Goal: Task Accomplishment & Management: Manage account settings

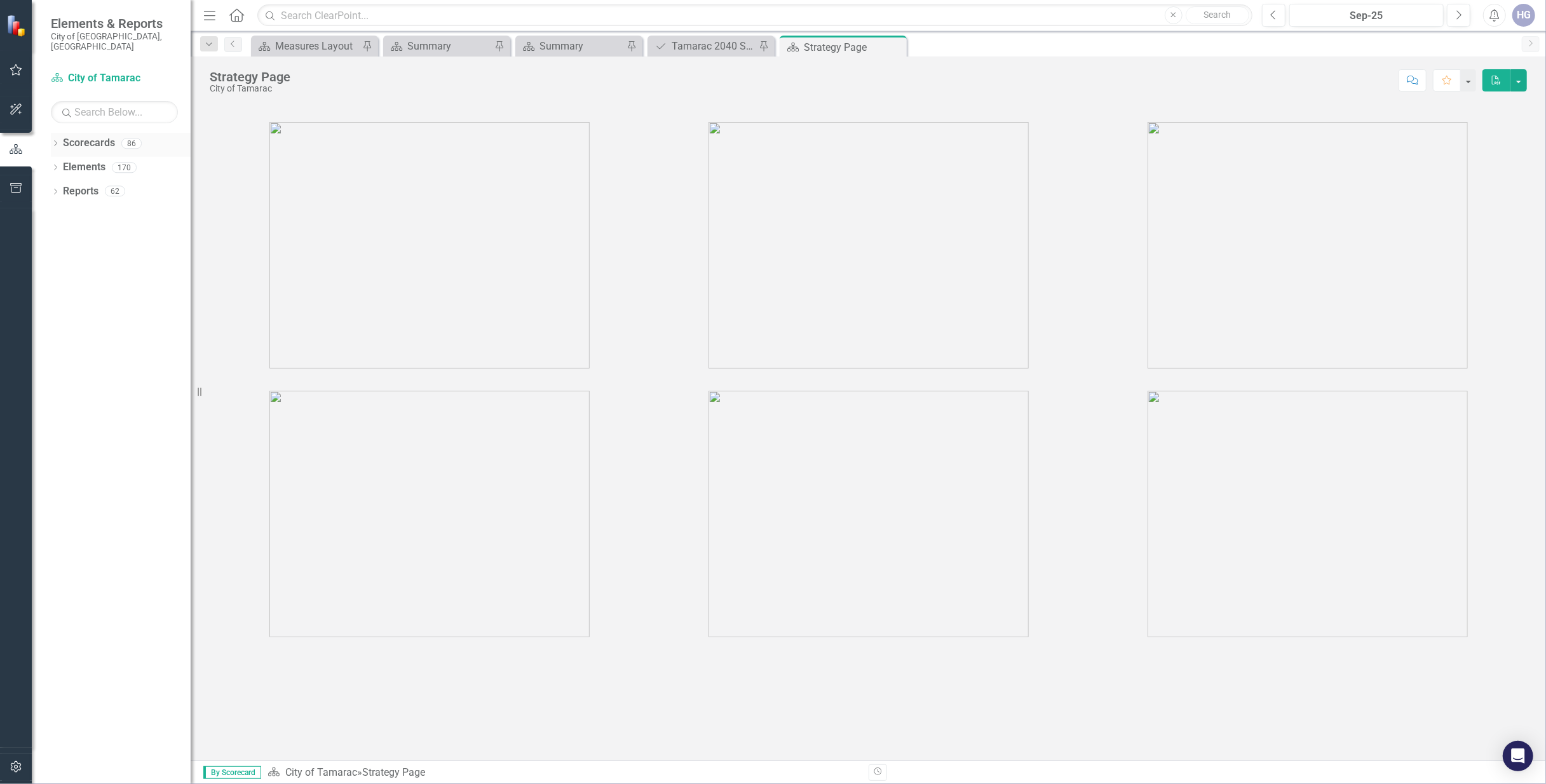
click at [57, 141] on icon "Dropdown" at bounding box center [55, 144] width 9 height 7
click at [72, 160] on link "City of Tamarac" at bounding box center [130, 167] width 121 height 14
click at [63, 163] on icon "Dropdown" at bounding box center [62, 167] width 10 height 8
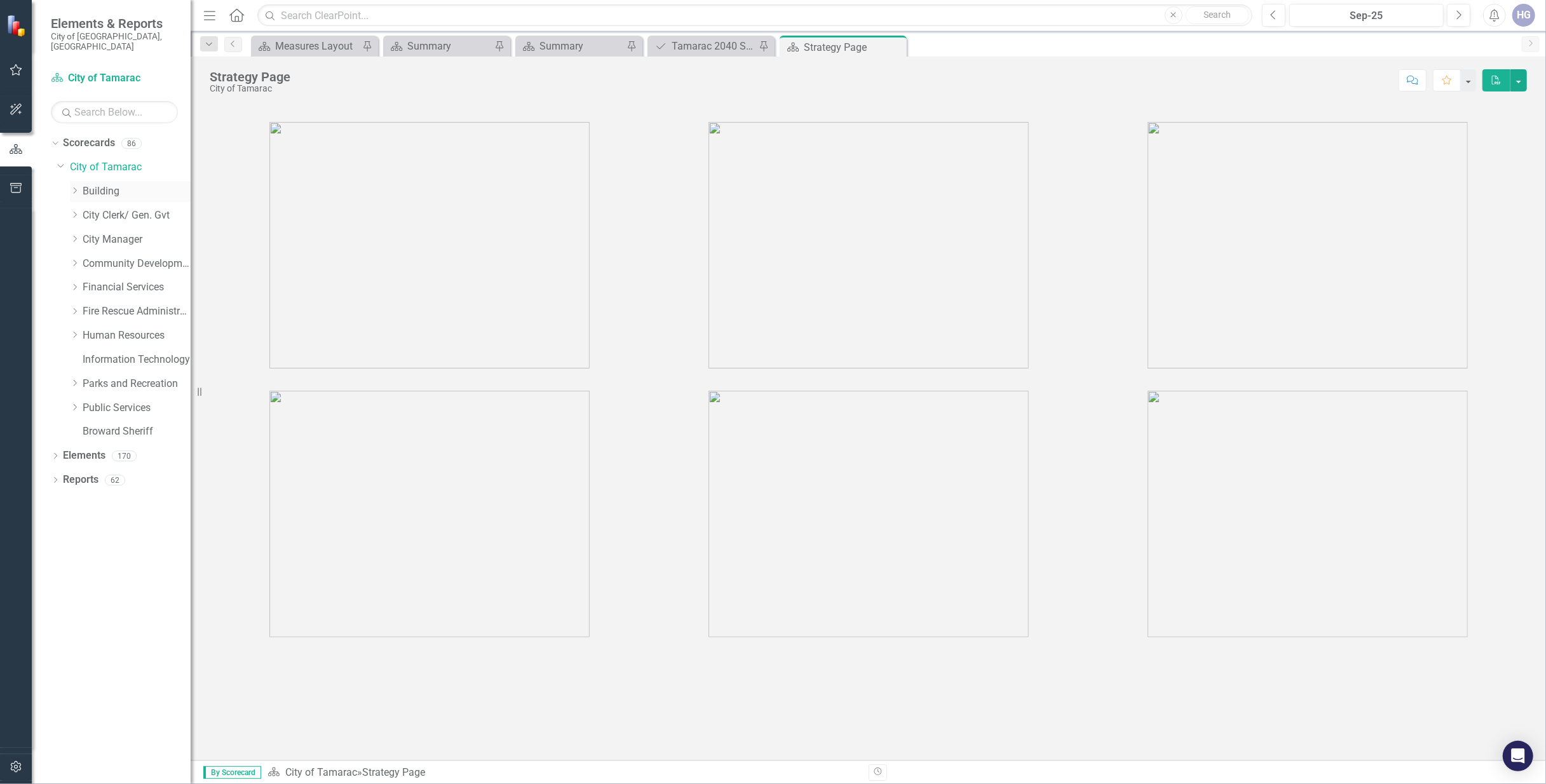
click at [70, 187] on icon "Dropdown" at bounding box center [74, 191] width 10 height 8
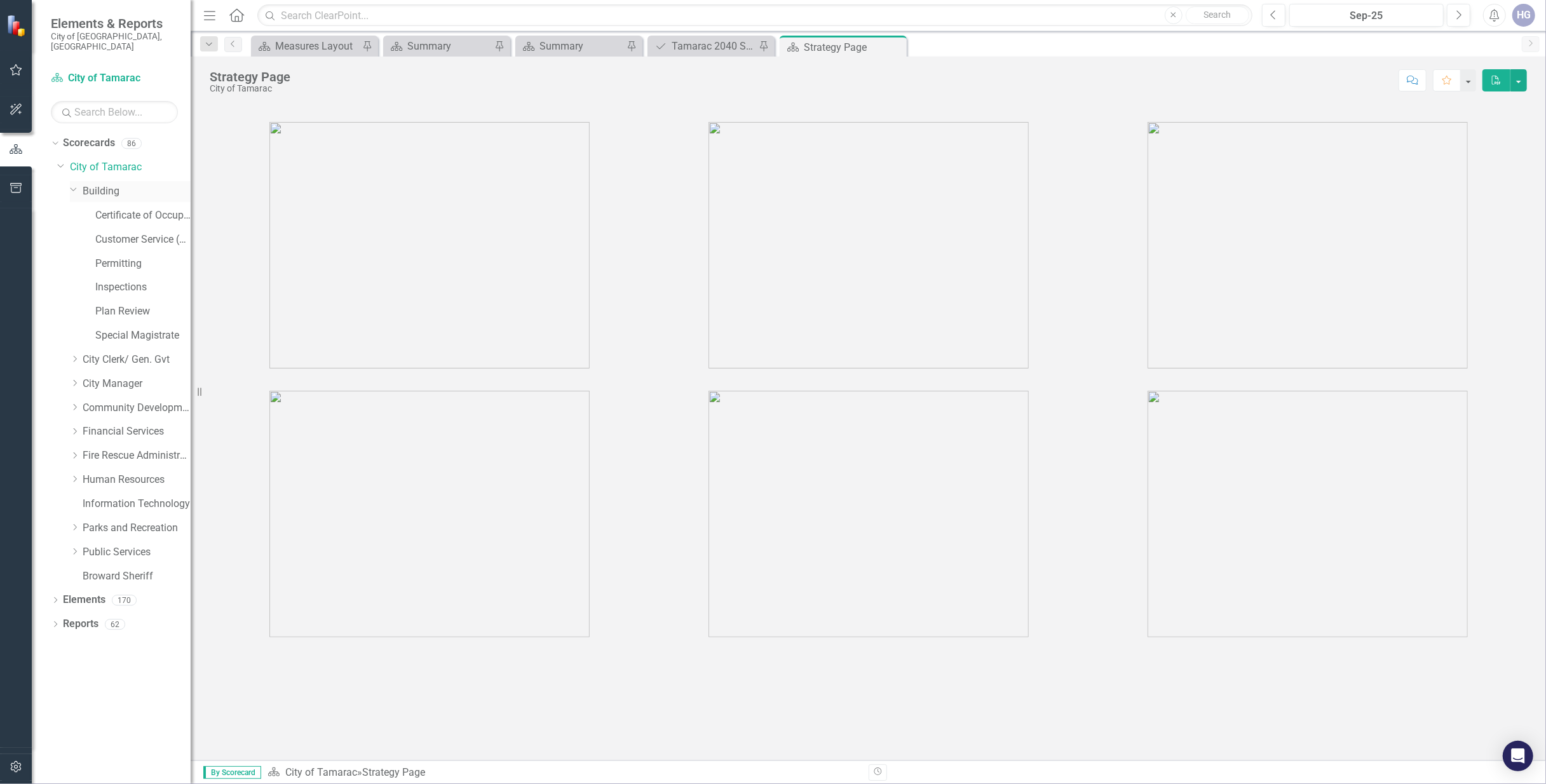
click at [103, 184] on link "Building" at bounding box center [136, 191] width 108 height 14
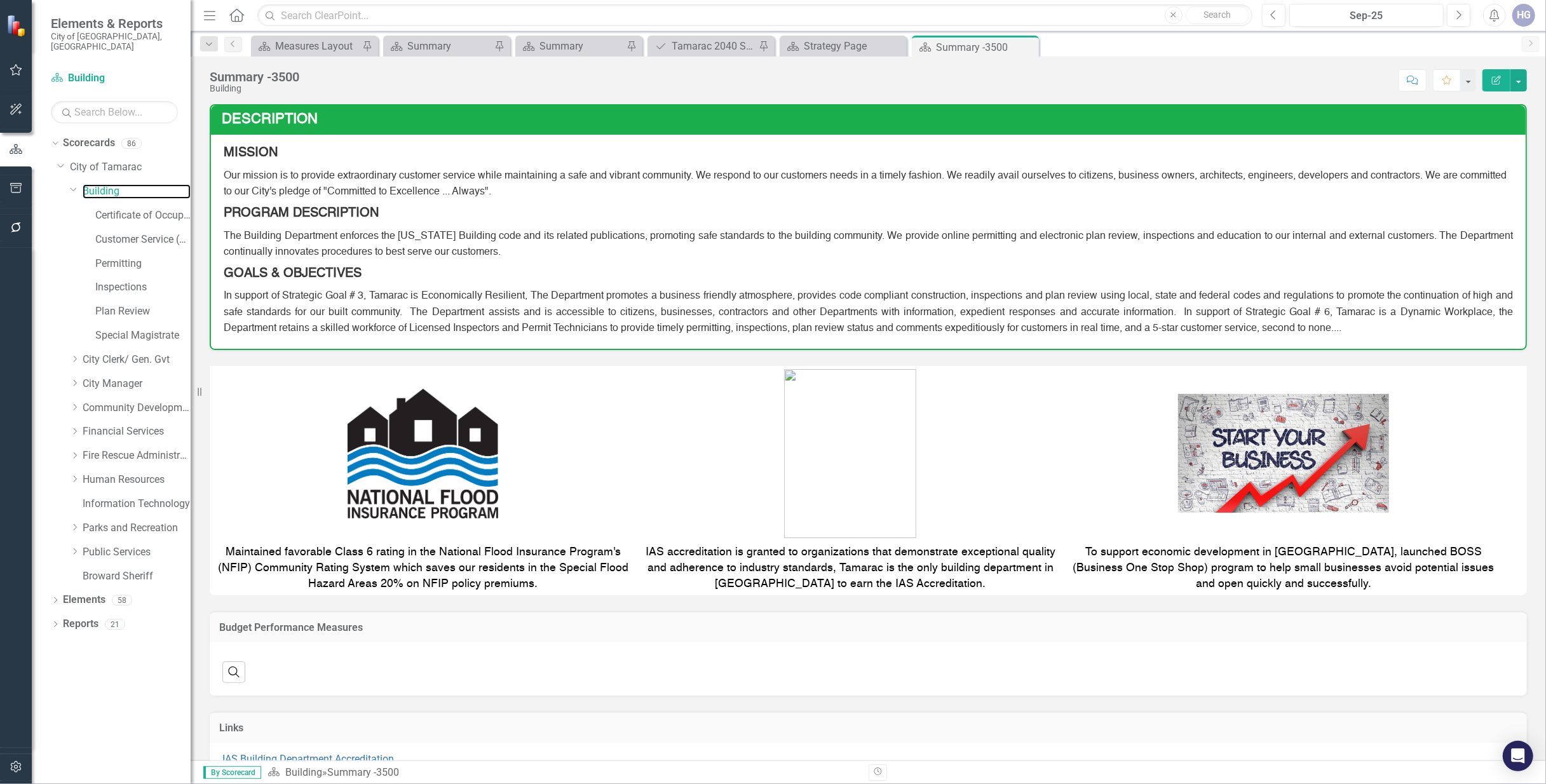
scroll to position [72, 0]
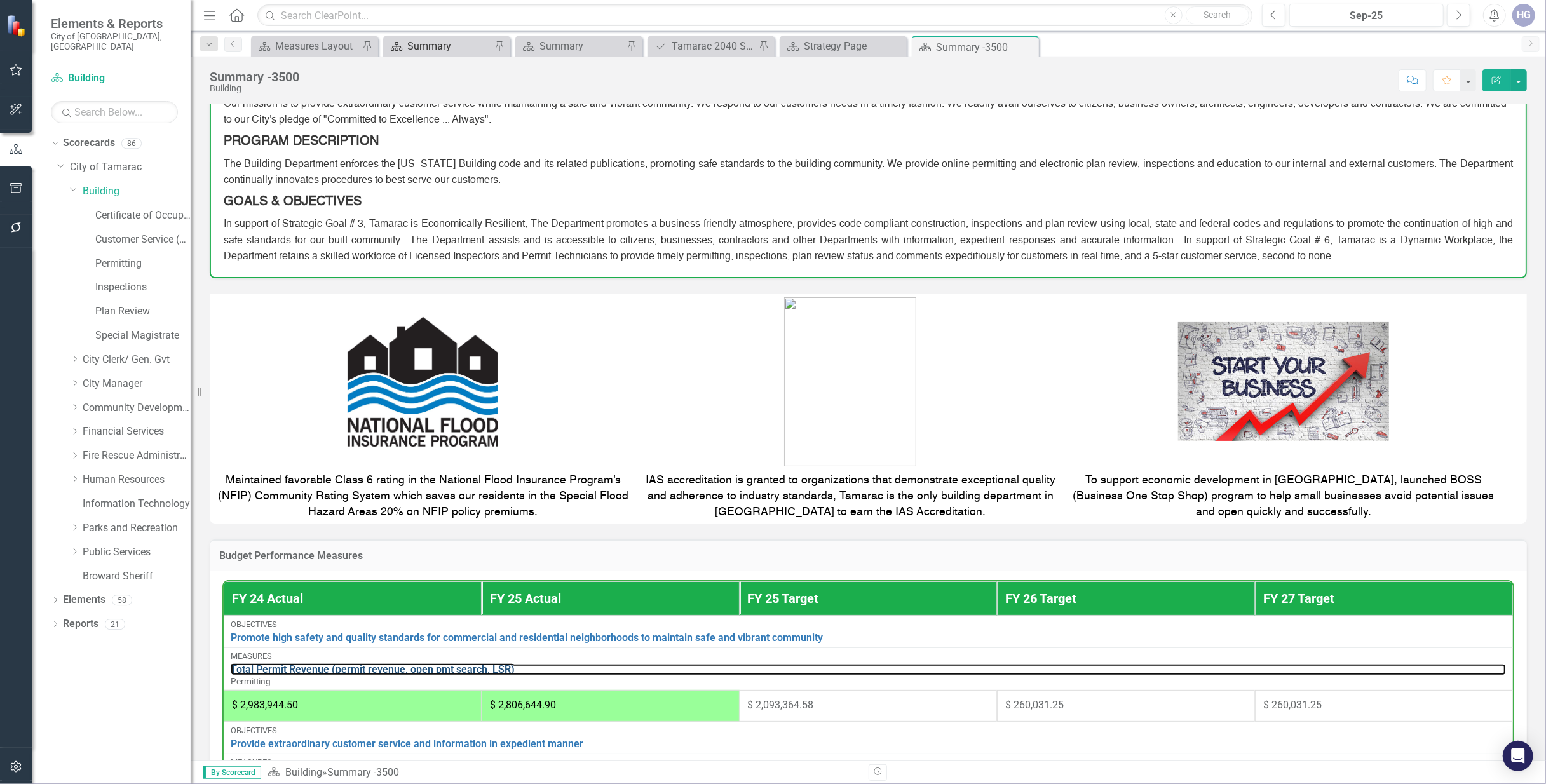
drag, startPoint x: 339, startPoint y: 666, endPoint x: 389, endPoint y: 43, distance: 625.0
click at [341, 666] on link "Total Permit Revenue (permit revenue, open pmt search, LSR)" at bounding box center [868, 670] width 1275 height 12
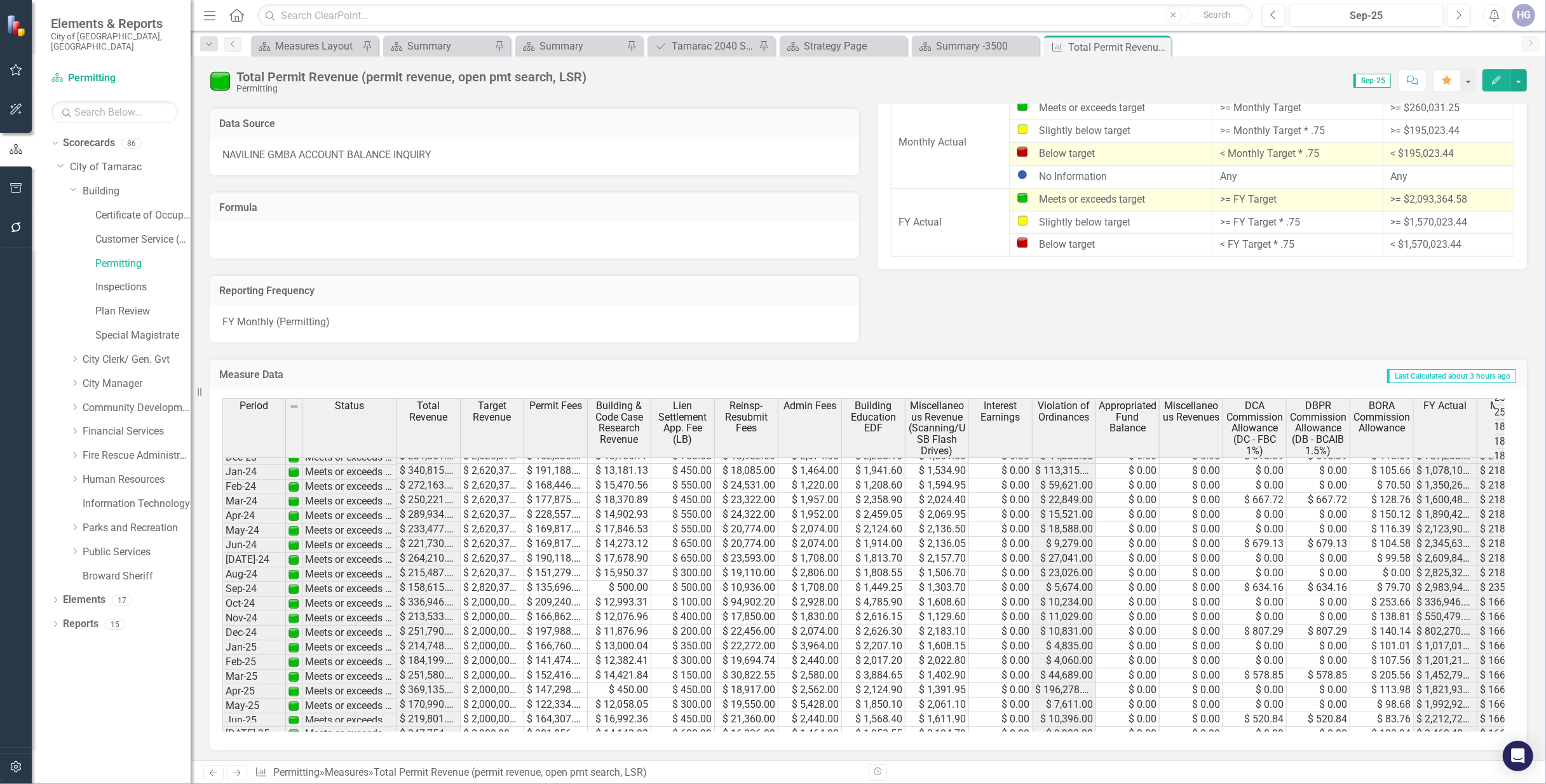
scroll to position [555, 0]
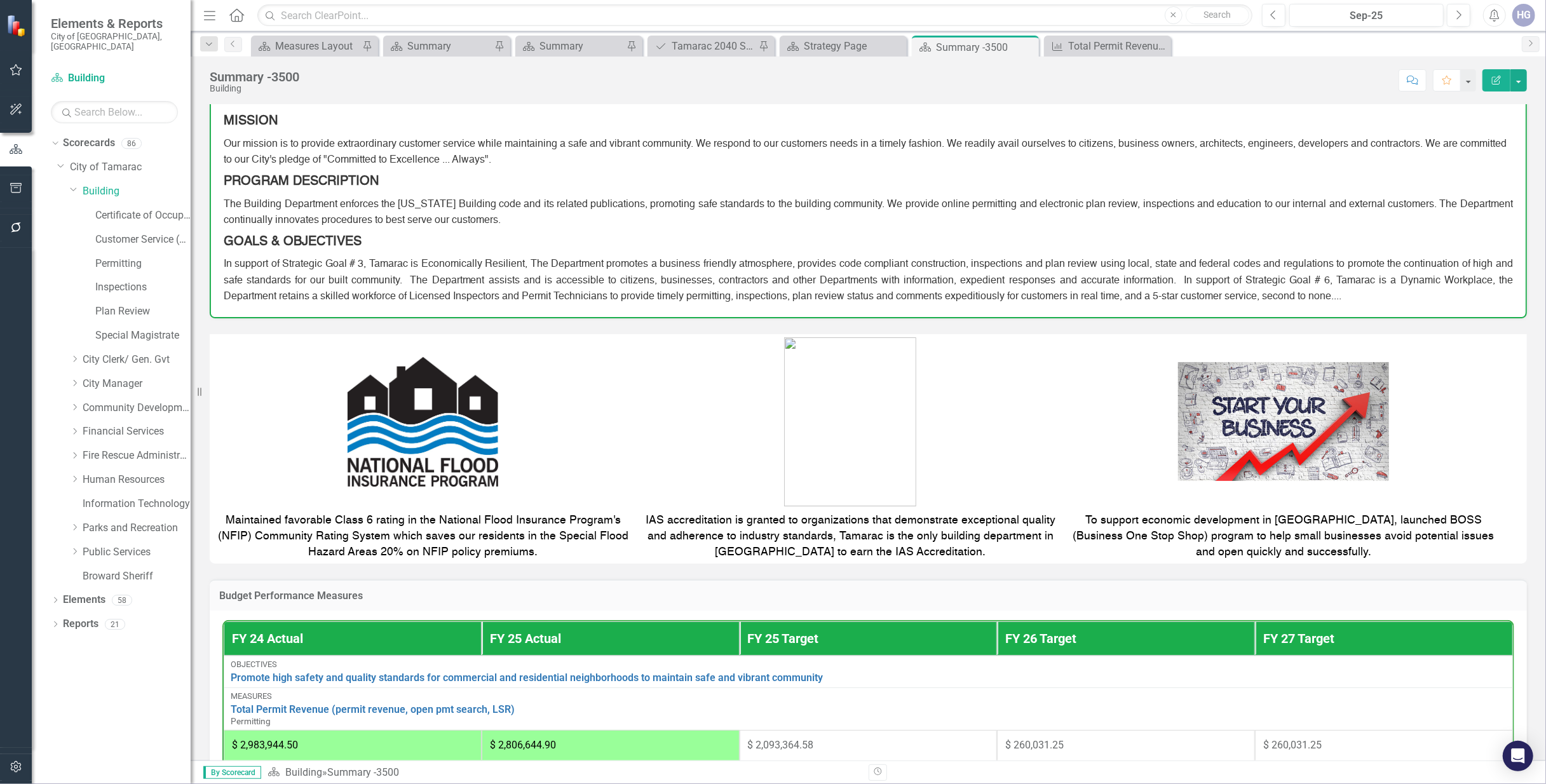
scroll to position [84, 0]
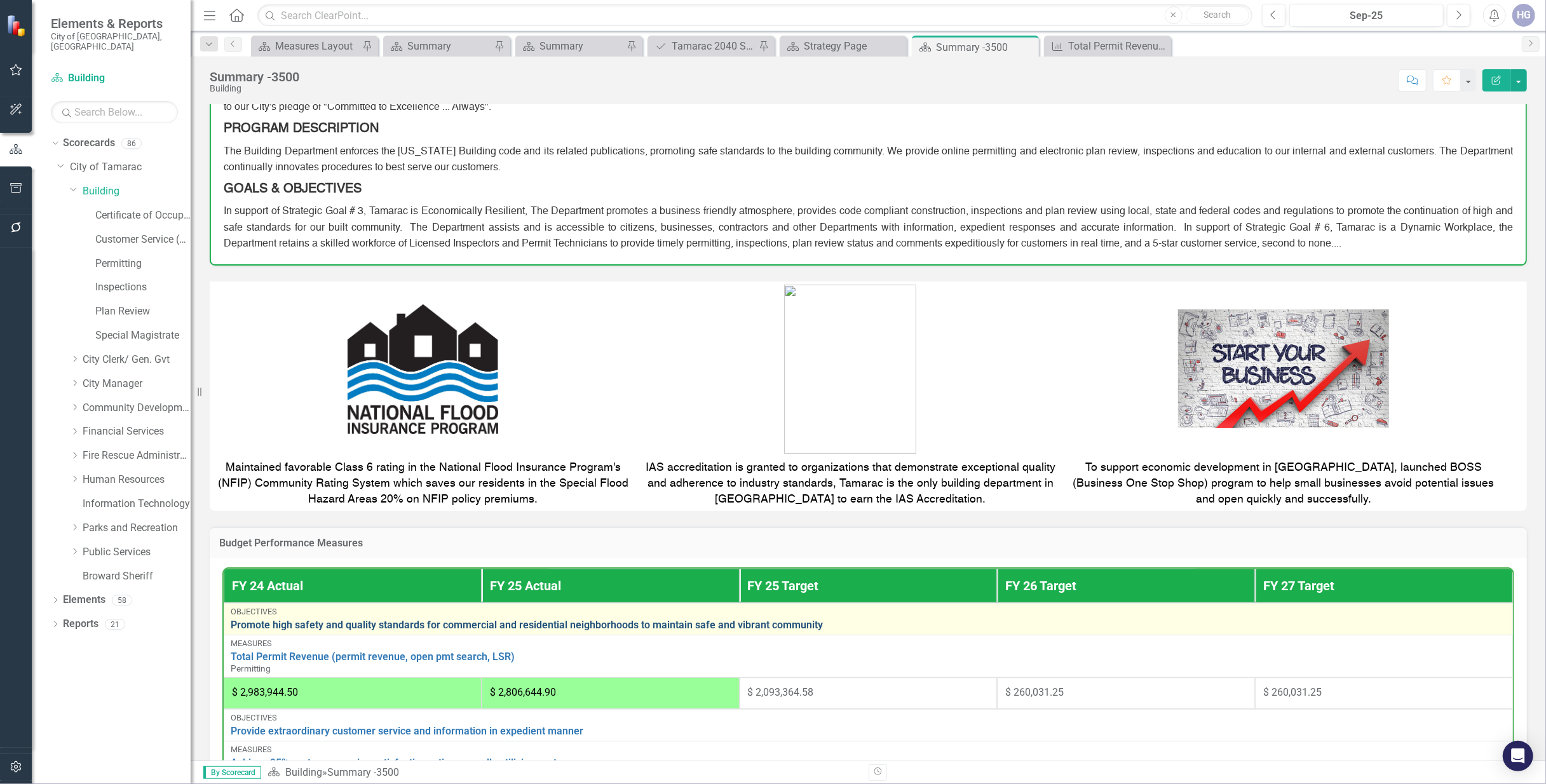
click at [616, 627] on link "Promote high safety and quality standards for commercial and residential neighb…" at bounding box center [868, 625] width 1275 height 12
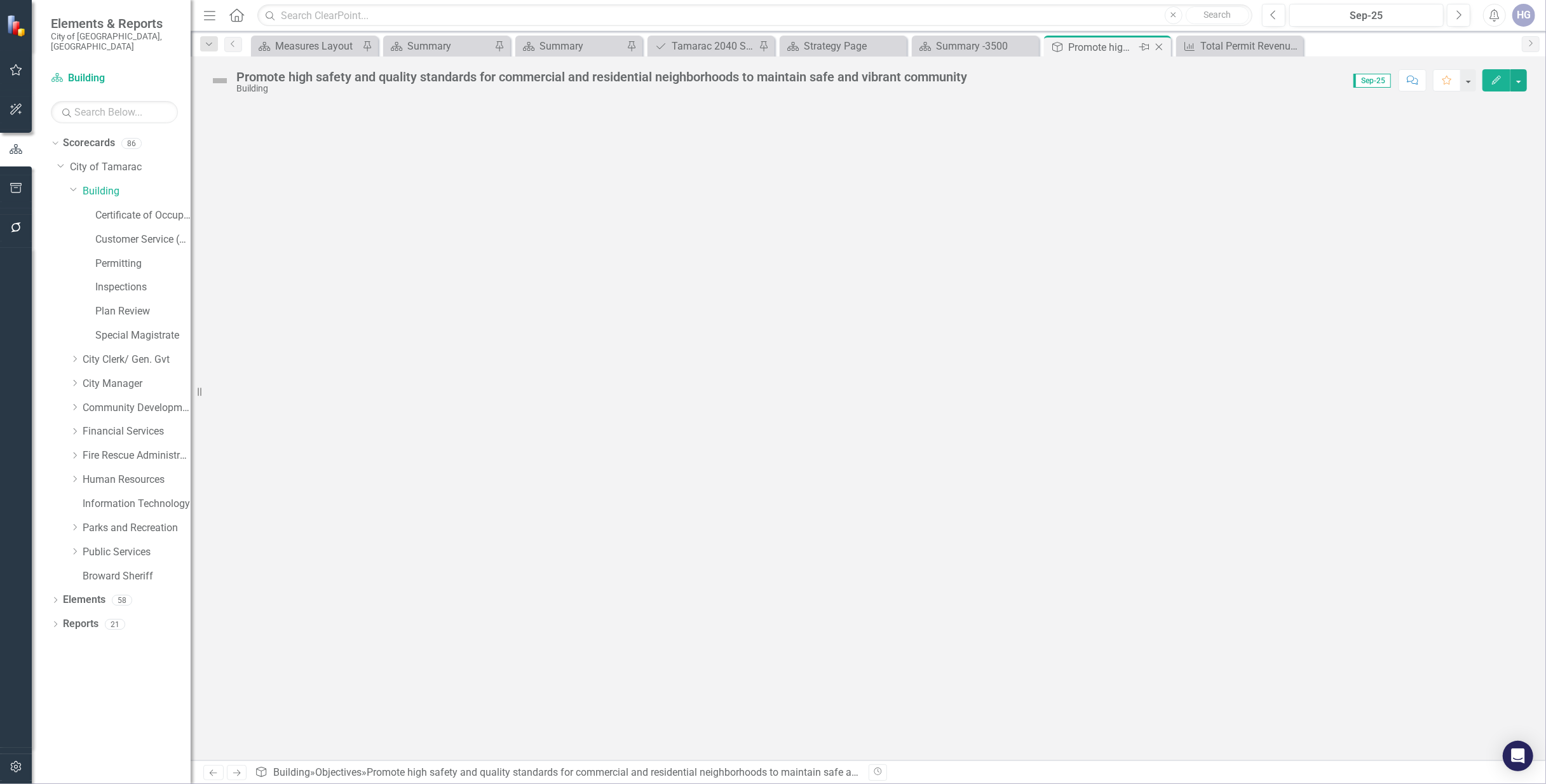
click at [1156, 47] on icon "Close" at bounding box center [1158, 47] width 12 height 10
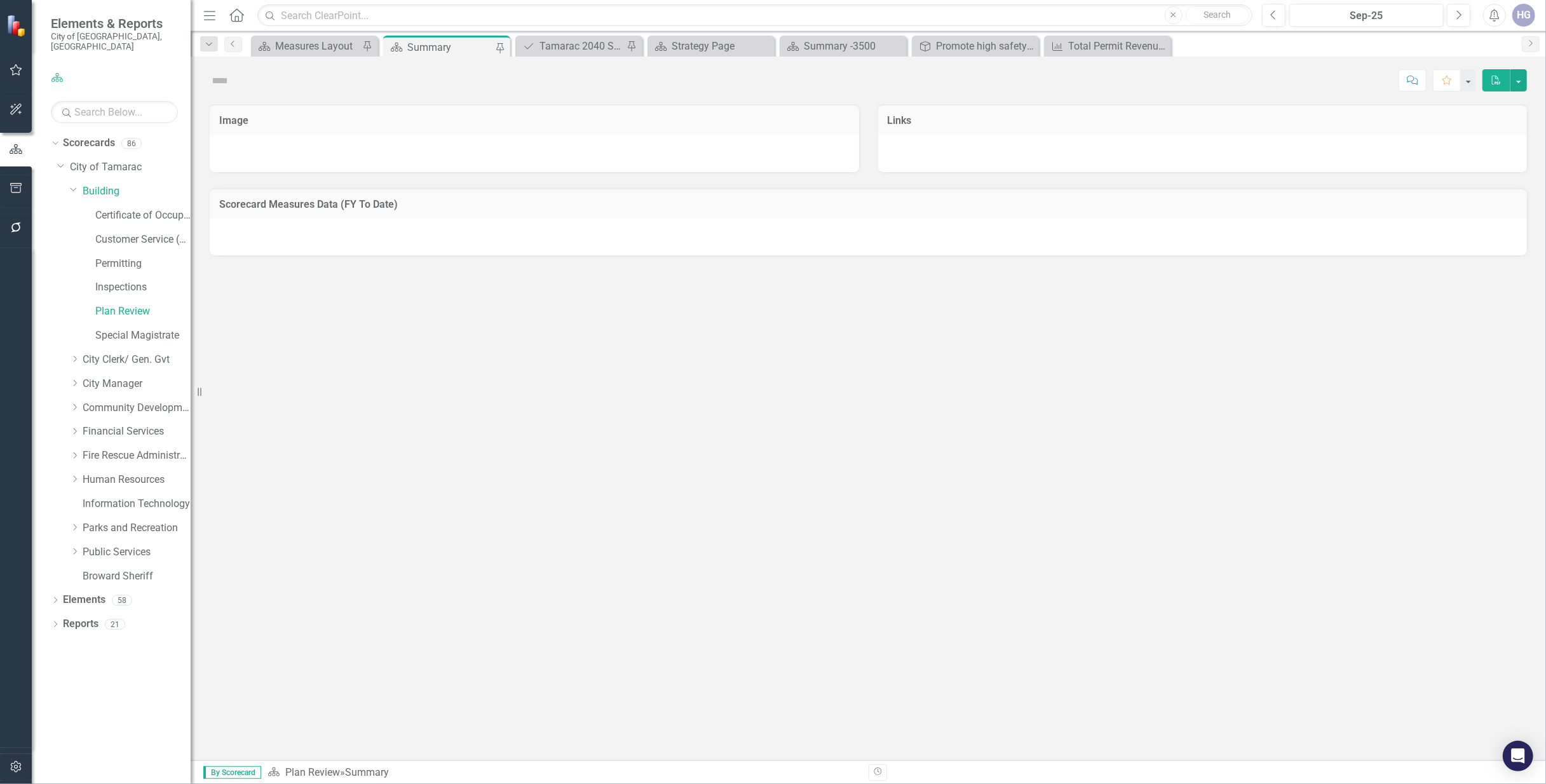
click at [0, 0] on icon "Close" at bounding box center [0, 0] width 0 height 0
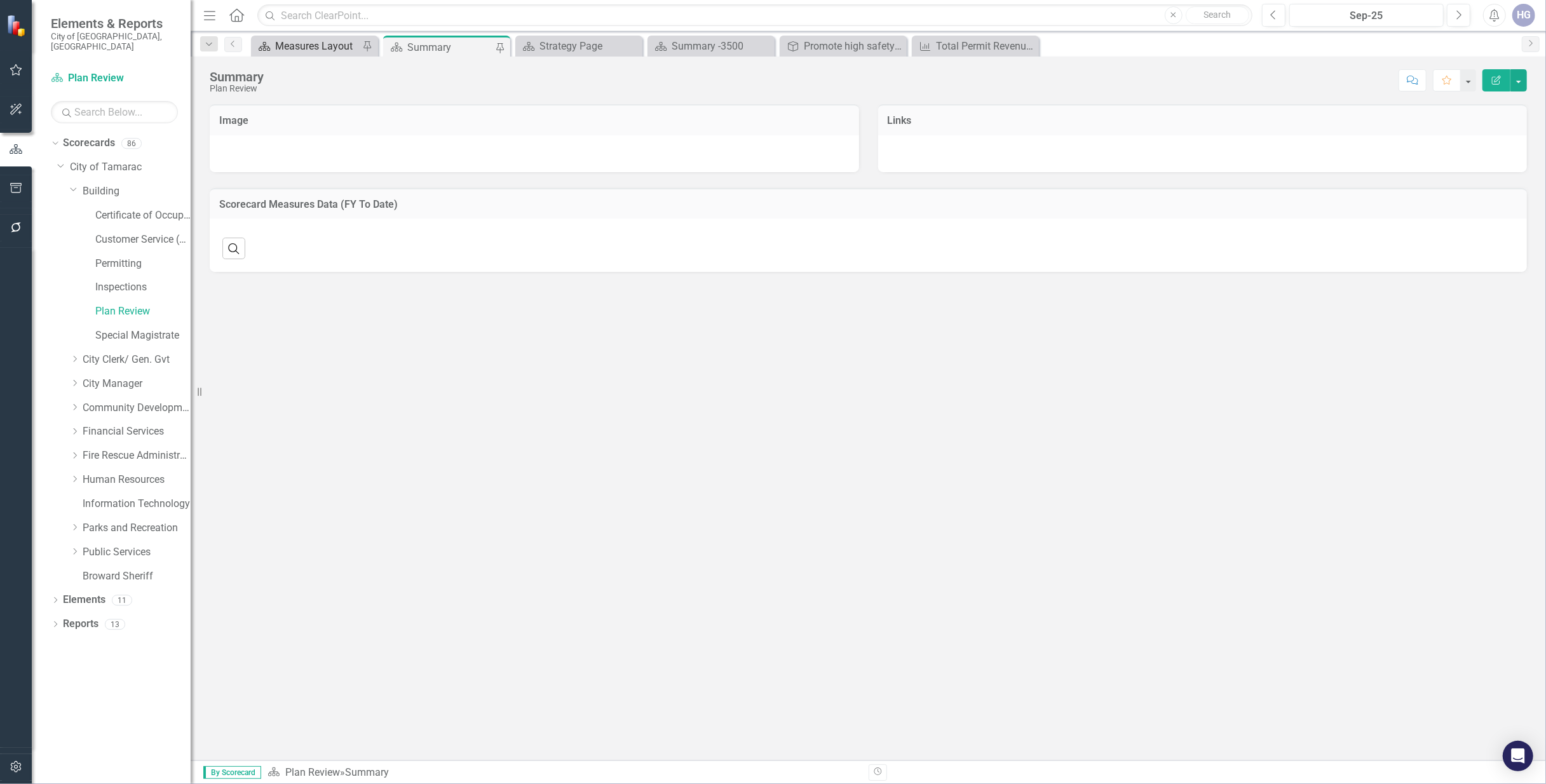
click at [297, 44] on div "Measures Layout" at bounding box center [317, 46] width 84 height 16
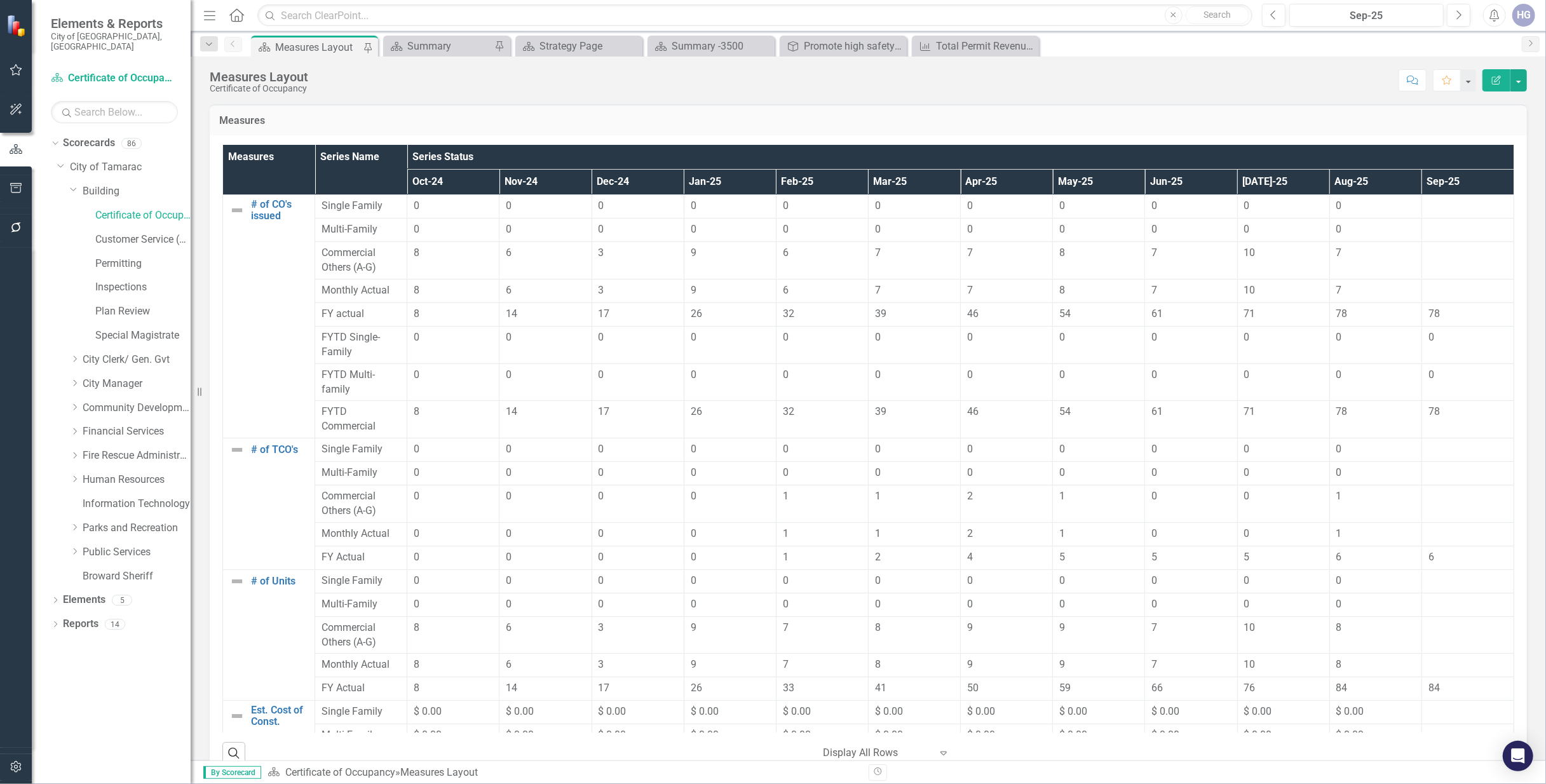
click at [1442, 206] on div at bounding box center [1468, 206] width 79 height 15
click at [1449, 204] on div at bounding box center [1468, 206] width 79 height 15
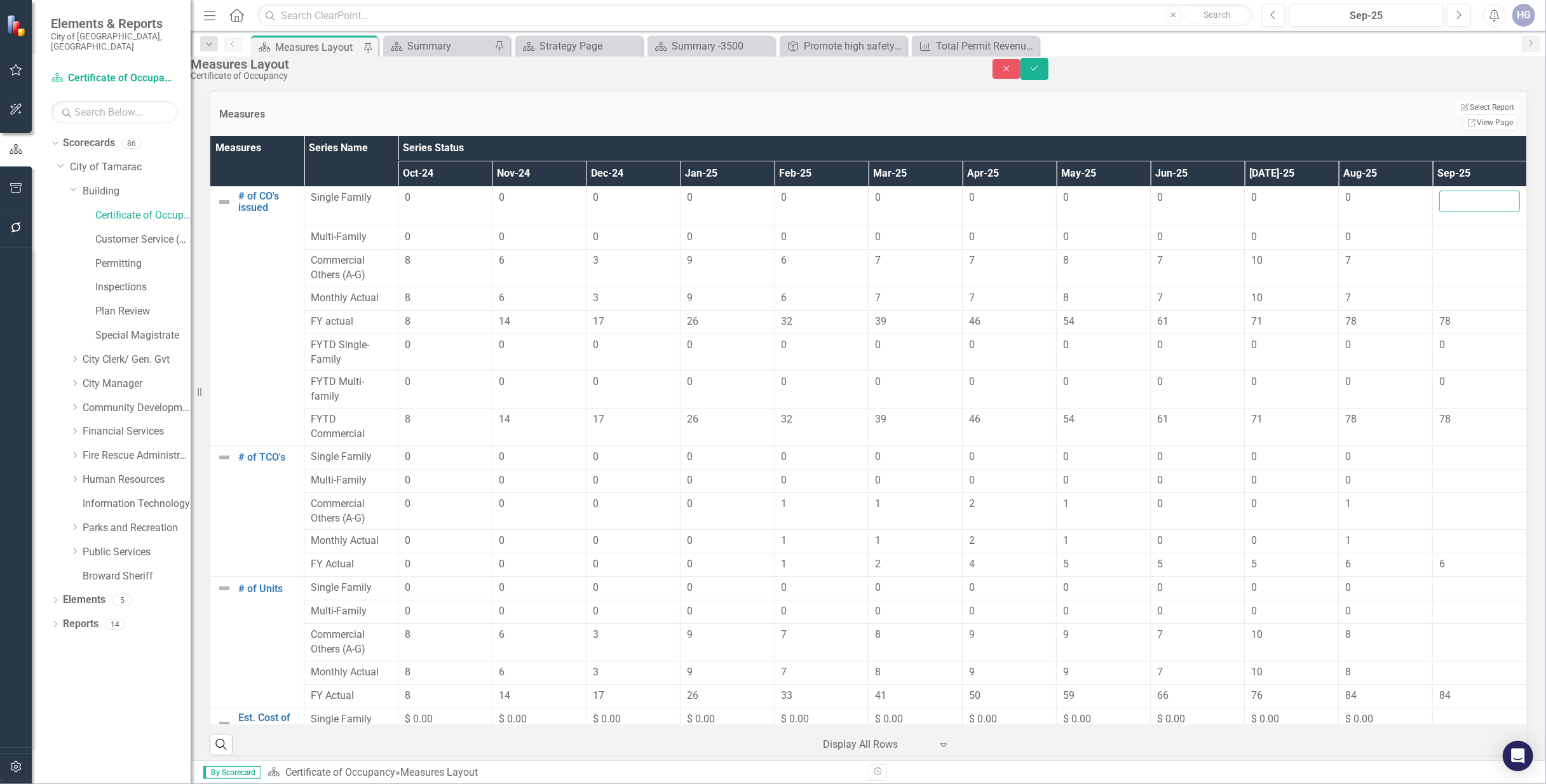
click at [1446, 209] on input "number" at bounding box center [1479, 201] width 81 height 22
type input "1"
click at [1439, 245] on div at bounding box center [1479, 237] width 81 height 15
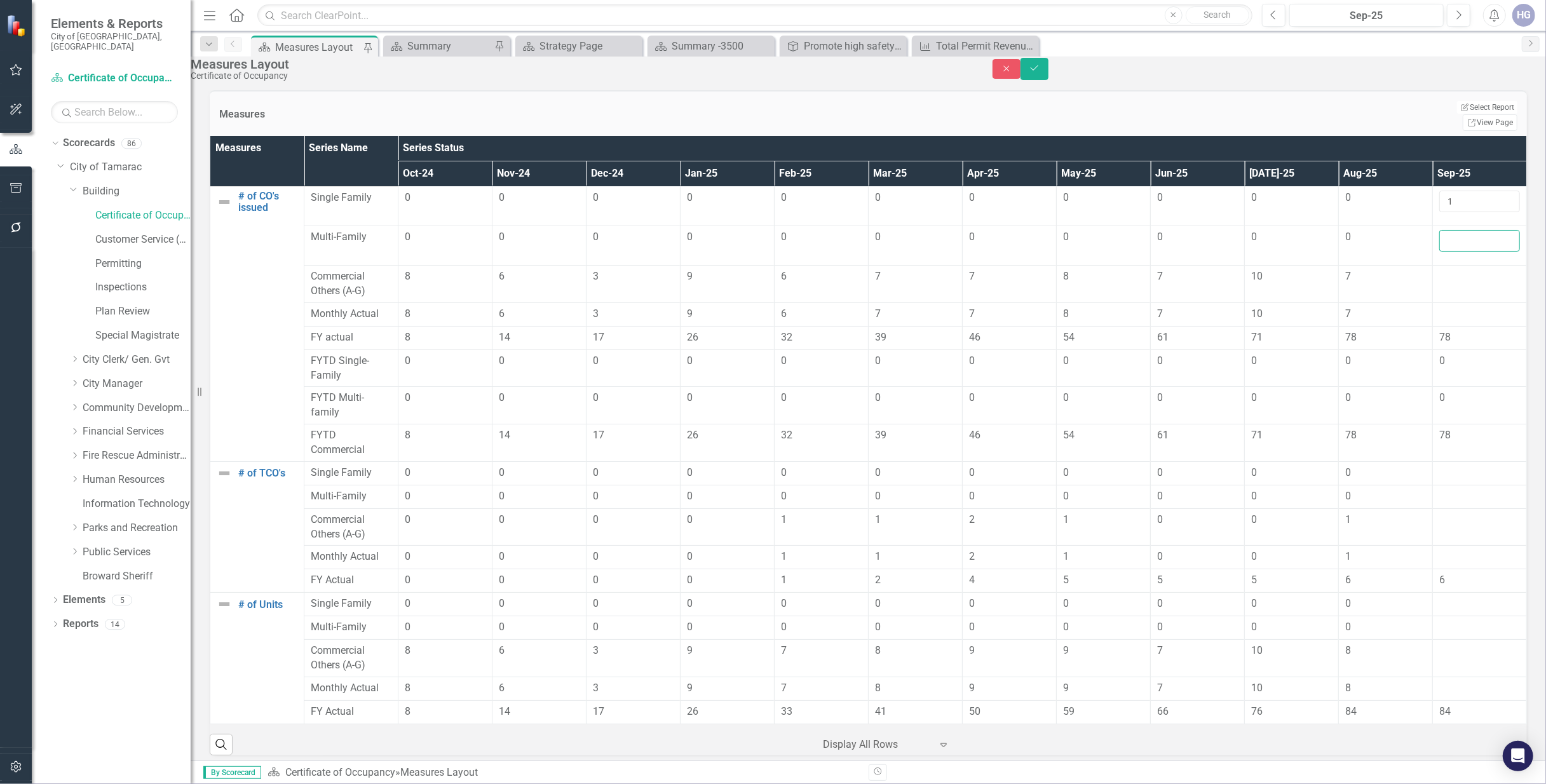
click at [1445, 250] on input "number" at bounding box center [1479, 240] width 81 height 22
type input "0"
click at [1437, 290] on td at bounding box center [1480, 283] width 94 height 37
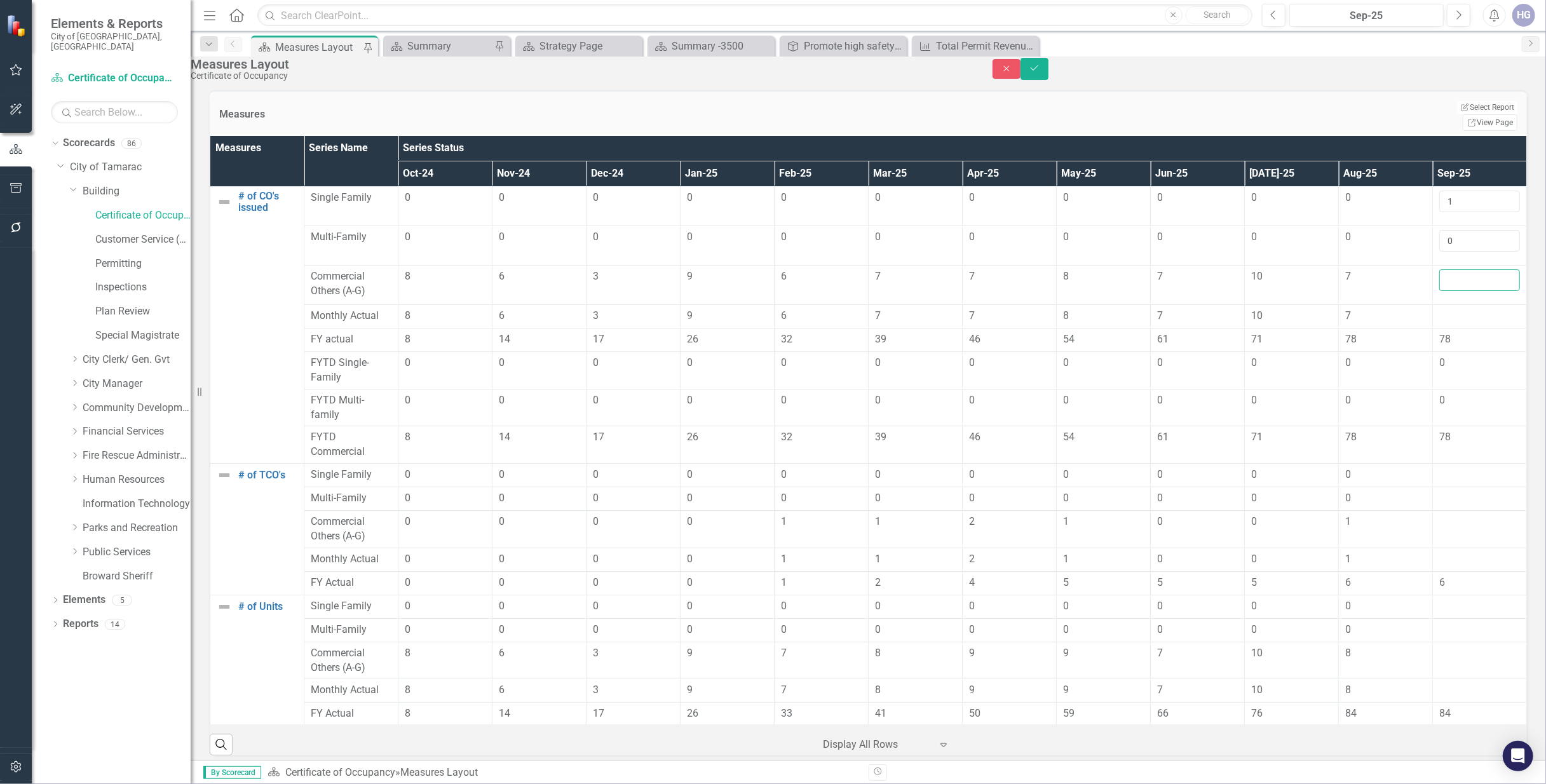
click at [1439, 270] on input "number" at bounding box center [1479, 280] width 81 height 22
type input "7"
click at [1451, 474] on div at bounding box center [1479, 475] width 81 height 15
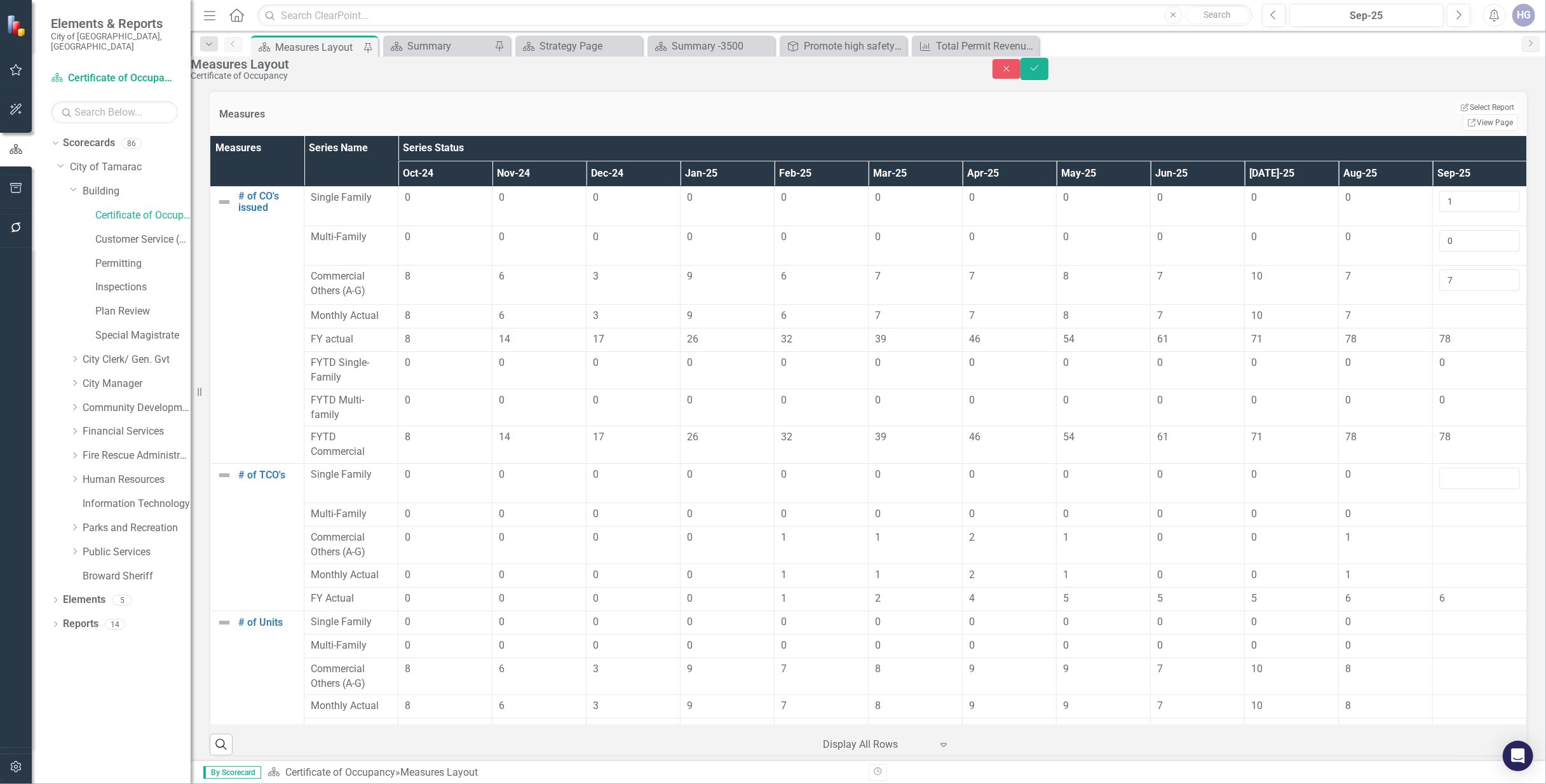
click at [1451, 471] on input "number" at bounding box center [1479, 478] width 81 height 22
type input "0"
click at [1445, 507] on div at bounding box center [1479, 514] width 81 height 15
click at [1445, 507] on div at bounding box center [1479, 518] width 81 height 22
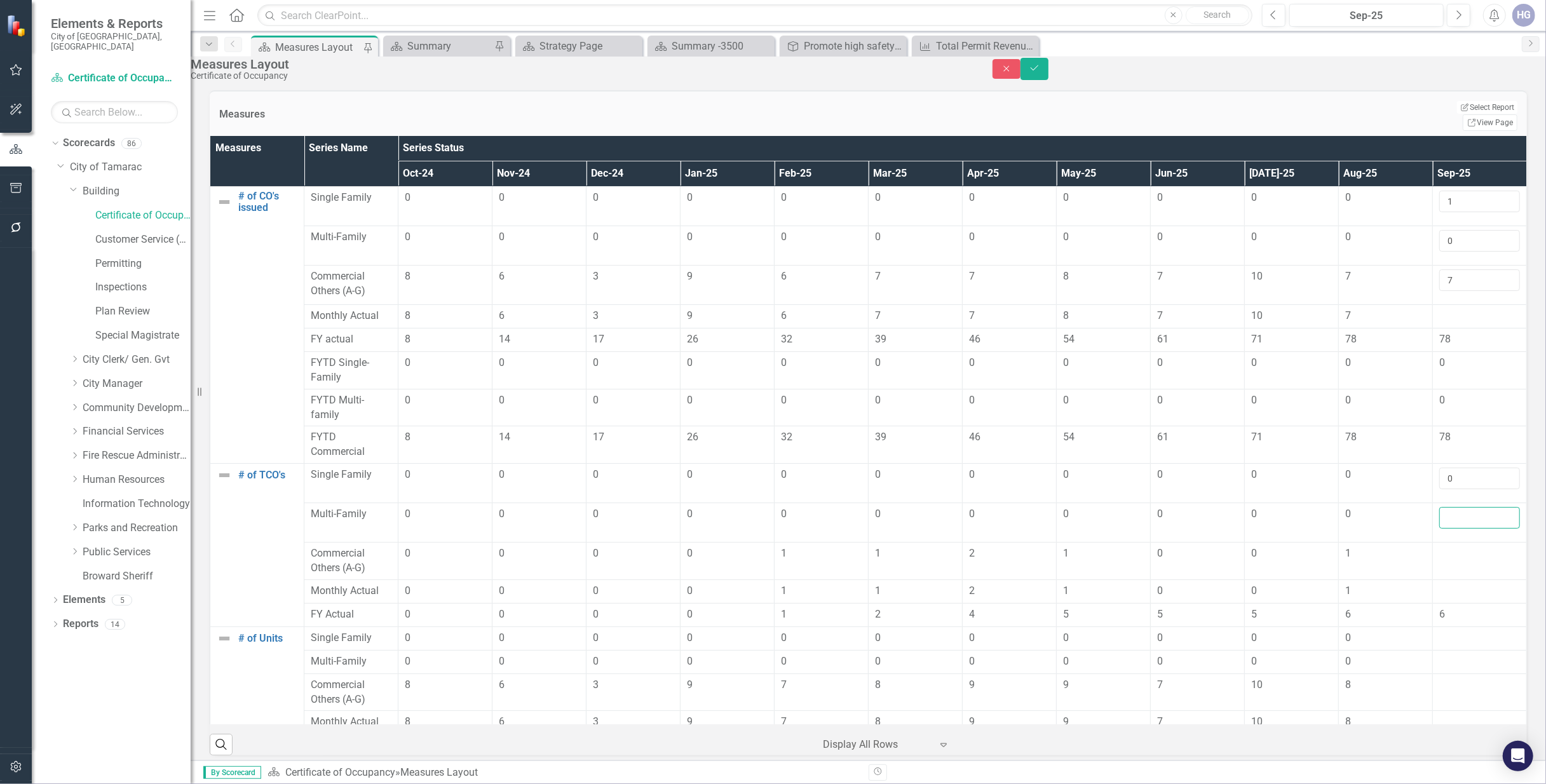
click at [1447, 512] on input "number" at bounding box center [1479, 518] width 81 height 22
type input "0"
click at [1446, 546] on div at bounding box center [1479, 554] width 81 height 15
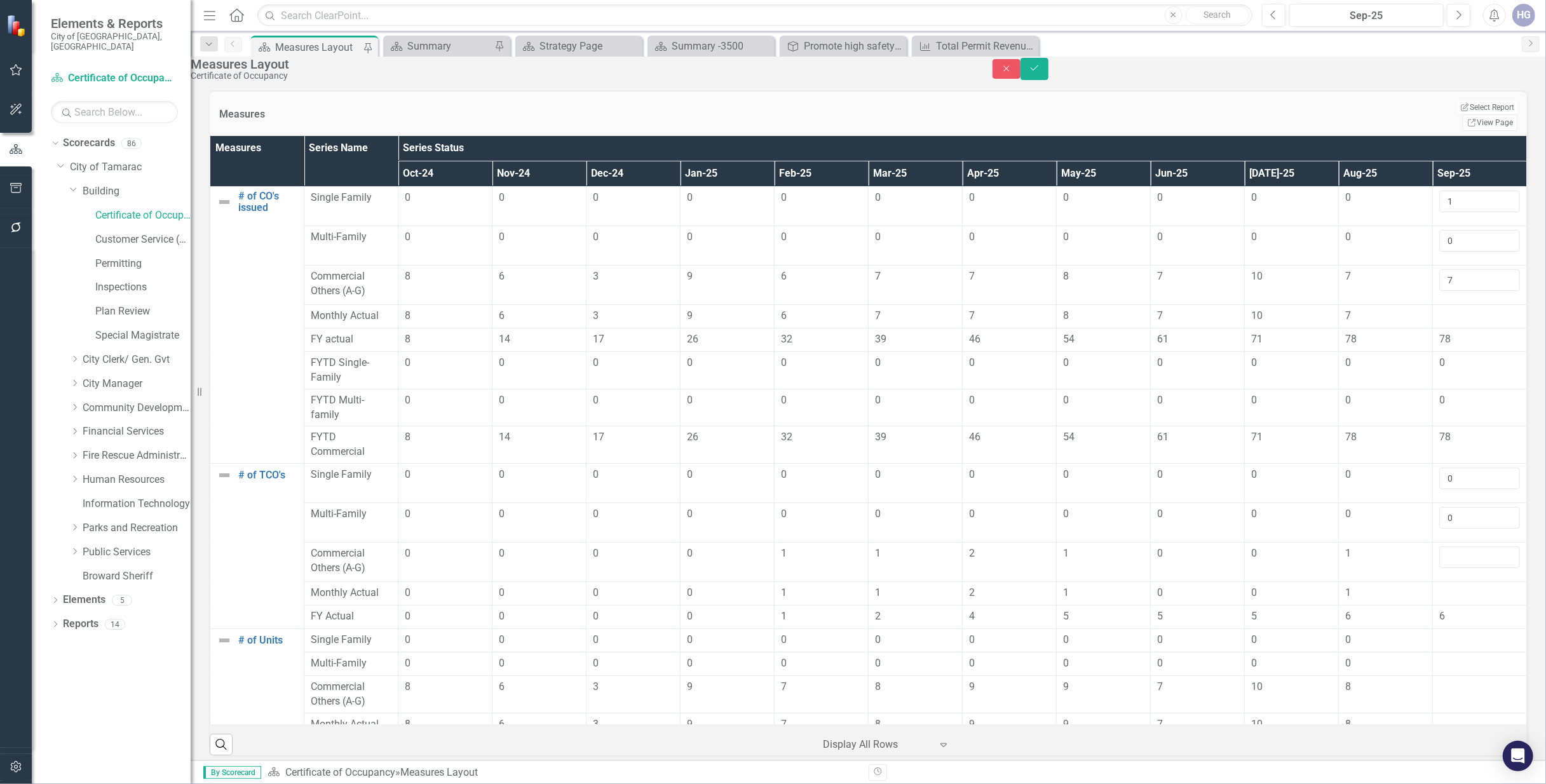
click at [1446, 546] on input "number" at bounding box center [1479, 557] width 81 height 22
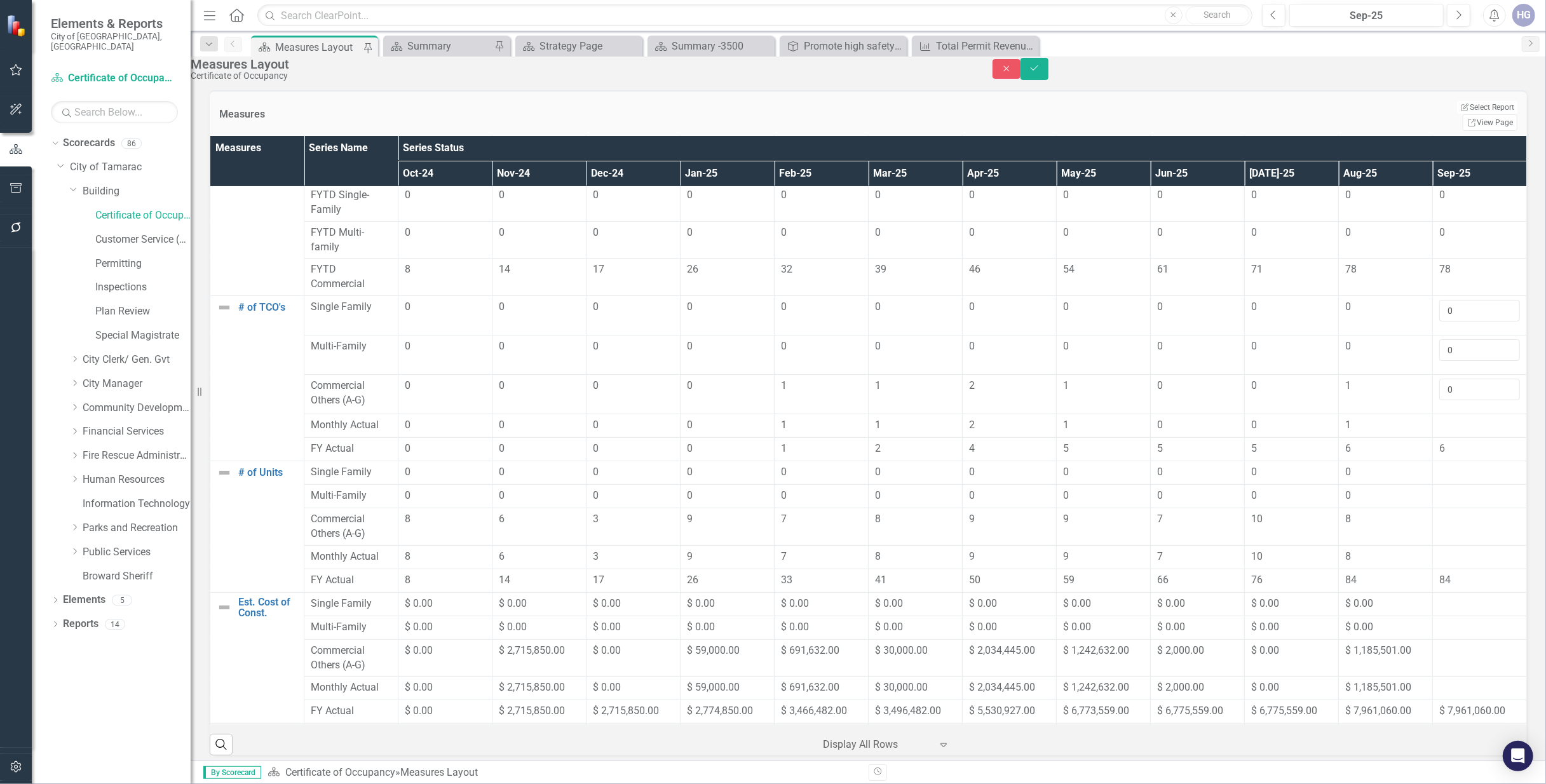
scroll to position [169, 0]
type input "0"
click at [1450, 463] on div at bounding box center [1479, 471] width 81 height 15
click at [1451, 463] on div at bounding box center [1479, 471] width 81 height 15
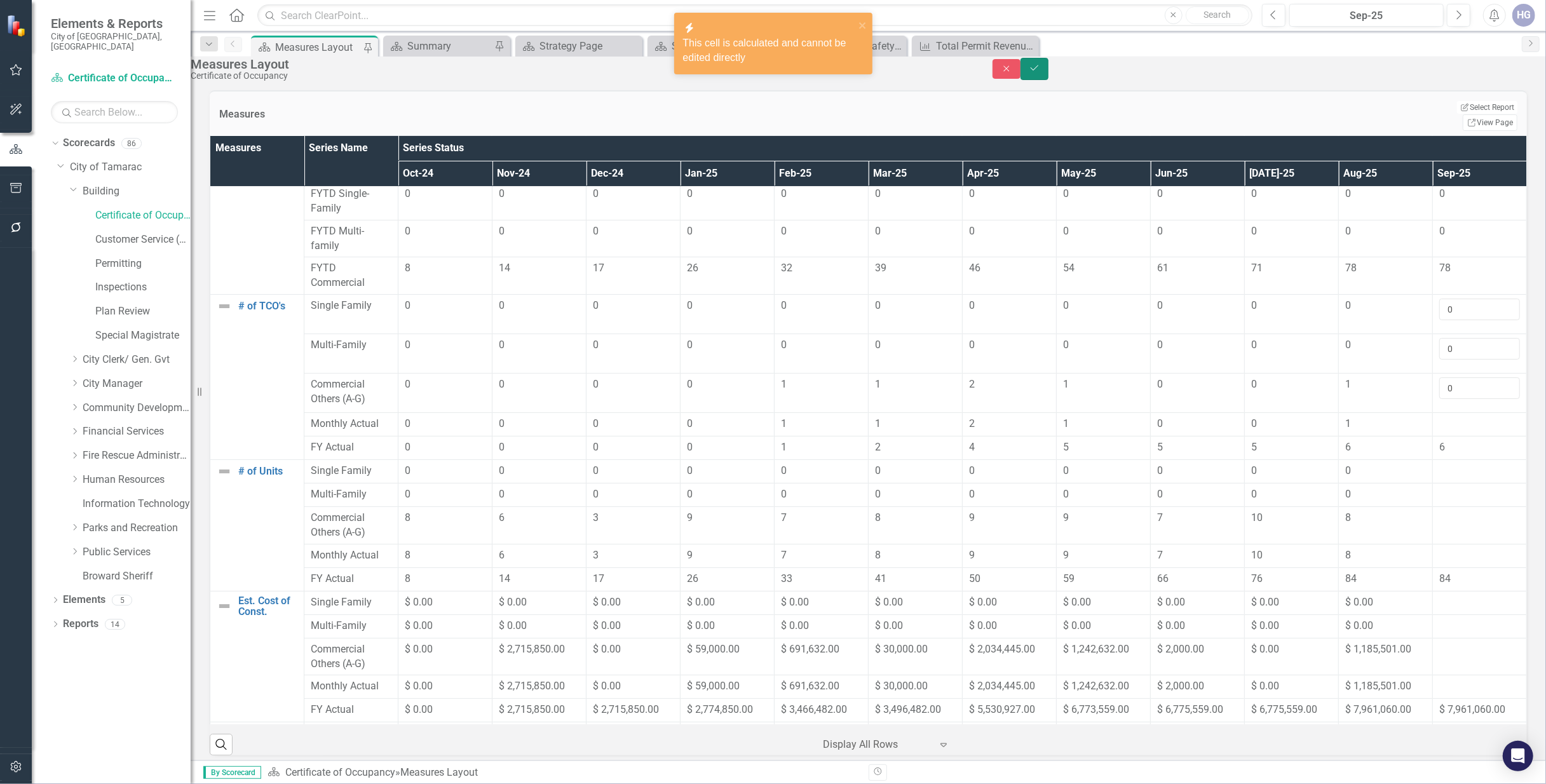
click at [1049, 67] on button "Save" at bounding box center [1034, 69] width 28 height 22
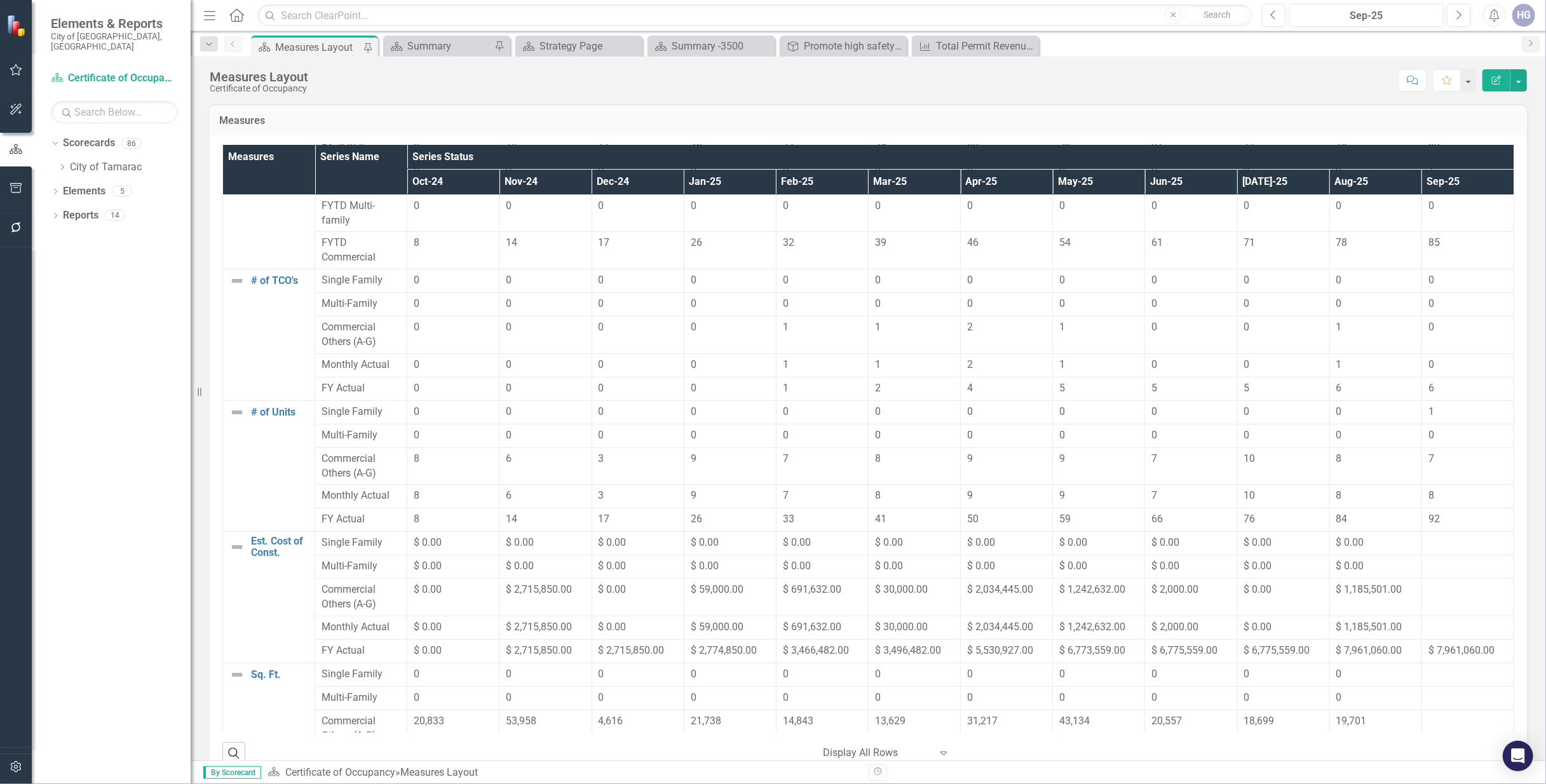
click at [1449, 547] on div at bounding box center [1468, 542] width 79 height 15
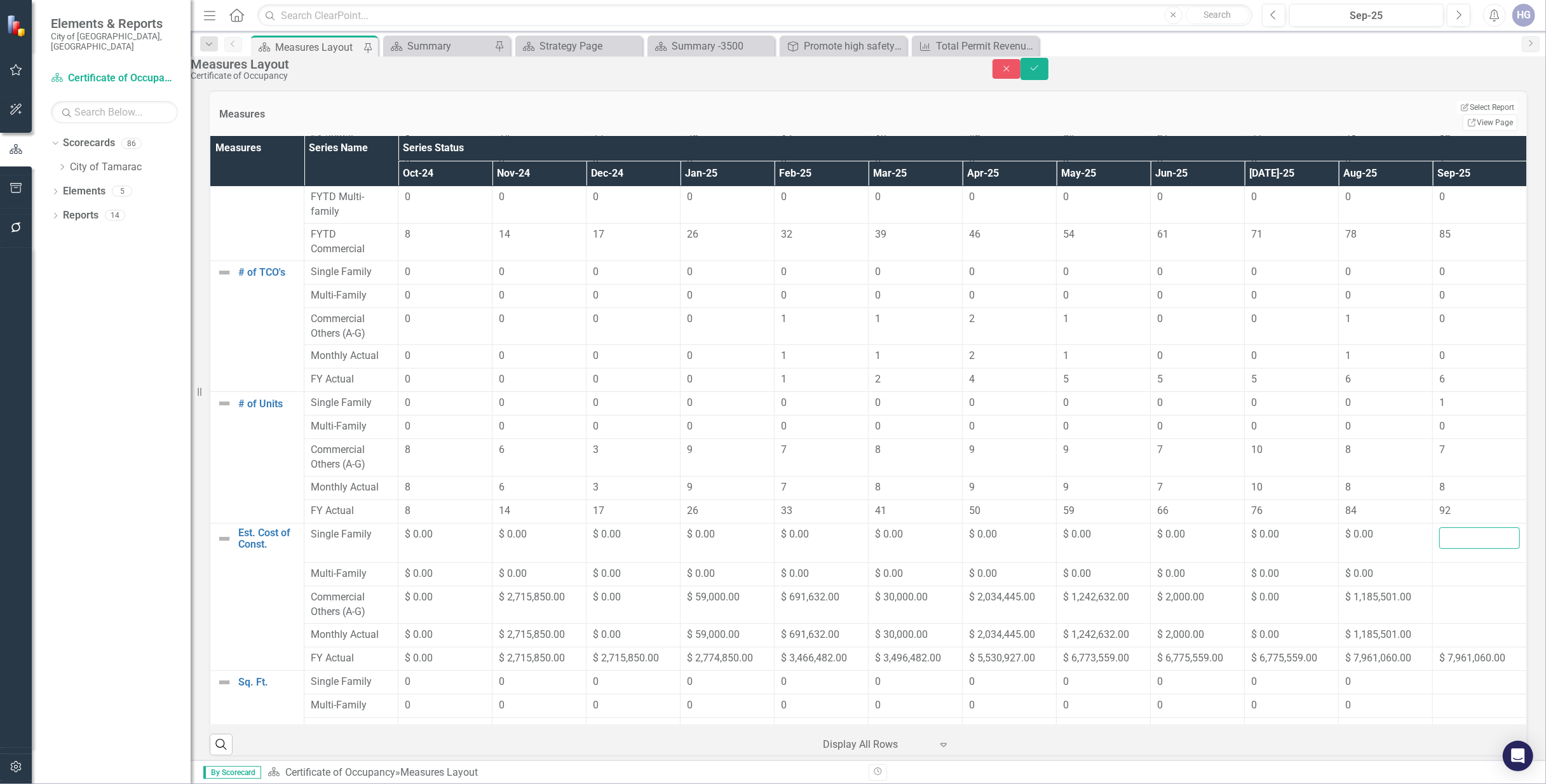
click at [1451, 547] on input "number" at bounding box center [1479, 538] width 81 height 22
type input "158700"
click at [1447, 577] on div at bounding box center [1479, 574] width 81 height 15
click at [1447, 578] on div at bounding box center [1479, 574] width 81 height 15
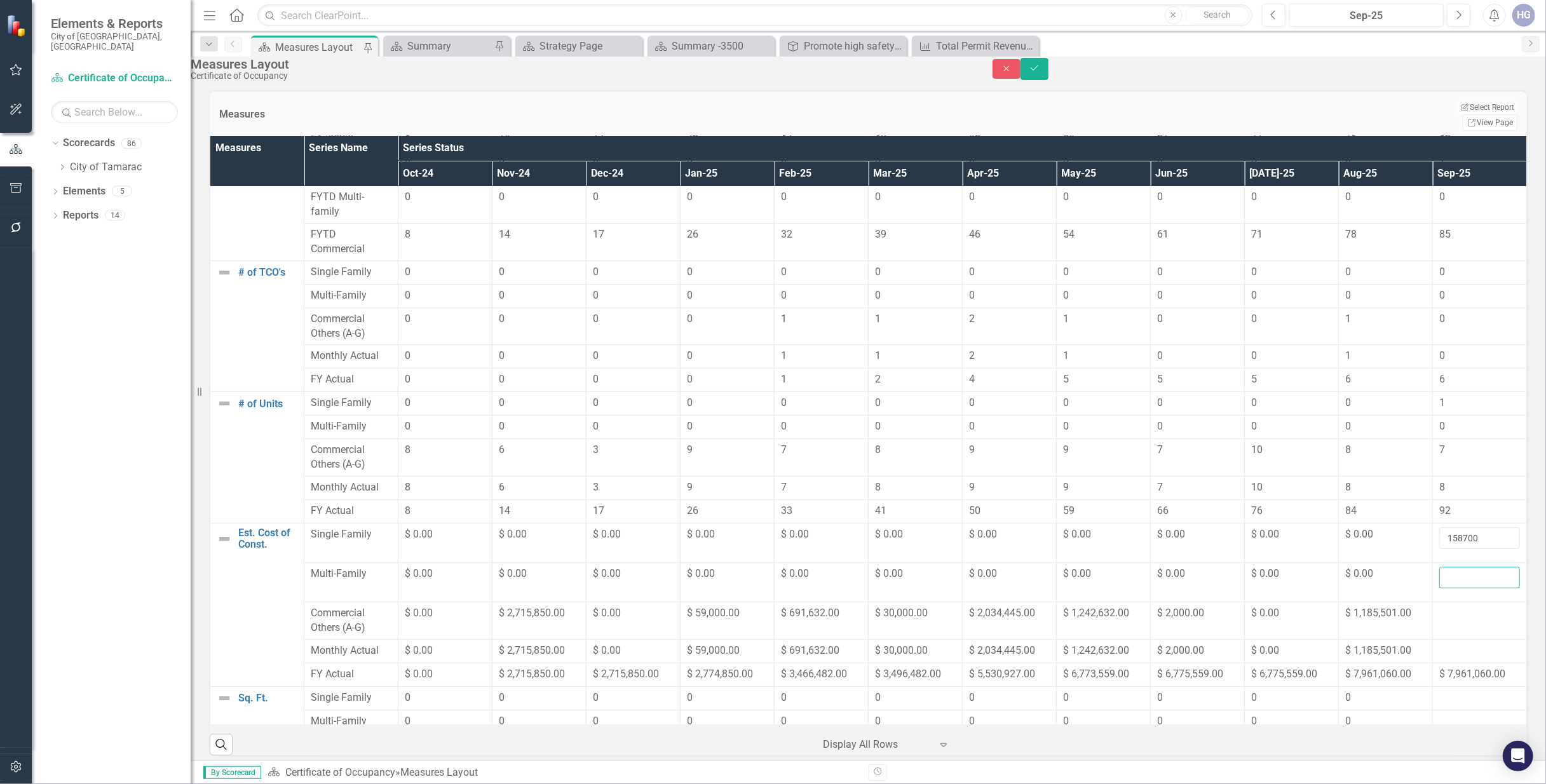
click at [1442, 581] on input "number" at bounding box center [1479, 577] width 81 height 22
type input "0"
click at [1457, 618] on div at bounding box center [1479, 613] width 81 height 15
click at [1439, 621] on input "number" at bounding box center [1479, 616] width 81 height 22
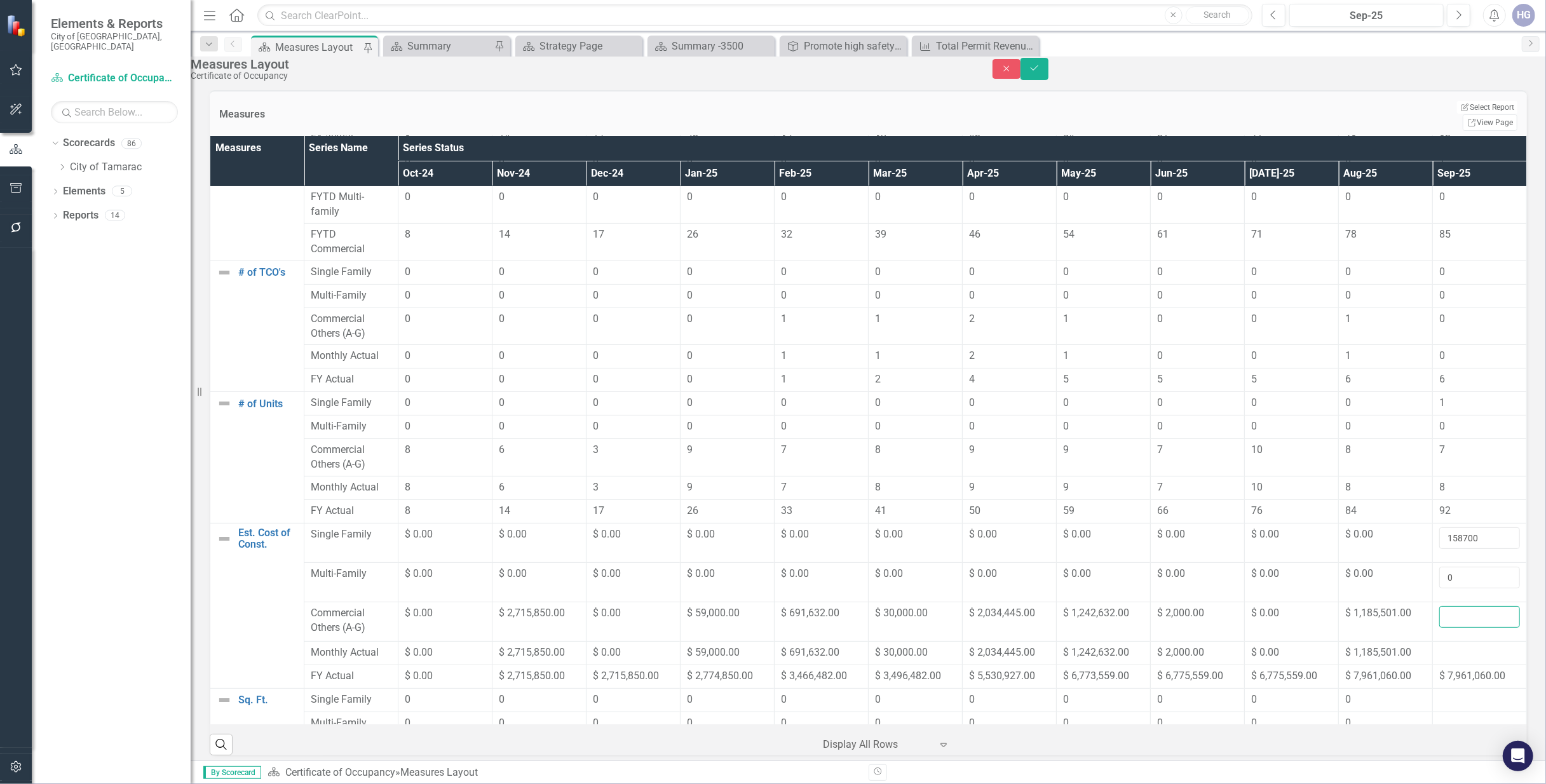
click at [1439, 621] on input "number" at bounding box center [1479, 616] width 81 height 22
type input "3"
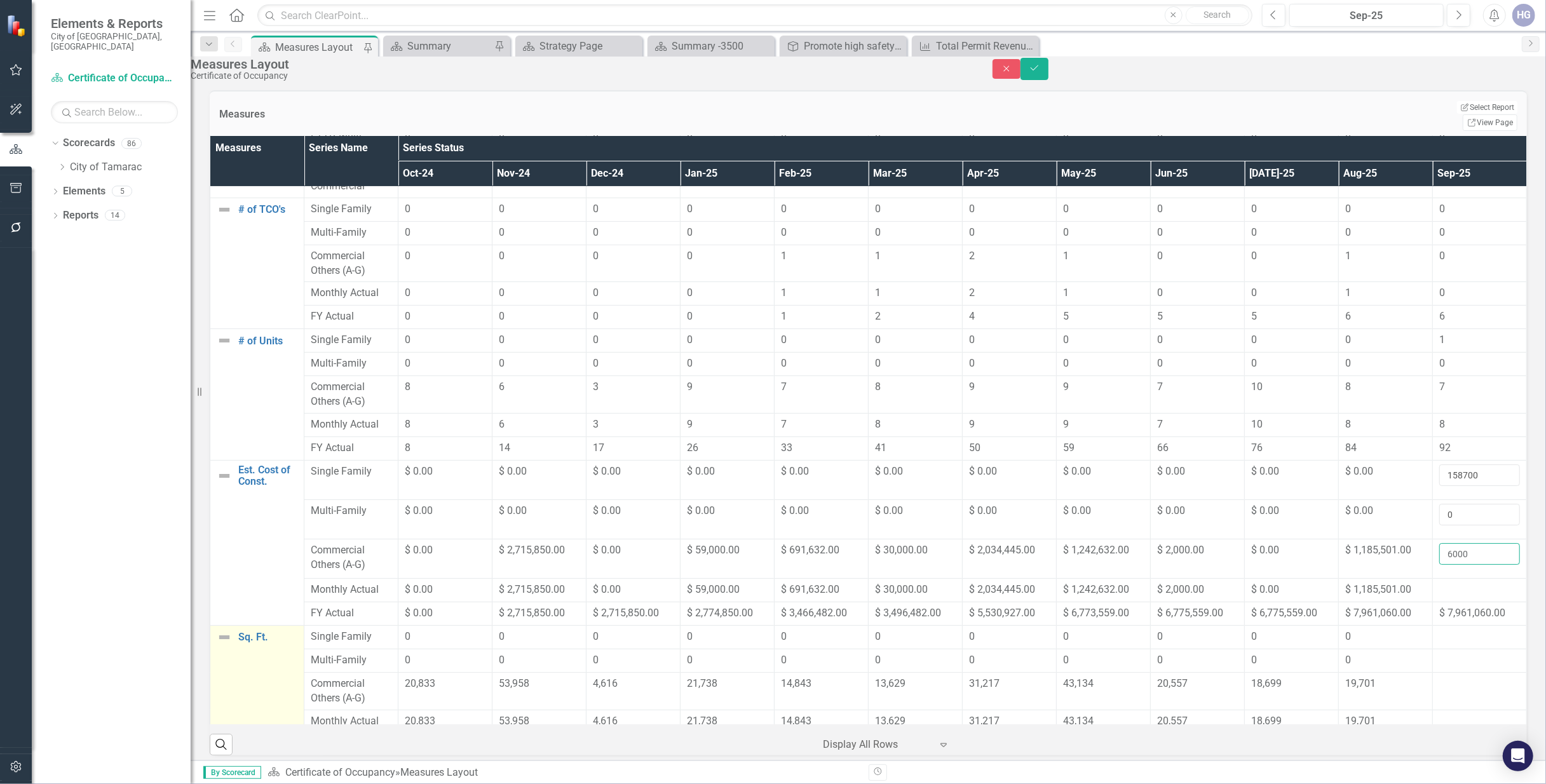
scroll to position [339, 0]
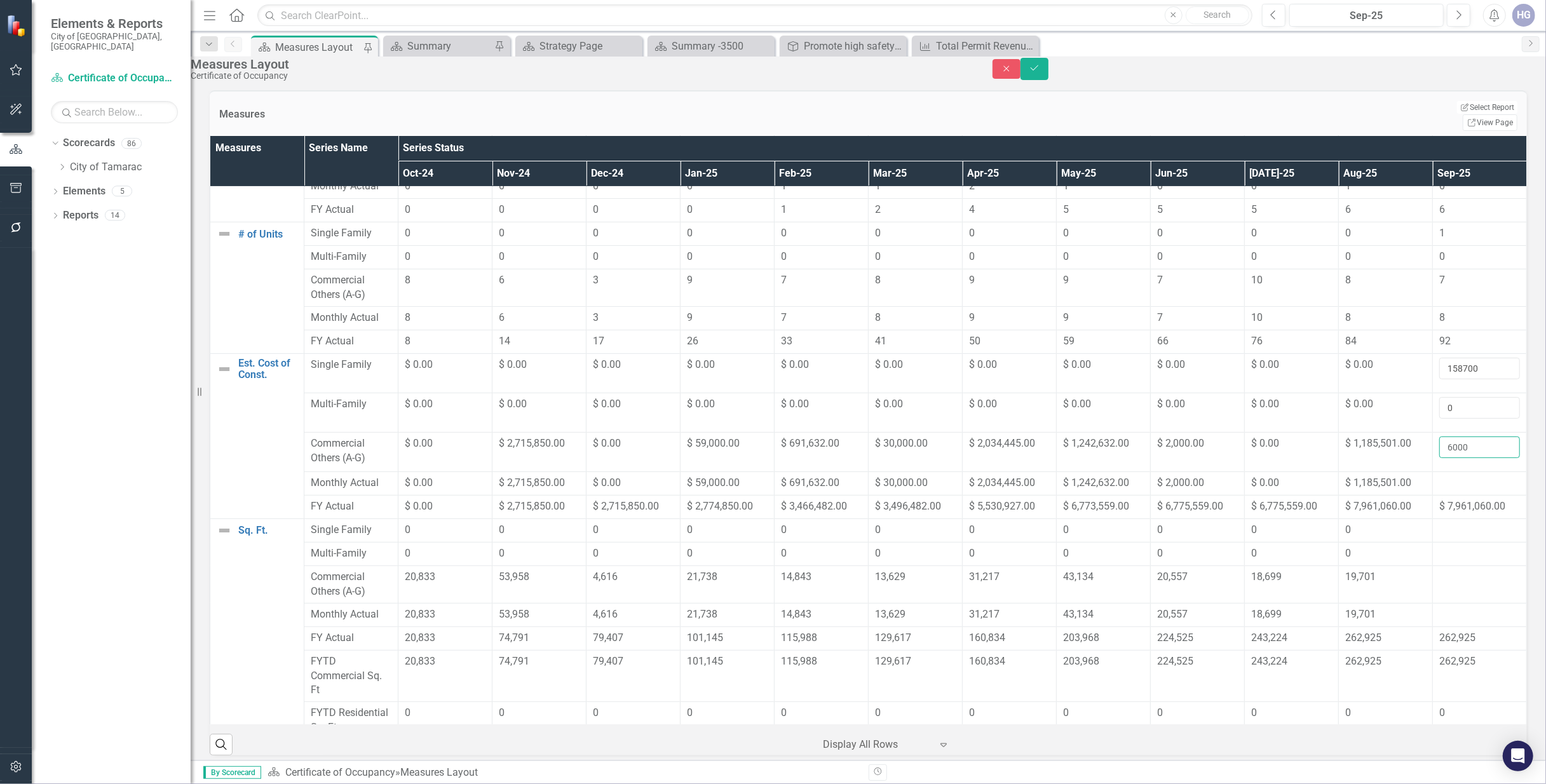
type input "6000"
click at [1451, 524] on div at bounding box center [1479, 530] width 81 height 15
click at [1049, 67] on button "Save" at bounding box center [1034, 69] width 28 height 22
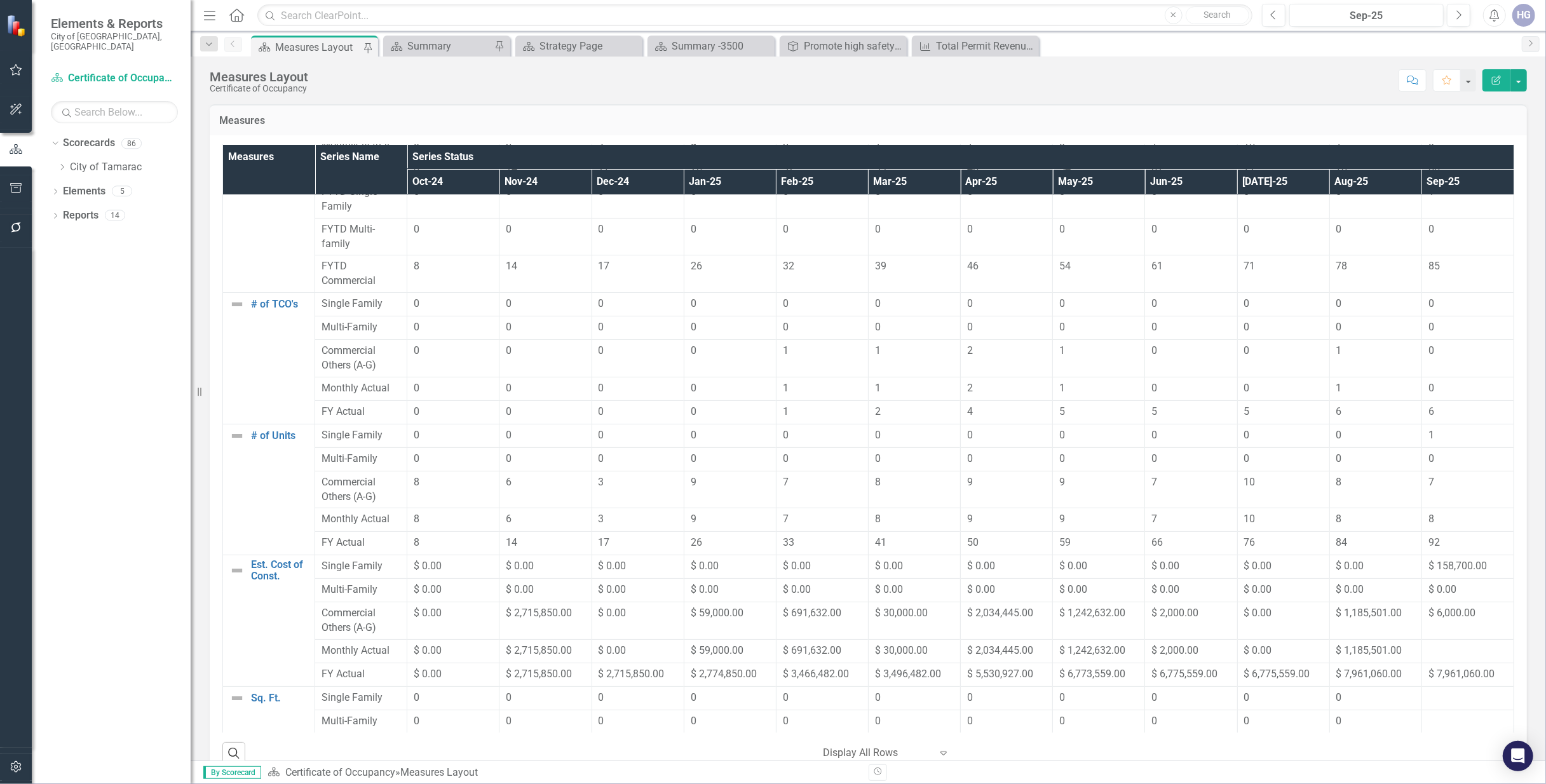
scroll to position [29, 0]
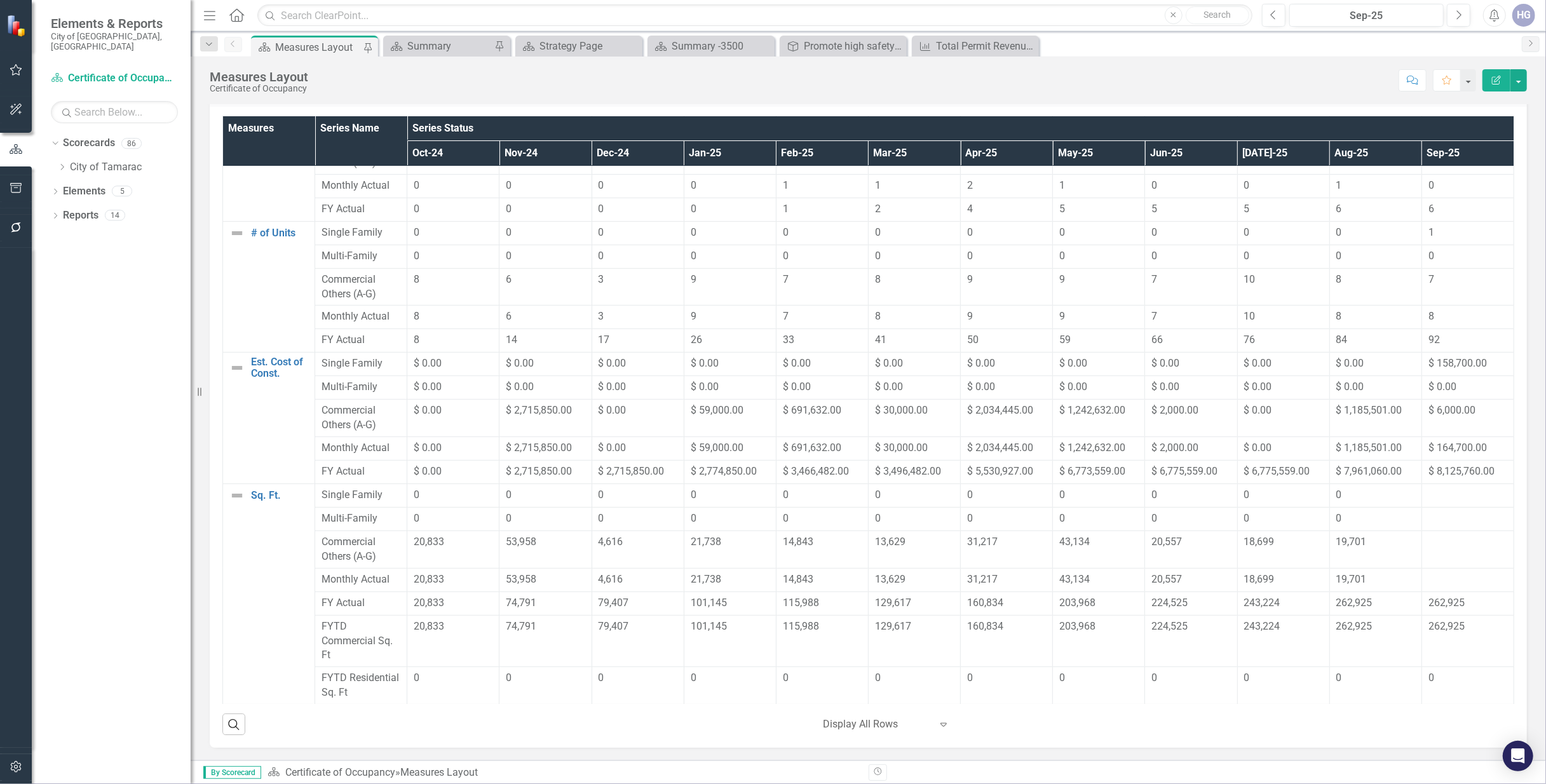
click at [1441, 496] on div at bounding box center [1468, 495] width 79 height 15
click at [1462, 493] on div at bounding box center [1468, 495] width 79 height 15
click at [1461, 492] on div at bounding box center [1468, 495] width 79 height 15
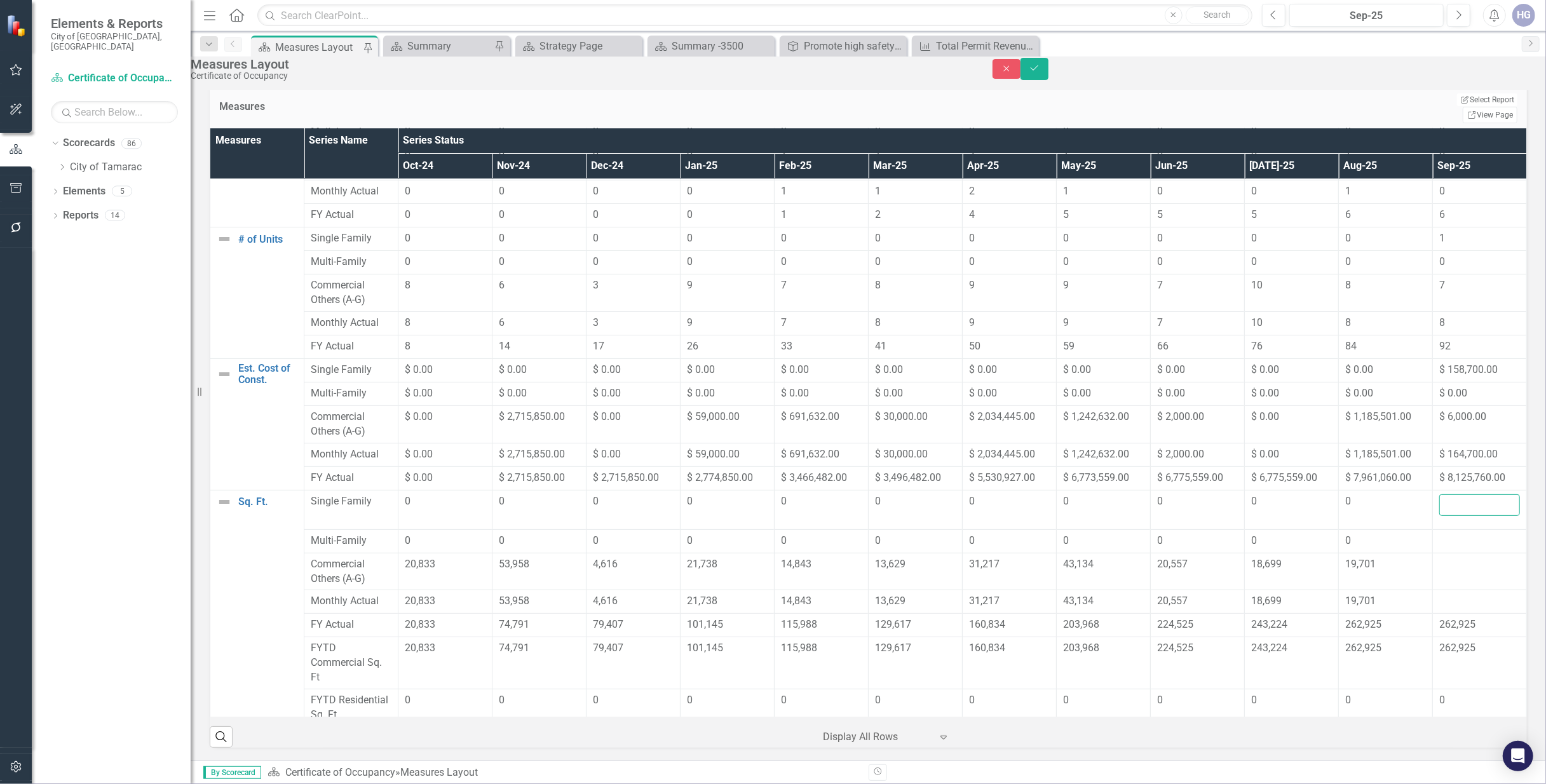
click at [1444, 499] on input "number" at bounding box center [1479, 505] width 81 height 22
type input "2024"
click at [1442, 533] on div at bounding box center [1479, 541] width 81 height 15
click at [1444, 533] on div at bounding box center [1479, 541] width 81 height 15
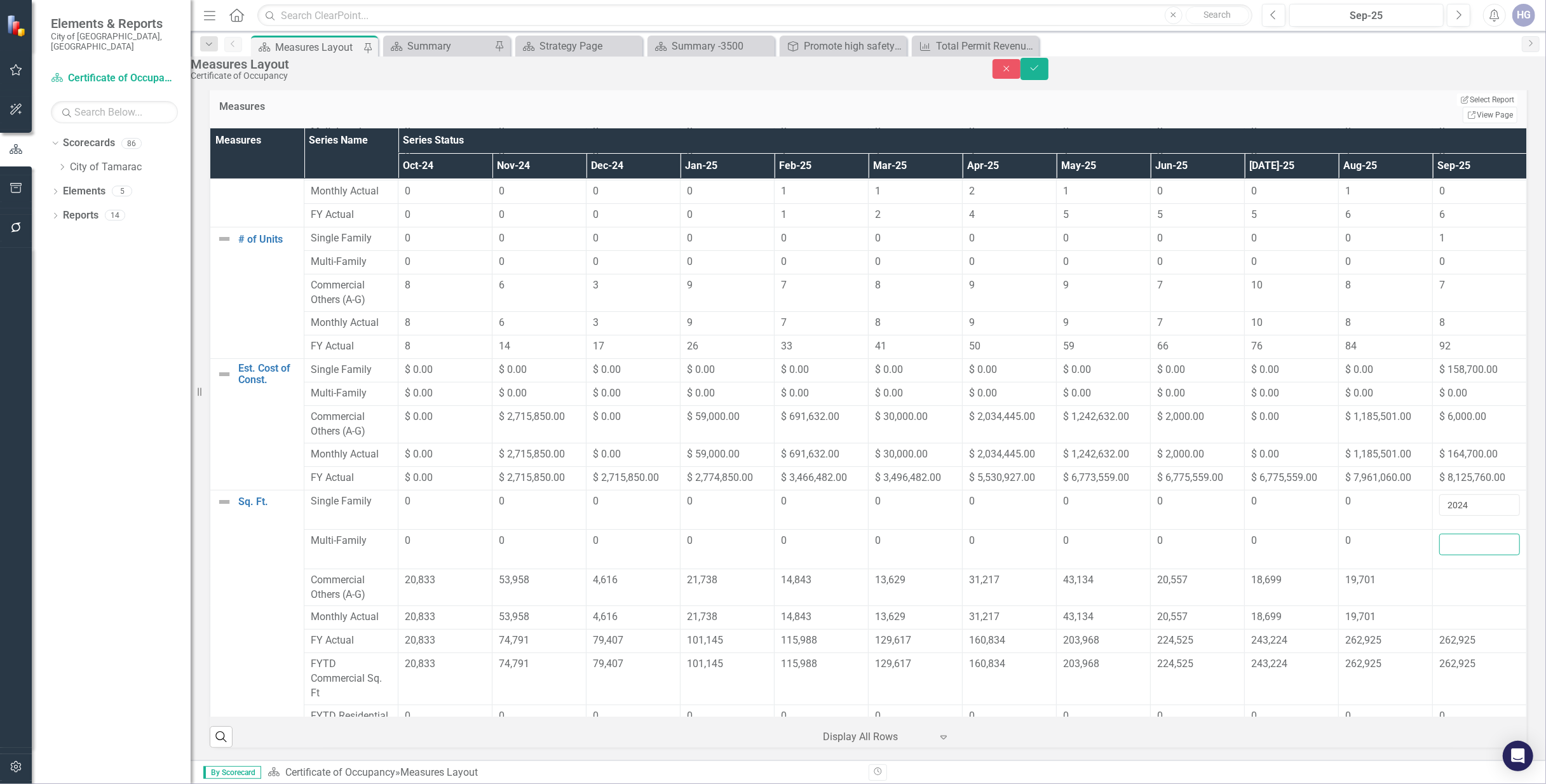
click at [1440, 534] on input "number" at bounding box center [1479, 544] width 81 height 22
type input "0"
click at [1443, 569] on td at bounding box center [1480, 587] width 94 height 37
click at [1457, 573] on div at bounding box center [1479, 580] width 81 height 15
click at [1445, 573] on div at bounding box center [1479, 580] width 81 height 15
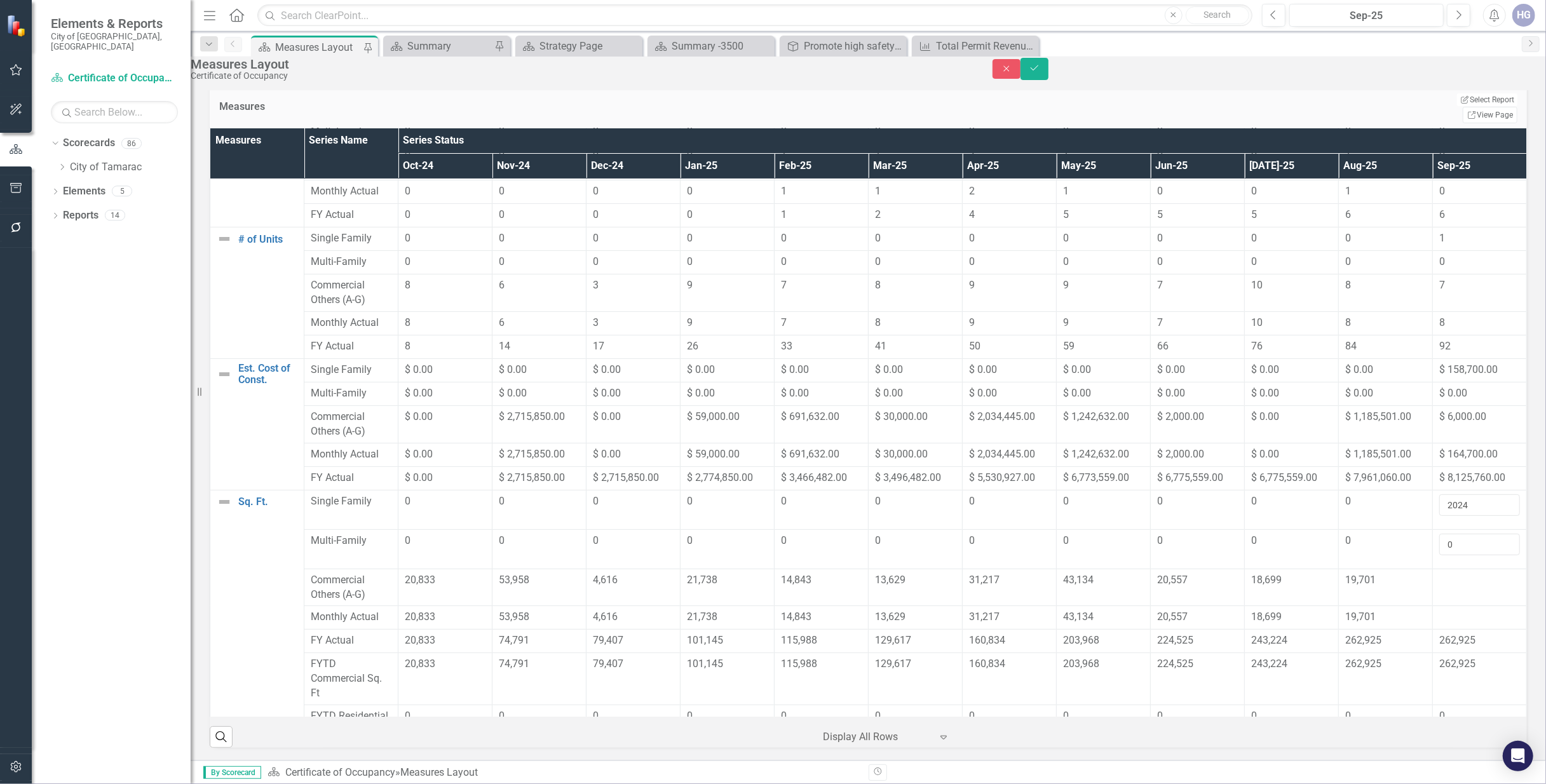
click at [1445, 573] on div at bounding box center [1479, 580] width 81 height 15
click at [1441, 573] on input "number" at bounding box center [1479, 584] width 81 height 22
type input "18490"
click at [1447, 612] on div at bounding box center [1479, 619] width 81 height 15
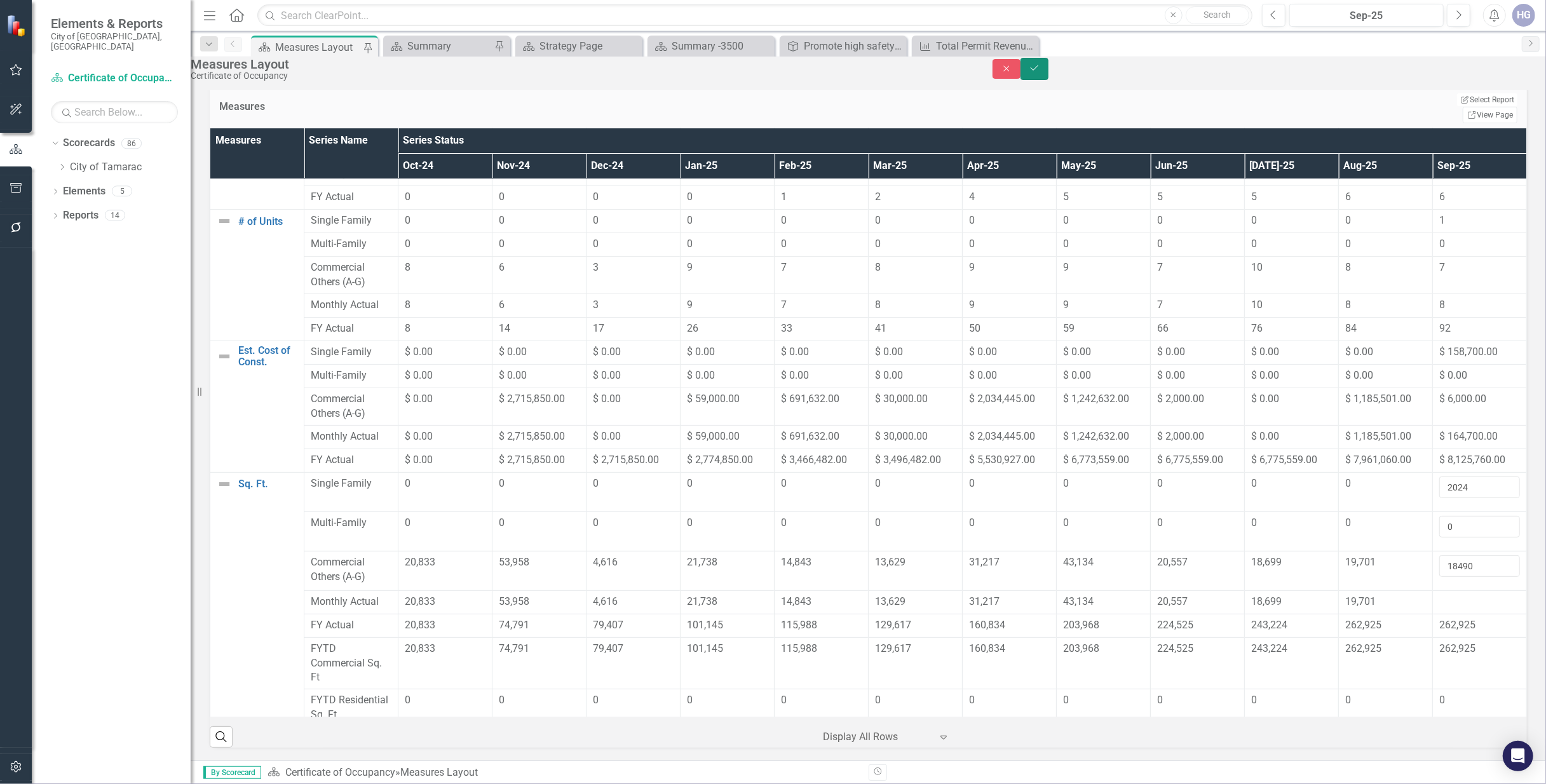
click at [1040, 71] on icon "Save" at bounding box center [1035, 68] width 12 height 9
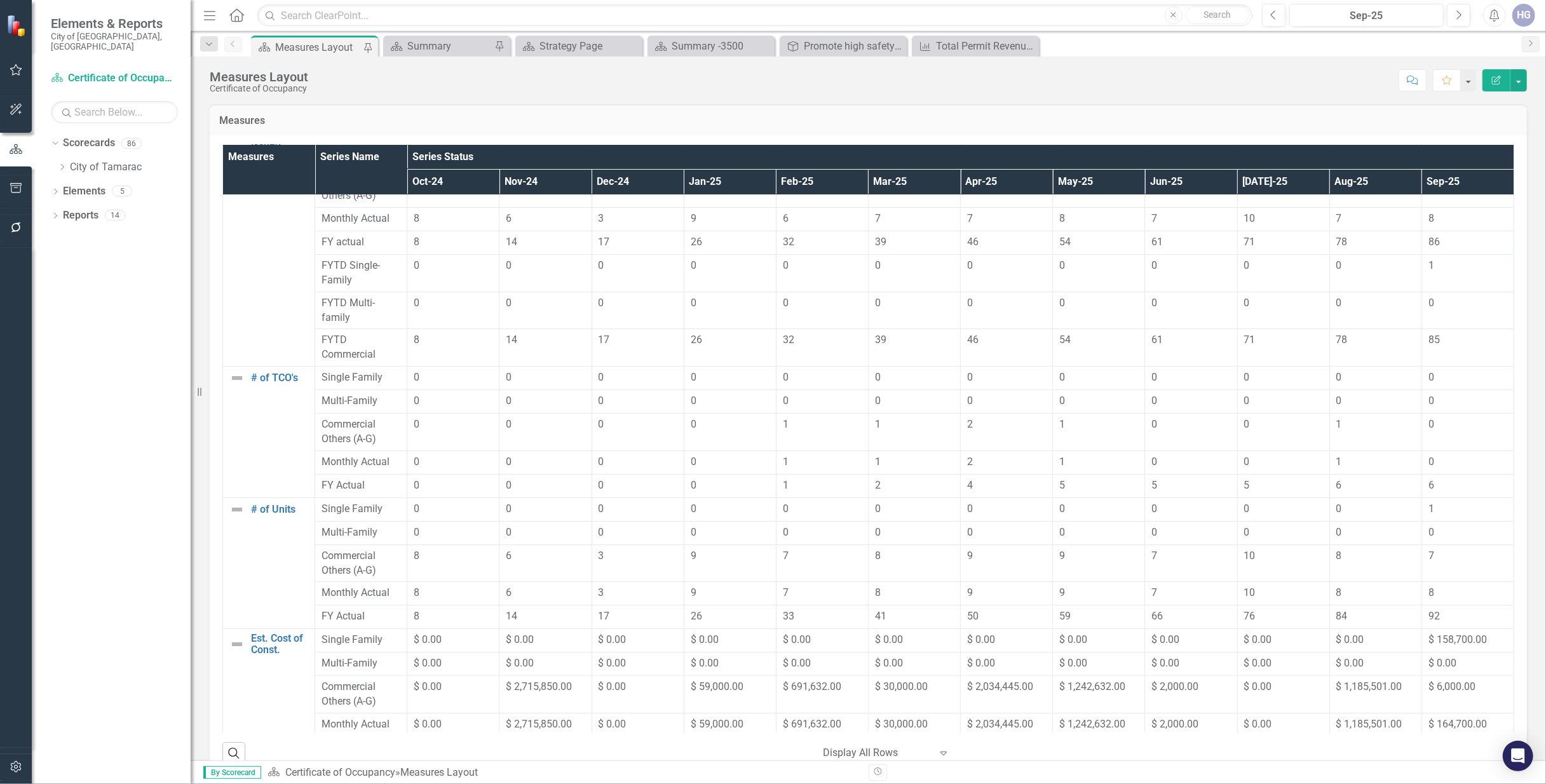
scroll to position [0, 0]
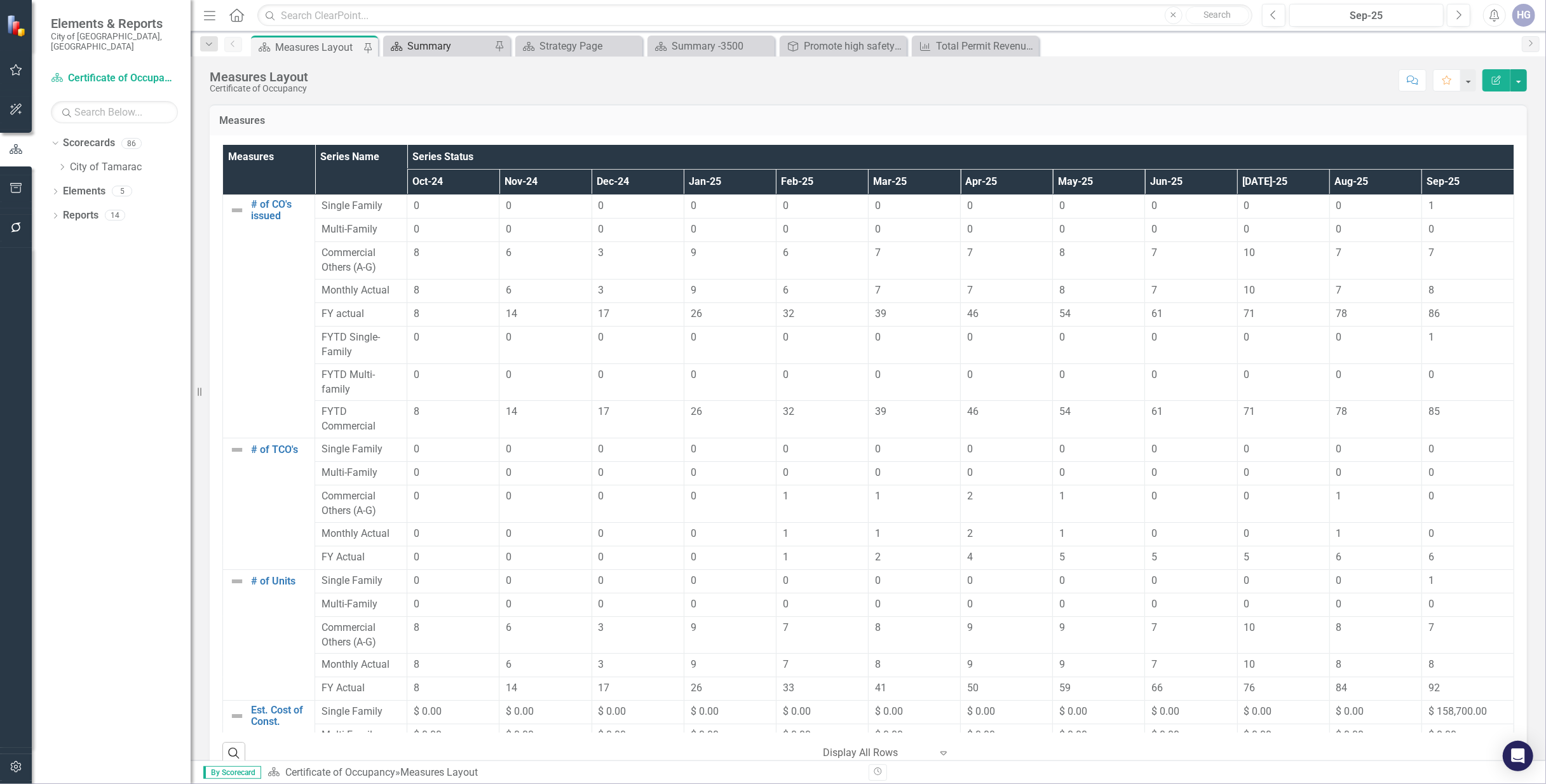
click at [430, 41] on div "Summary" at bounding box center [449, 46] width 84 height 16
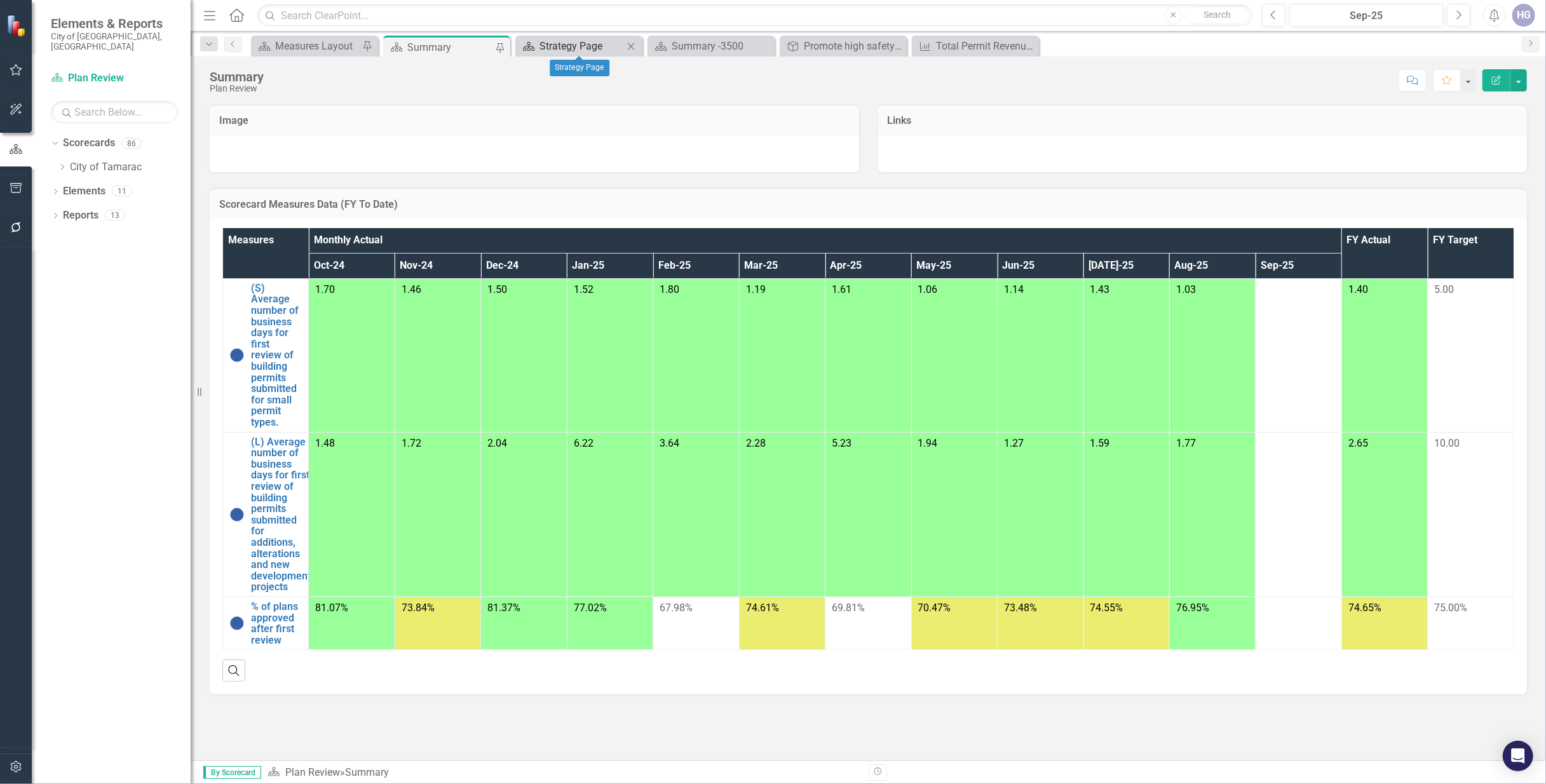
click at [553, 47] on div "Strategy Page" at bounding box center [581, 46] width 84 height 16
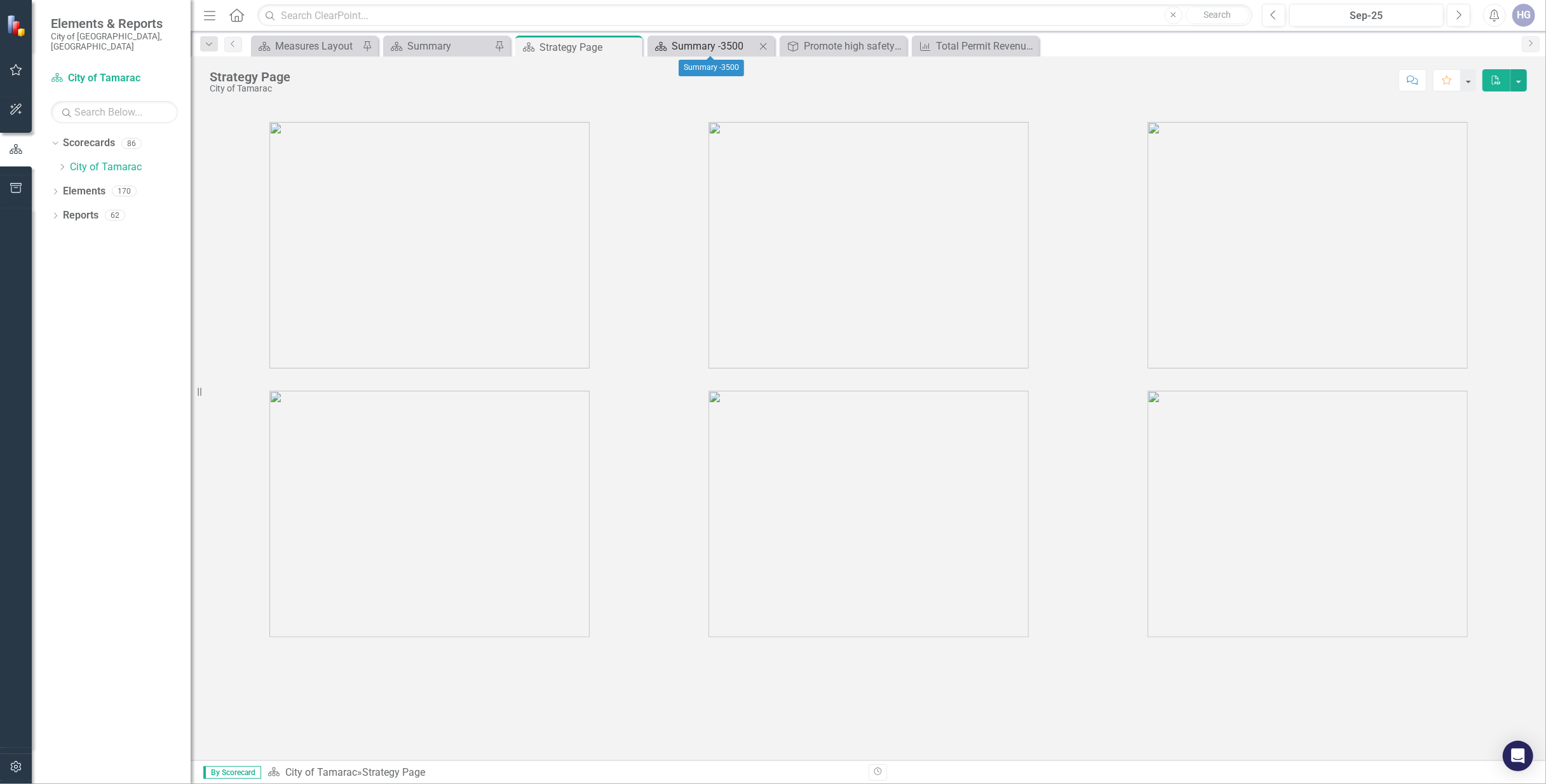
click at [746, 54] on div "Summary -3500" at bounding box center [714, 46] width 84 height 16
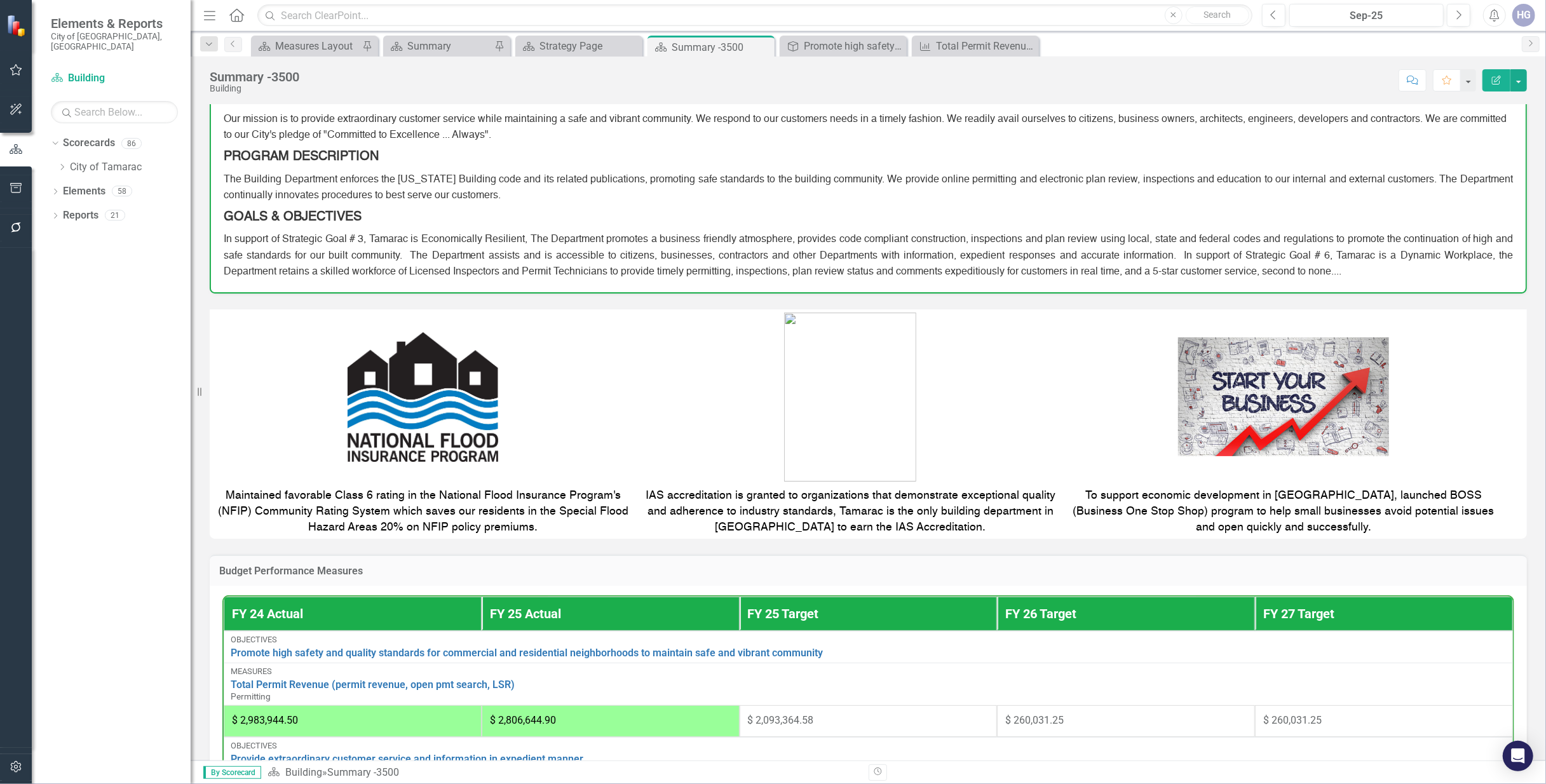
scroll to position [84, 0]
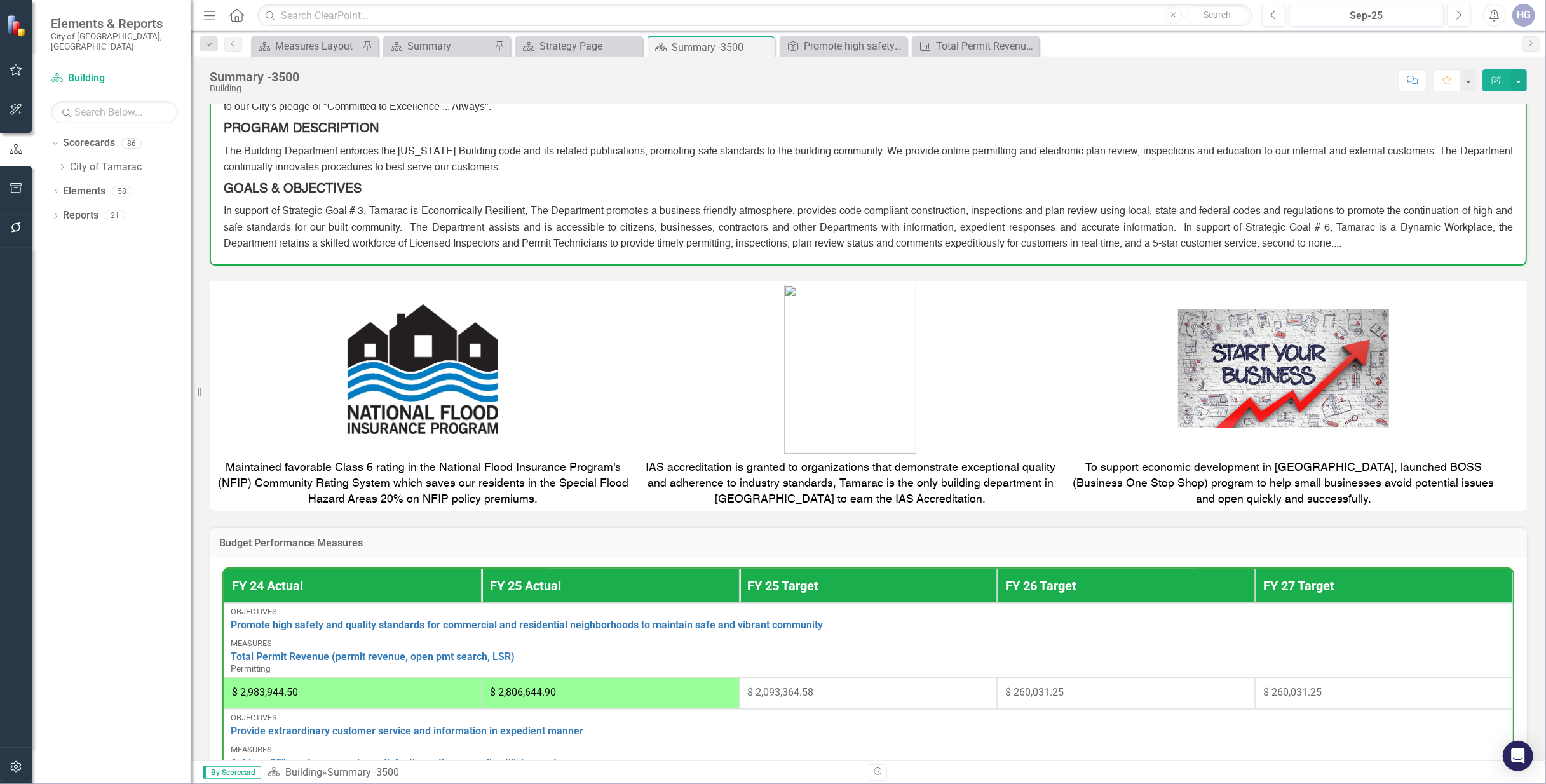
click at [814, 35] on div "Dropdown Search Scorecard Measures Layout Pin Scorecard Summary Pin Scorecard S…" at bounding box center [868, 44] width 1355 height 25
click at [819, 42] on div "Promote high safety and quality standards for commercial and residential neighb…" at bounding box center [845, 46] width 84 height 16
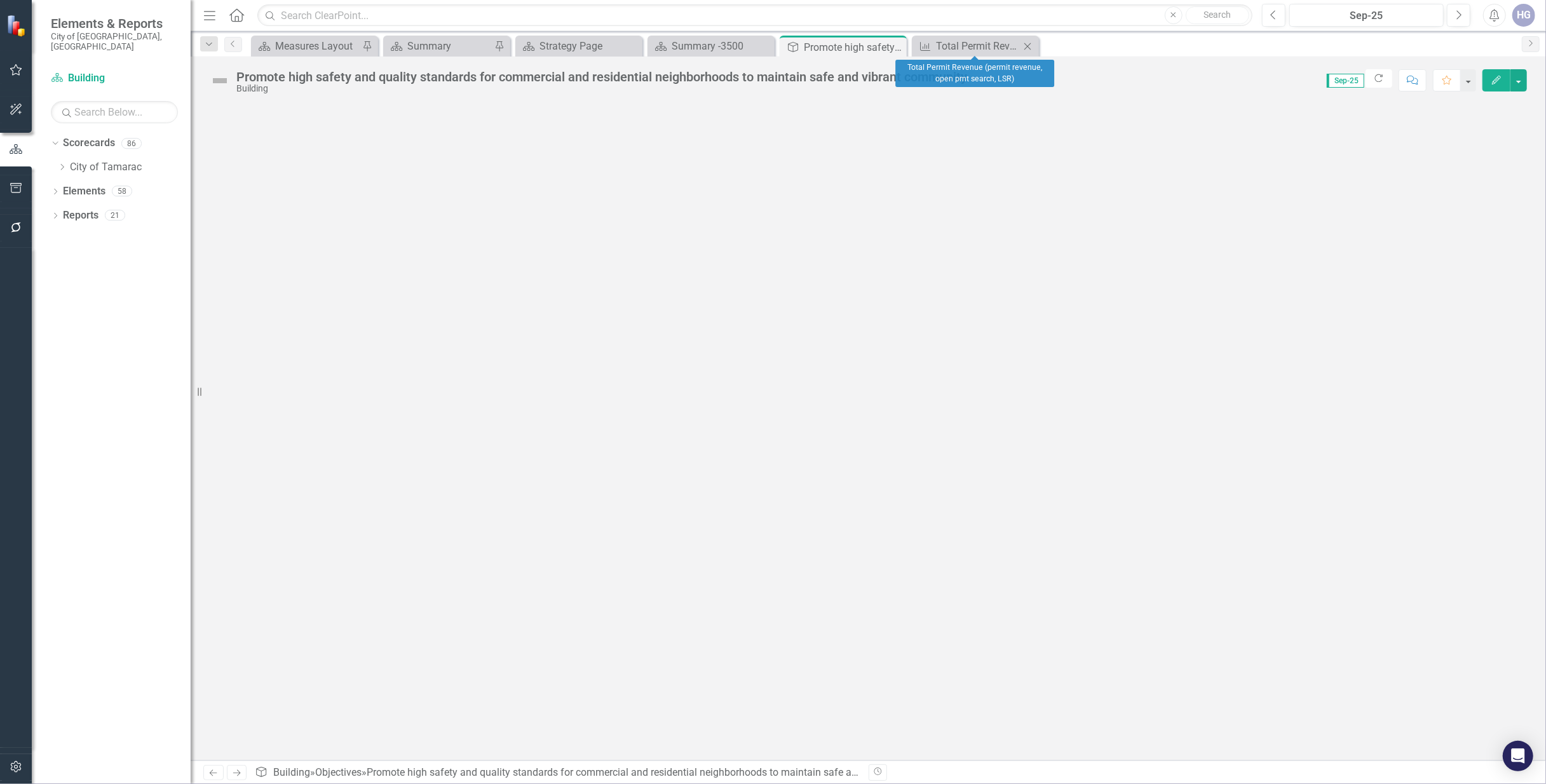
click at [1027, 47] on icon at bounding box center [1028, 46] width 7 height 7
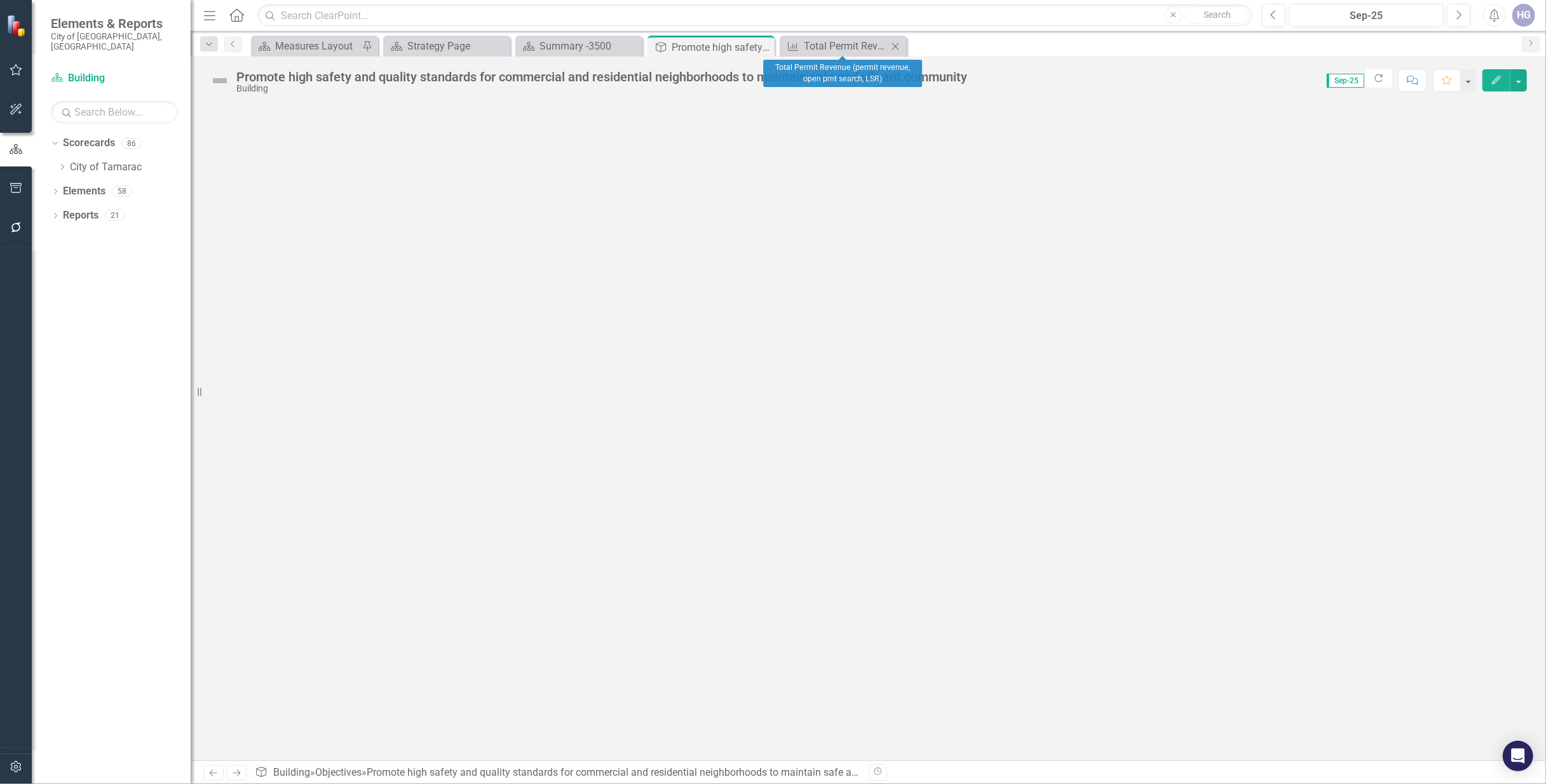
click at [894, 49] on icon "Close" at bounding box center [895, 46] width 12 height 10
click at [763, 49] on icon "Close" at bounding box center [762, 47] width 12 height 10
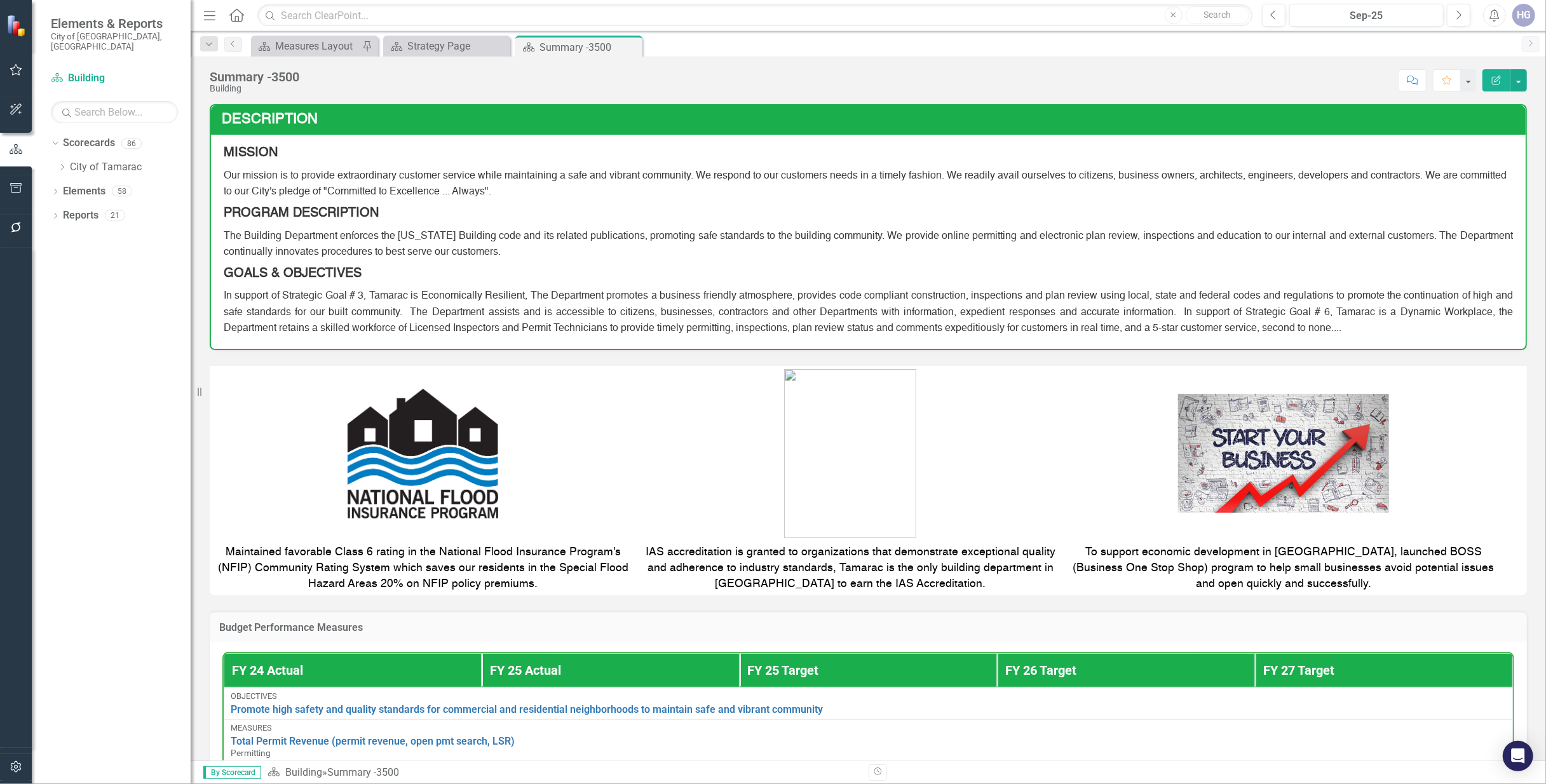
click at [0, 0] on icon "Close" at bounding box center [0, 0] width 0 height 0
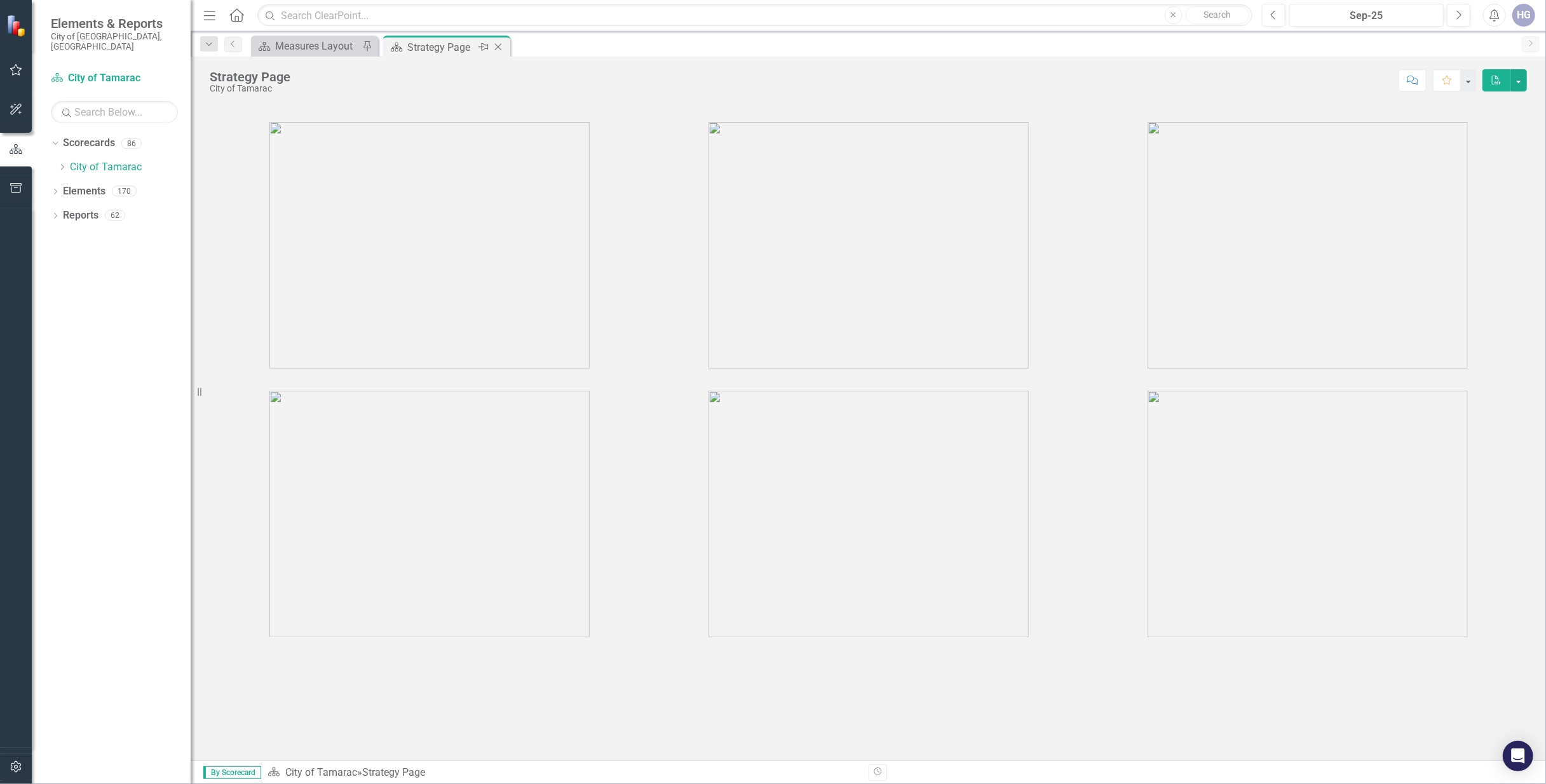
click at [498, 47] on icon at bounding box center [498, 47] width 7 height 7
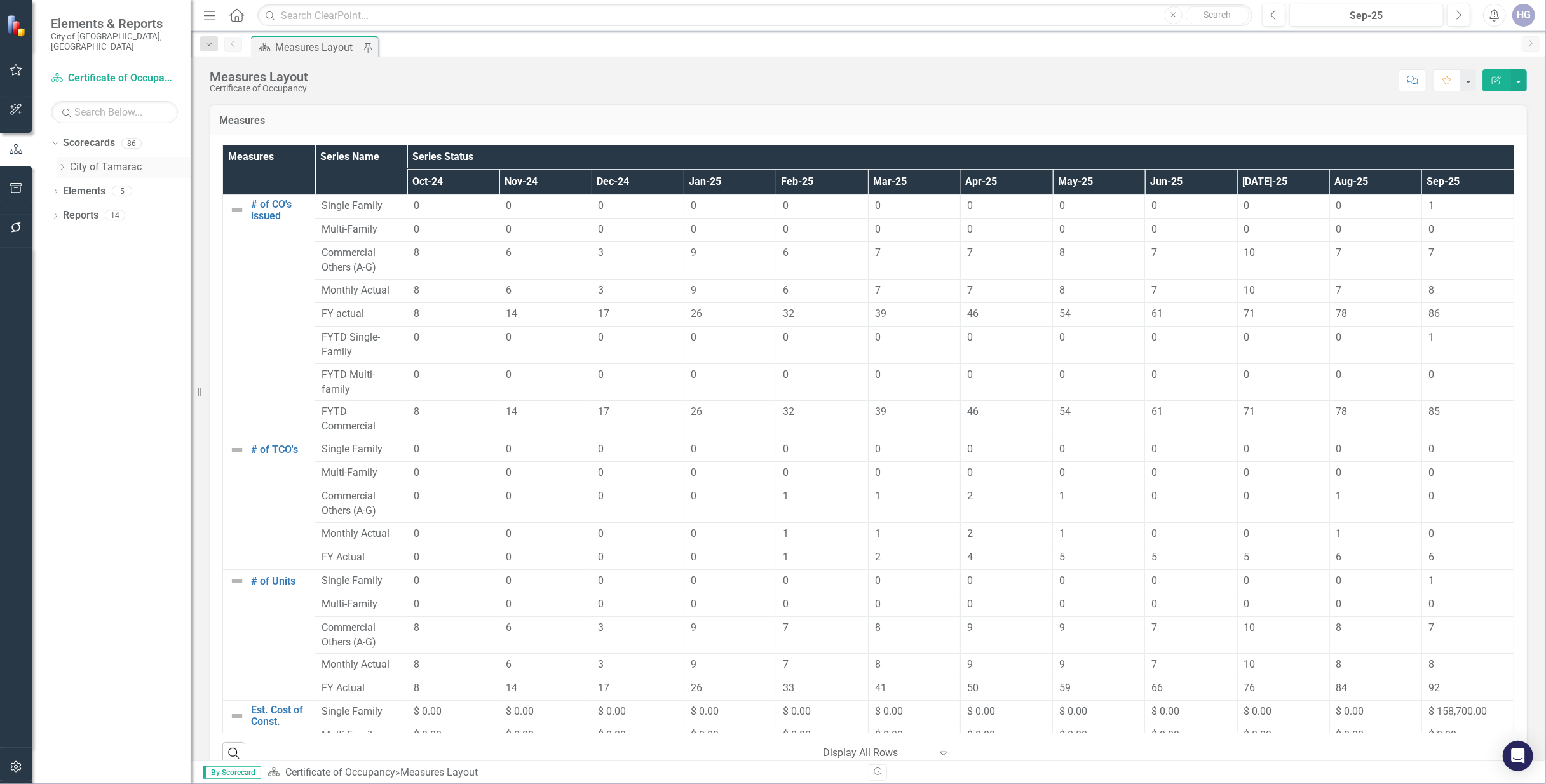
click at [57, 163] on icon "Dropdown" at bounding box center [62, 167] width 10 height 8
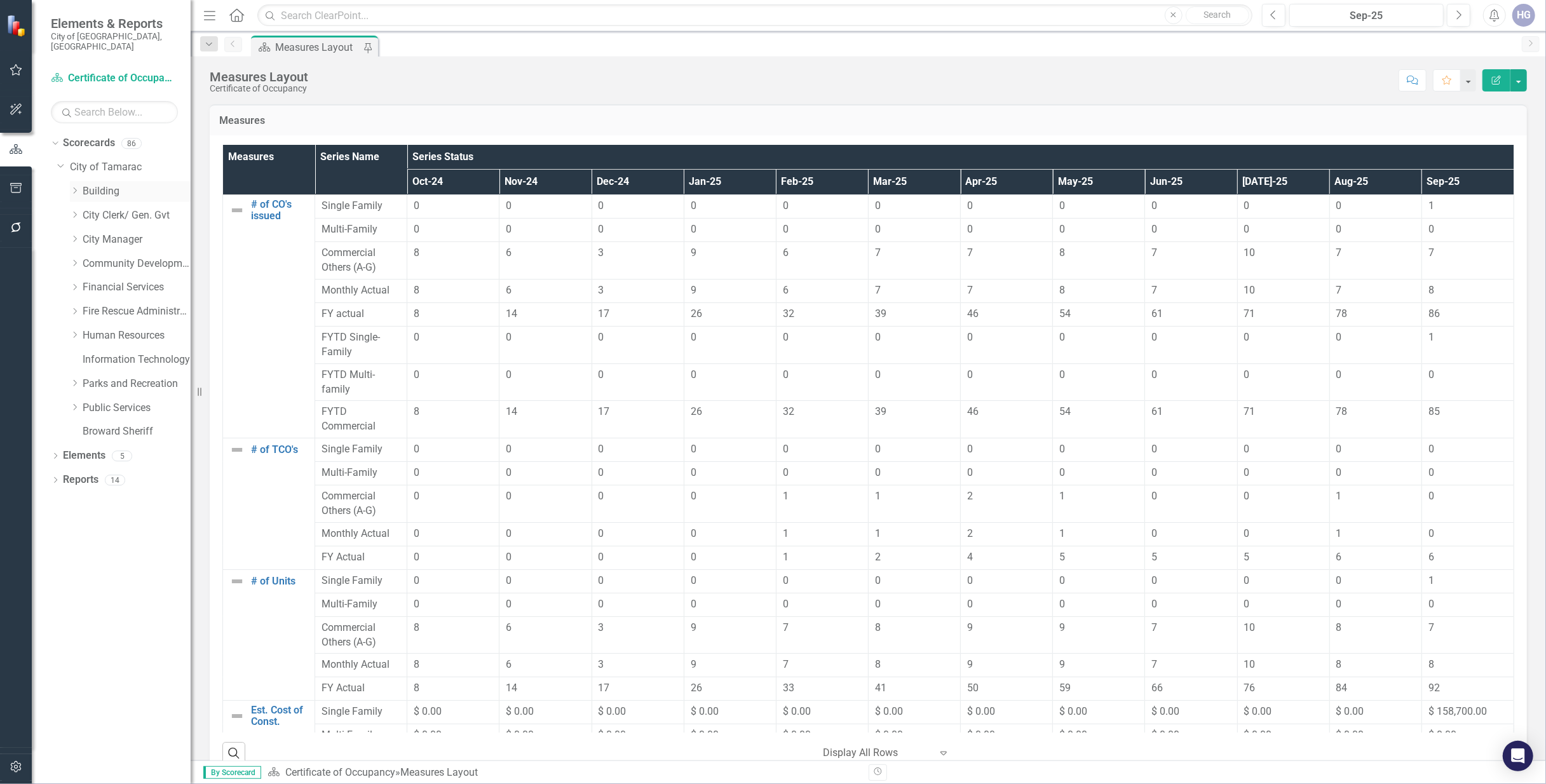
click at [75, 187] on icon "Dropdown" at bounding box center [74, 191] width 10 height 8
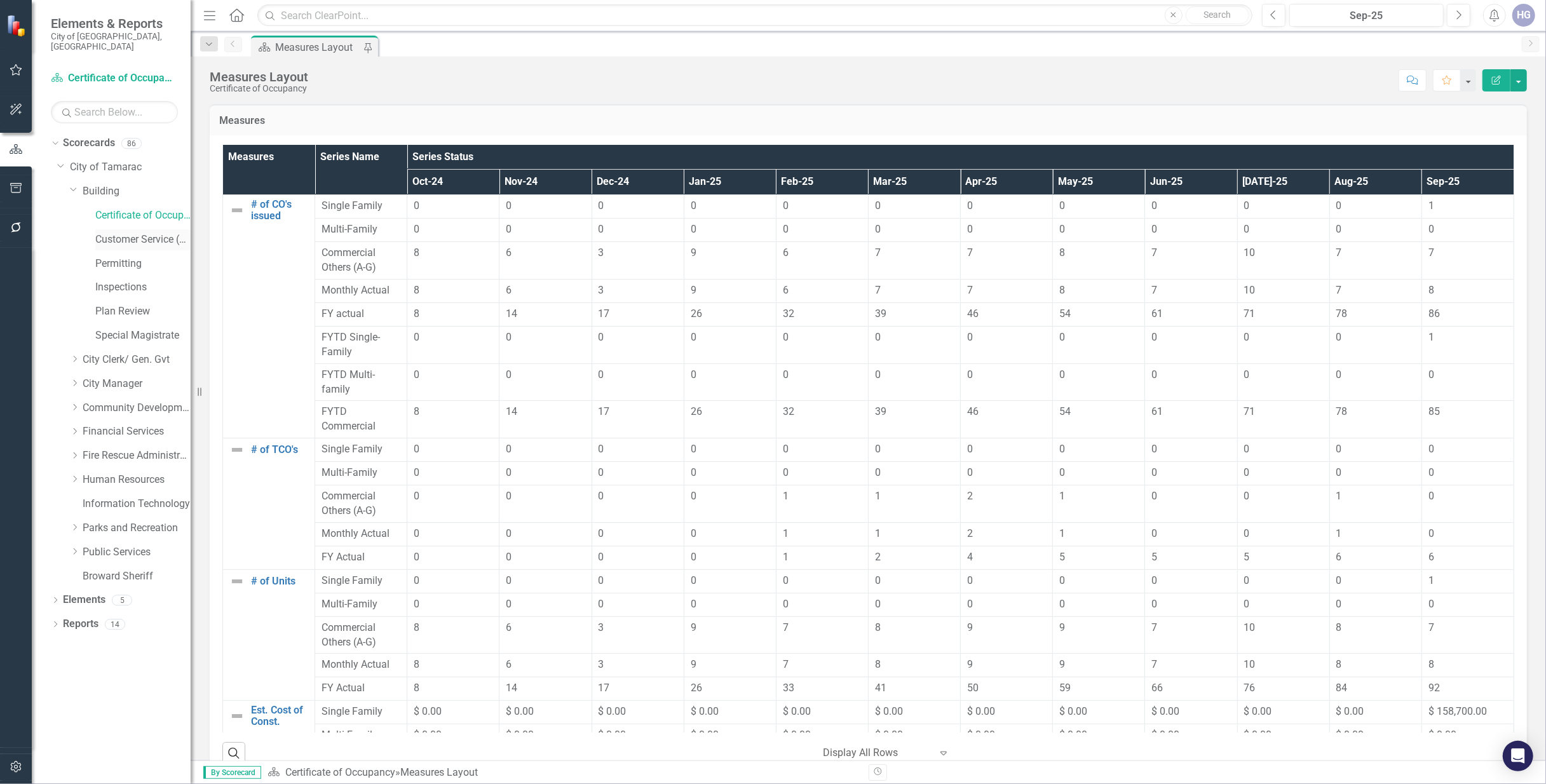
click at [140, 232] on link "Customer Service (Bldg)" at bounding box center [143, 240] width 95 height 14
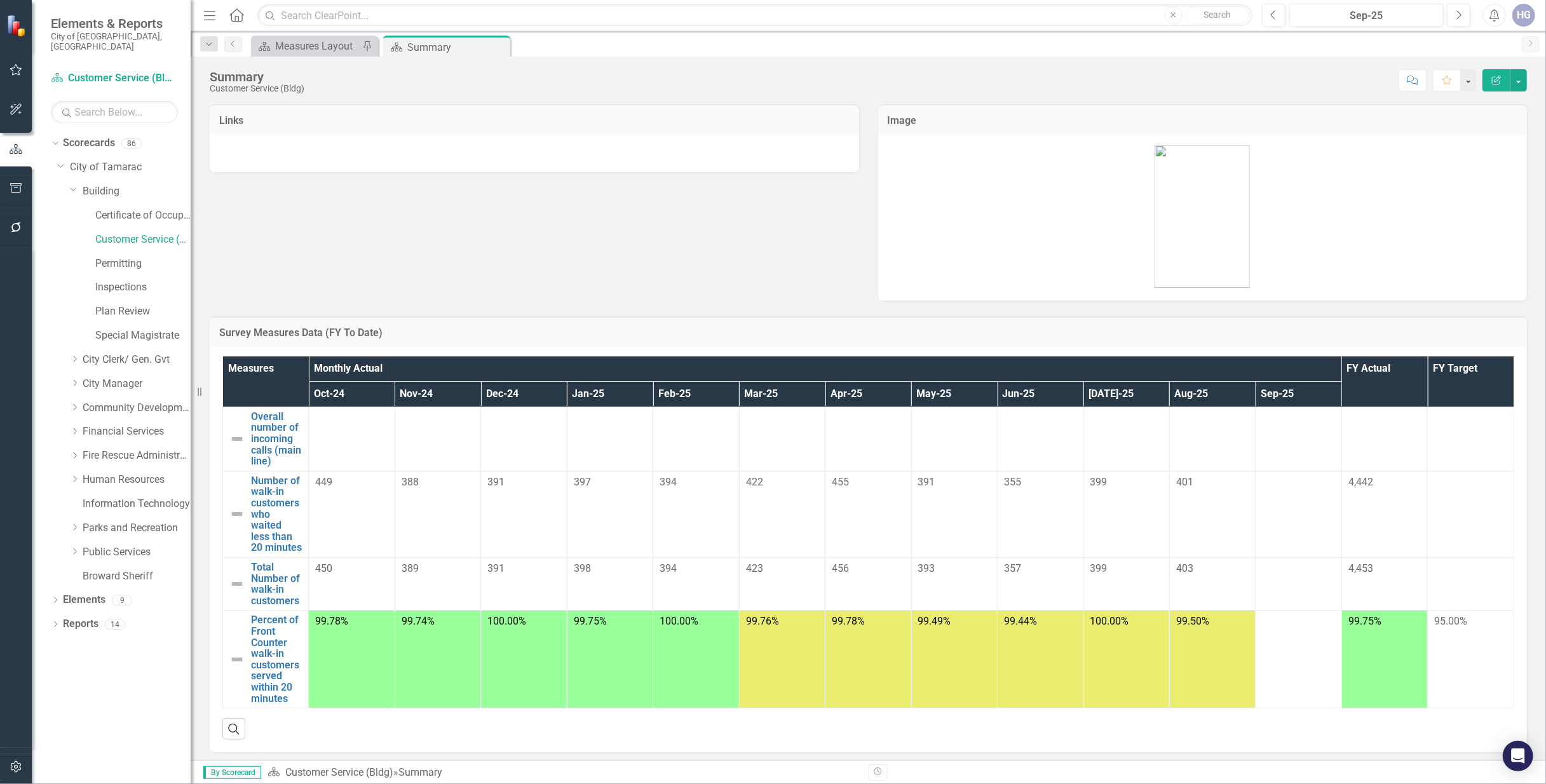
click at [1293, 494] on td at bounding box center [1298, 514] width 86 height 86
click at [291, 502] on link "Number of walk-in customers who waited less than 20 minutes" at bounding box center [276, 514] width 51 height 78
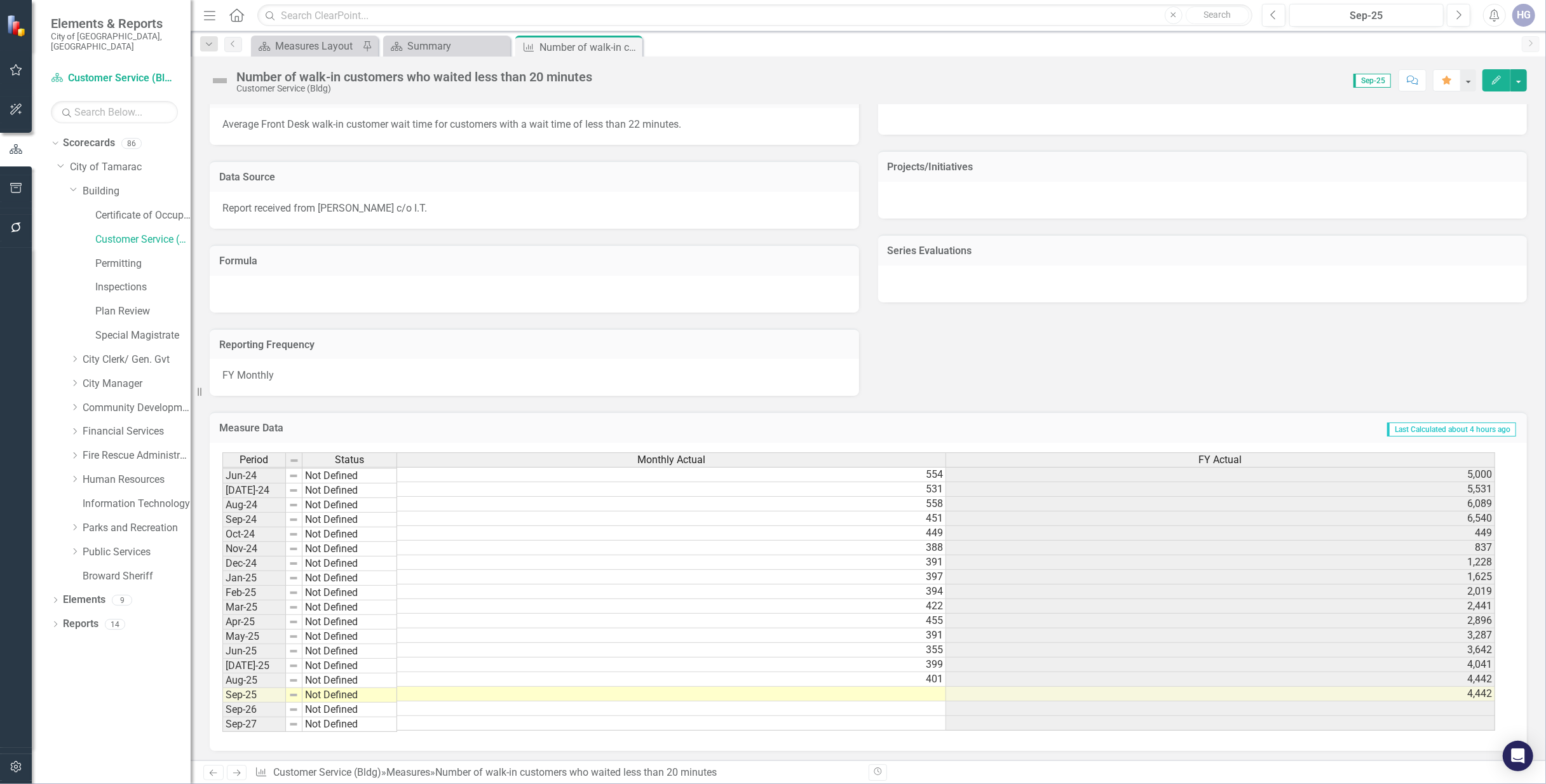
scroll to position [557, 0]
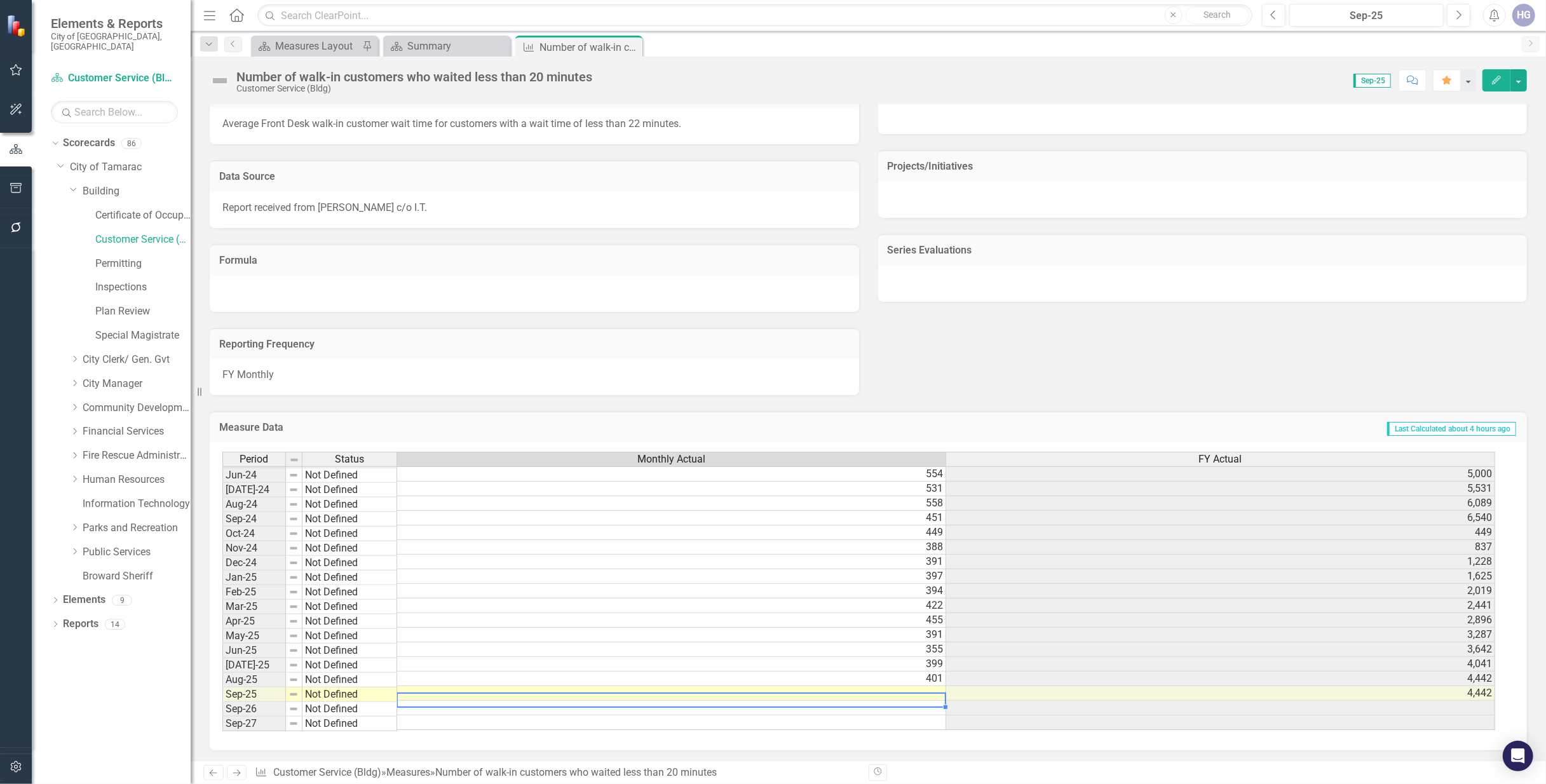
click at [940, 693] on td at bounding box center [671, 693] width 549 height 14
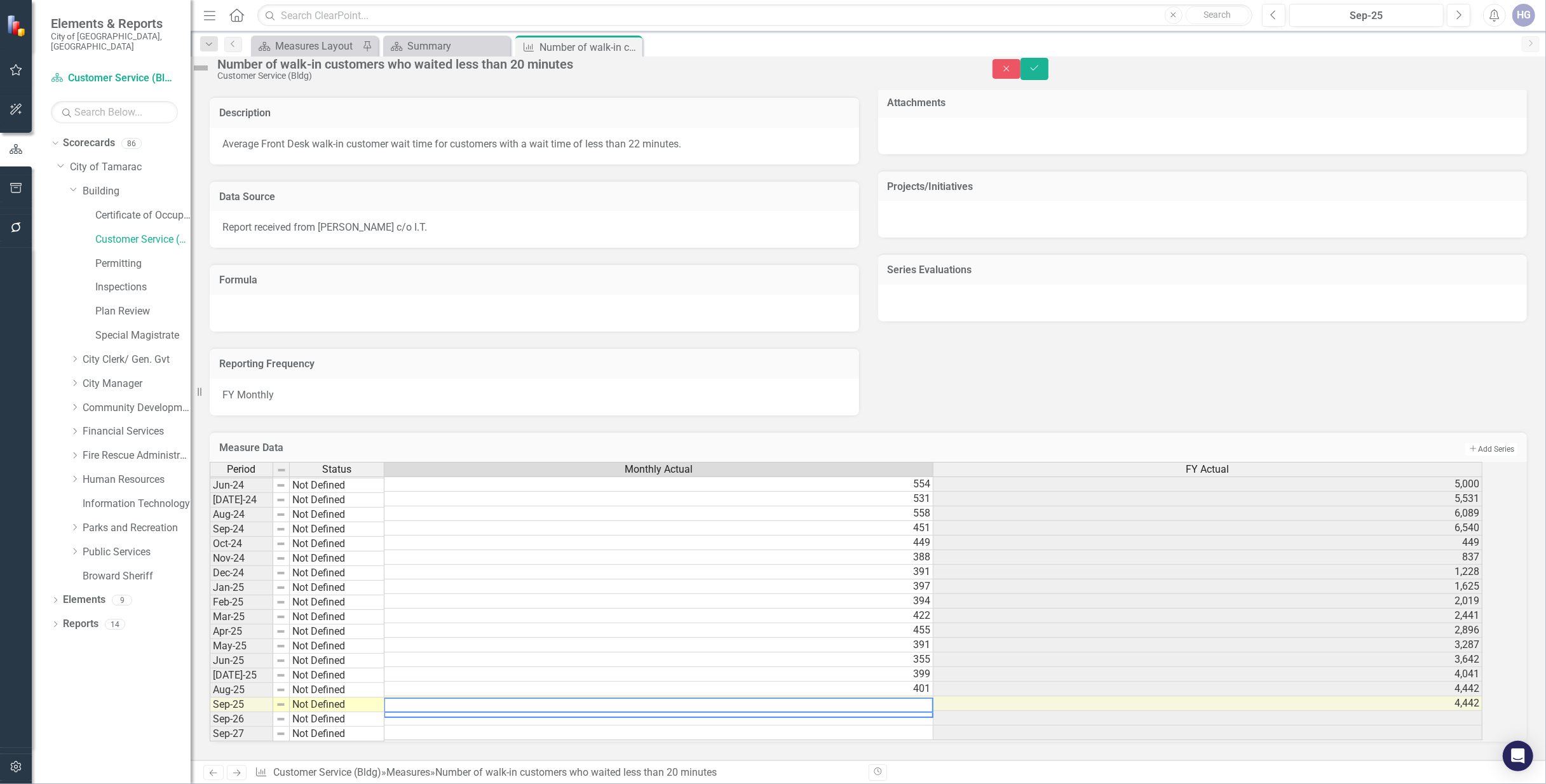
click at [934, 698] on textarea at bounding box center [659, 705] width 550 height 15
type textarea "352"
click at [1040, 72] on icon "Save" at bounding box center [1035, 68] width 12 height 9
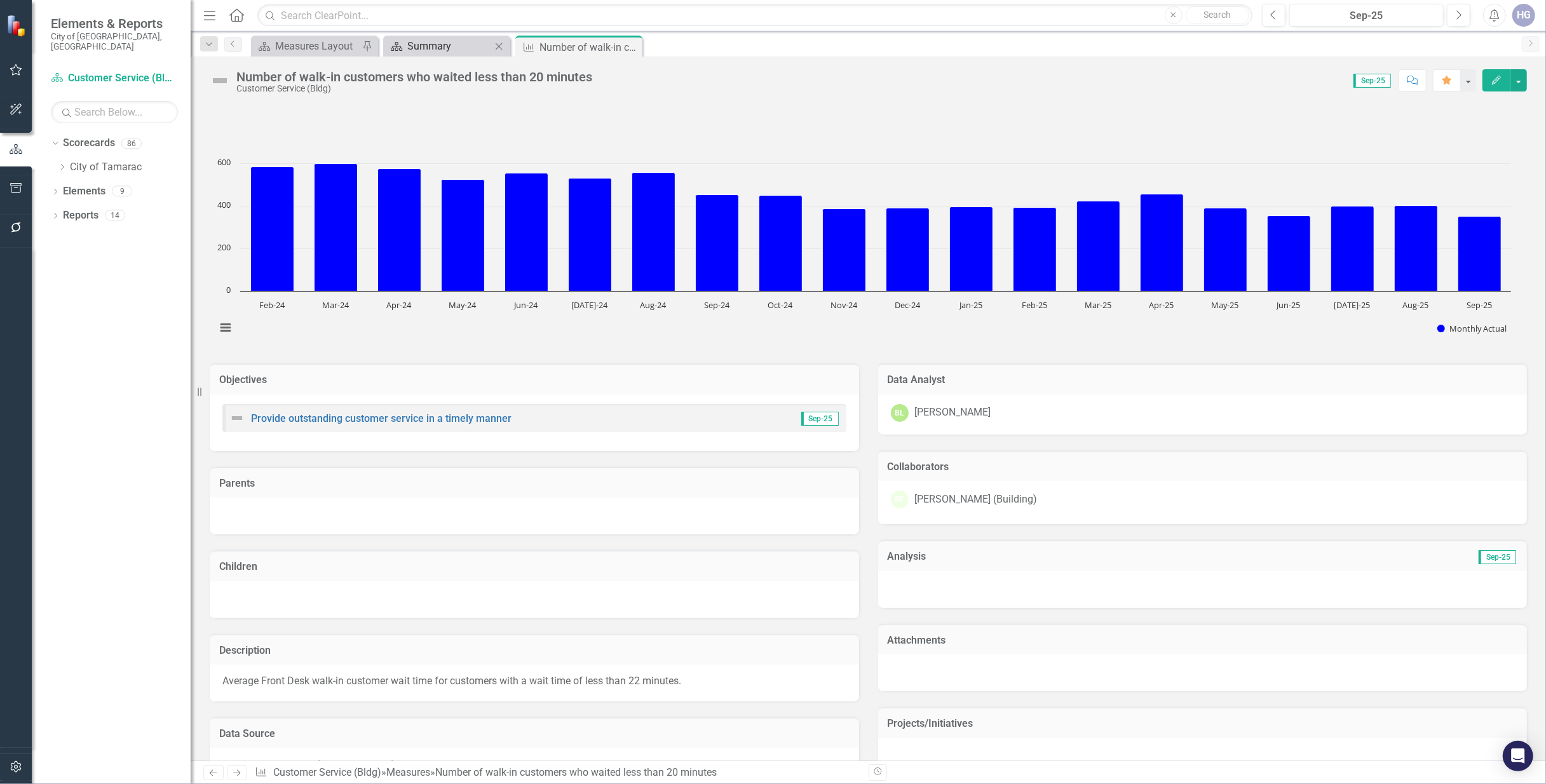
click at [438, 38] on div "Summary" at bounding box center [449, 46] width 84 height 16
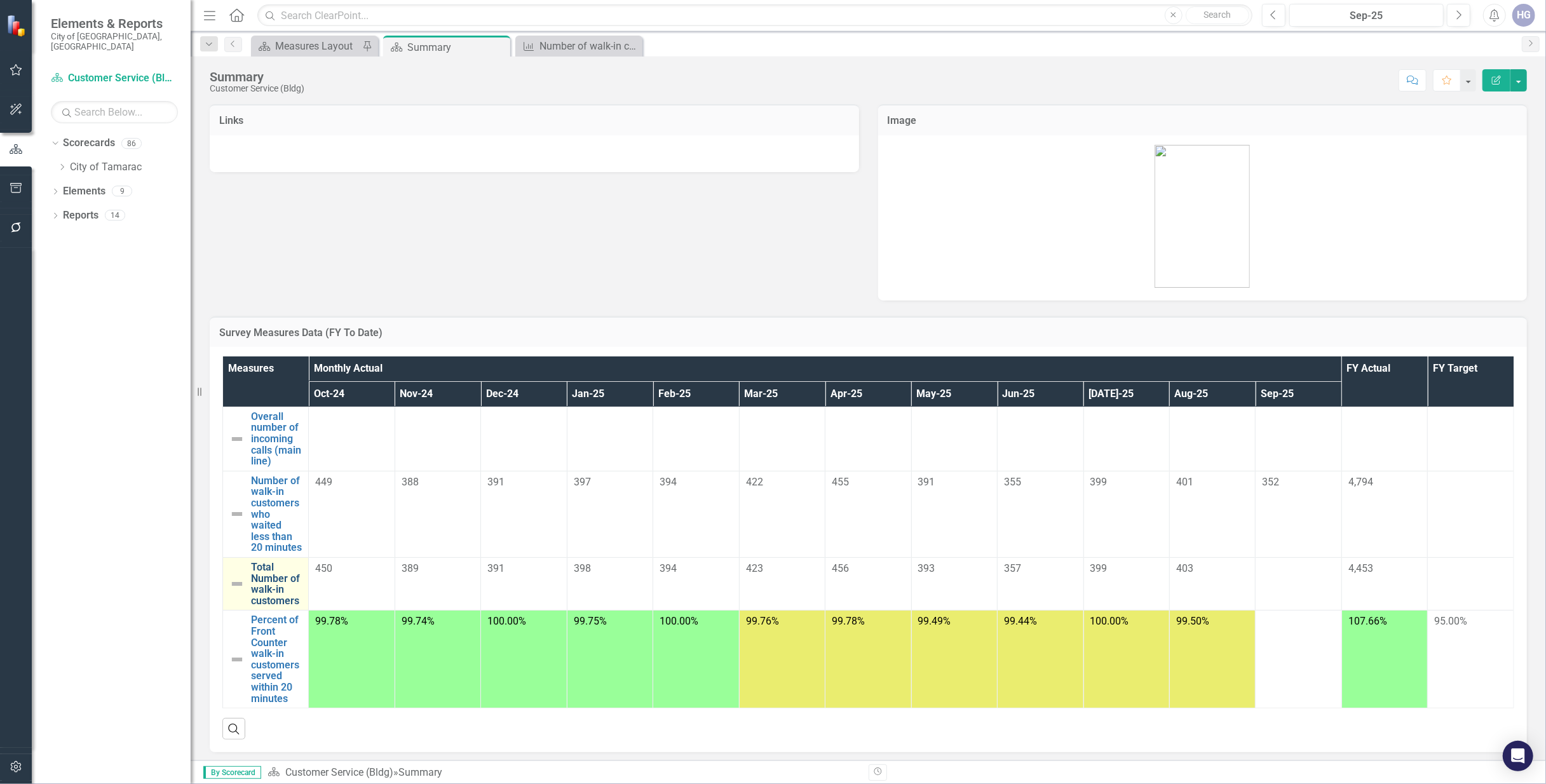
click at [285, 591] on link "Total Number of walk-in customers" at bounding box center [276, 584] width 51 height 44
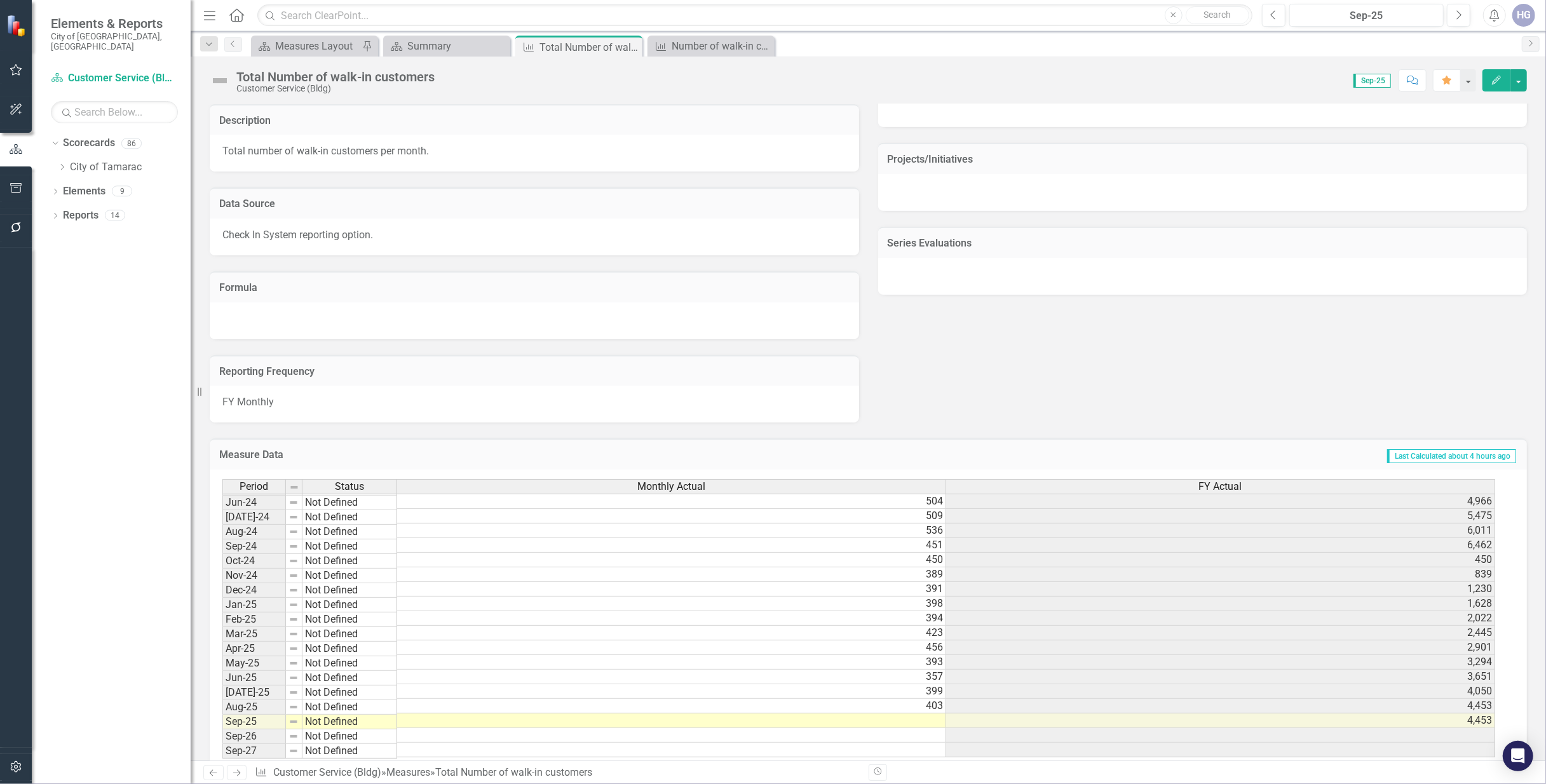
scroll to position [591, 0]
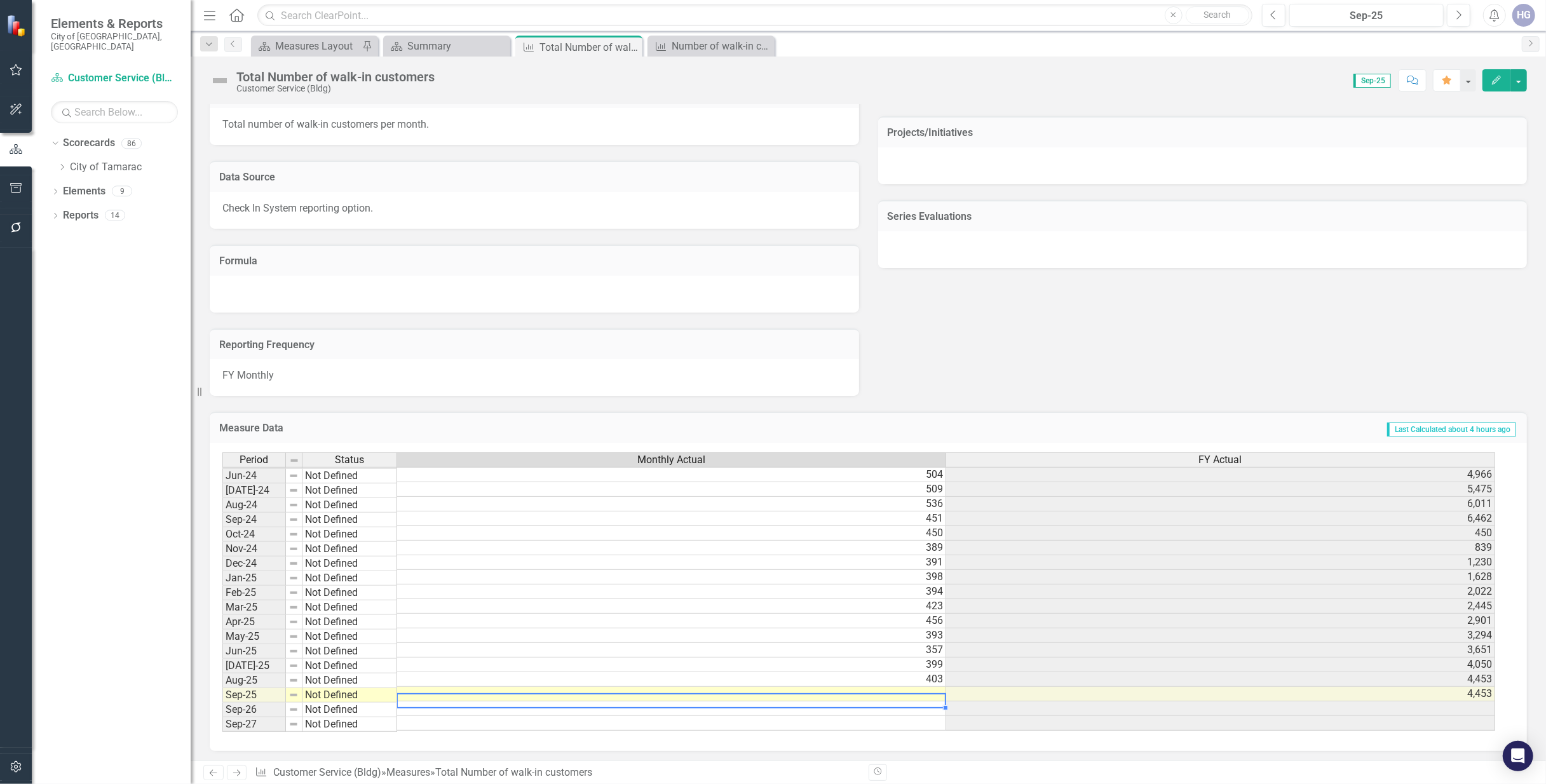
click at [933, 693] on td at bounding box center [671, 694] width 549 height 14
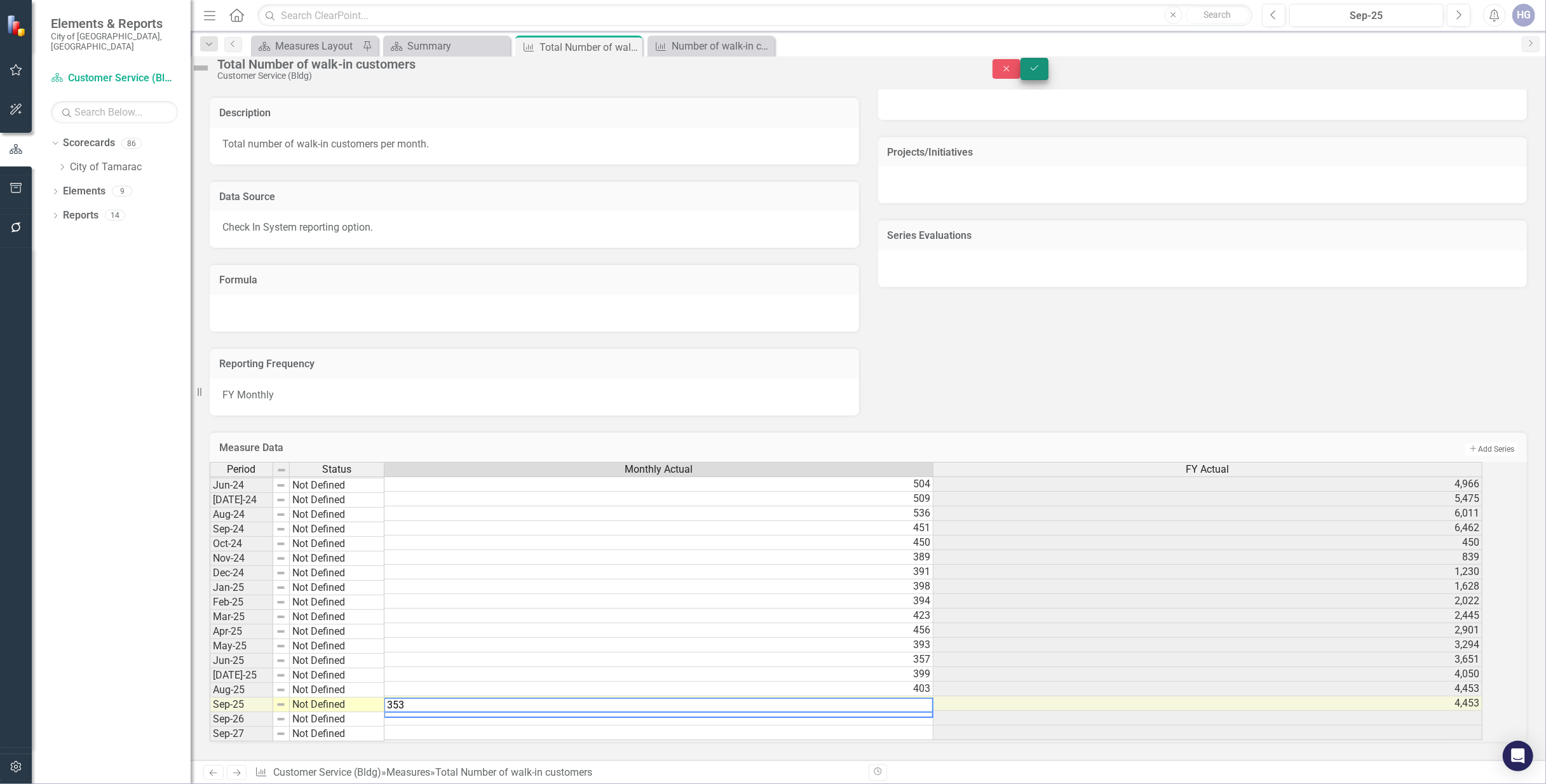
type textarea "353"
click at [1040, 72] on icon "Save" at bounding box center [1035, 68] width 12 height 9
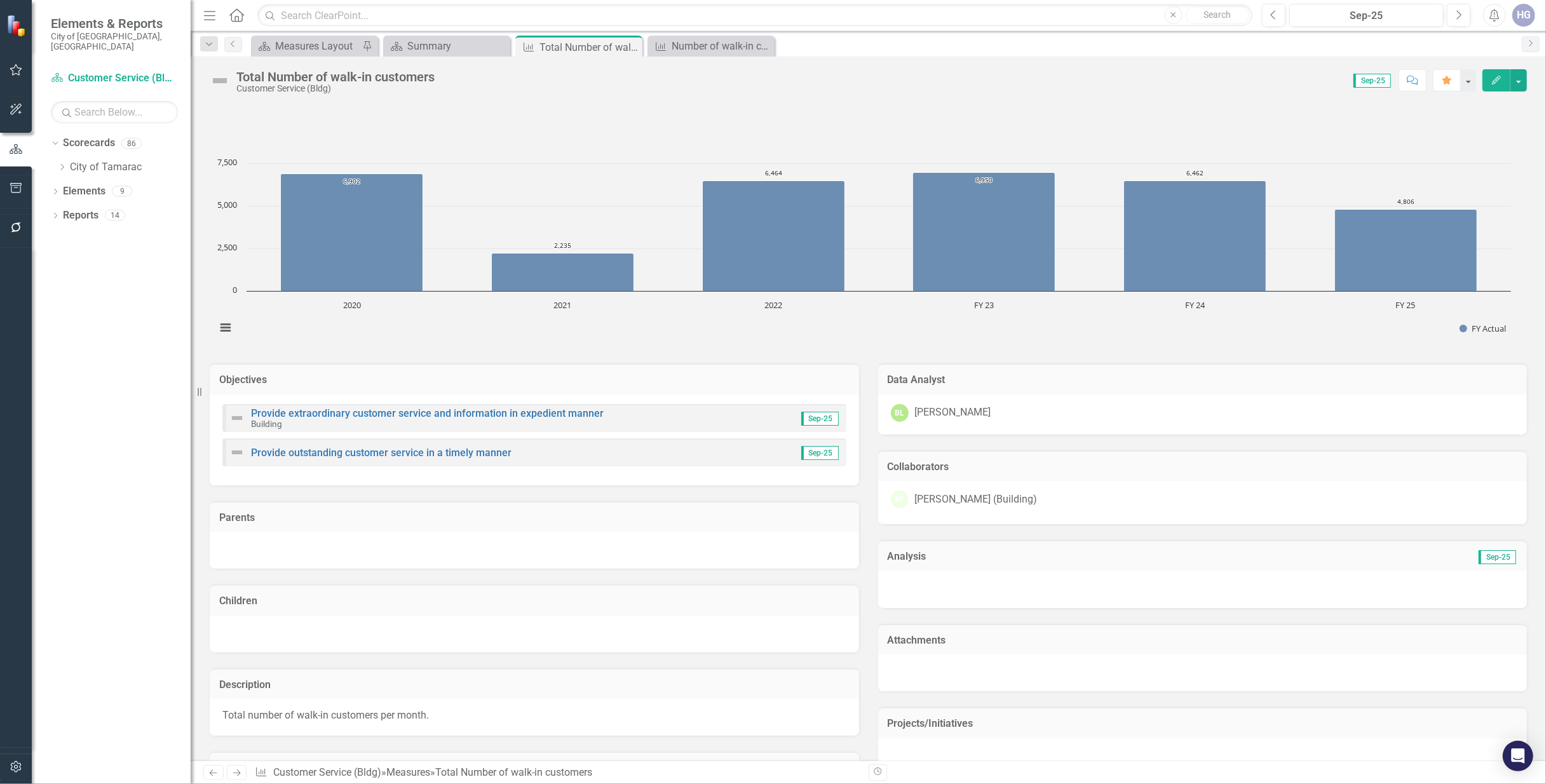
drag, startPoint x: 946, startPoint y: 392, endPoint x: 879, endPoint y: 309, distance: 106.7
click at [909, 326] on rect "Interactive chart" at bounding box center [863, 252] width 1308 height 191
click at [491, 46] on div "Close" at bounding box center [499, 46] width 16 height 16
click at [497, 47] on icon at bounding box center [498, 47] width 7 height 7
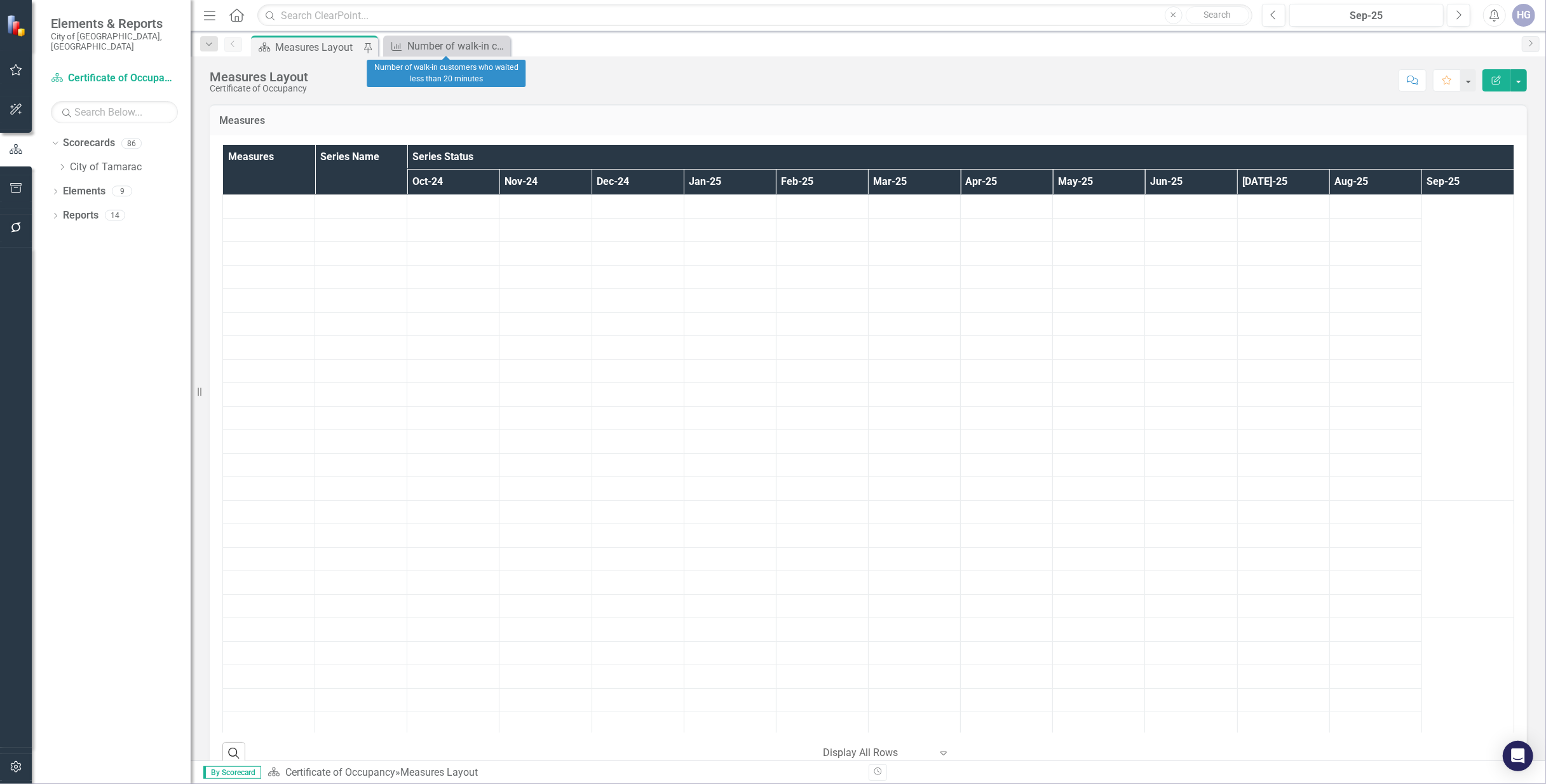
click at [0, 0] on icon at bounding box center [0, 0] width 0 height 0
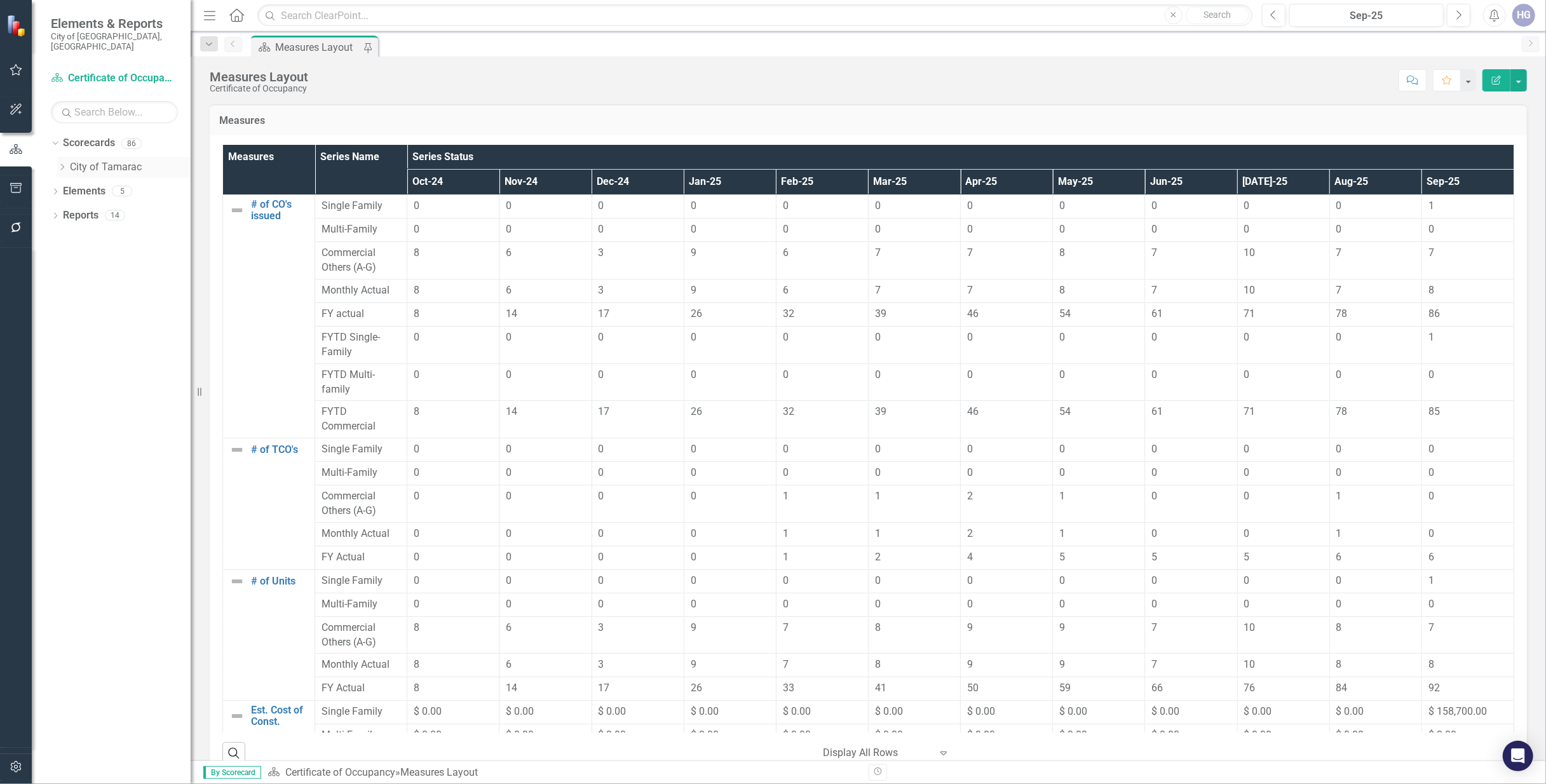
click at [59, 163] on icon "Dropdown" at bounding box center [62, 167] width 10 height 8
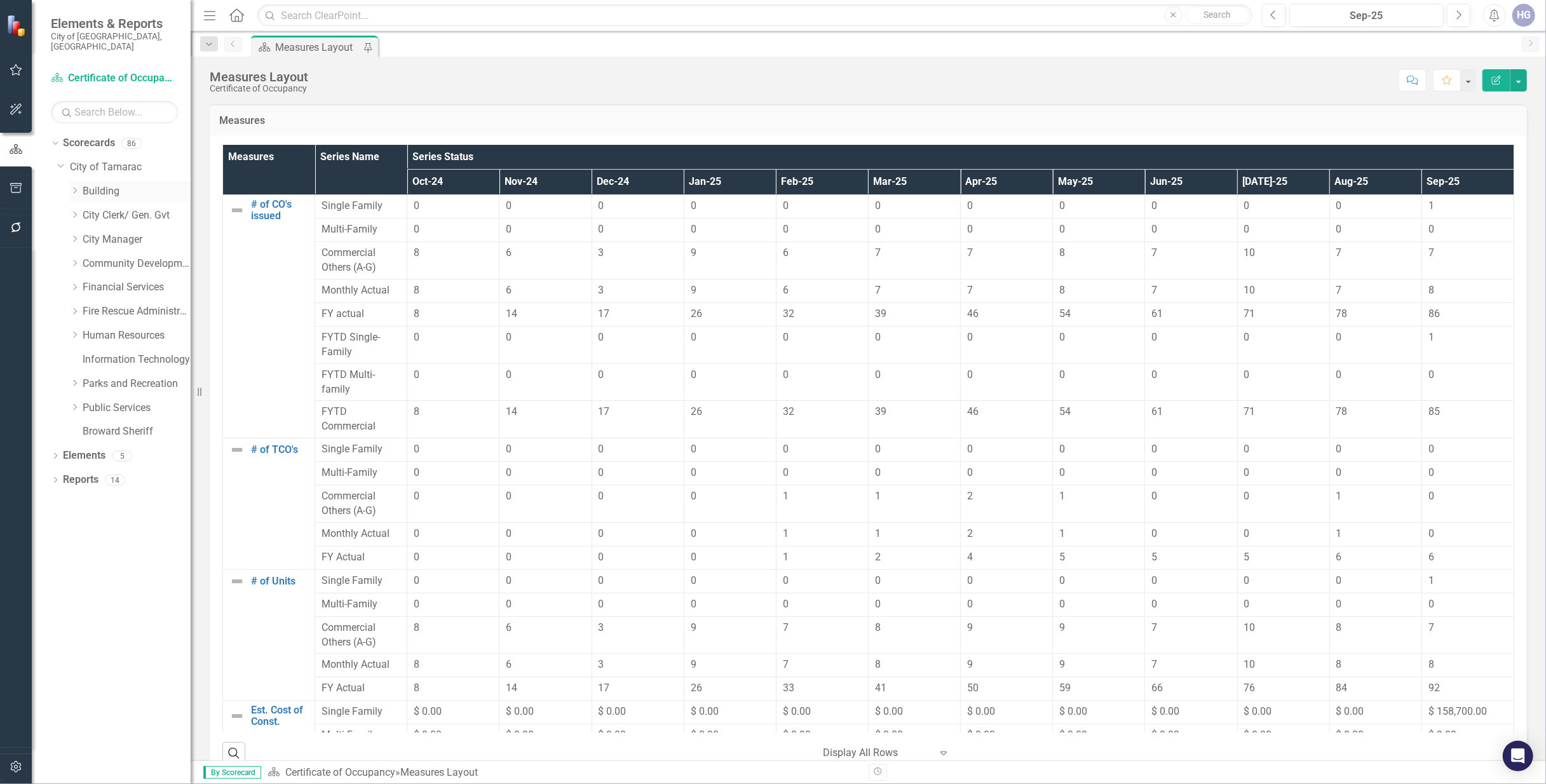
click at [72, 187] on icon "Dropdown" at bounding box center [74, 191] width 10 height 8
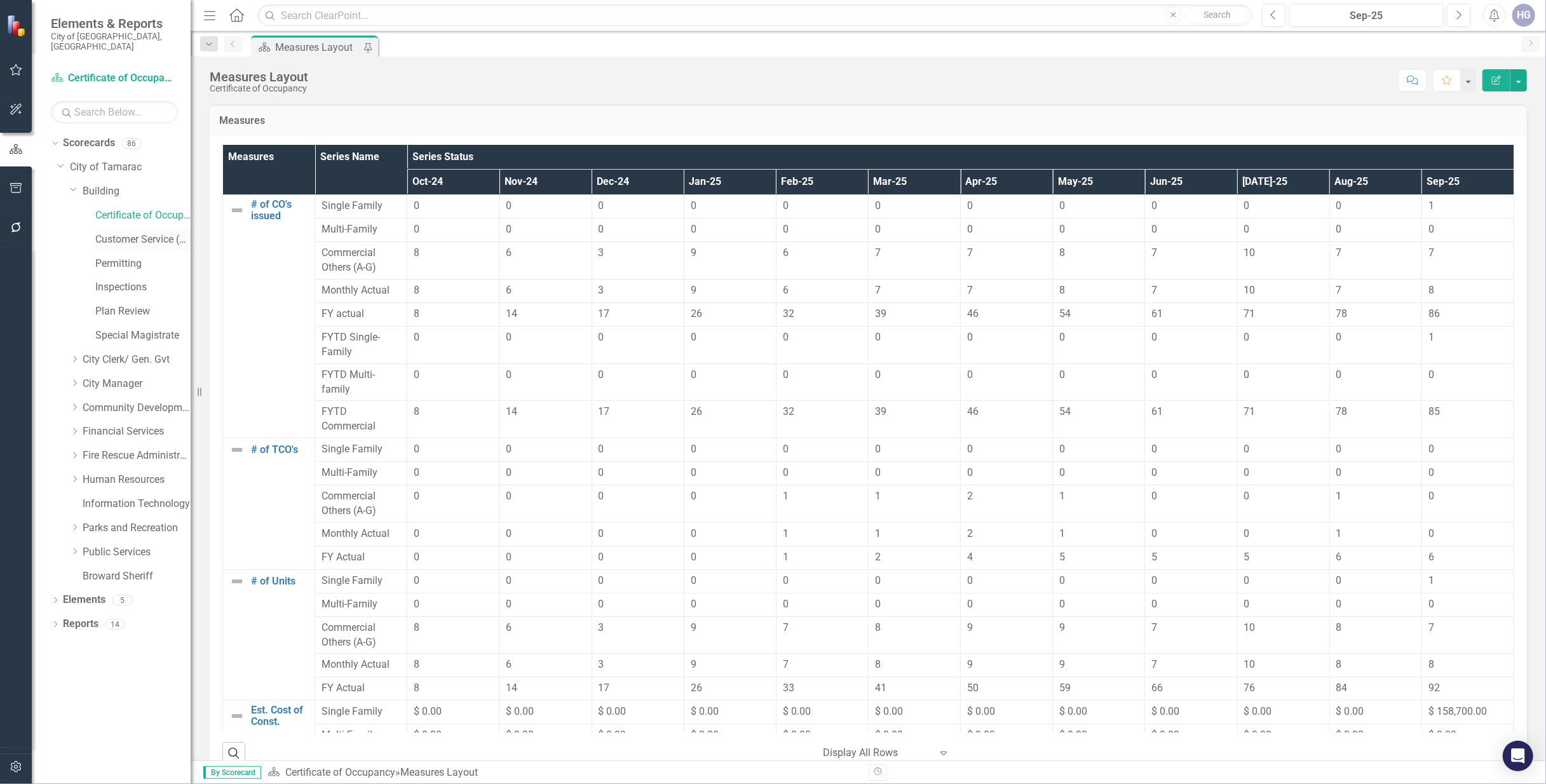
click at [123, 235] on link "Customer Service (Bldg)" at bounding box center [143, 240] width 95 height 14
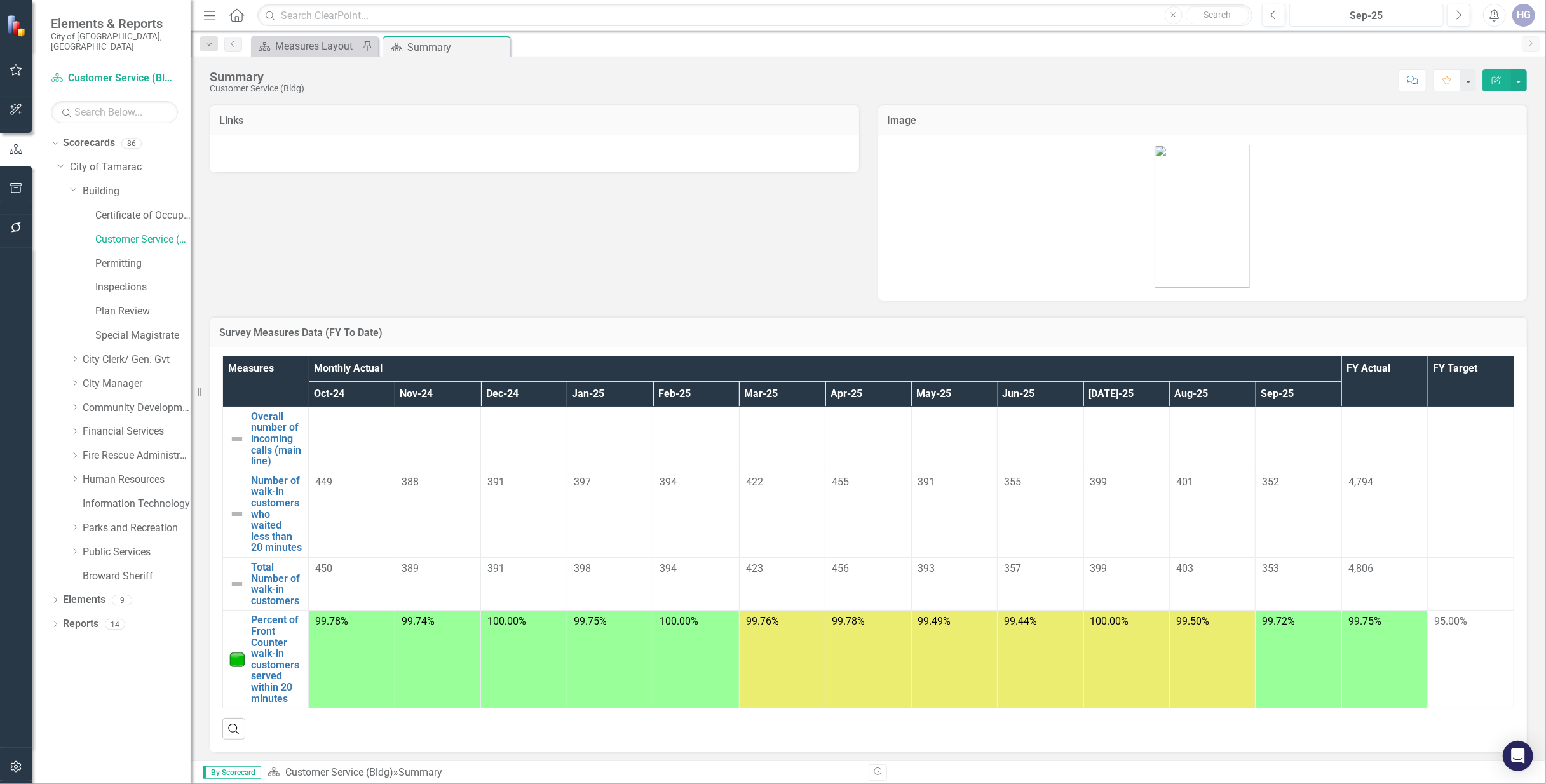
click at [1383, 19] on div "Sep-25" at bounding box center [1366, 16] width 146 height 15
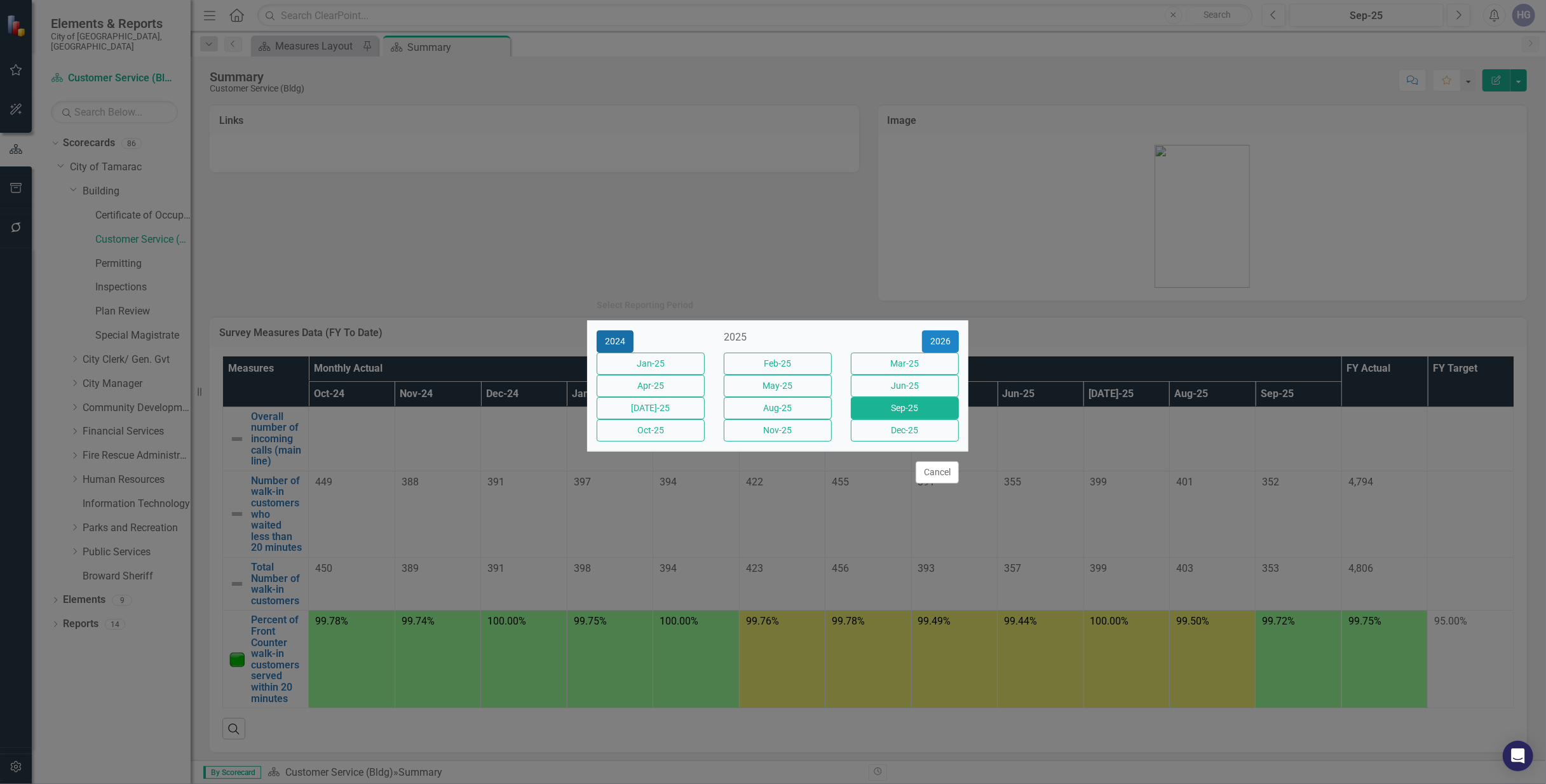
click at [619, 330] on button "2024" at bounding box center [615, 341] width 37 height 22
click at [907, 416] on button "Sep-24" at bounding box center [904, 408] width 108 height 22
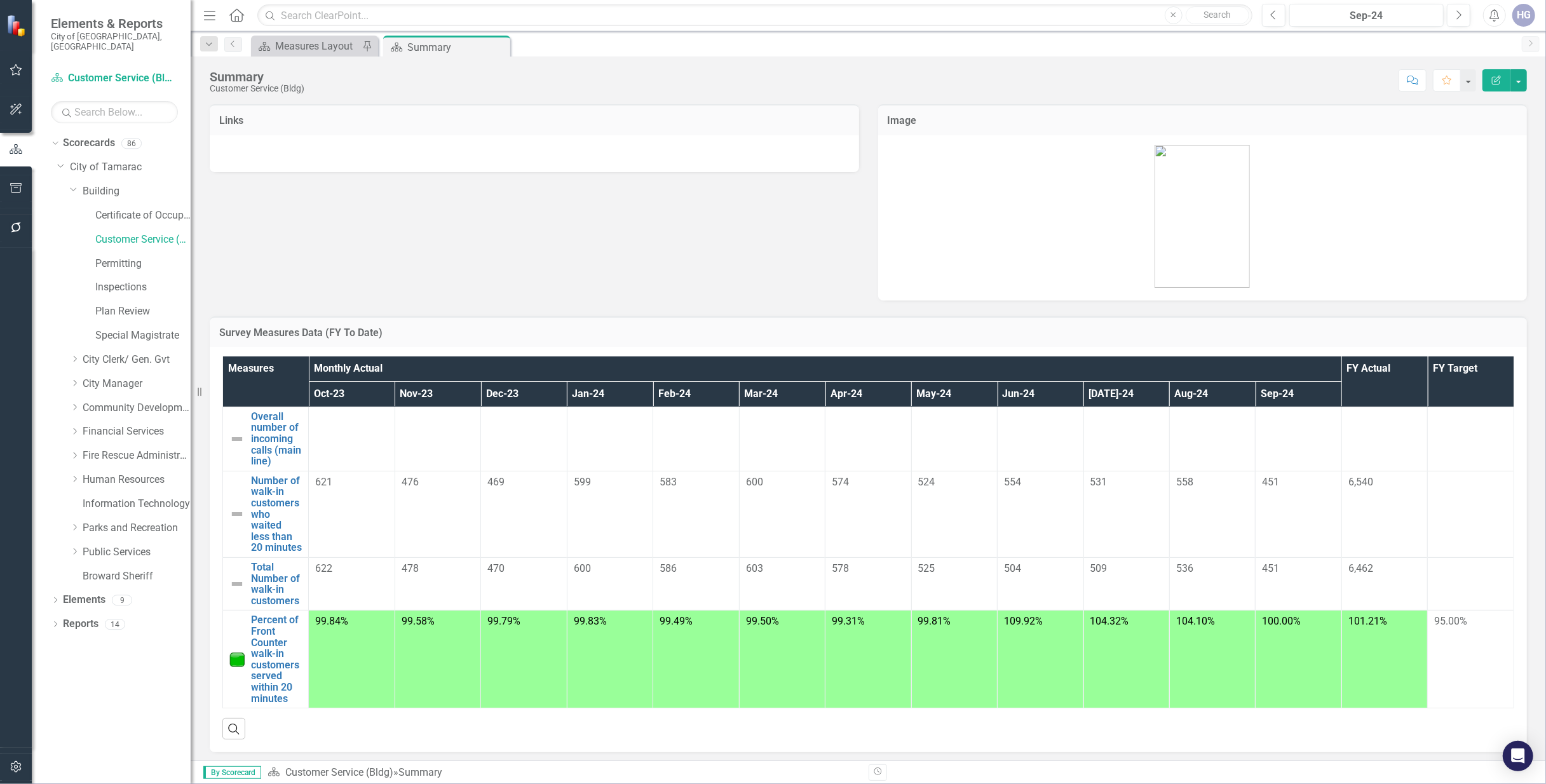
drag, startPoint x: 499, startPoint y: 46, endPoint x: 398, endPoint y: 37, distance: 101.4
click at [0, 0] on icon at bounding box center [0, 0] width 0 height 0
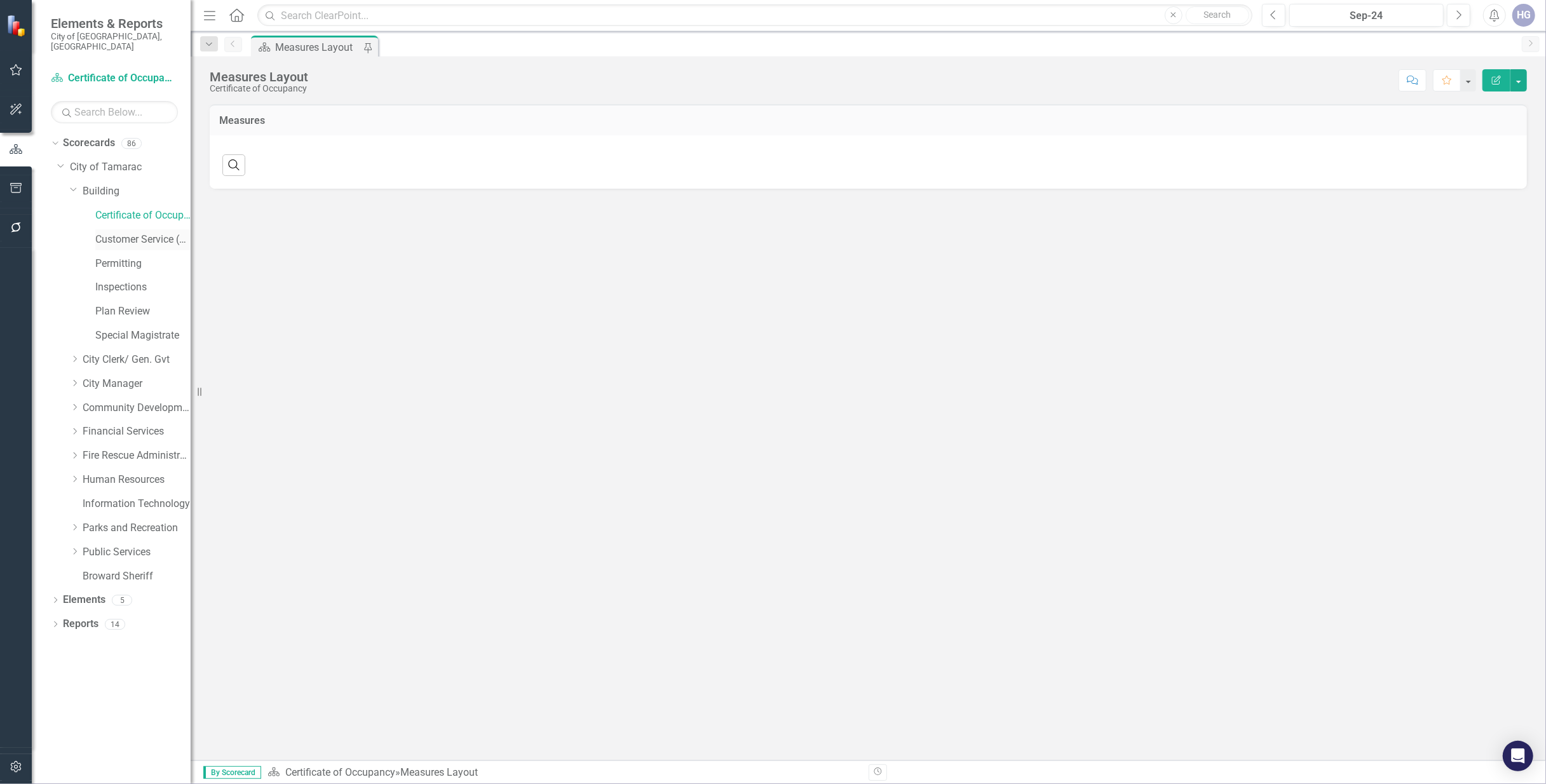
click at [159, 232] on link "Customer Service (Bldg)" at bounding box center [143, 240] width 95 height 14
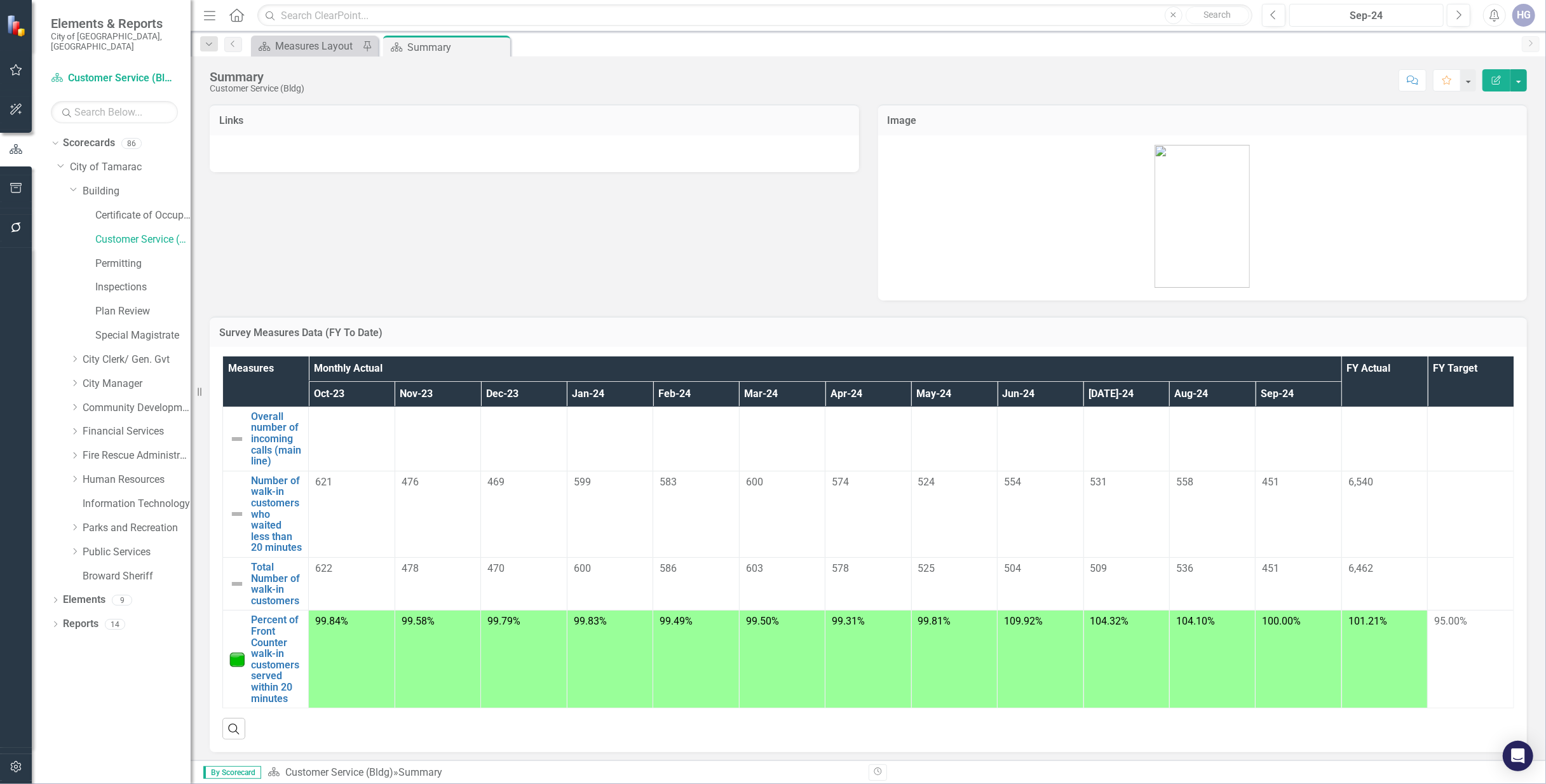
click at [1387, 20] on div "Sep-24" at bounding box center [1366, 16] width 146 height 15
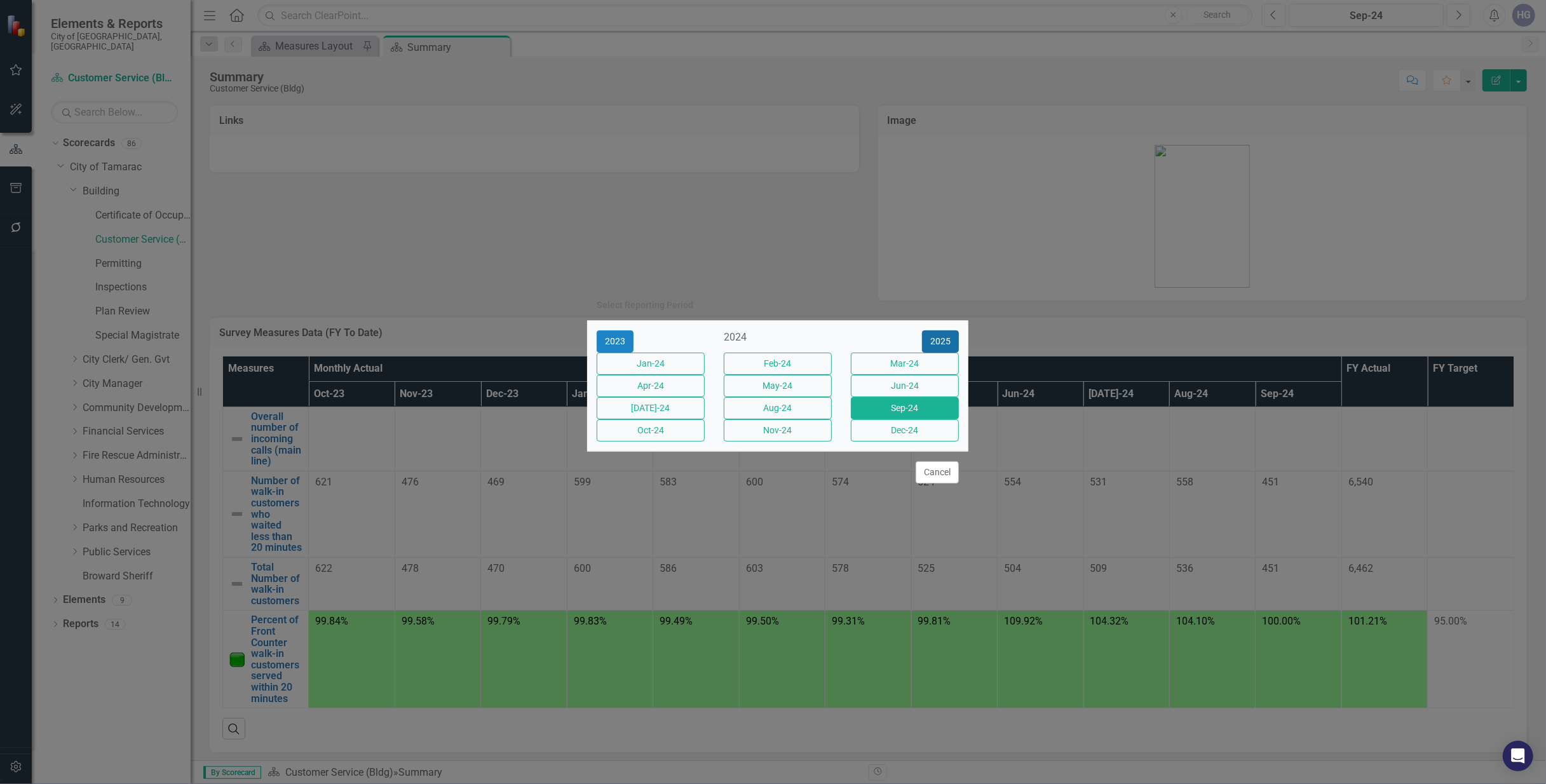
click at [945, 330] on button "2025" at bounding box center [940, 341] width 37 height 22
click at [947, 417] on button "Sep-25" at bounding box center [904, 408] width 108 height 22
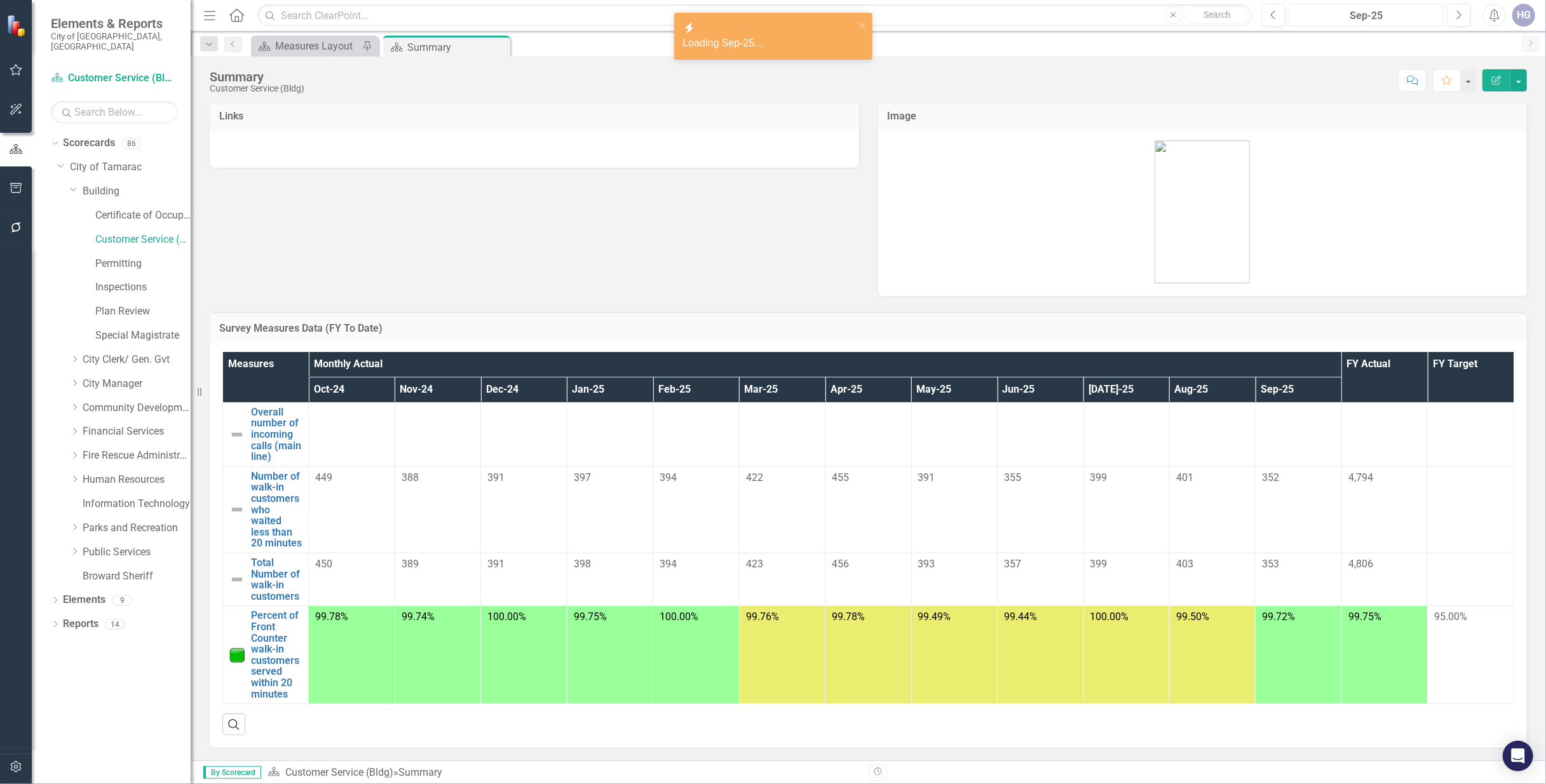
scroll to position [16, 0]
click at [119, 257] on link "Permitting" at bounding box center [143, 264] width 95 height 14
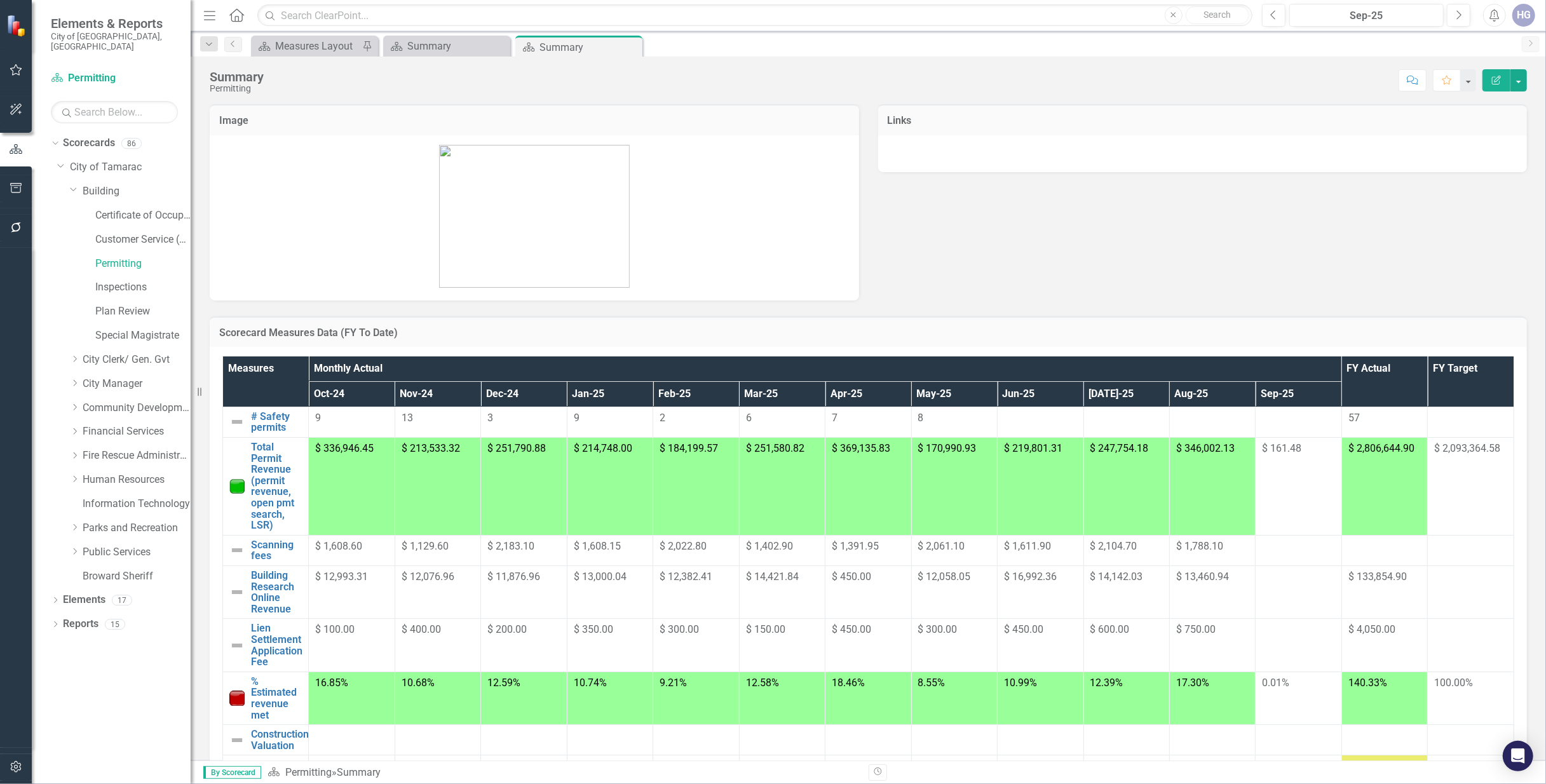
click at [1262, 420] on div at bounding box center [1298, 418] width 72 height 15
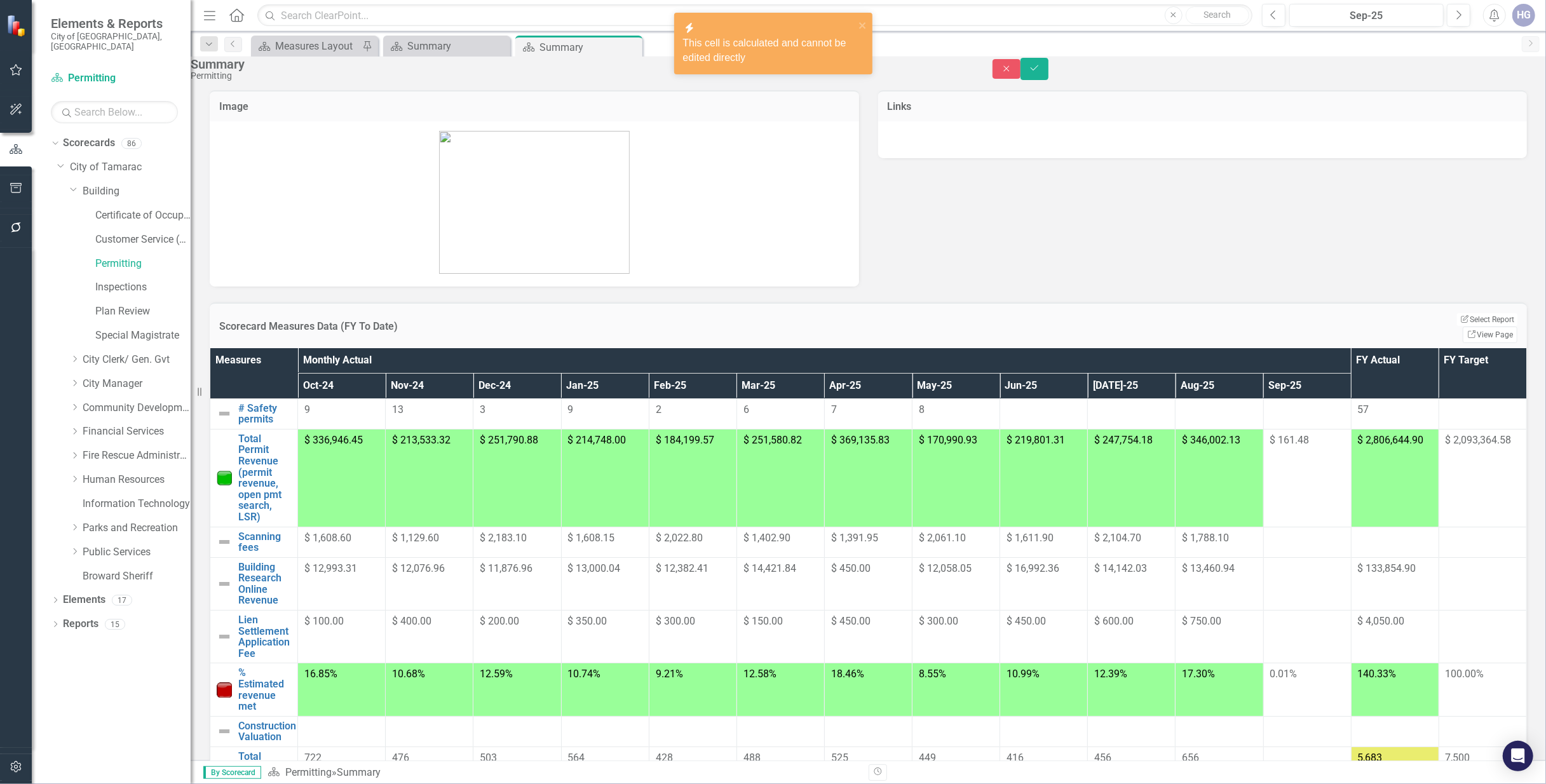
click at [1270, 418] on div at bounding box center [1307, 410] width 74 height 15
click at [291, 420] on link "# Safety permits" at bounding box center [264, 414] width 53 height 22
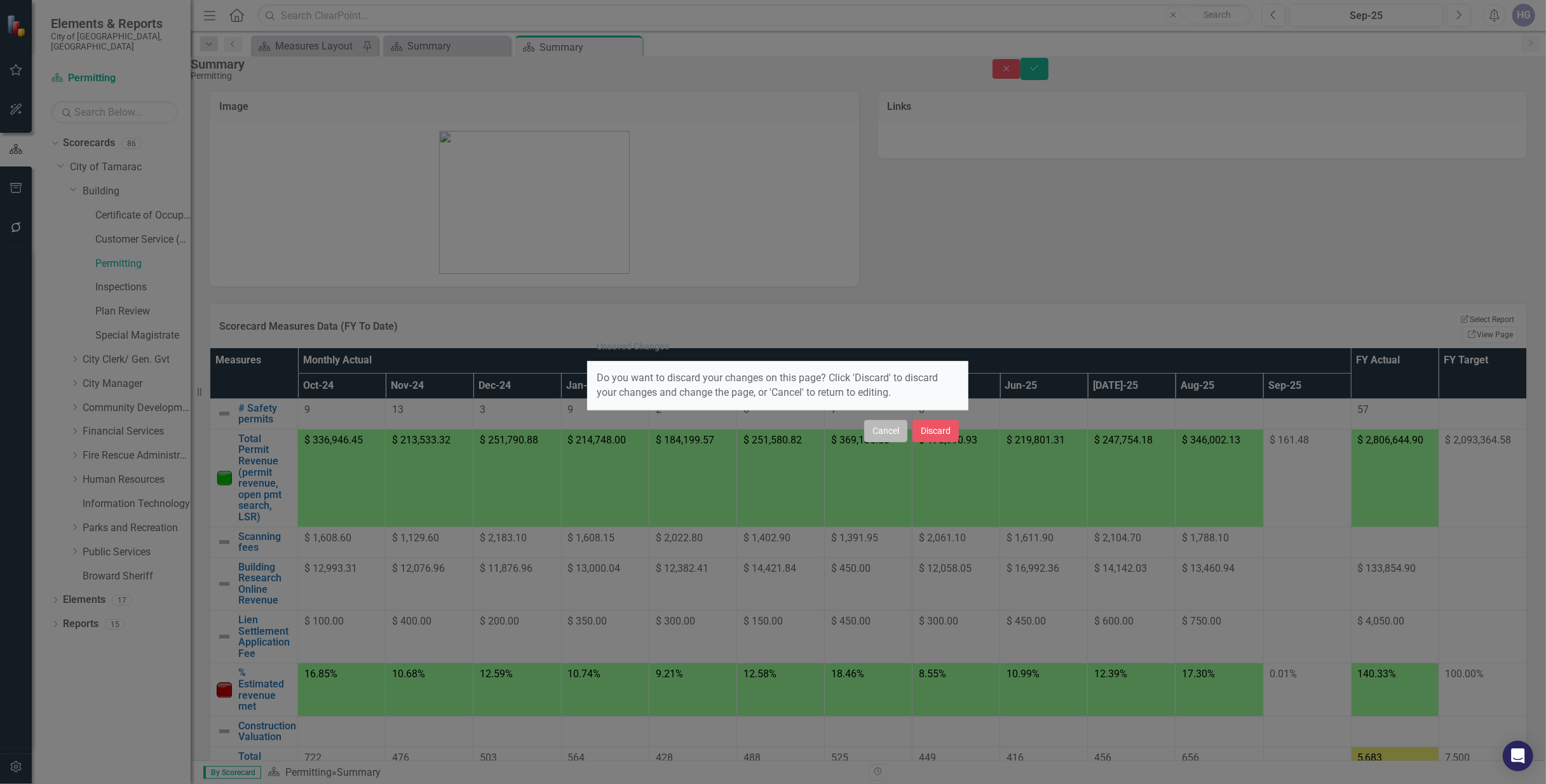
click at [892, 430] on button "Cancel" at bounding box center [886, 431] width 43 height 22
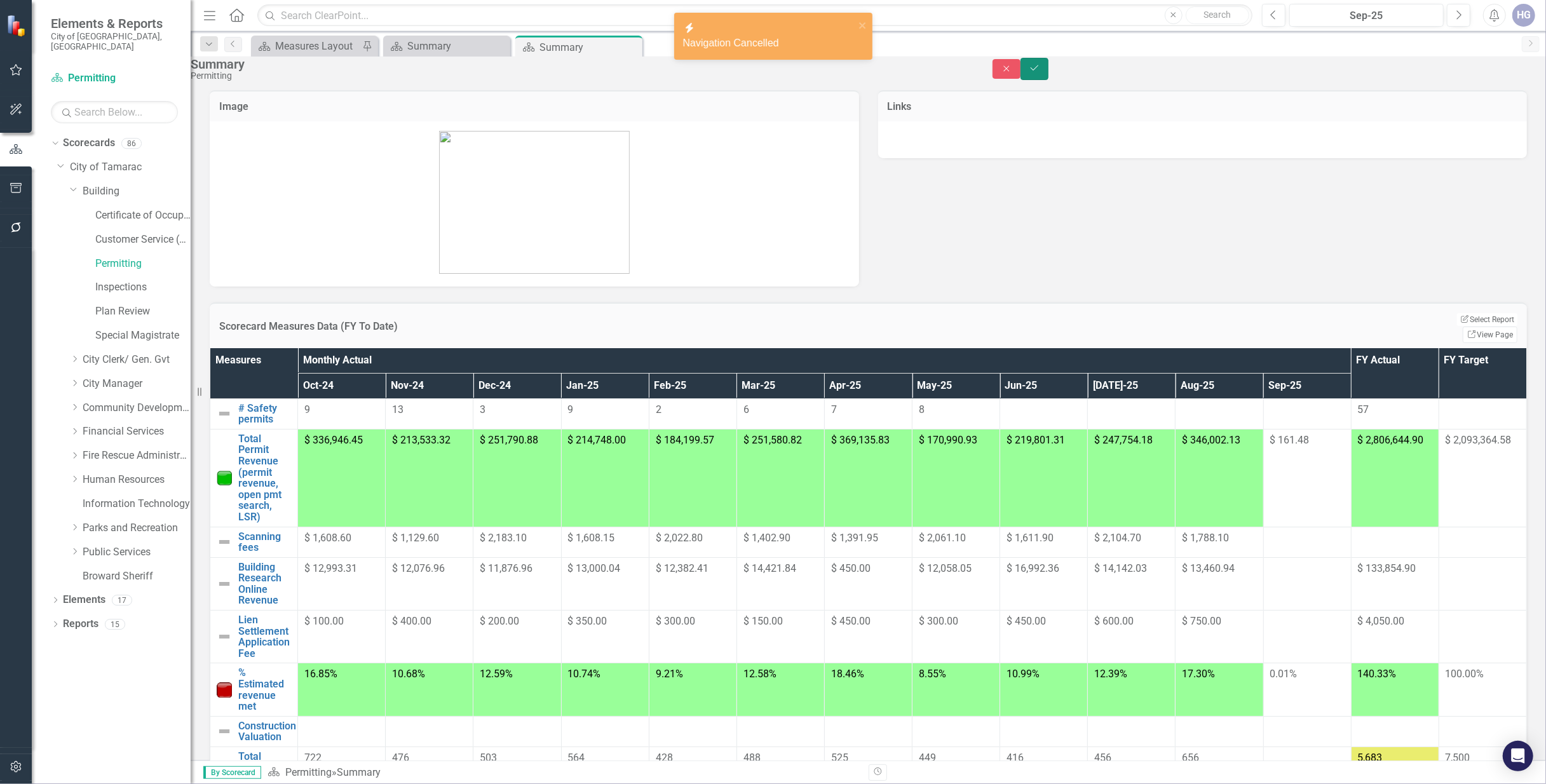
click at [1049, 76] on button "Save" at bounding box center [1034, 69] width 28 height 22
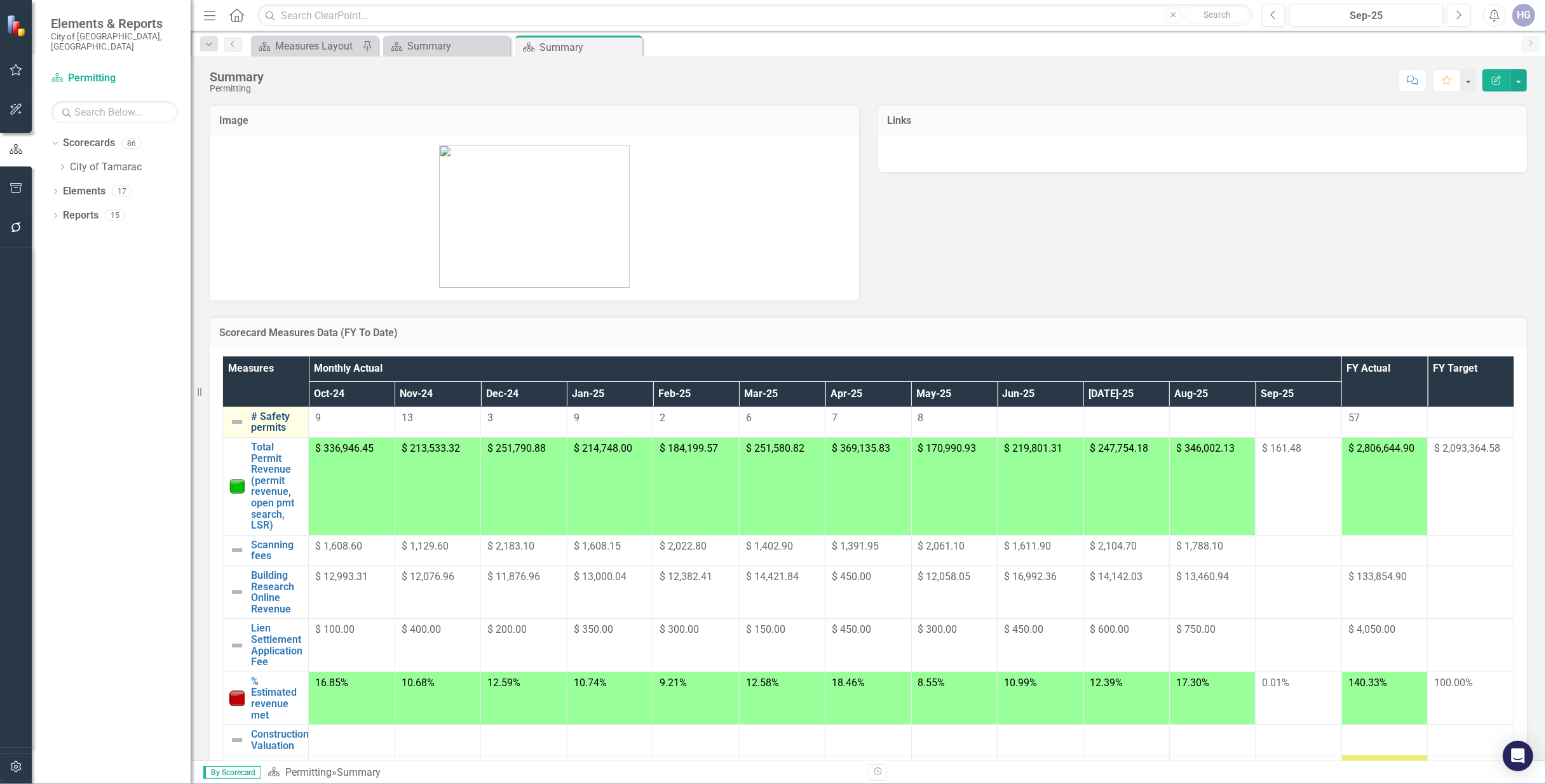
click at [293, 415] on link "# Safety permits" at bounding box center [276, 422] width 51 height 22
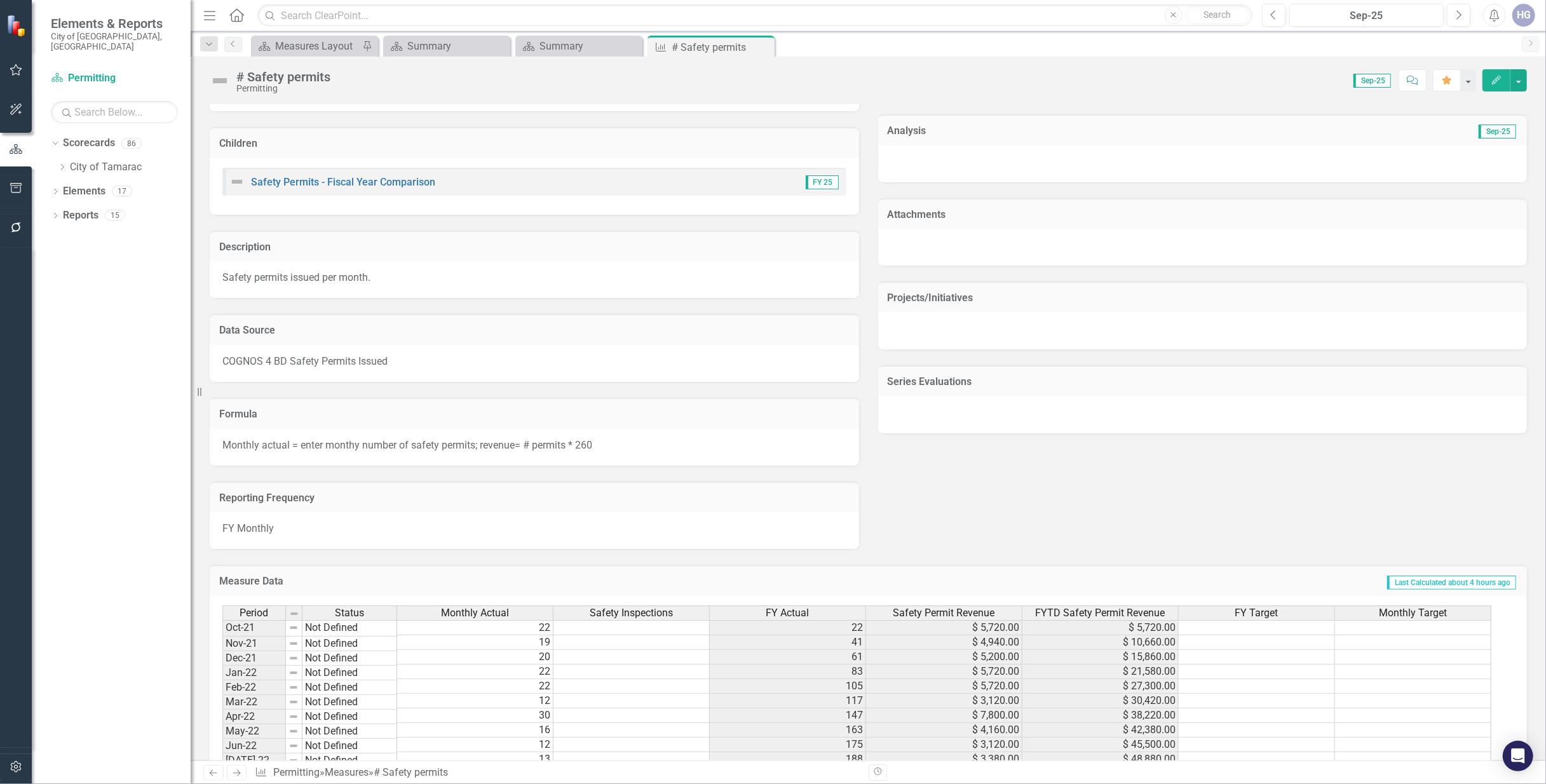
scroll to position [424, 0]
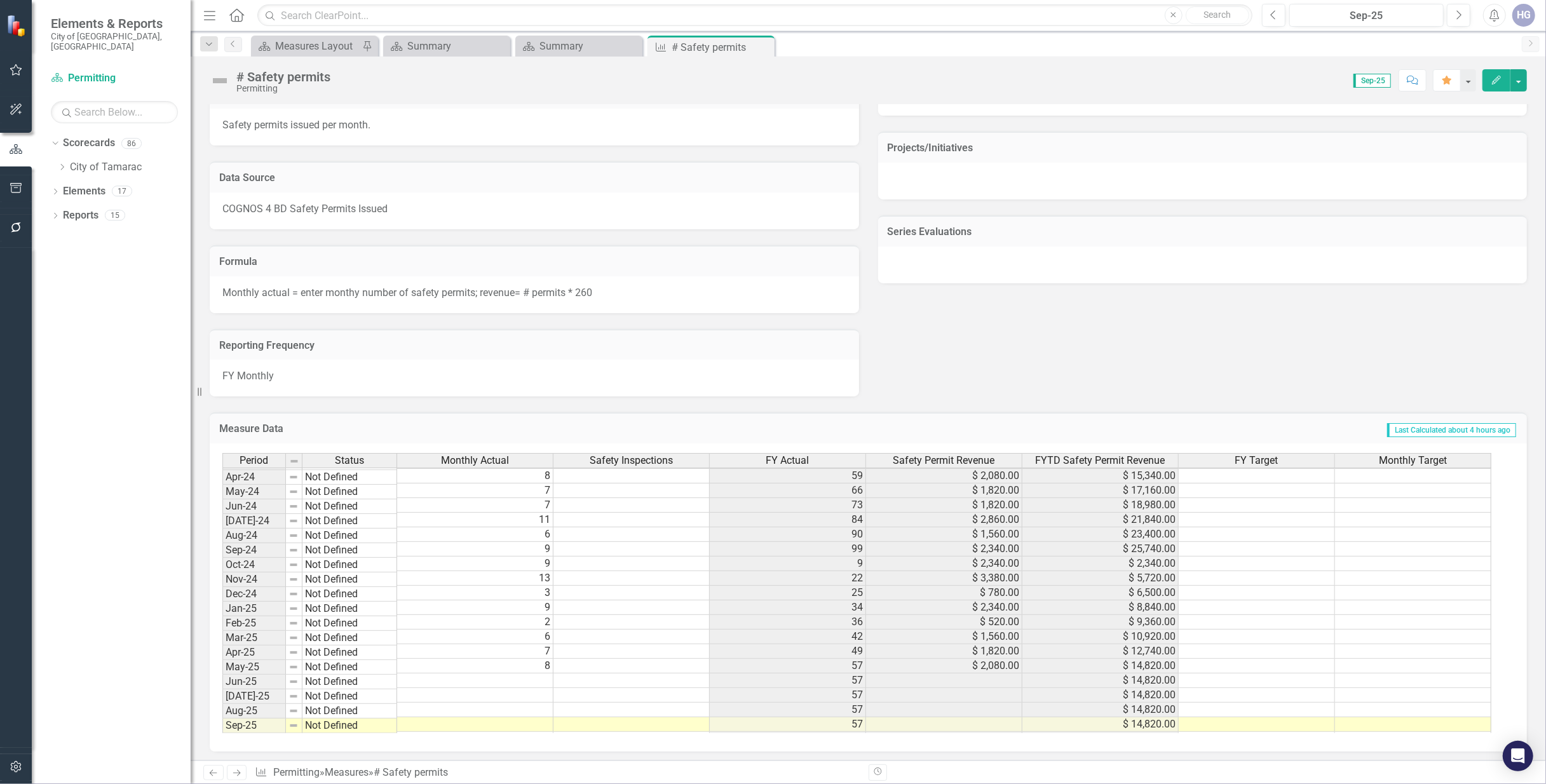
scroll to position [473, 0]
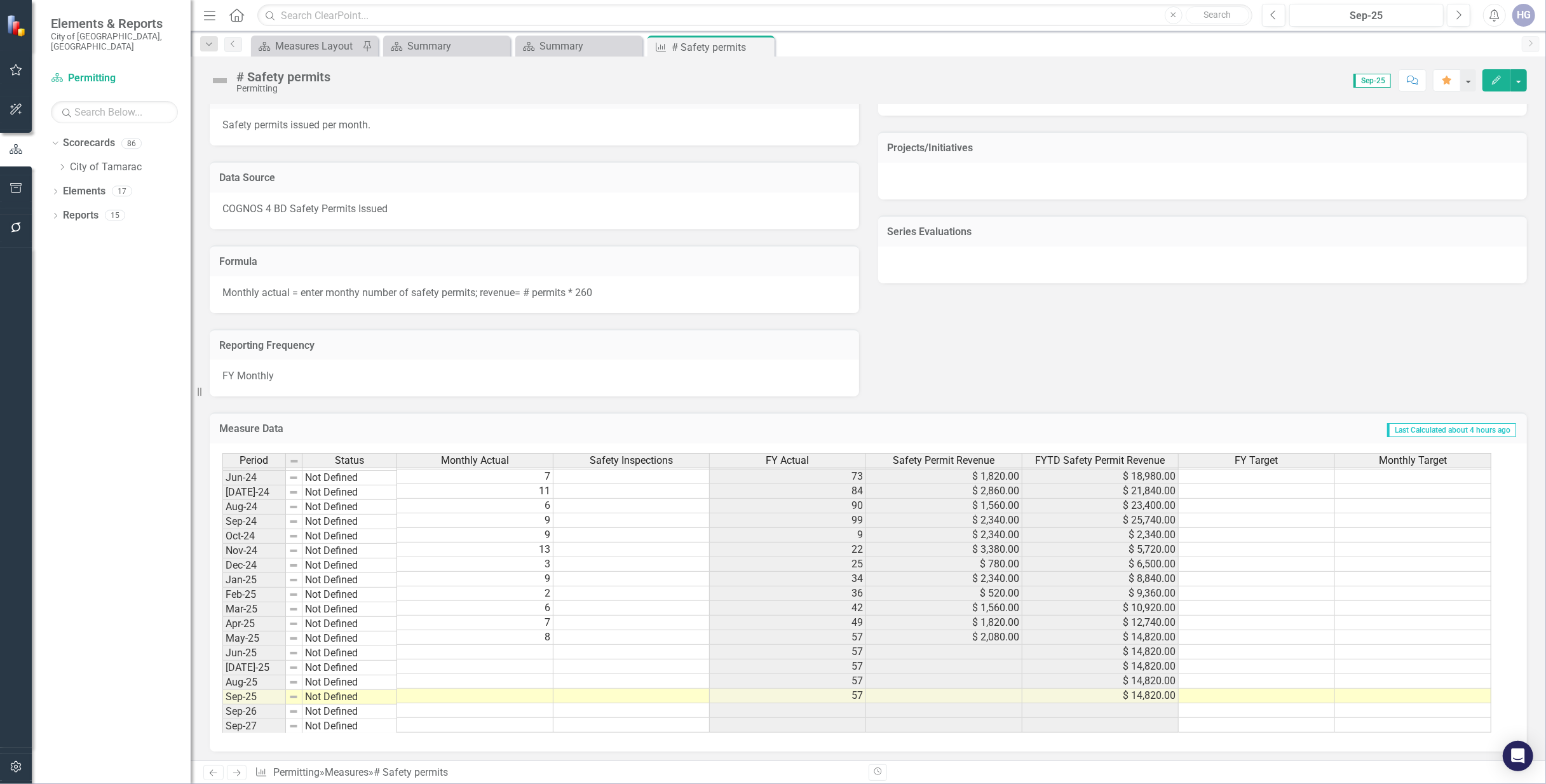
click at [525, 697] on td at bounding box center [475, 696] width 156 height 14
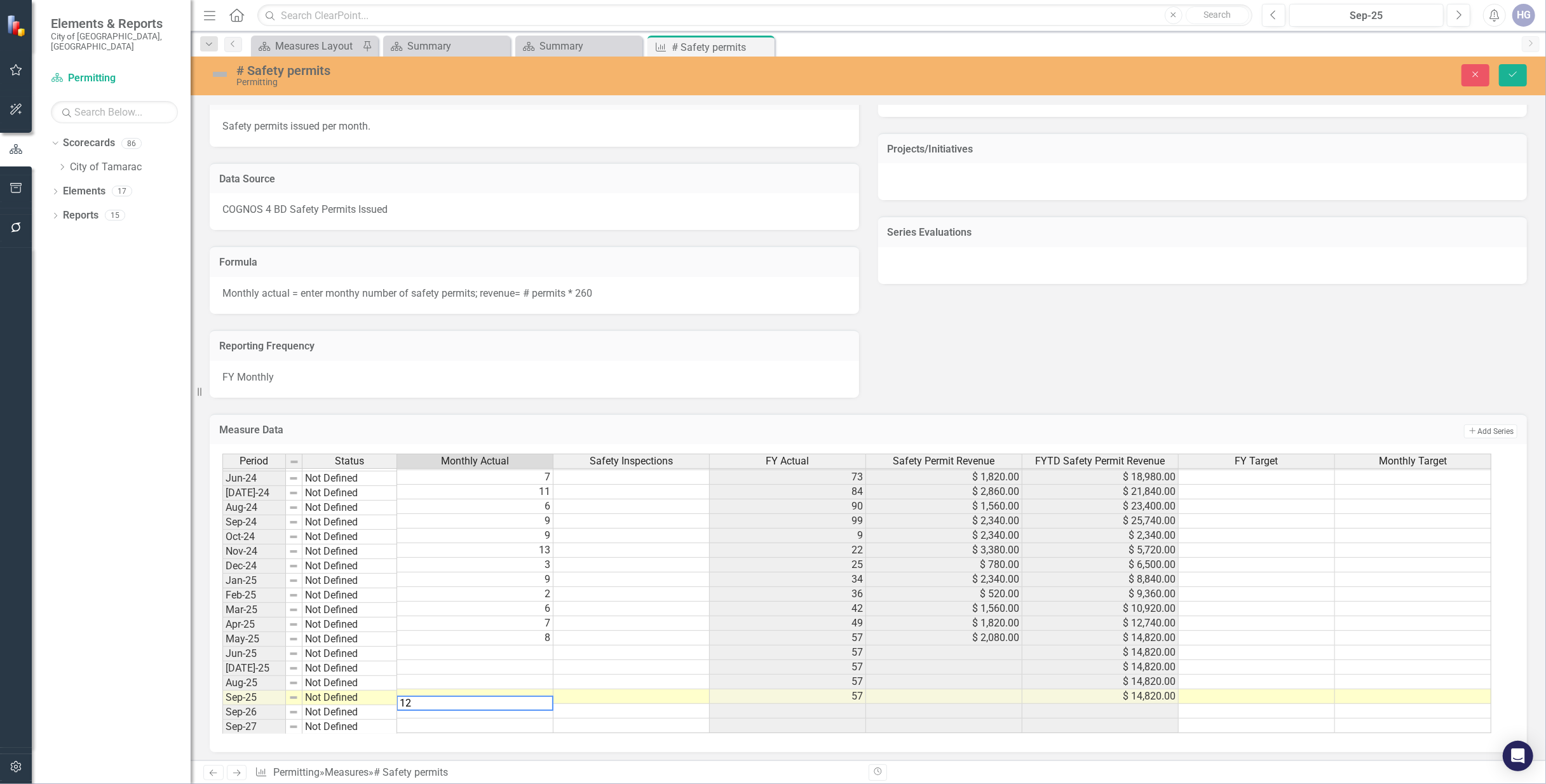
type textarea "12"
click at [539, 684] on td at bounding box center [475, 682] width 156 height 14
click at [540, 686] on td at bounding box center [475, 682] width 156 height 14
type textarea "2"
type textarea "5"
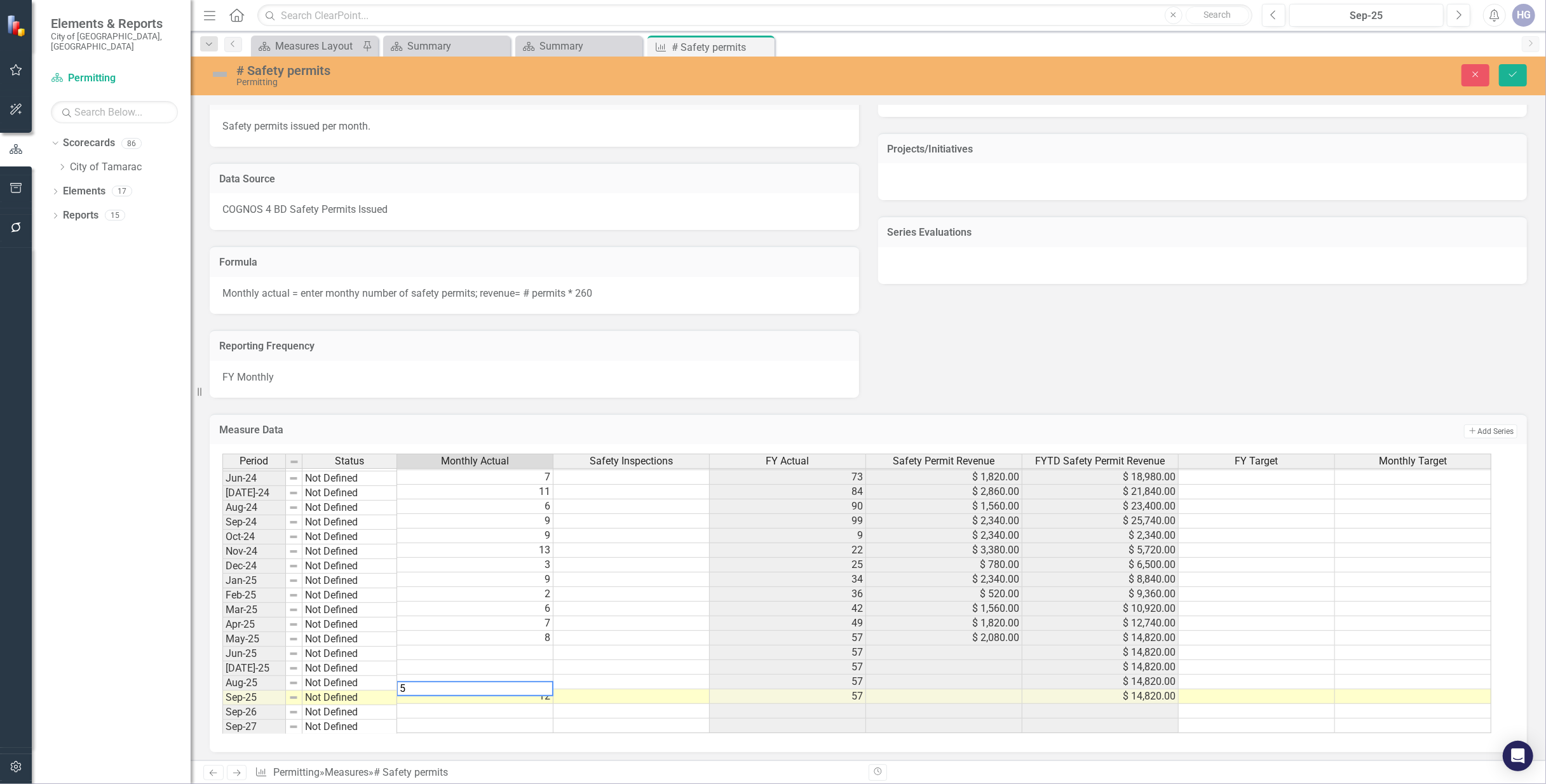
click at [543, 669] on td at bounding box center [475, 667] width 156 height 14
type textarea "6"
click at [548, 651] on td at bounding box center [475, 653] width 156 height 14
click at [529, 651] on td at bounding box center [475, 653] width 156 height 14
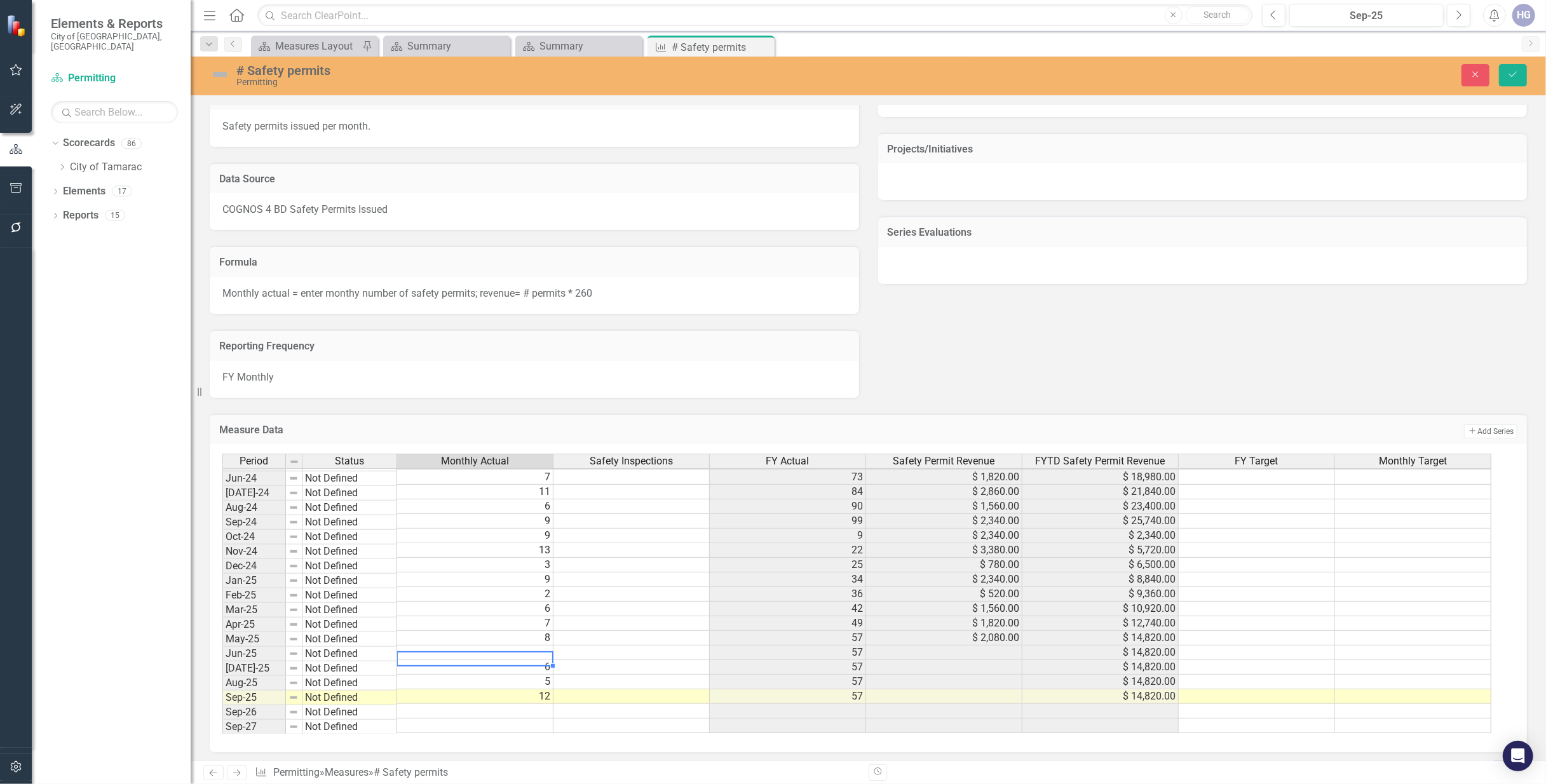
click at [529, 651] on td at bounding box center [475, 653] width 156 height 14
type textarea "12"
click at [504, 695] on td "12" at bounding box center [475, 697] width 156 height 14
click at [1519, 69] on button "Save" at bounding box center [1513, 75] width 28 height 22
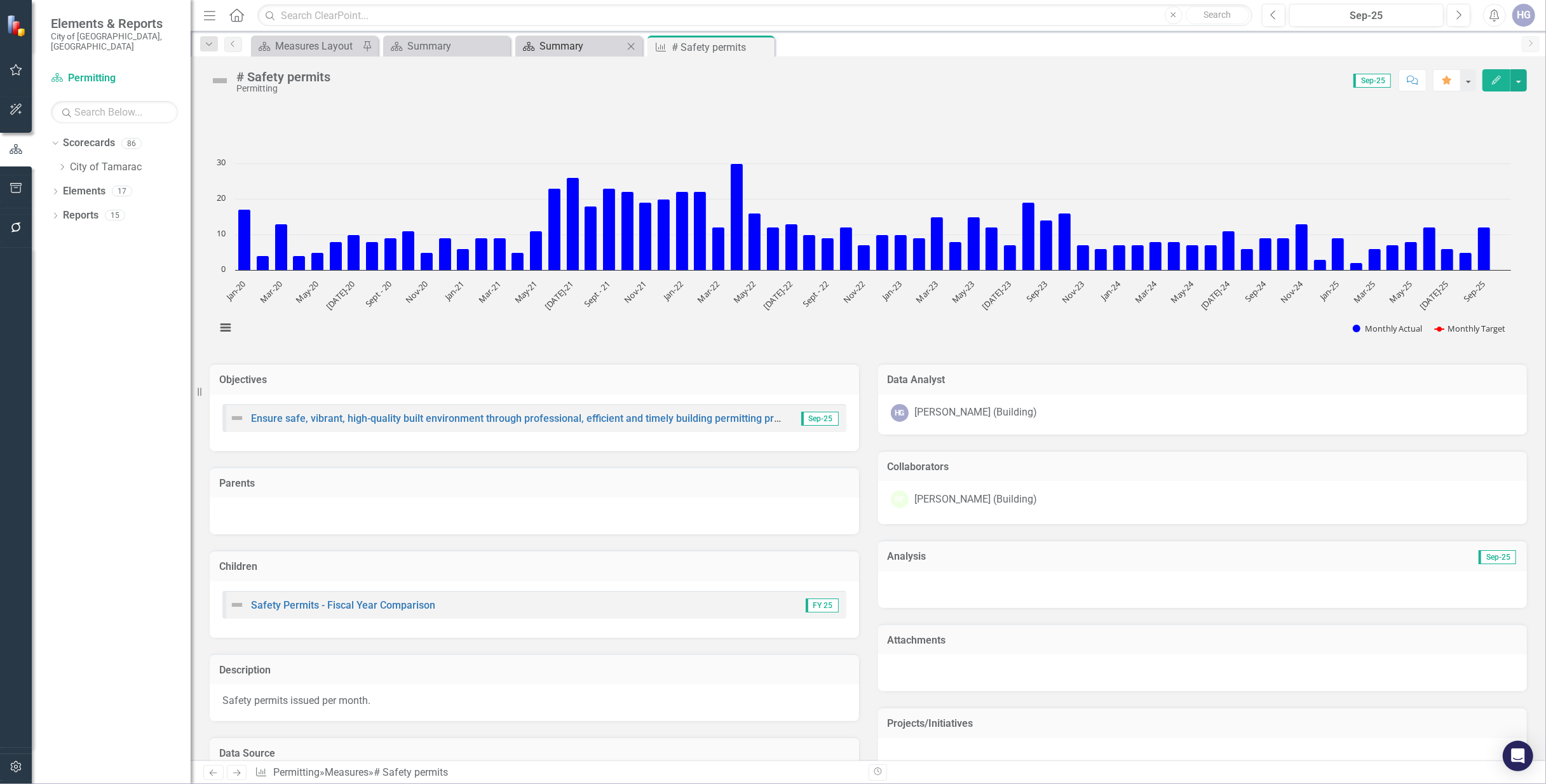
click at [531, 43] on icon "Scorecard" at bounding box center [528, 46] width 12 height 10
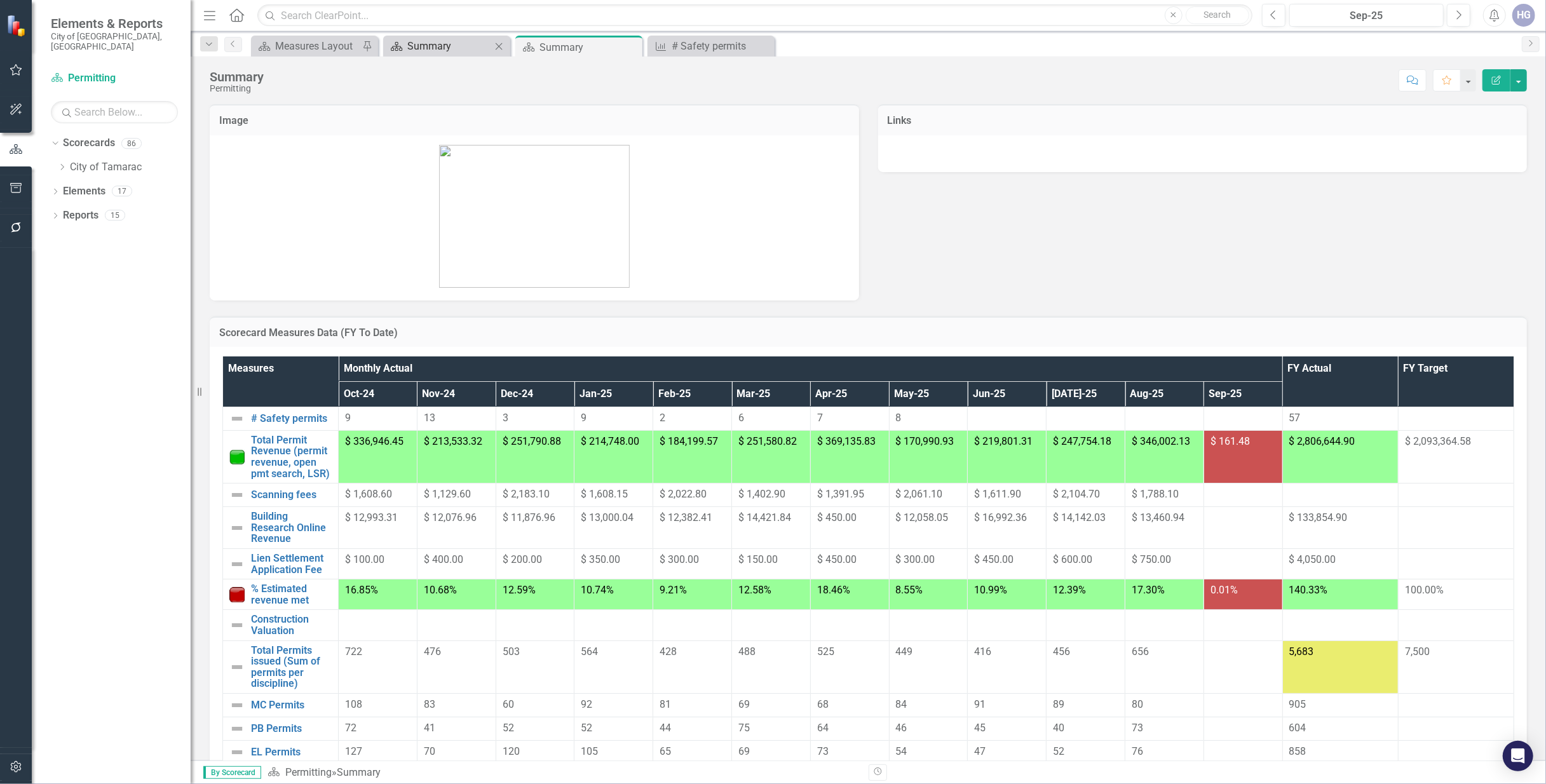
click at [415, 38] on div "Summary" at bounding box center [449, 46] width 84 height 16
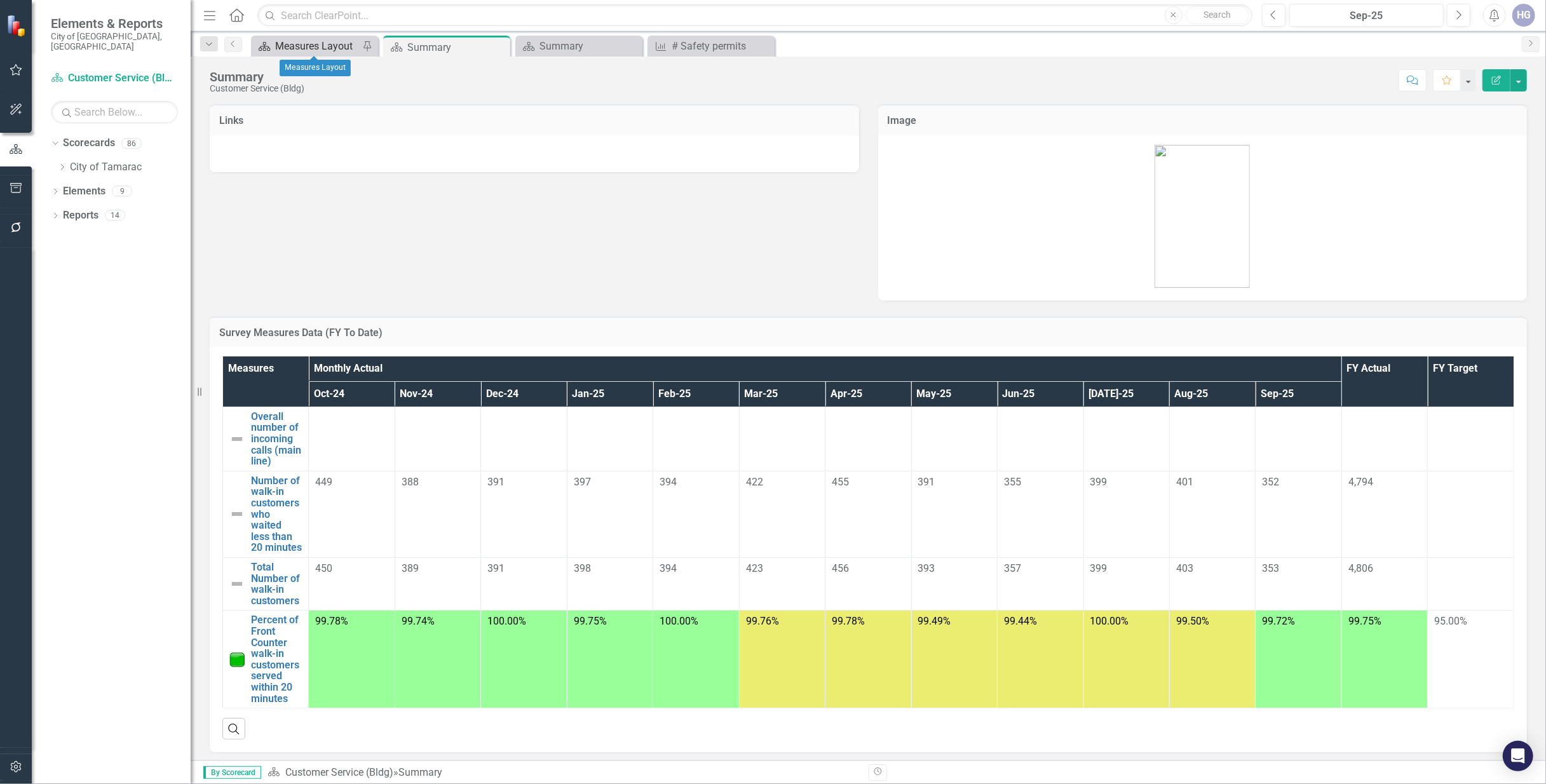
click at [289, 38] on div "Measures Layout" at bounding box center [317, 46] width 84 height 16
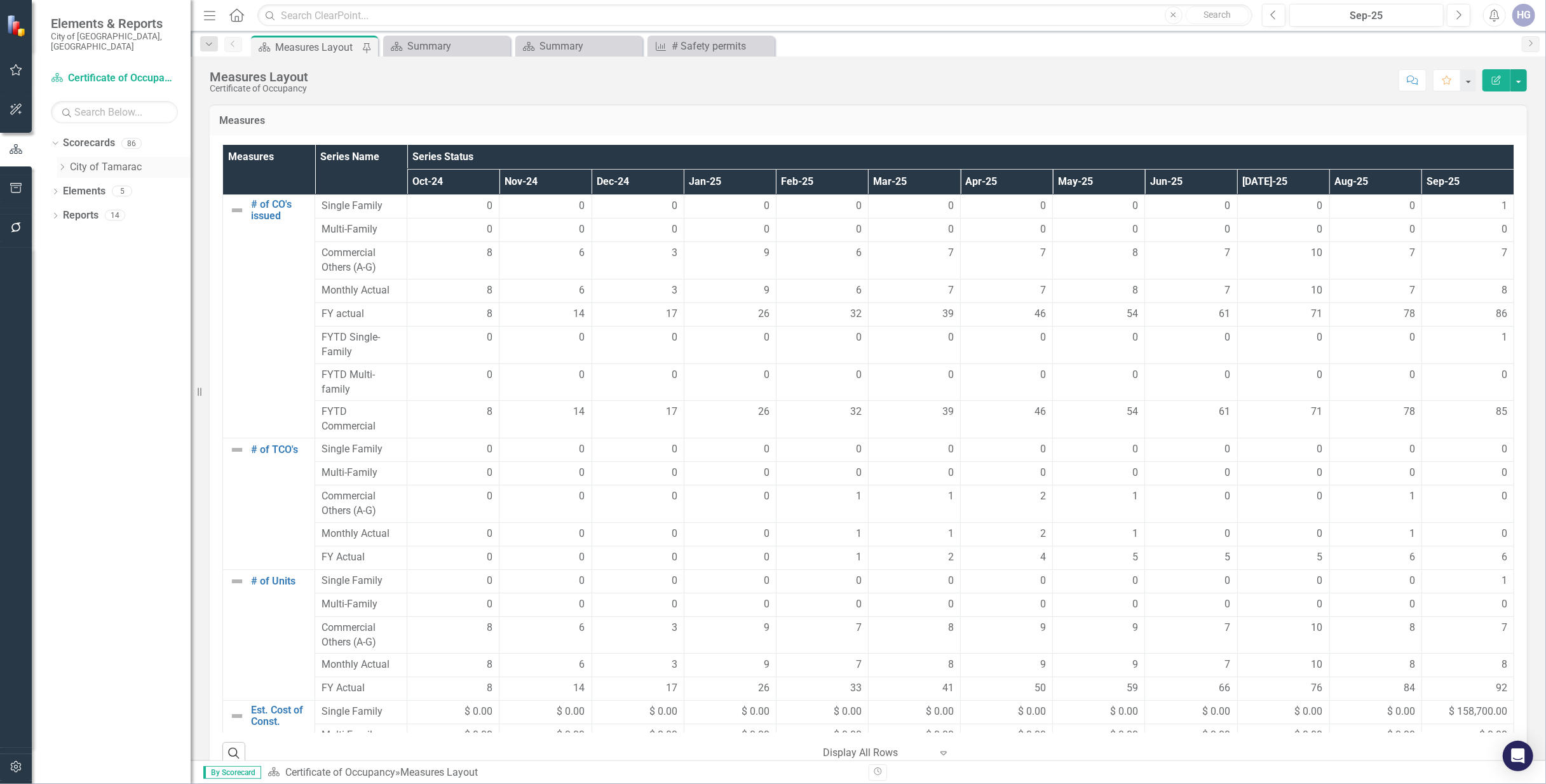
click at [62, 164] on icon at bounding box center [62, 167] width 3 height 7
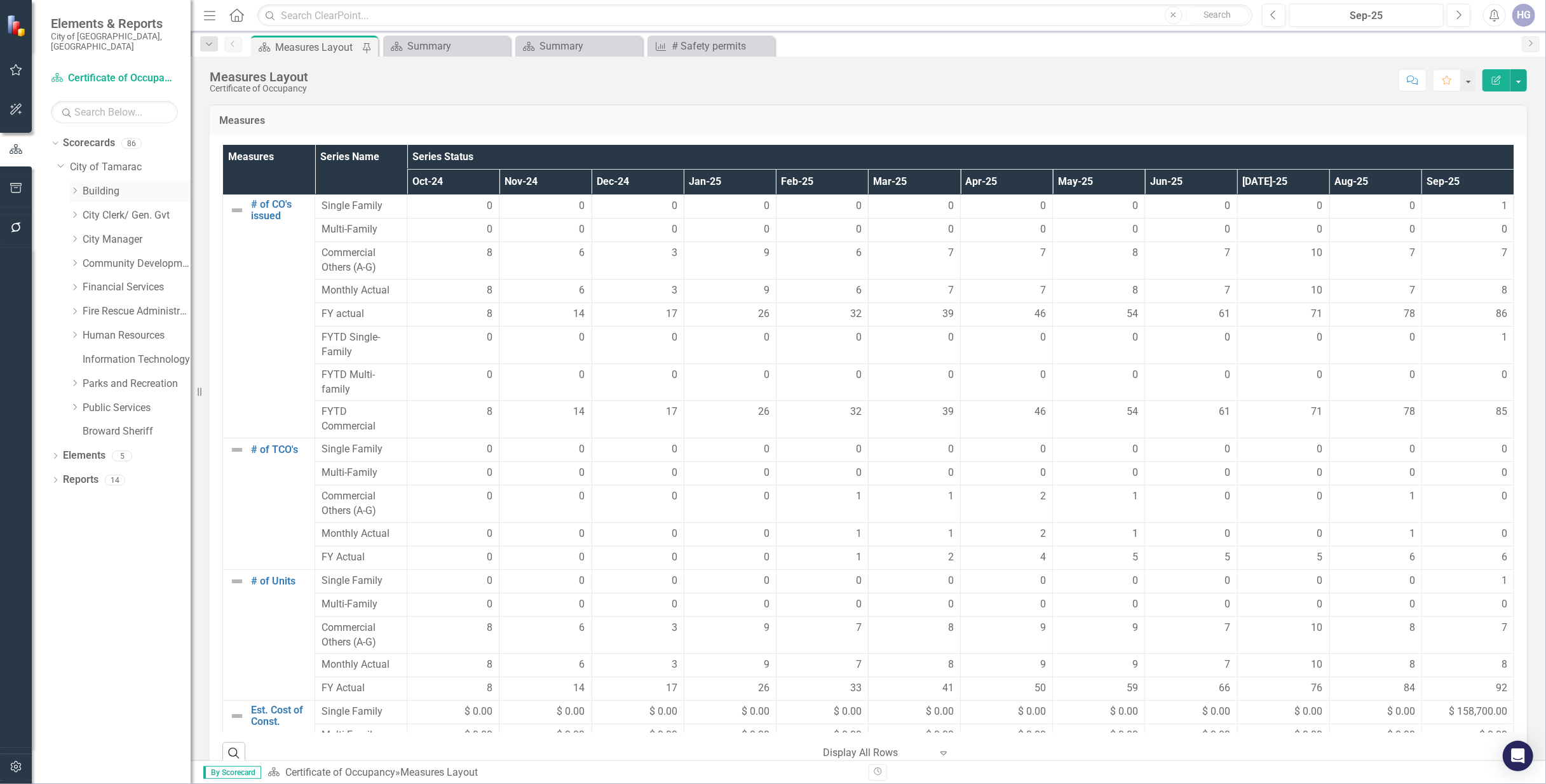
click at [69, 183] on div "Dropdown Building" at bounding box center [124, 193] width 133 height 24
click at [72, 187] on icon "Dropdown" at bounding box center [74, 191] width 10 height 8
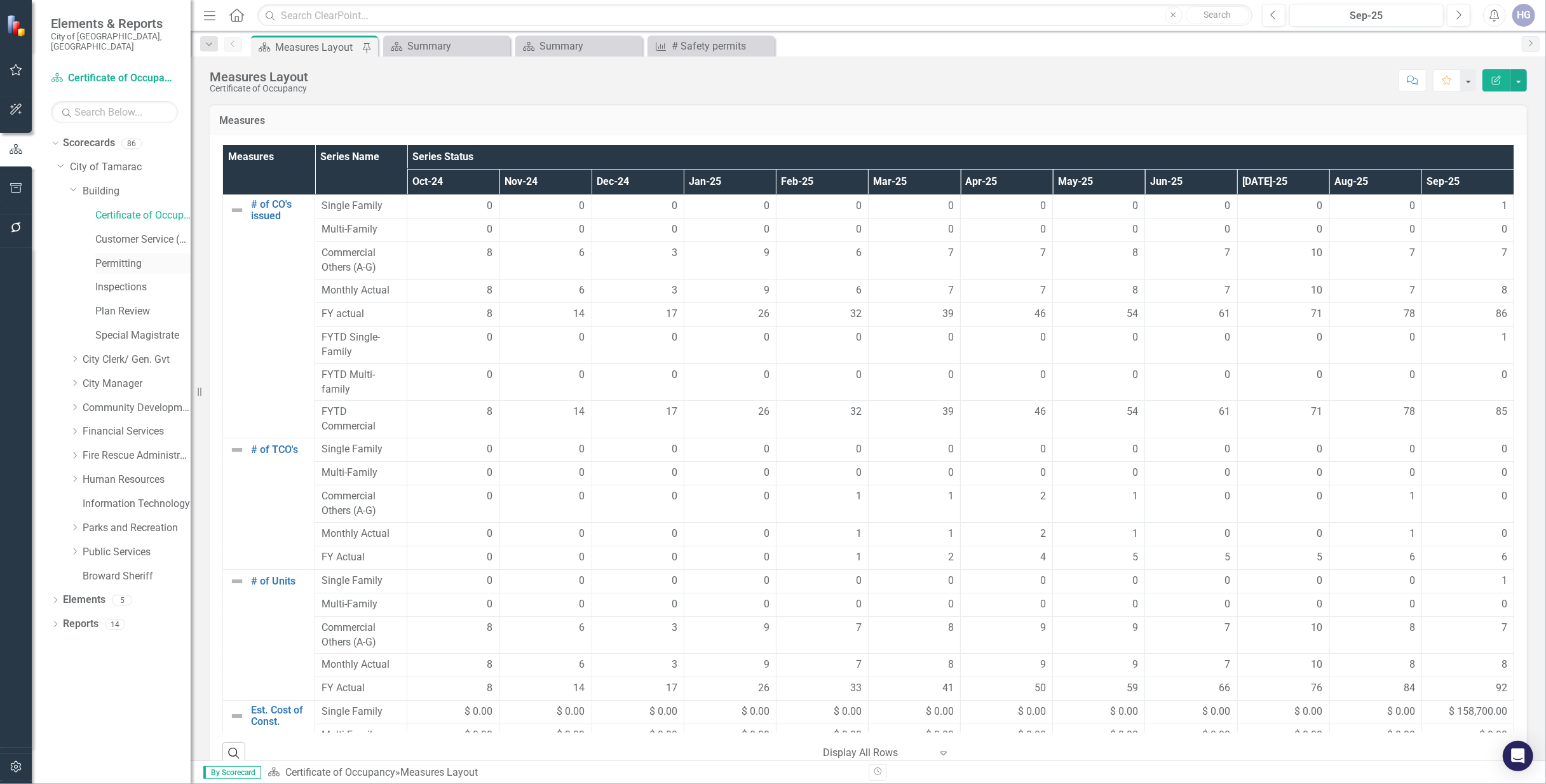
click at [118, 257] on link "Permitting" at bounding box center [143, 264] width 95 height 14
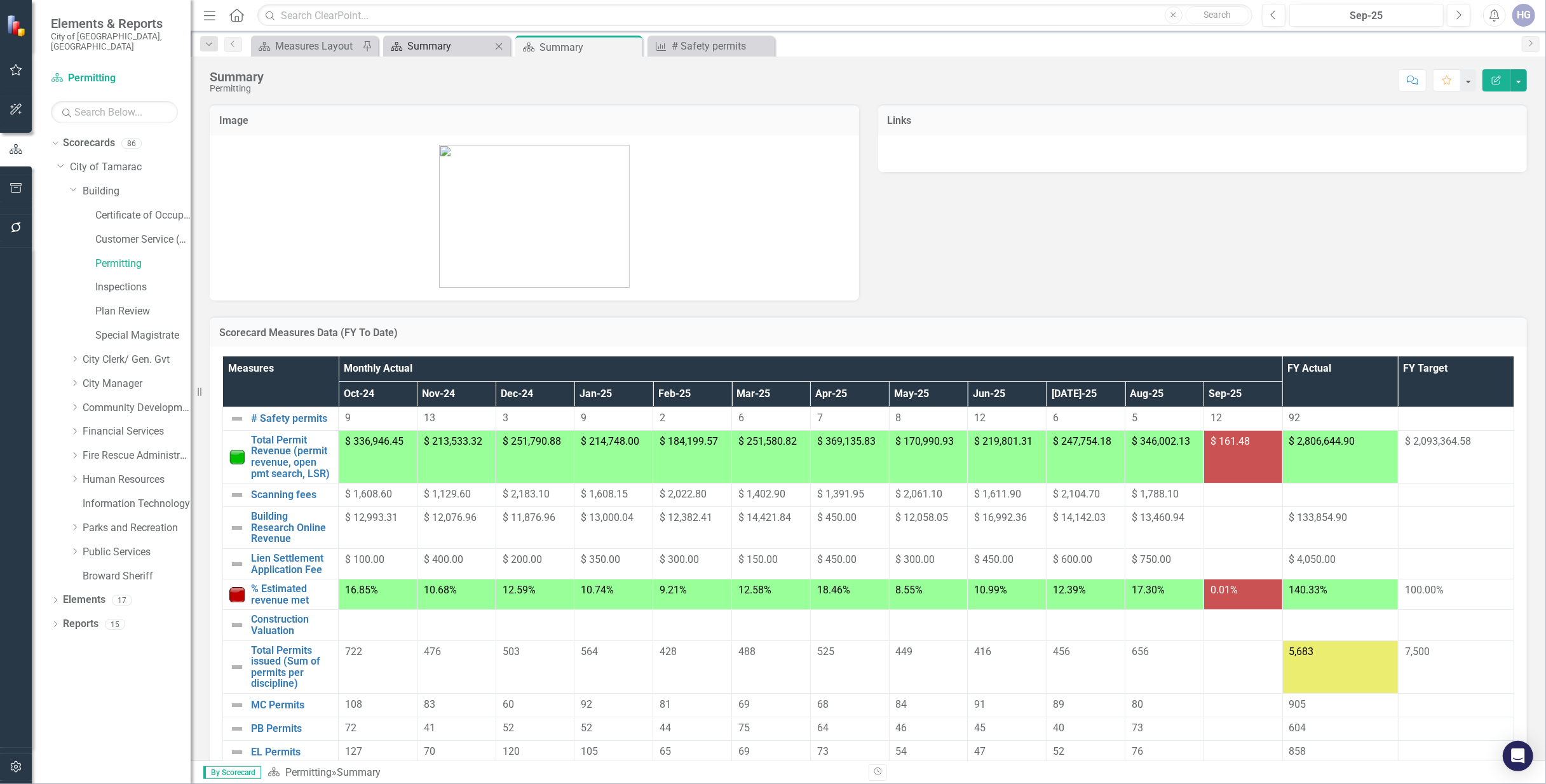
click at [439, 50] on div "Summary" at bounding box center [449, 46] width 84 height 16
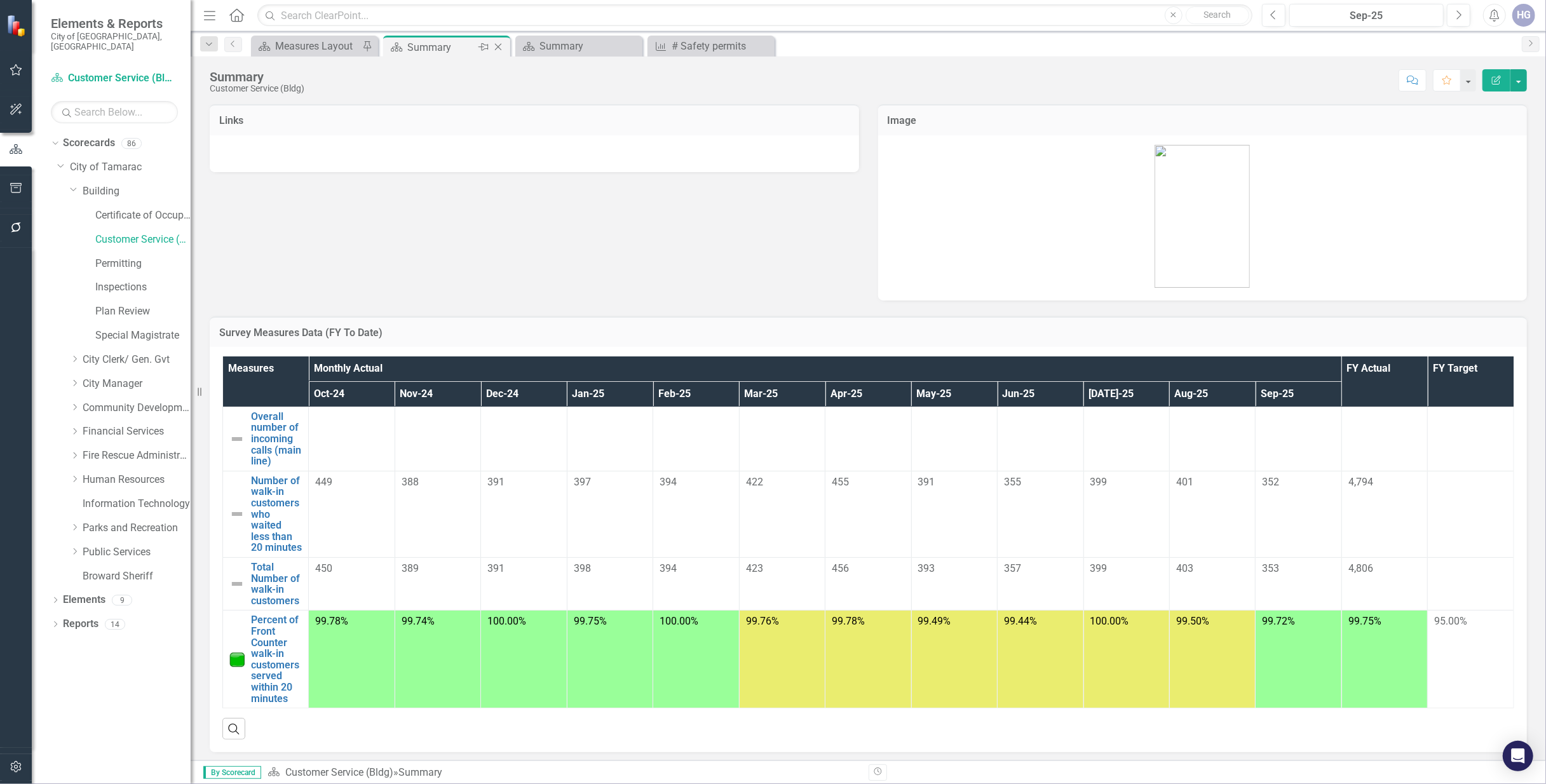
click at [497, 46] on icon at bounding box center [498, 47] width 7 height 7
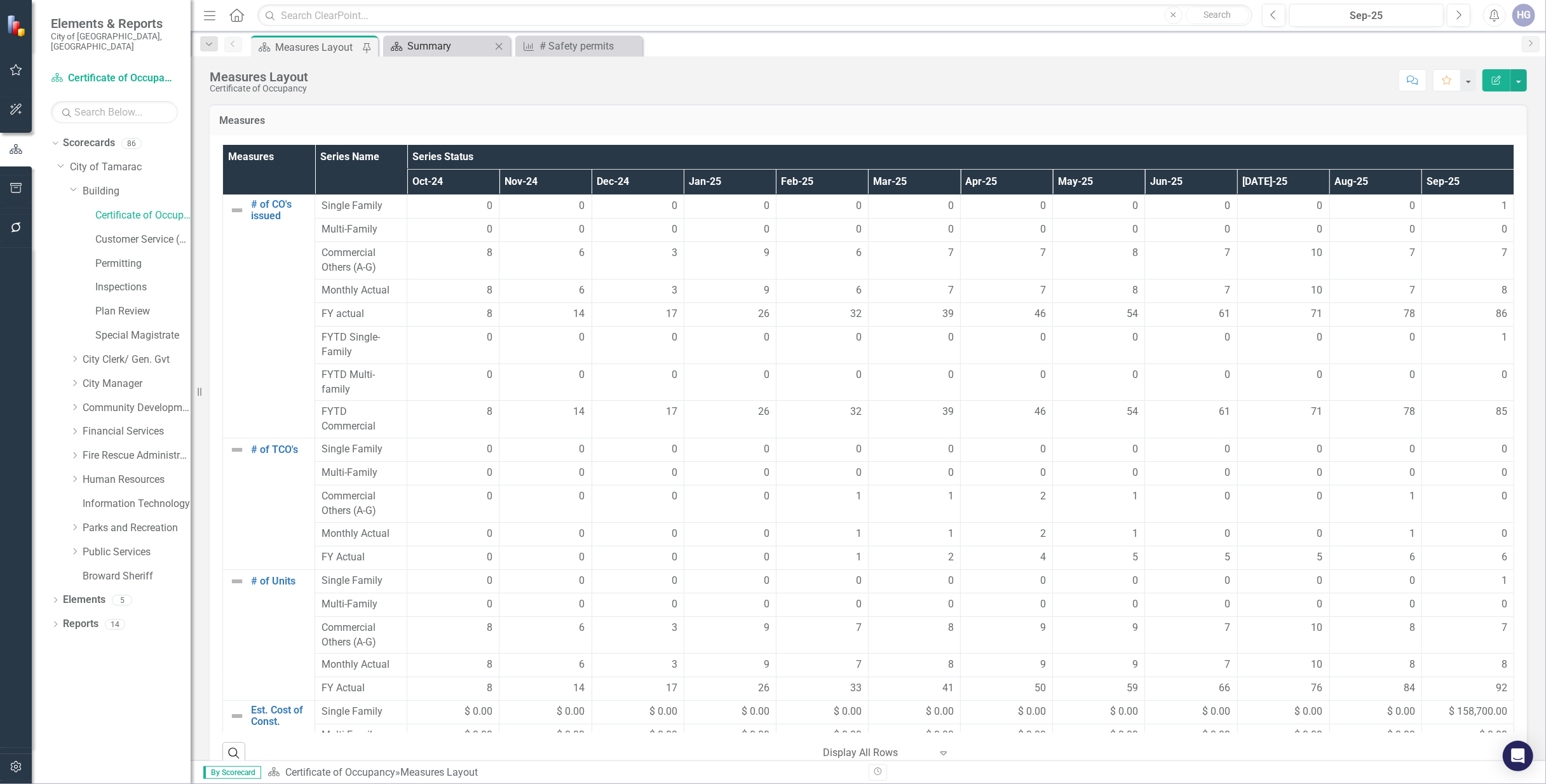
click at [411, 51] on div "Summary" at bounding box center [449, 46] width 84 height 16
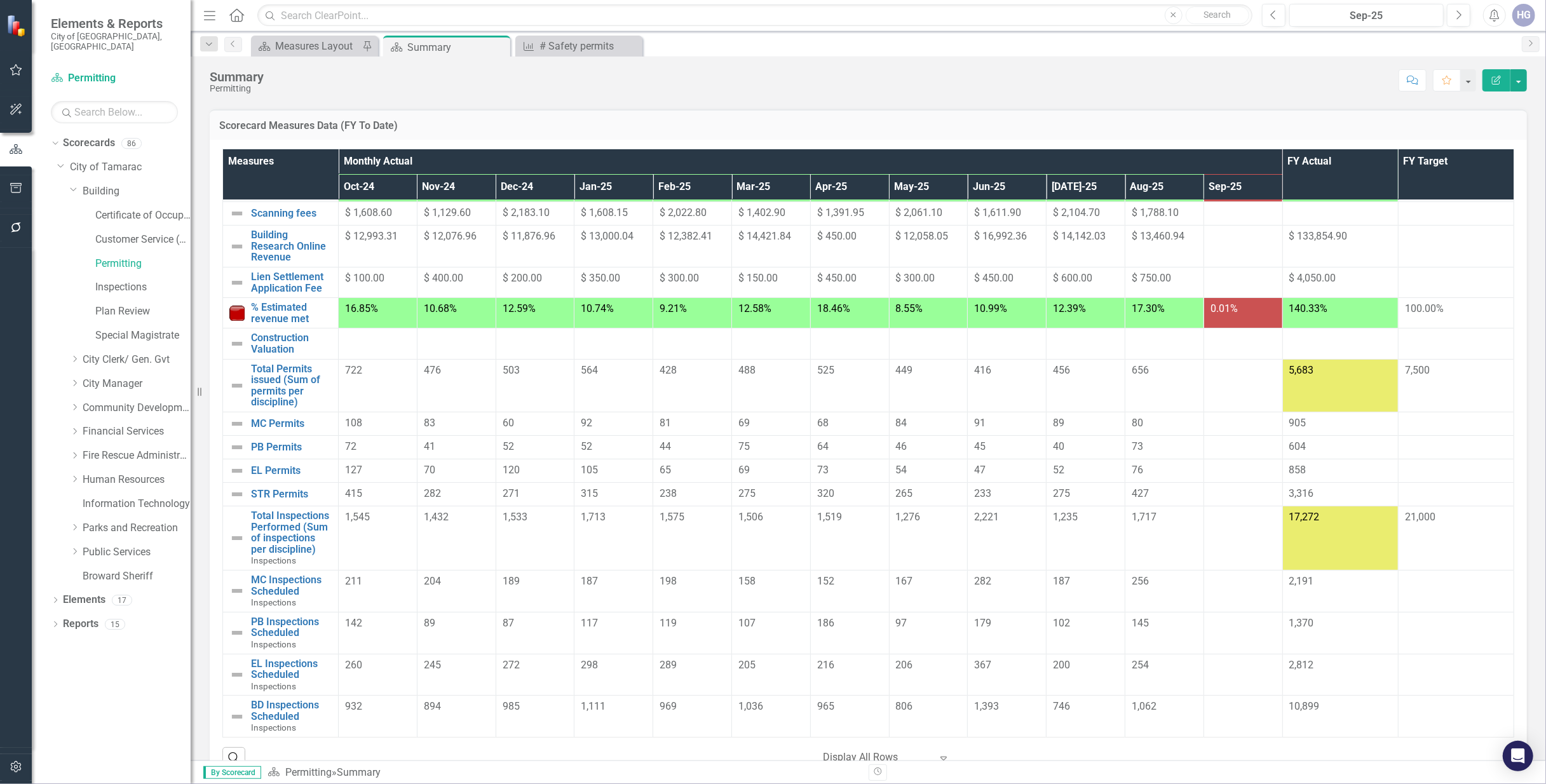
scroll to position [242, 0]
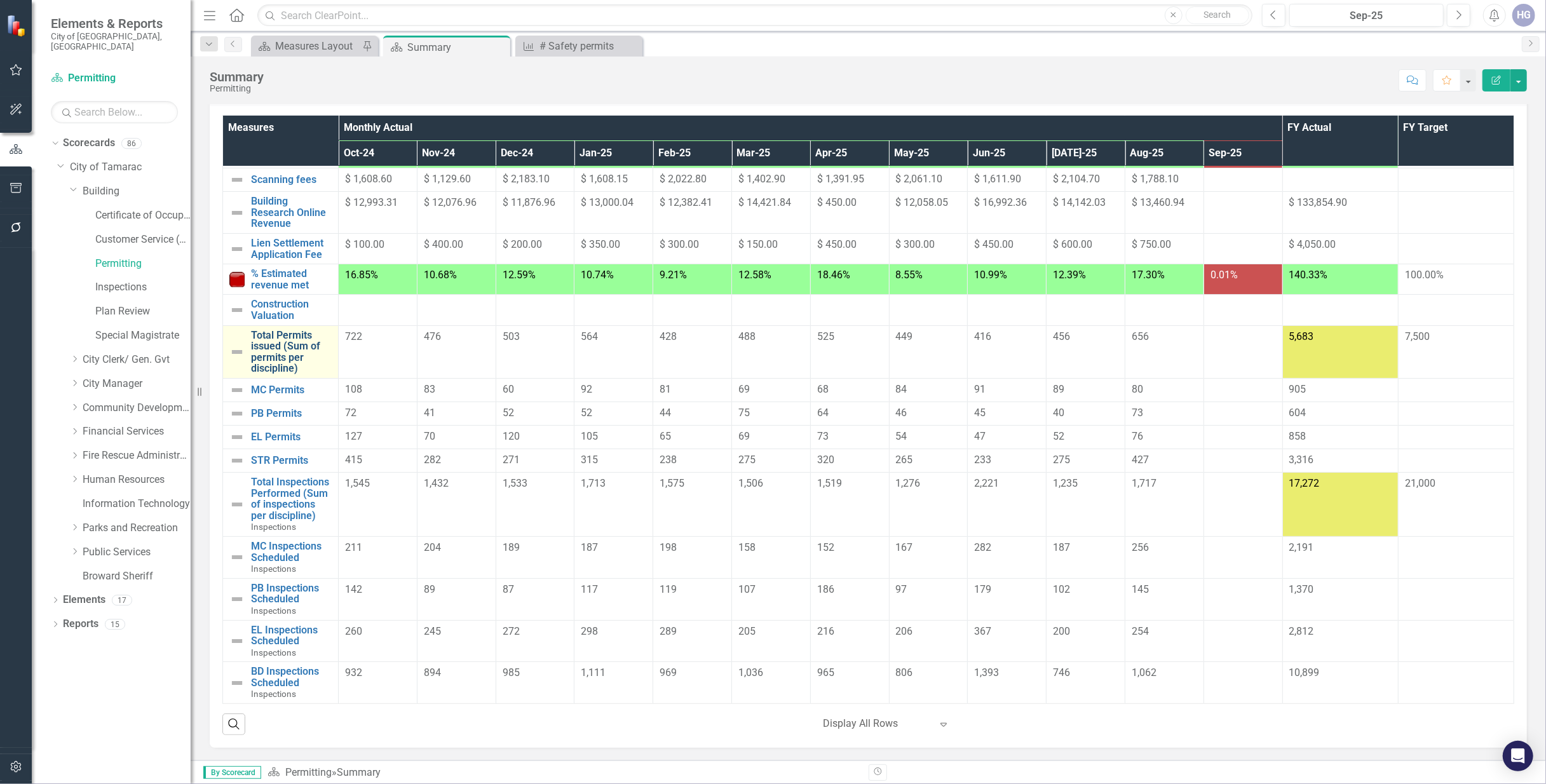
click at [268, 343] on link "Total Permits issued (Sum of permits per discipline)" at bounding box center [291, 352] width 81 height 44
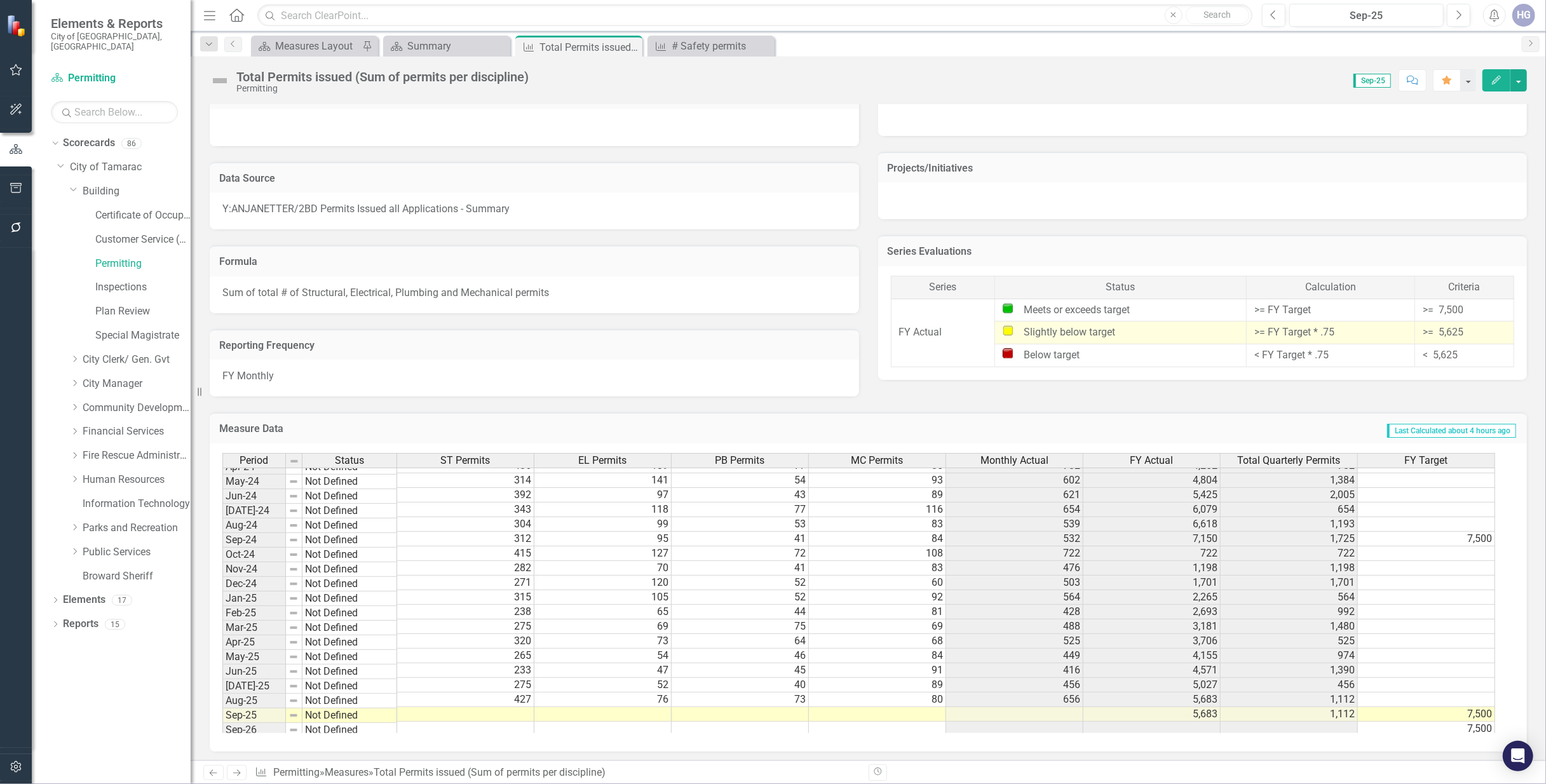
scroll to position [478, 0]
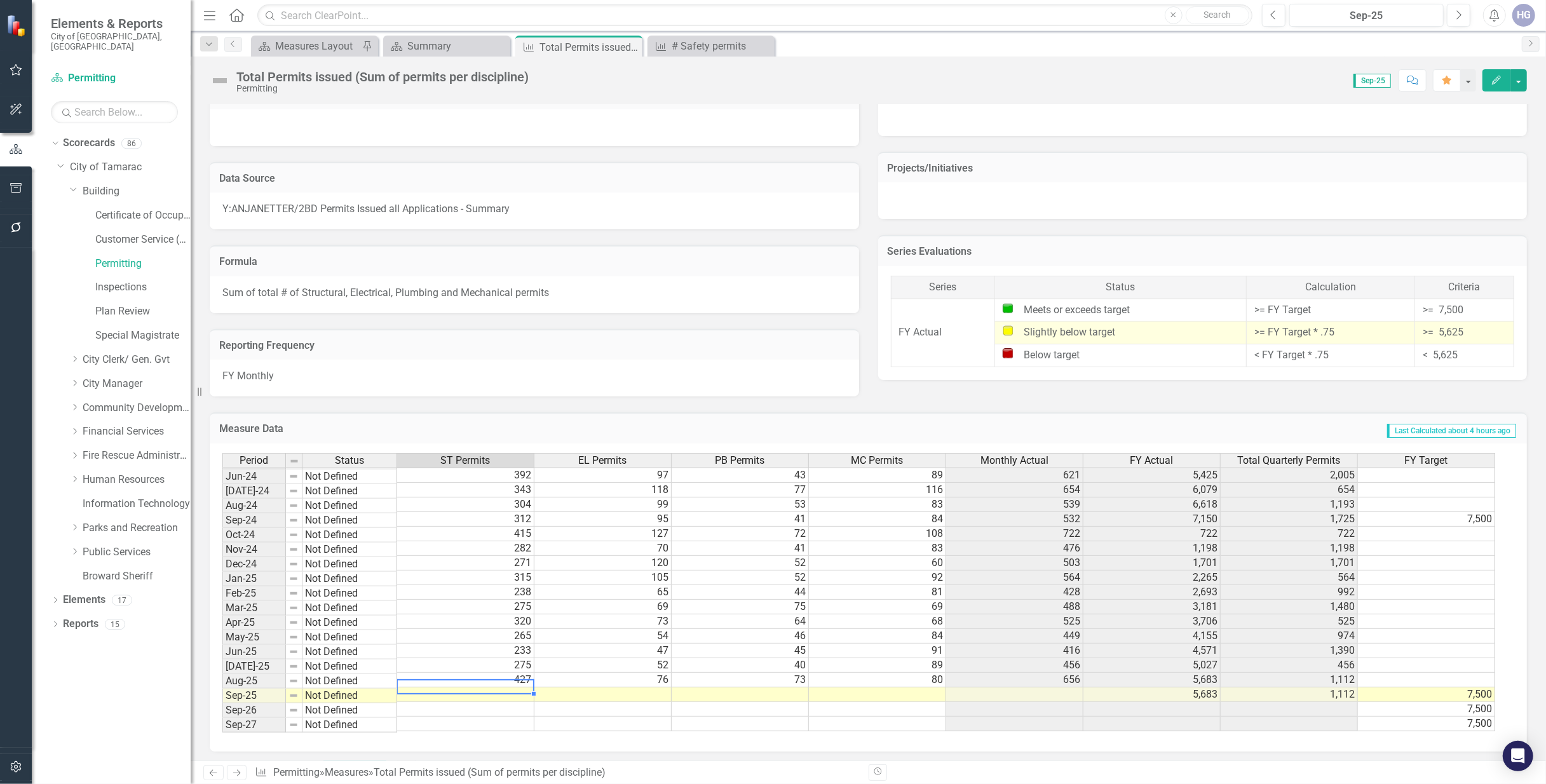
click at [223, 690] on div "Period Status ST Permits EL Permits PB Permits MC Permits Monthly Actual FY Act…" at bounding box center [223, 497] width 0 height 469
click at [481, 687] on td "427" at bounding box center [465, 680] width 137 height 14
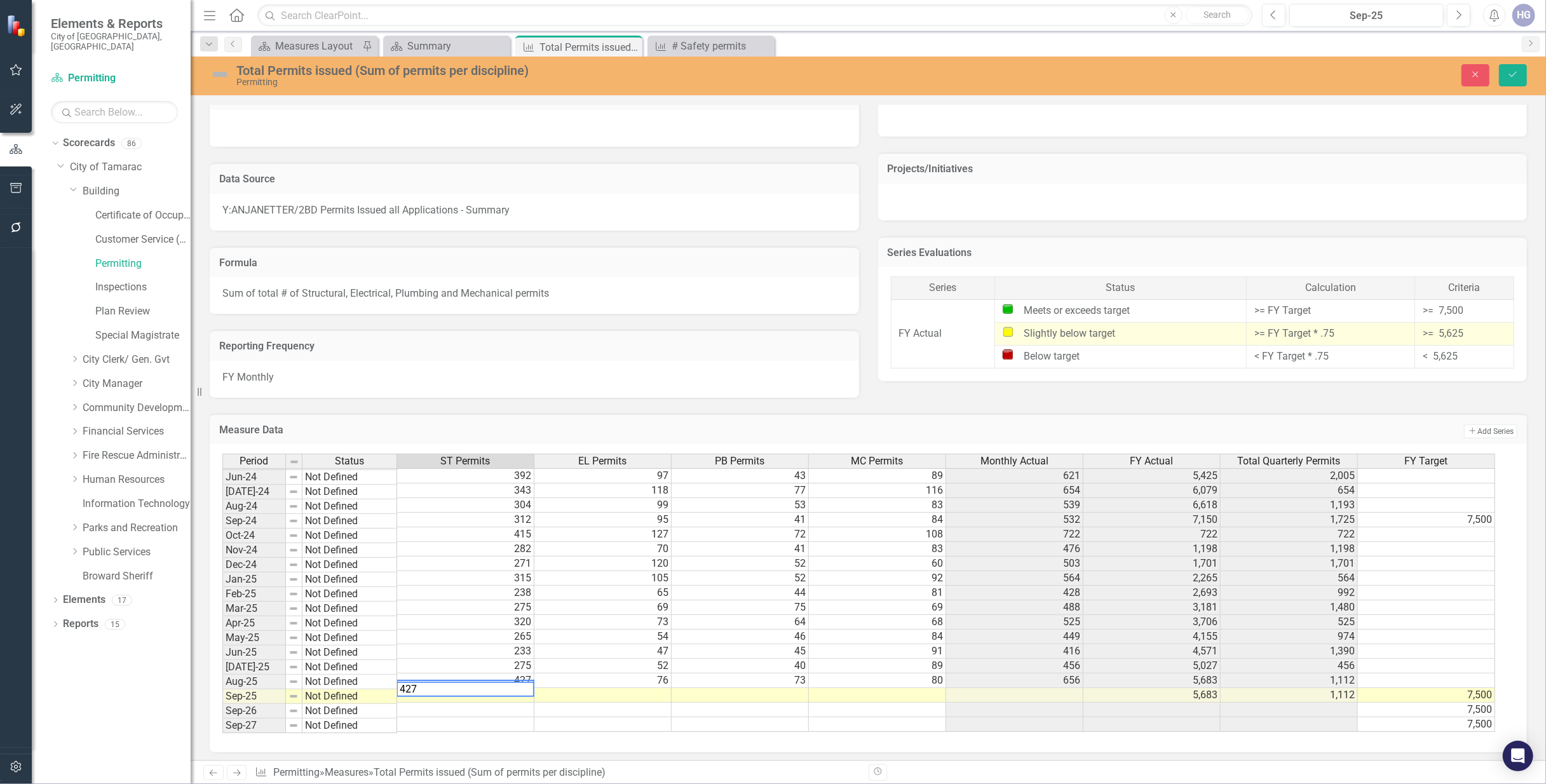
scroll to position [471, 0]
type textarea "427"
click at [484, 702] on td at bounding box center [465, 697] width 137 height 14
type textarea "358"
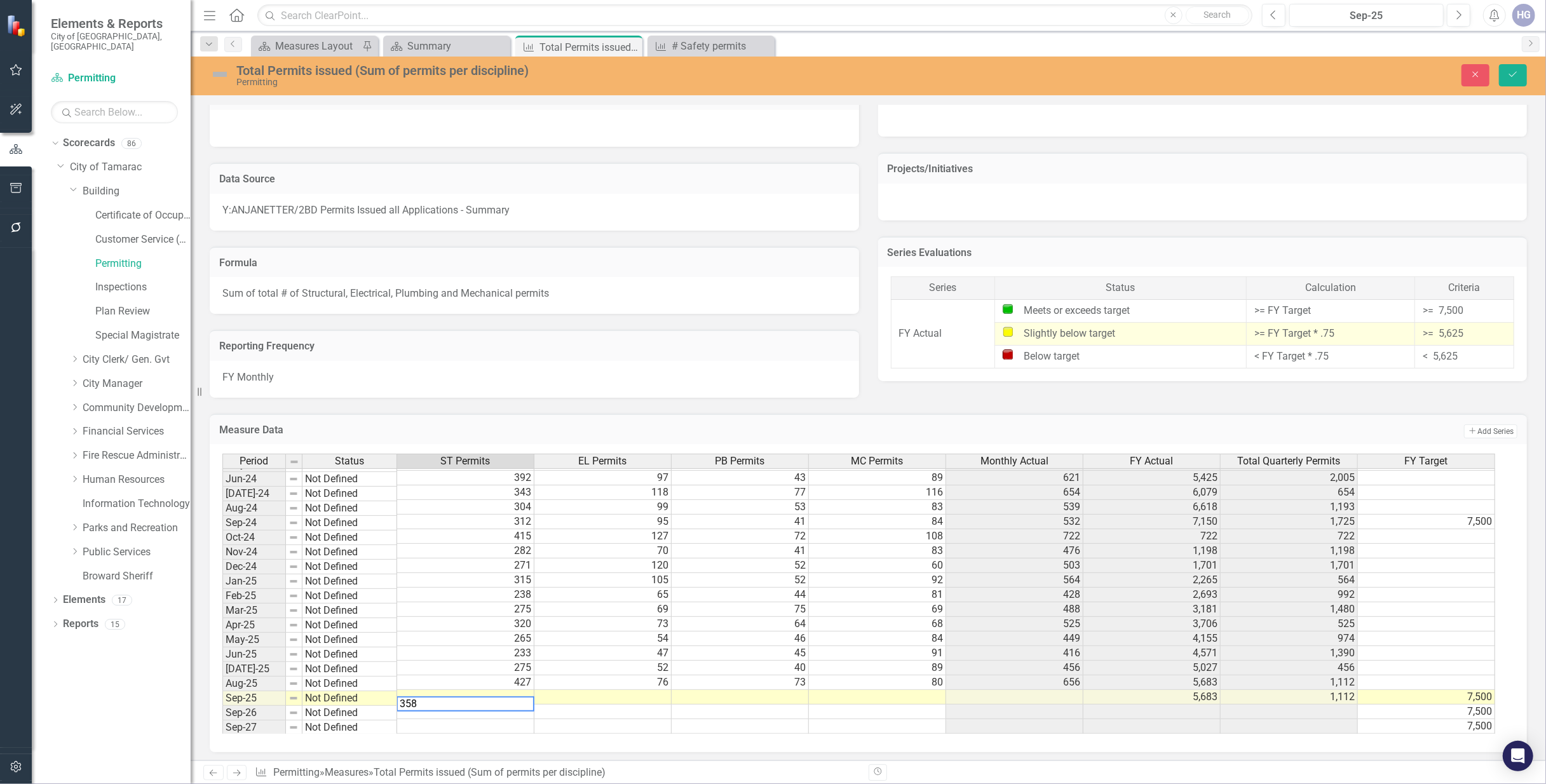
click at [605, 700] on td at bounding box center [603, 697] width 137 height 14
type textarea "76"
click at [748, 701] on td at bounding box center [740, 697] width 137 height 14
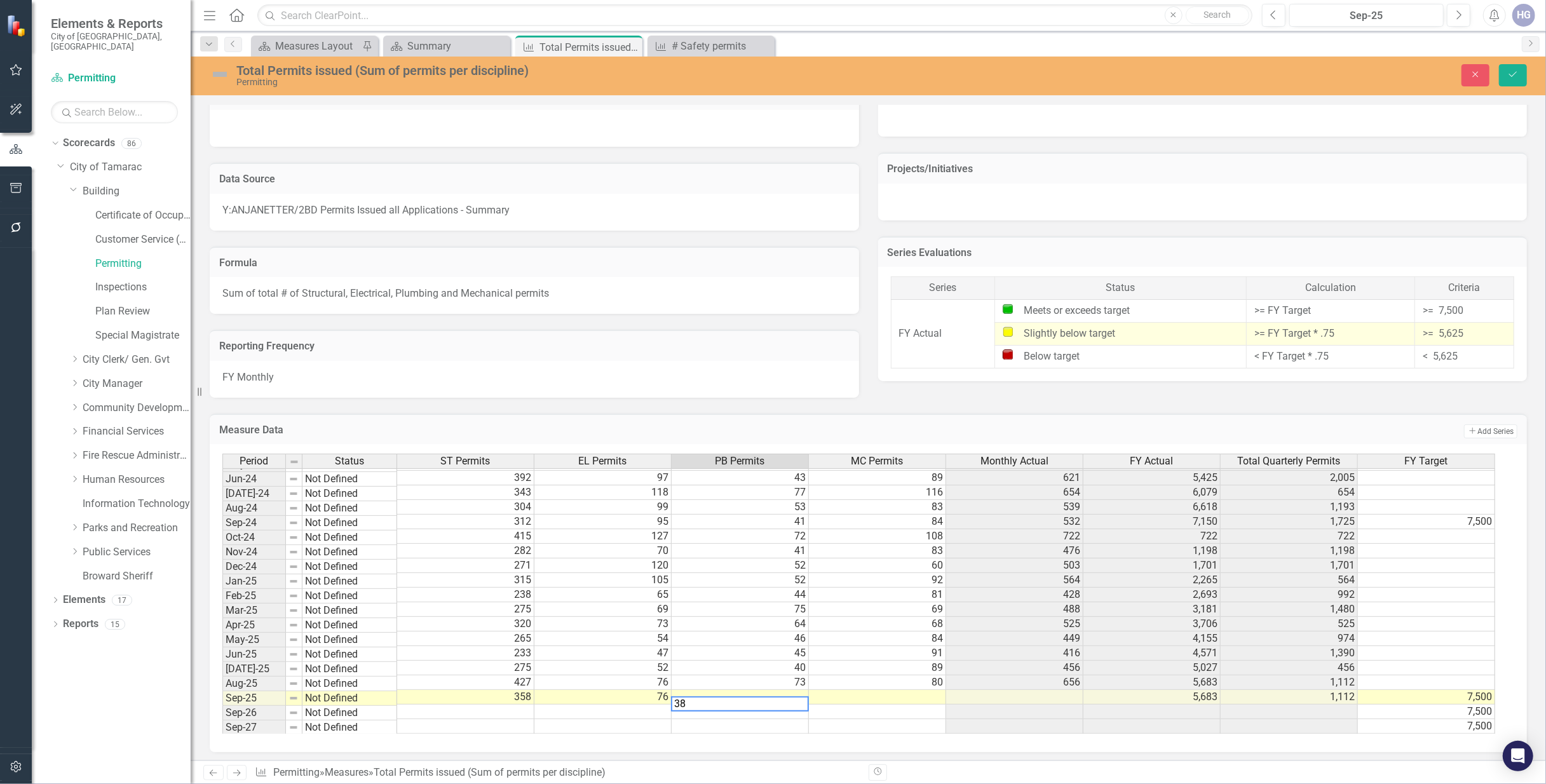
type textarea "38"
click at [877, 698] on td at bounding box center [877, 697] width 137 height 14
type textarea "85"
click at [889, 717] on td at bounding box center [877, 712] width 137 height 14
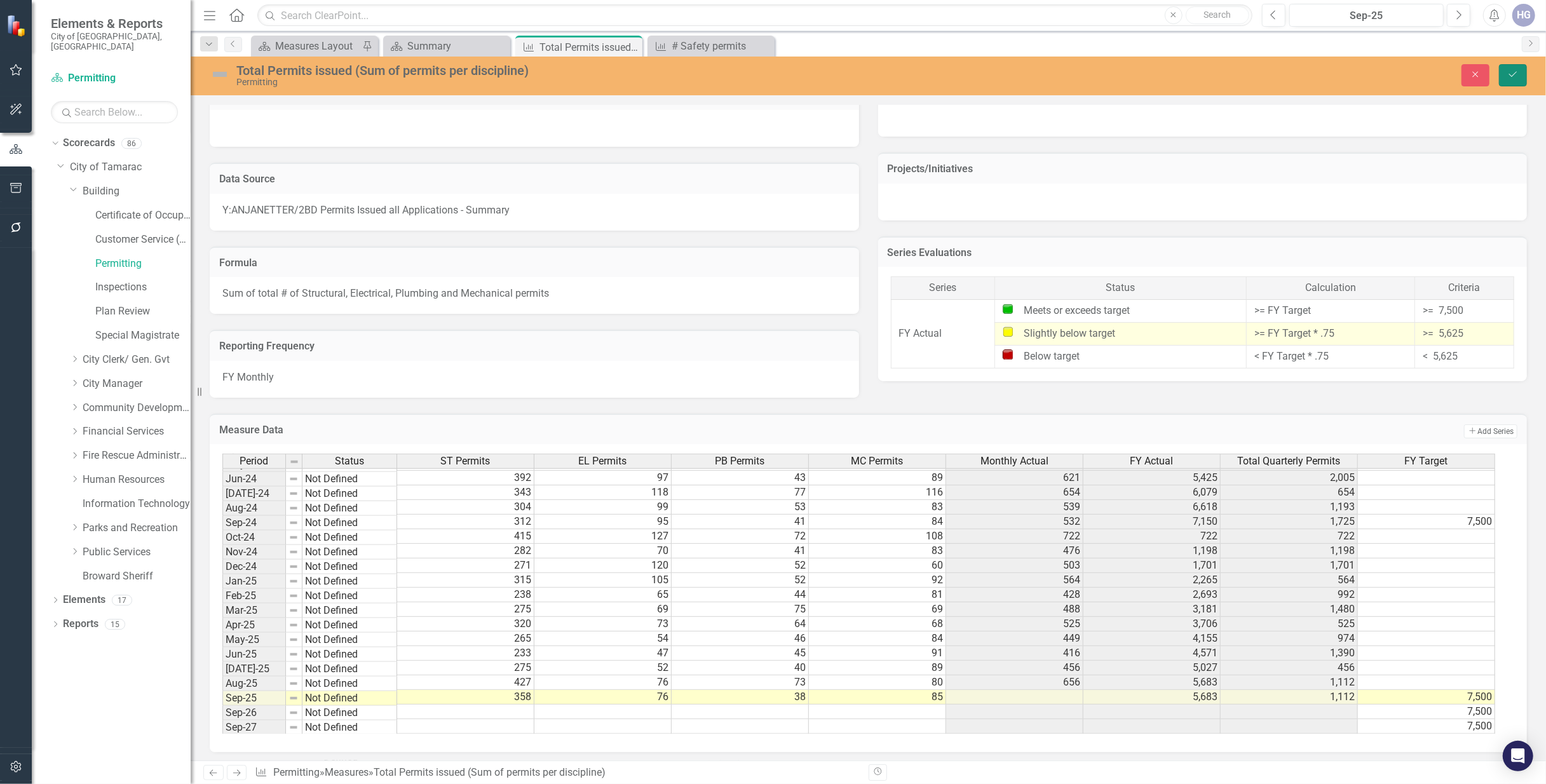
click at [1521, 67] on button "Save" at bounding box center [1513, 75] width 28 height 22
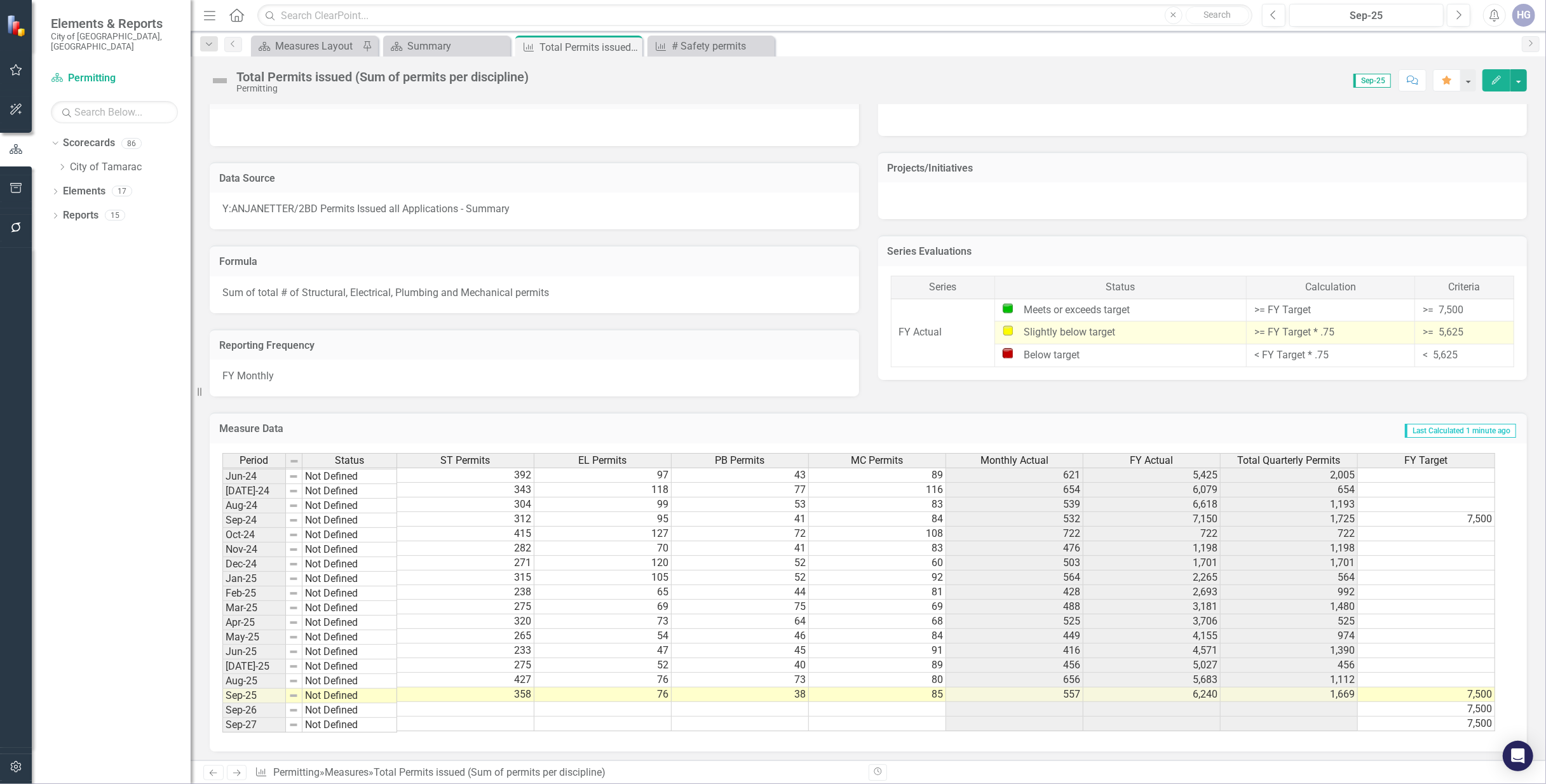
scroll to position [817, 0]
drag, startPoint x: 442, startPoint y: 227, endPoint x: 729, endPoint y: 163, distance: 294.0
click at [729, 163] on div "Data Source" at bounding box center [534, 177] width 650 height 31
drag, startPoint x: 716, startPoint y: 181, endPoint x: 484, endPoint y: 313, distance: 266.9
click at [484, 313] on div "Reporting Frequency FY Monthly" at bounding box center [535, 354] width 669 height 84
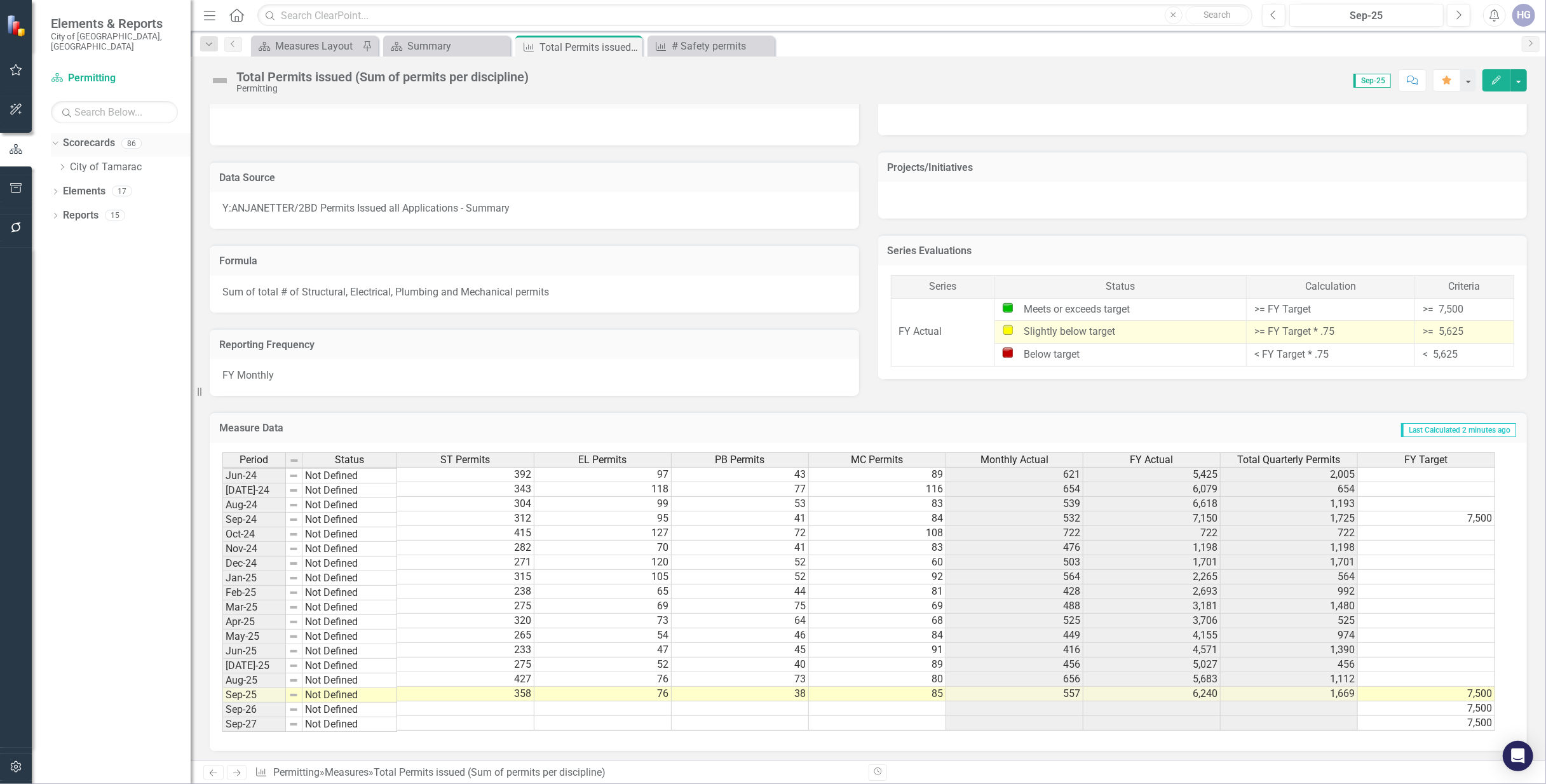
click at [54, 138] on icon "Dropdown" at bounding box center [54, 143] width 7 height 9
click at [55, 141] on icon "Dropdown" at bounding box center [55, 144] width 9 height 7
click at [66, 163] on icon "Dropdown" at bounding box center [62, 167] width 10 height 8
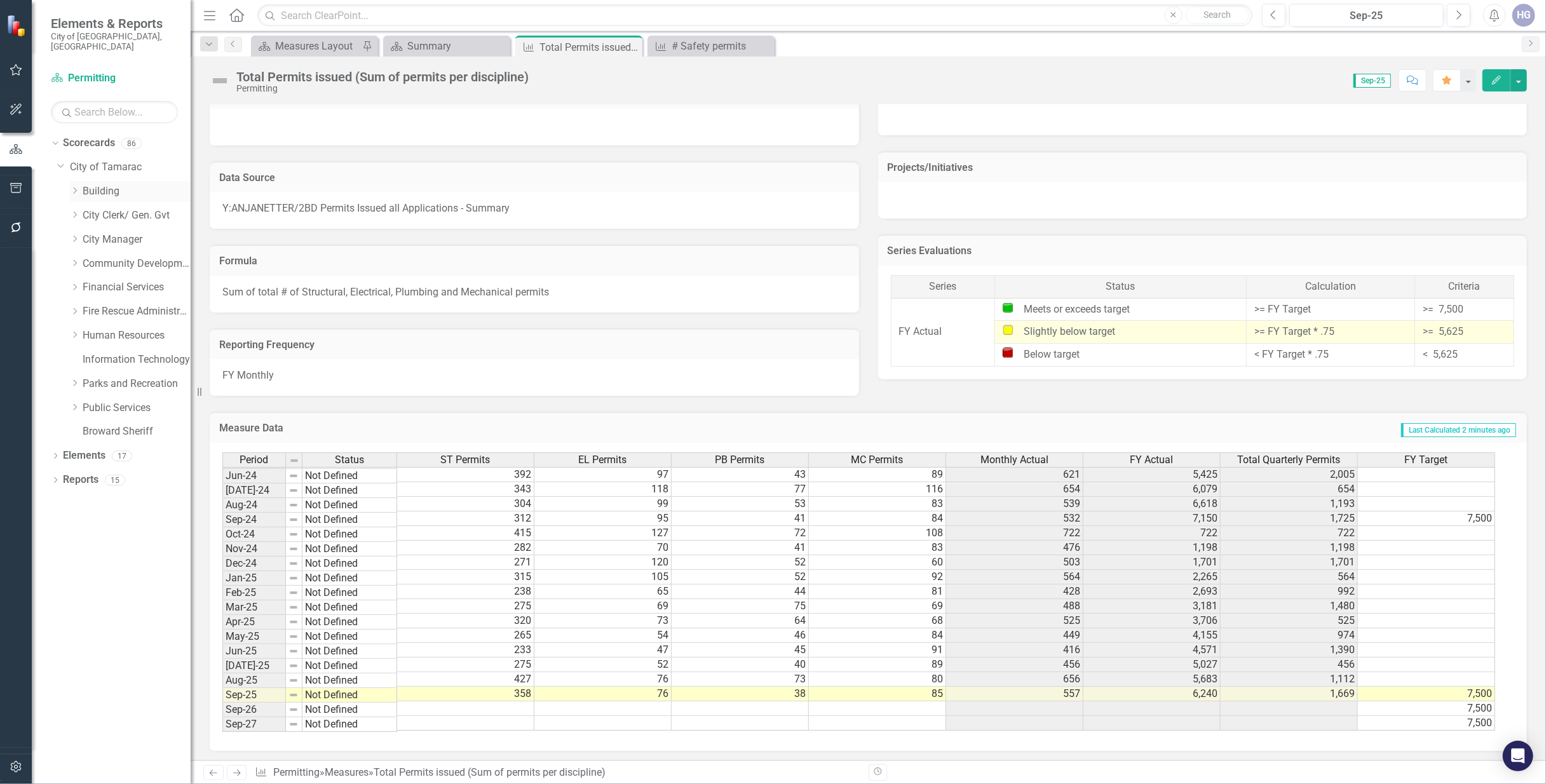
click at [79, 187] on icon "Dropdown" at bounding box center [74, 191] width 10 height 8
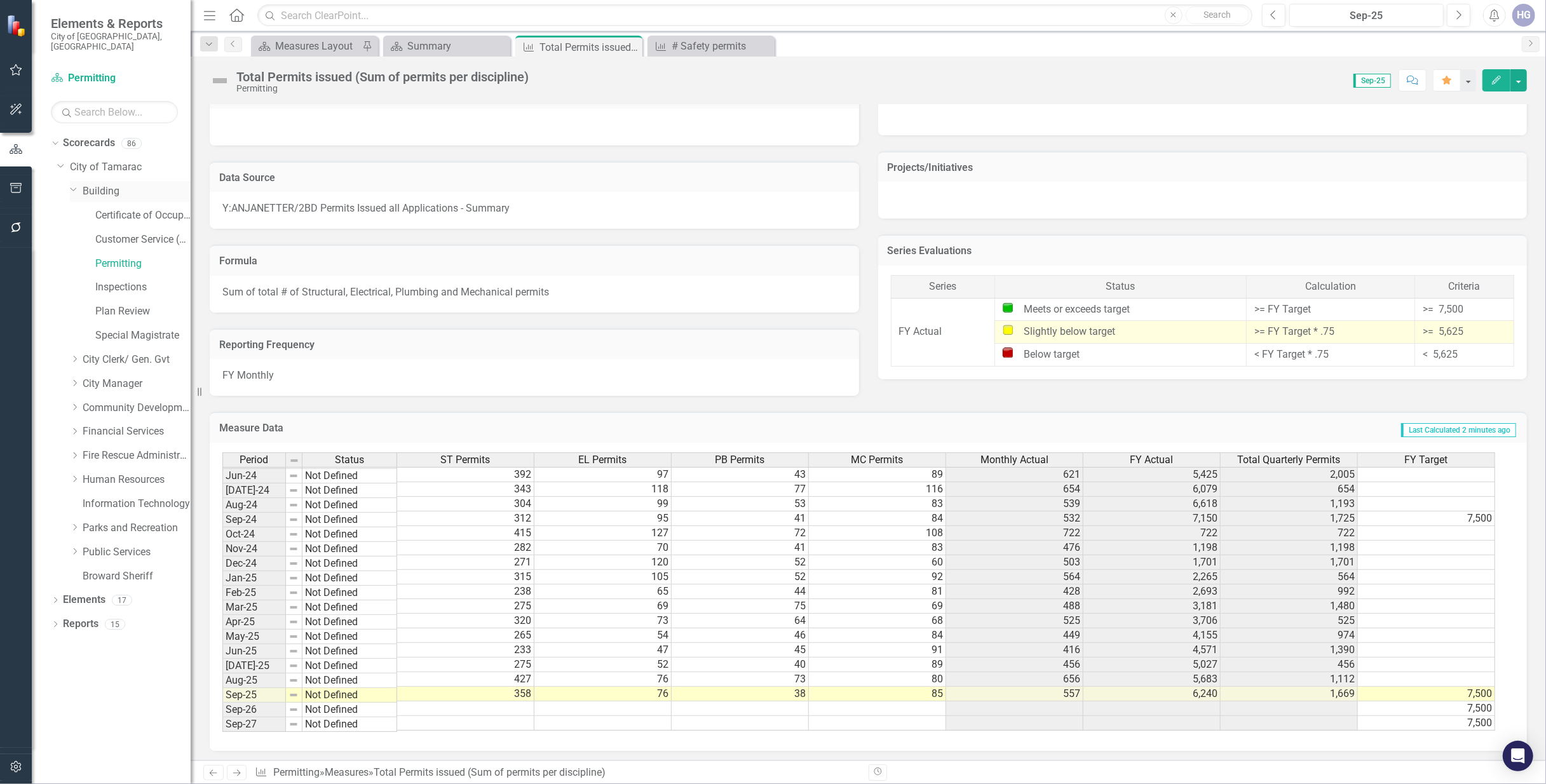
click at [103, 184] on link "Building" at bounding box center [136, 191] width 108 height 14
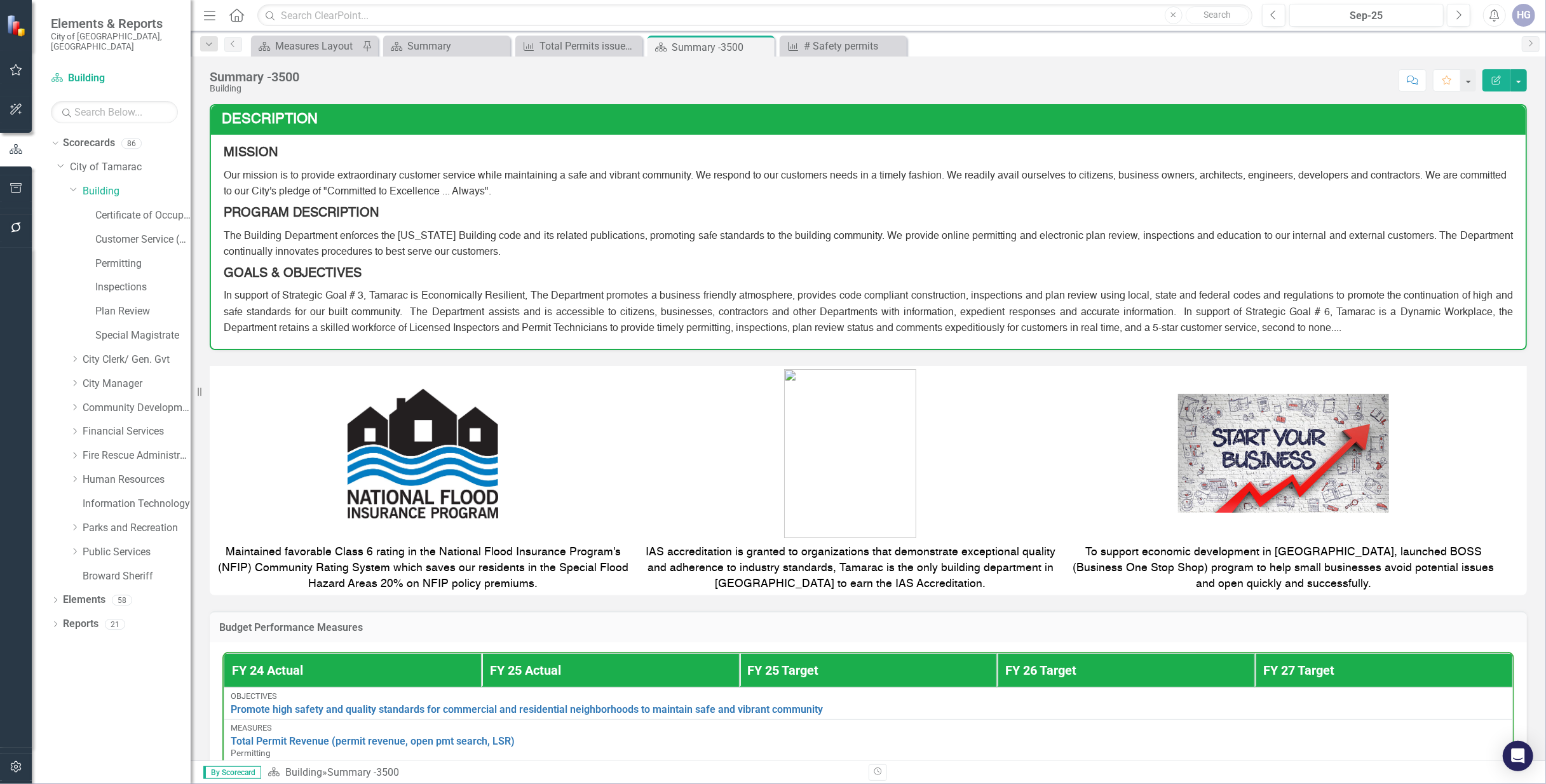
click at [525, 239] on span "The Building Department enforces the [US_STATE] Building code and its related p…" at bounding box center [868, 244] width 1289 height 26
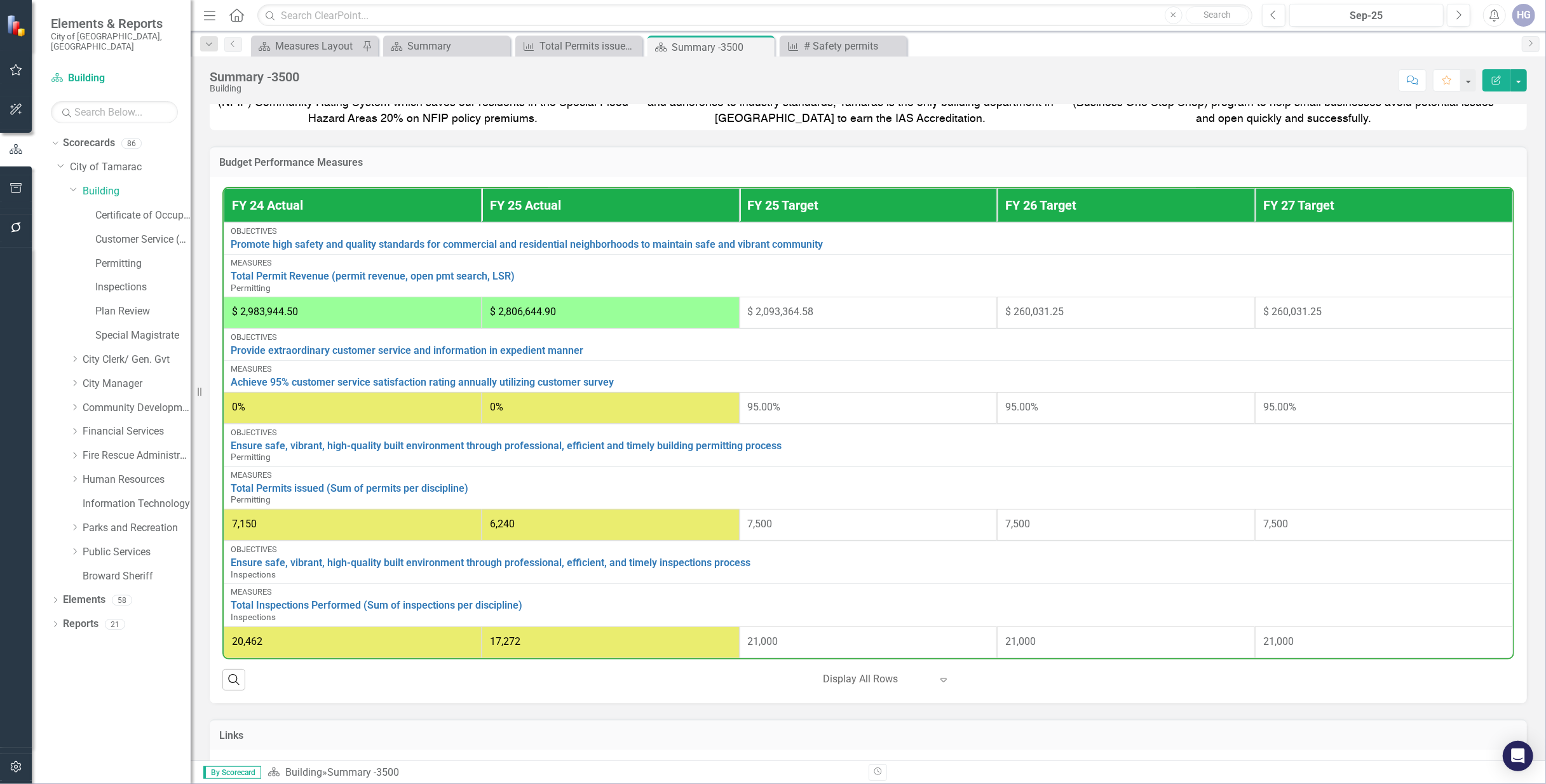
scroll to position [547, 0]
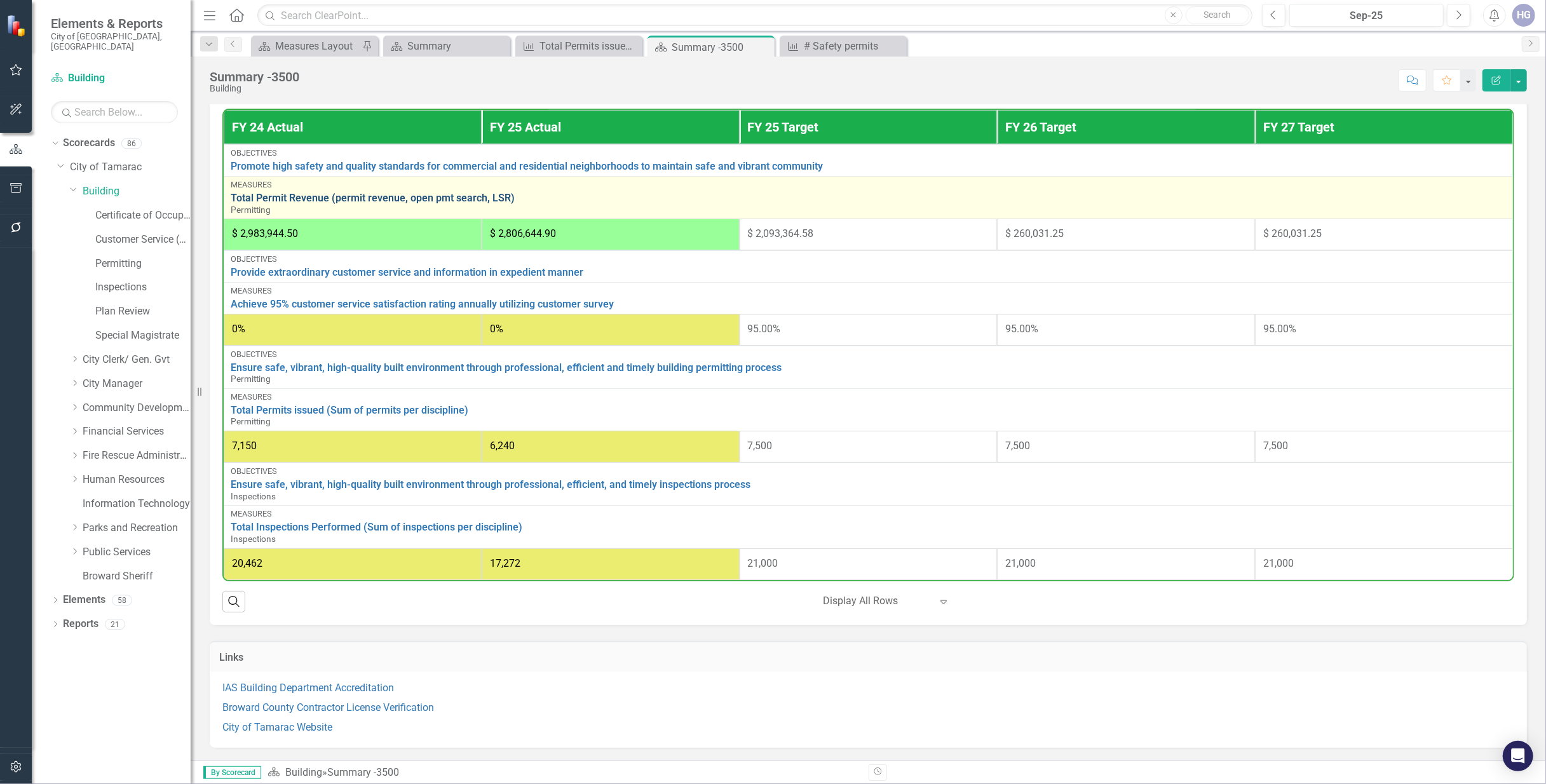
click at [360, 199] on link "Total Permit Revenue (permit revenue, open pmt search, LSR)" at bounding box center [868, 198] width 1275 height 12
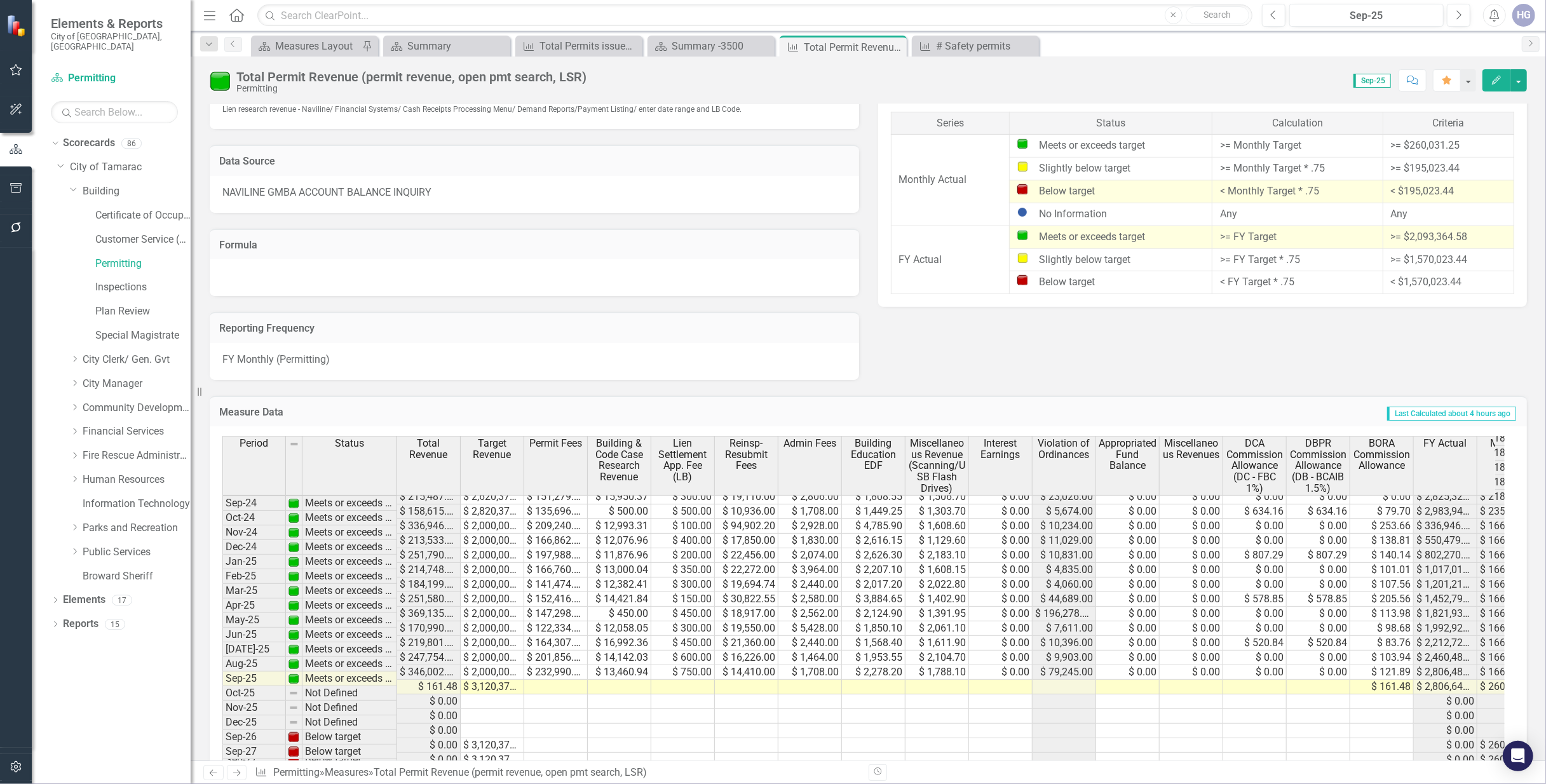
scroll to position [545, 0]
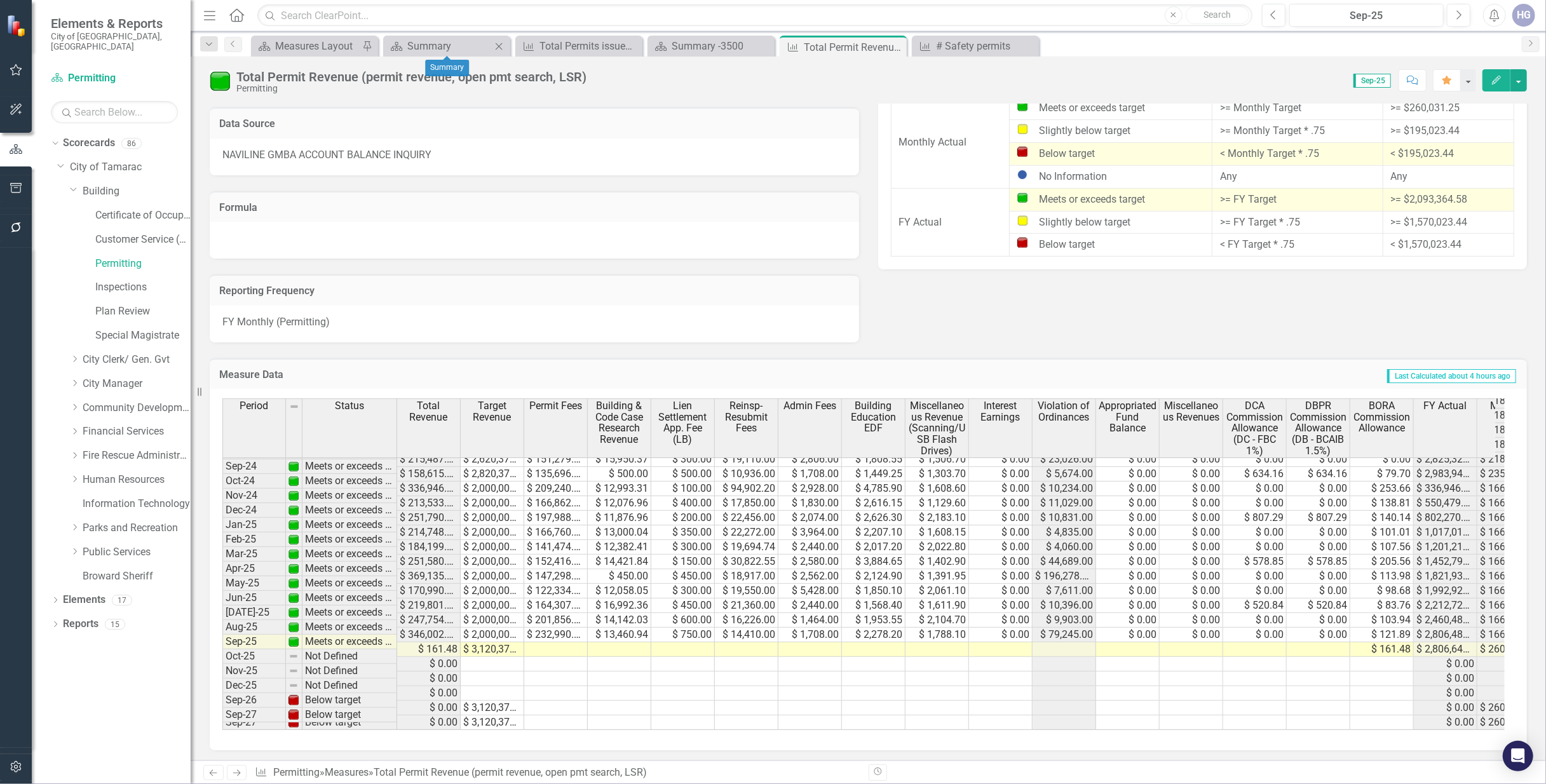
click at [496, 48] on icon "Close" at bounding box center [498, 46] width 12 height 10
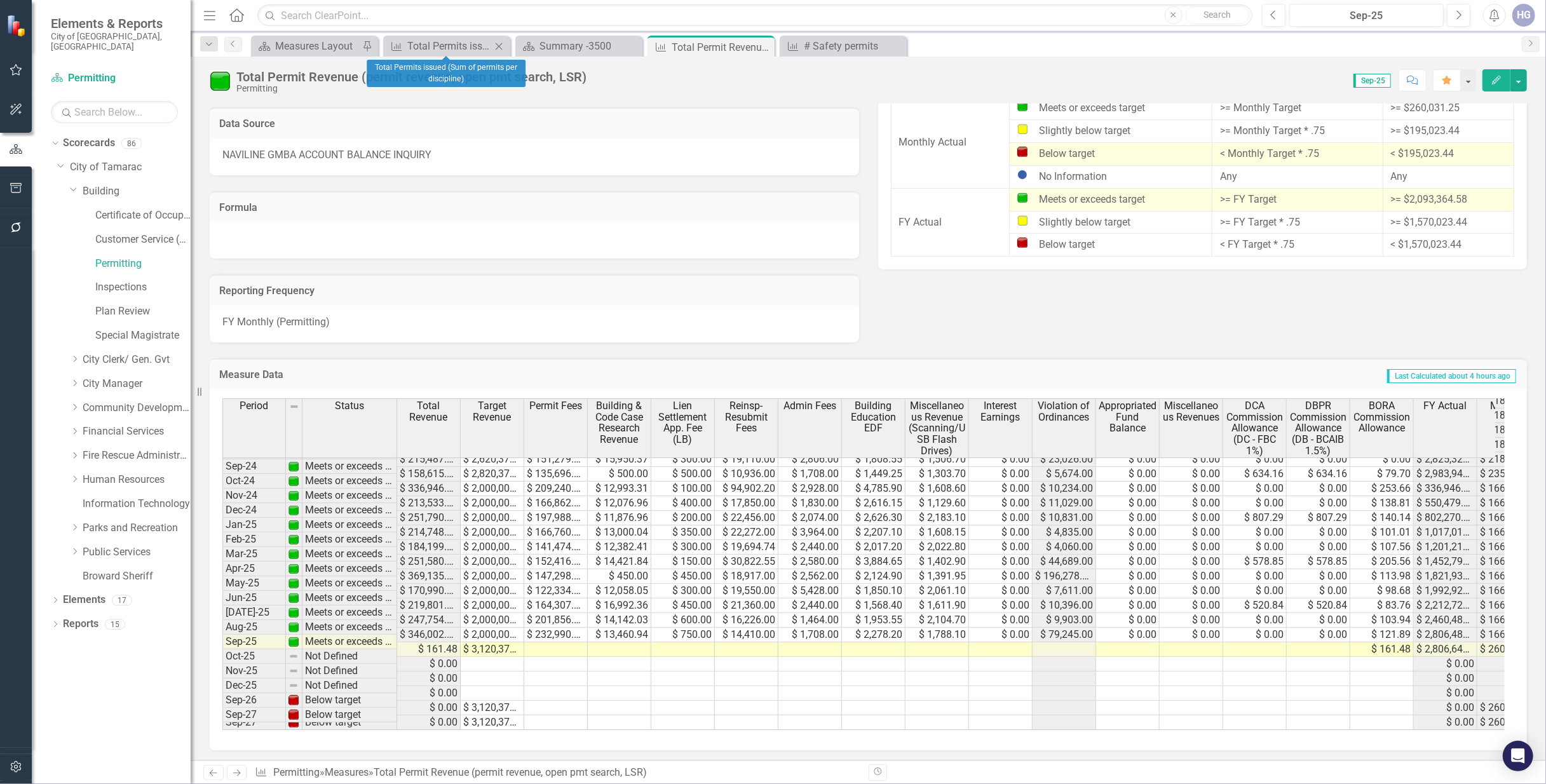
click at [496, 48] on icon "Close" at bounding box center [498, 46] width 12 height 10
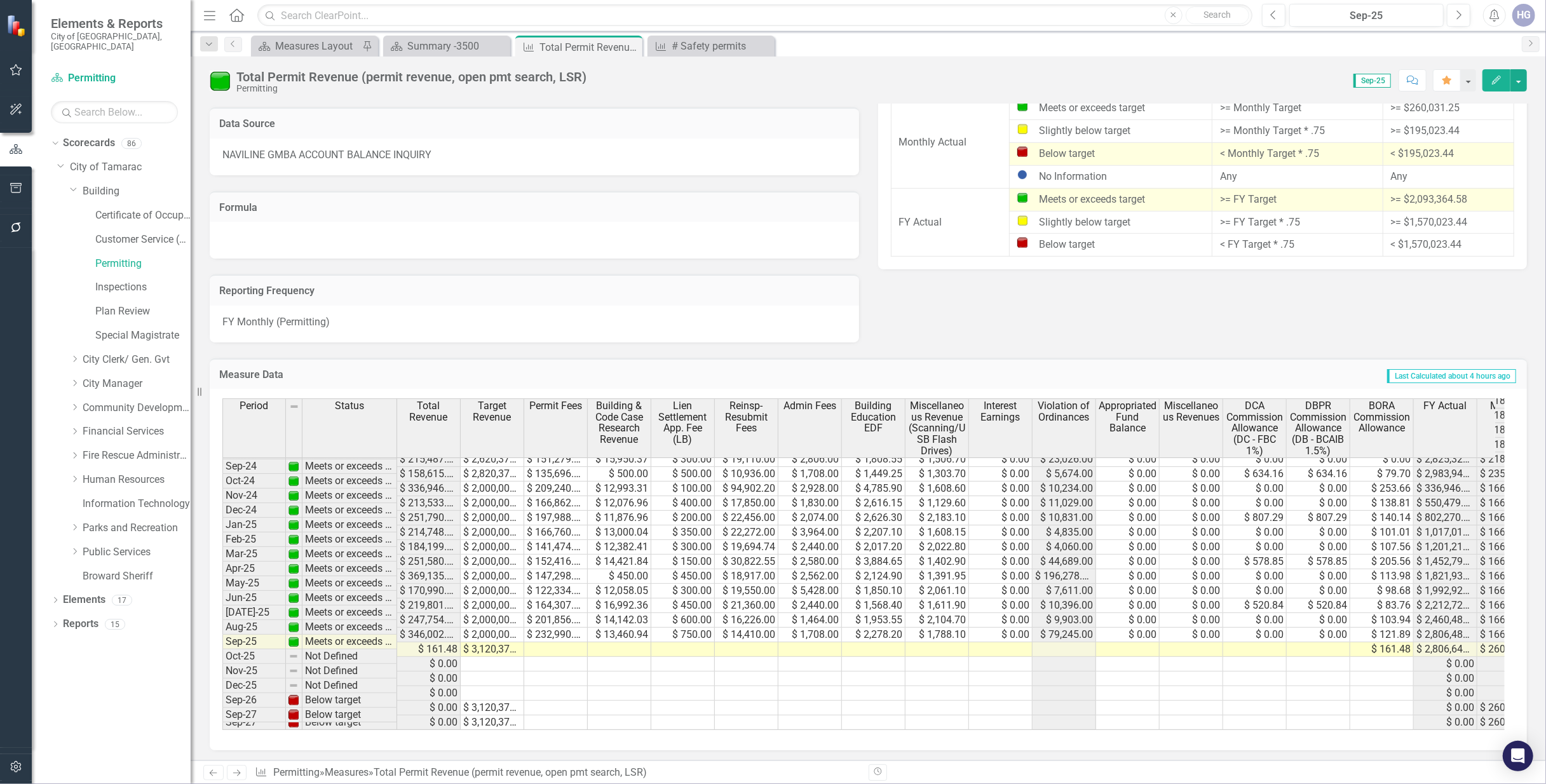
click at [0, 0] on icon "Close" at bounding box center [0, 0] width 0 height 0
click at [0, 0] on icon at bounding box center [0, 0] width 0 height 0
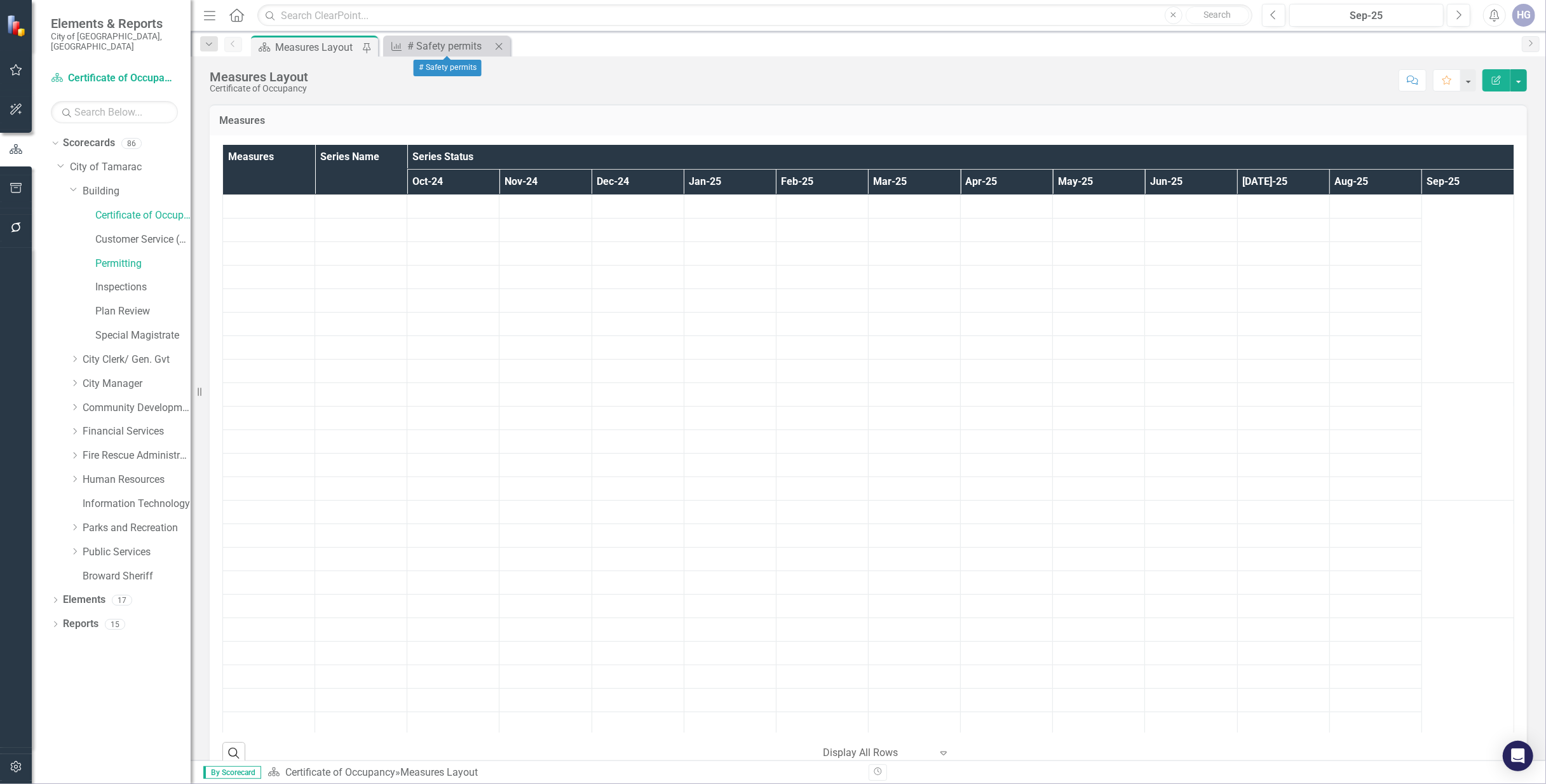
click at [501, 47] on icon "Close" at bounding box center [498, 46] width 12 height 10
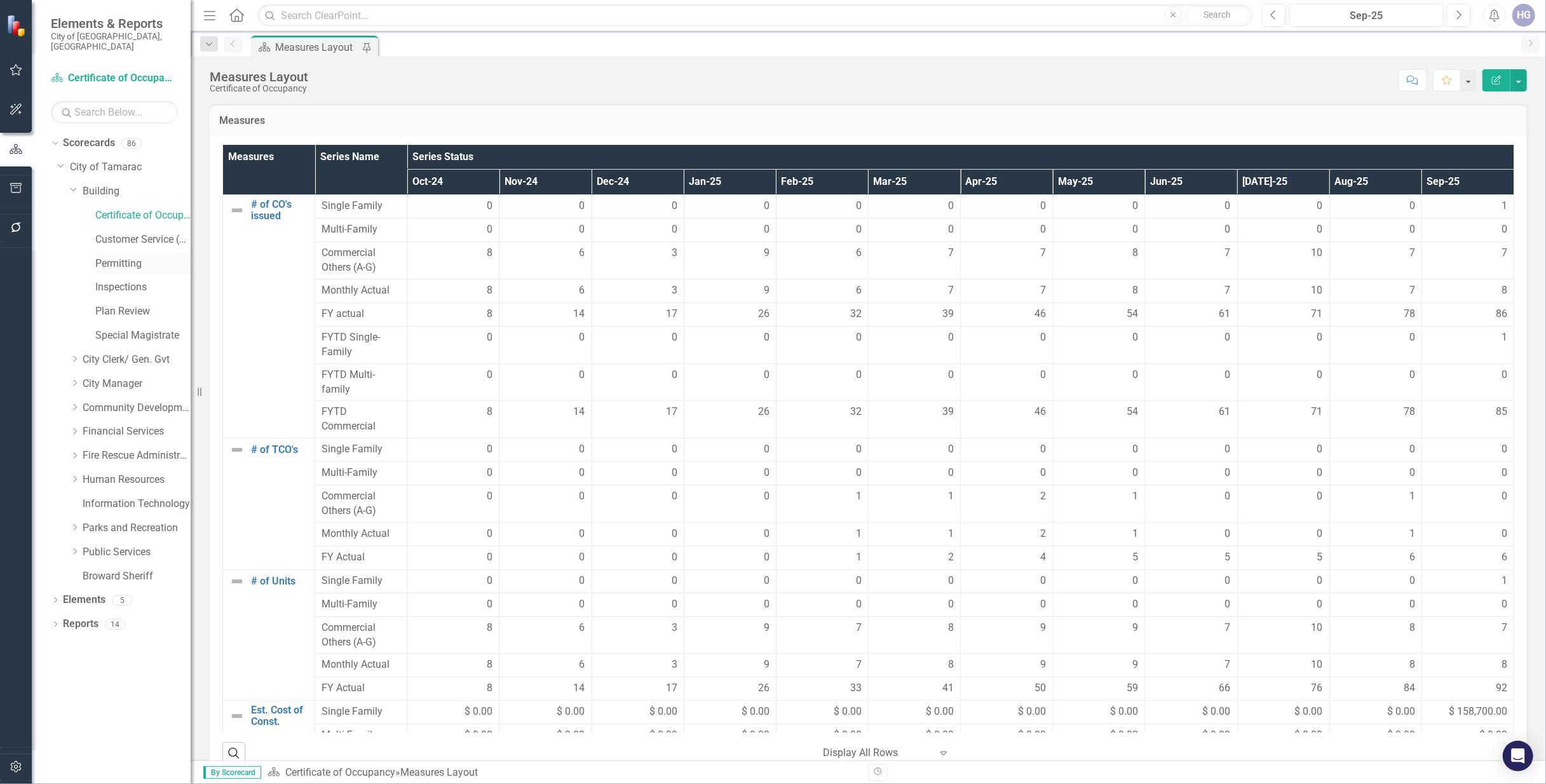
click at [129, 257] on link "Permitting" at bounding box center [143, 264] width 95 height 14
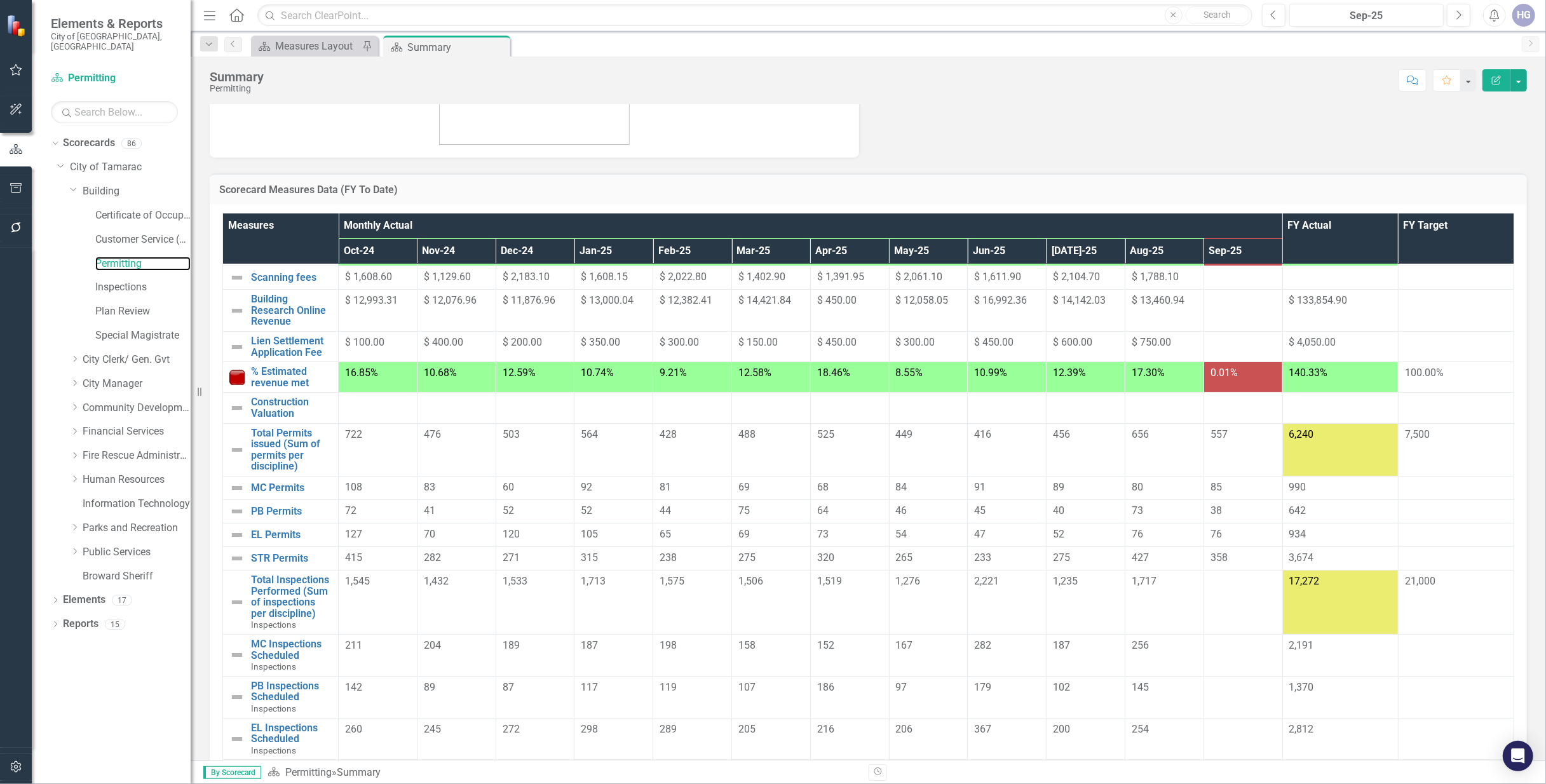
scroll to position [169, 0]
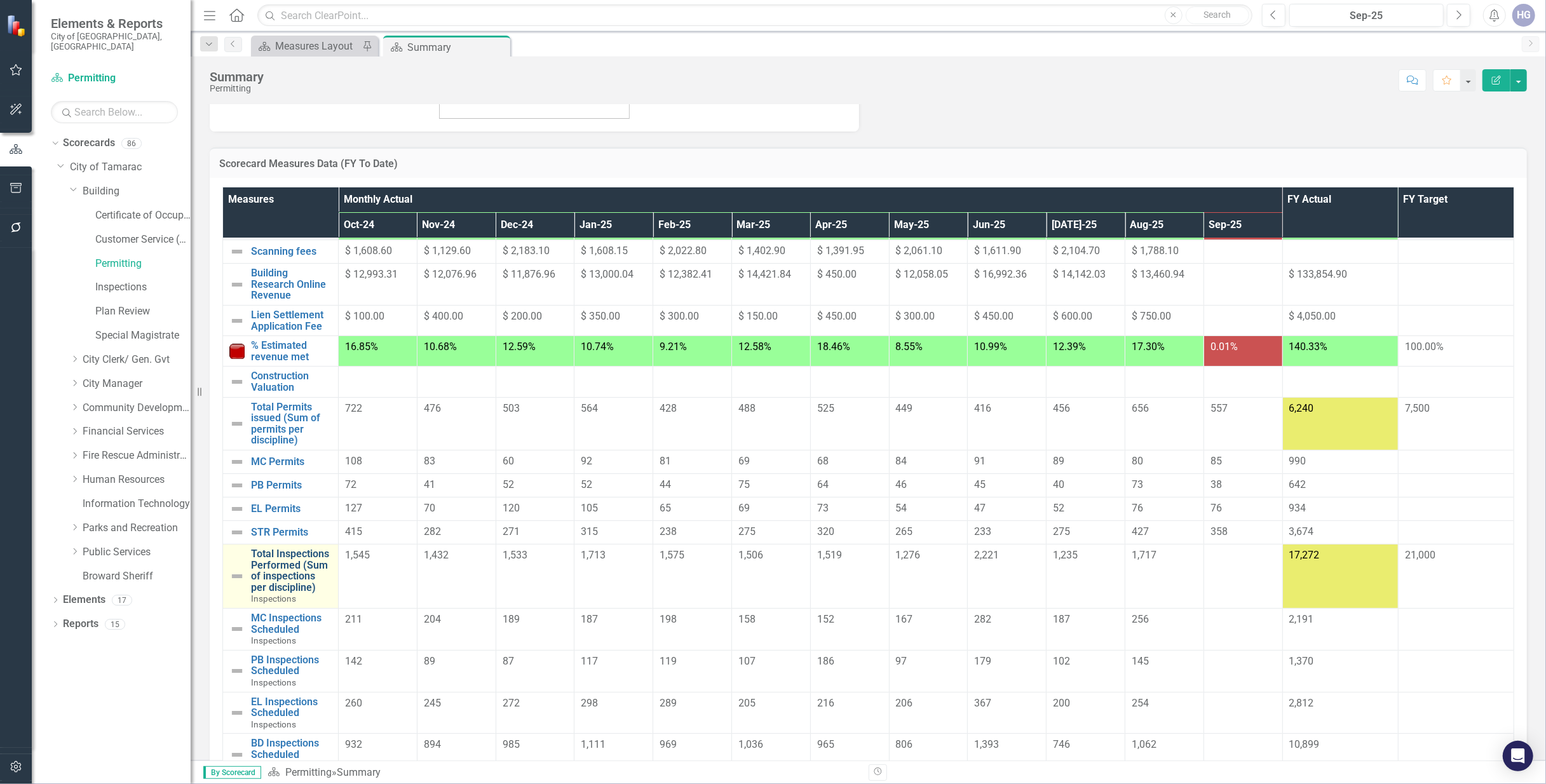
click at [288, 568] on link "Total Inspections Performed (Sum of inspections per discipline)" at bounding box center [291, 571] width 81 height 44
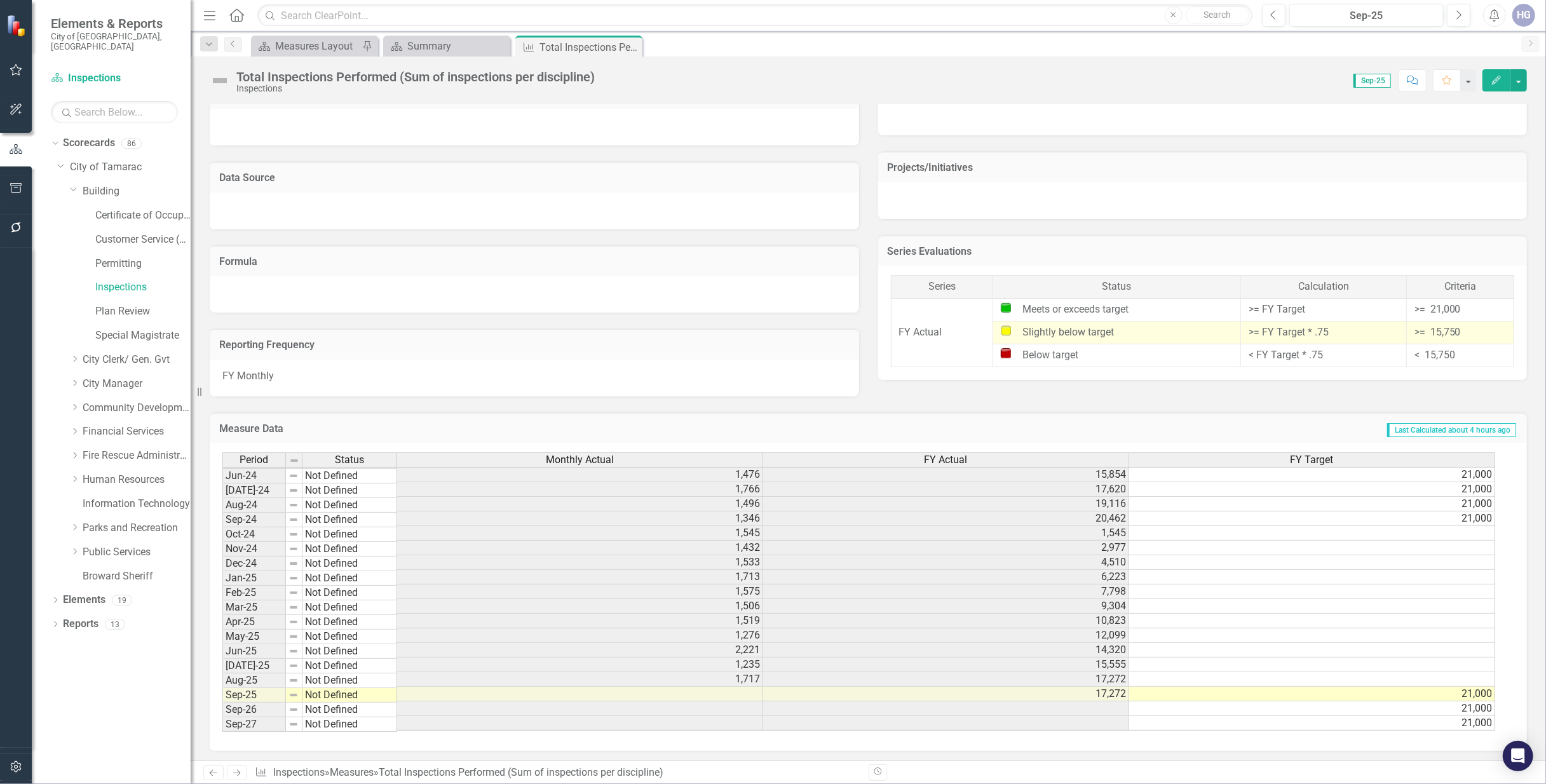
scroll to position [476, 0]
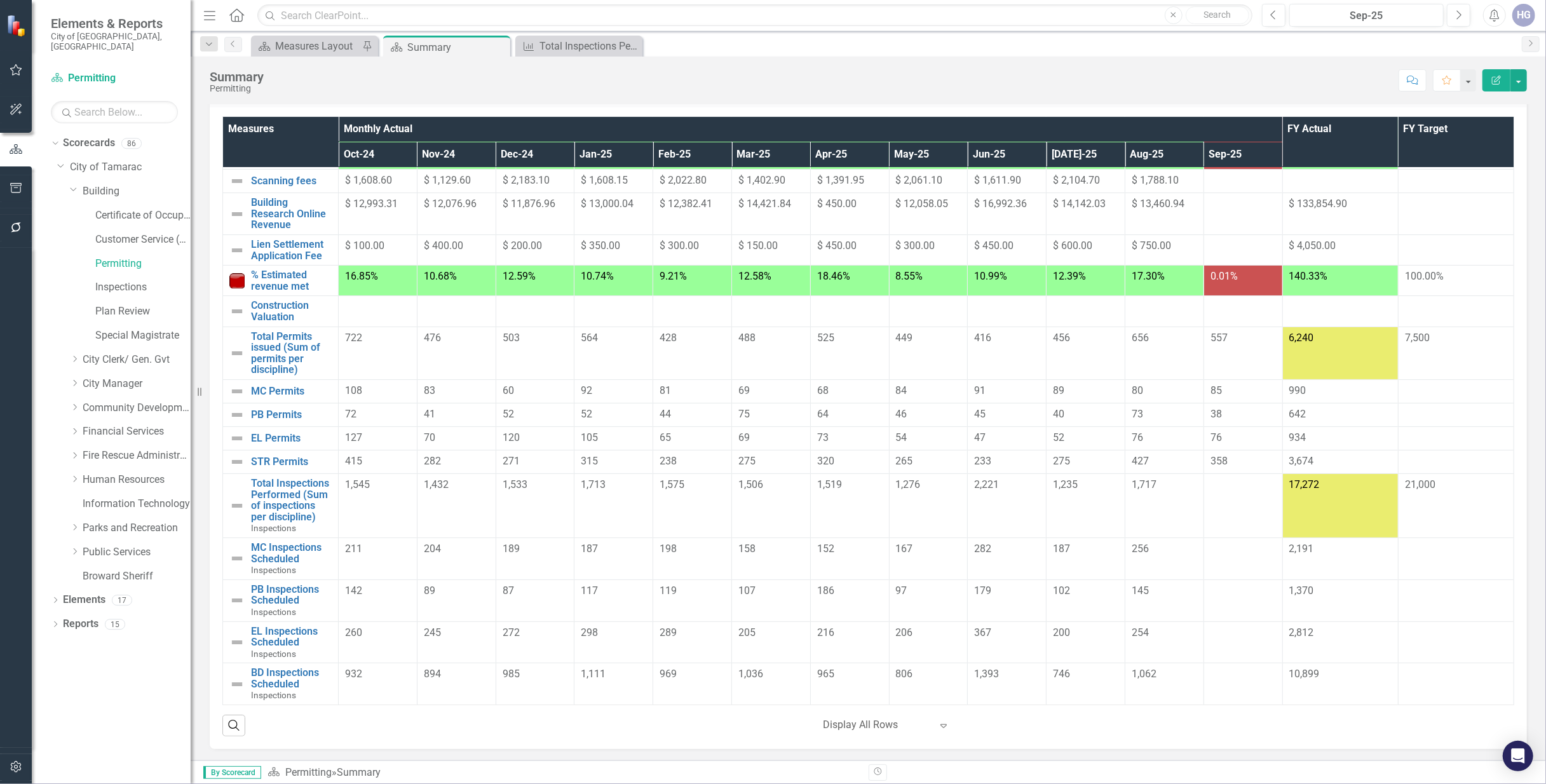
scroll to position [242, 0]
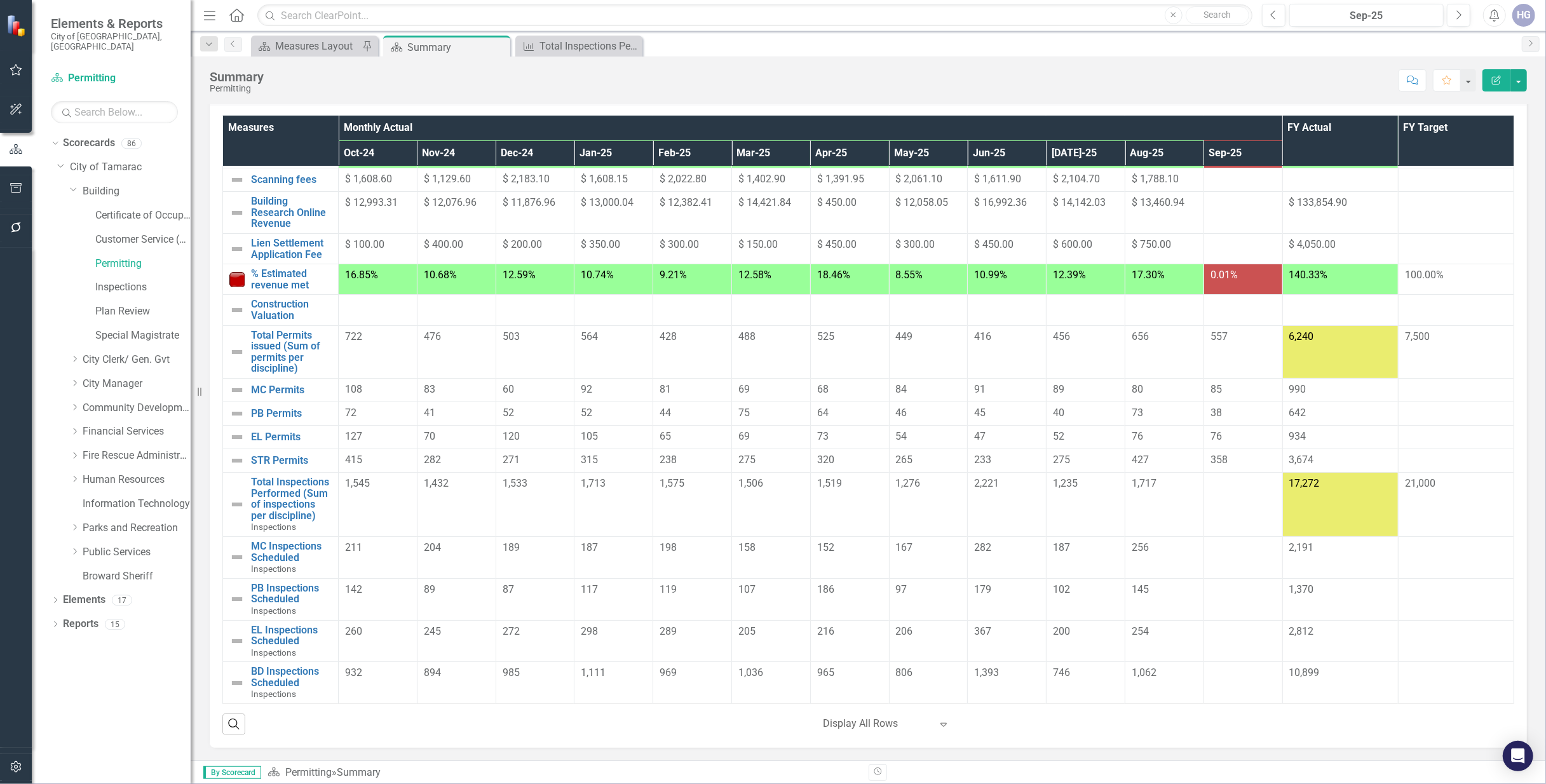
click at [1211, 557] on td at bounding box center [1242, 557] width 79 height 42
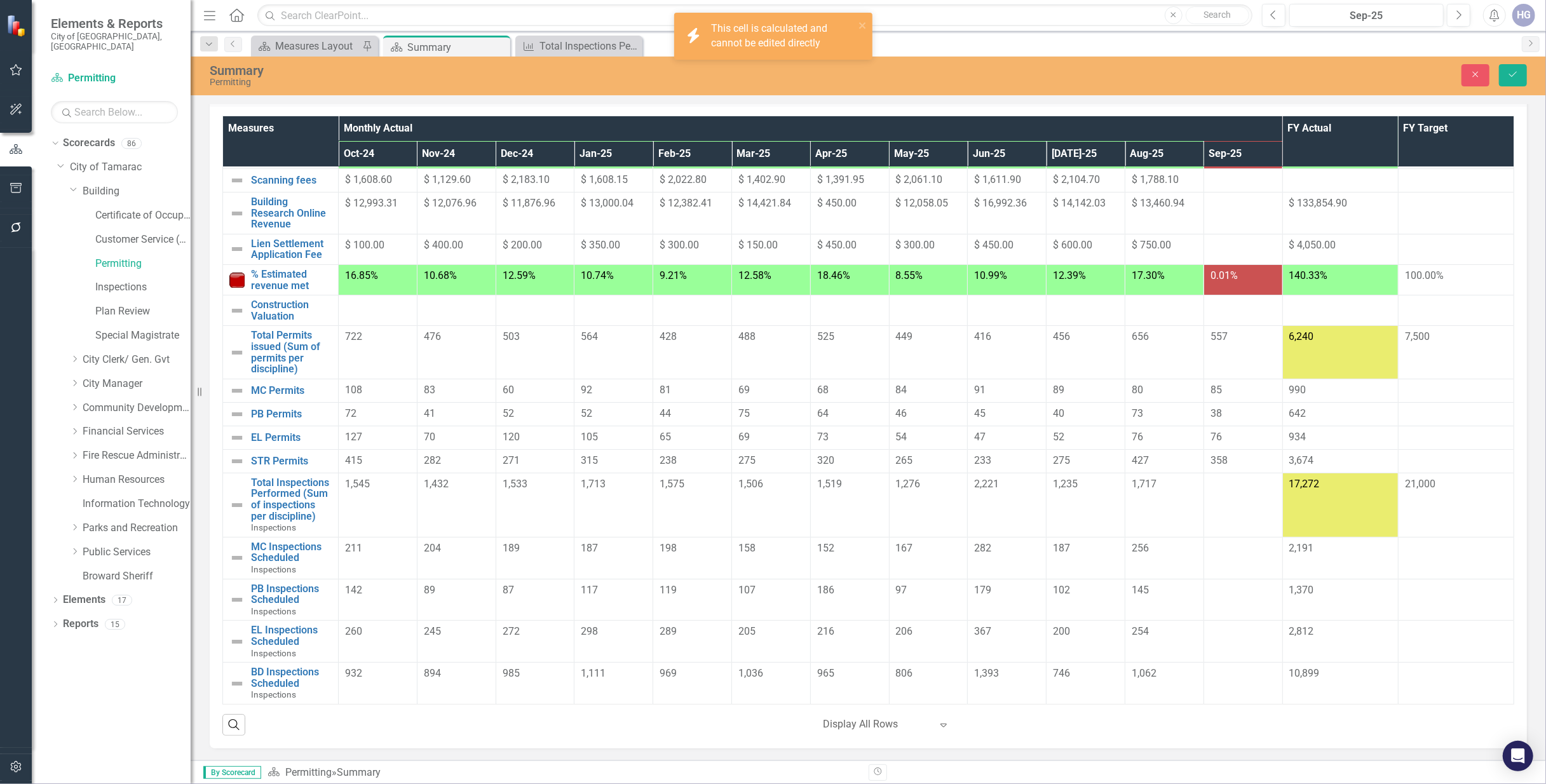
click at [1210, 557] on td at bounding box center [1242, 557] width 79 height 42
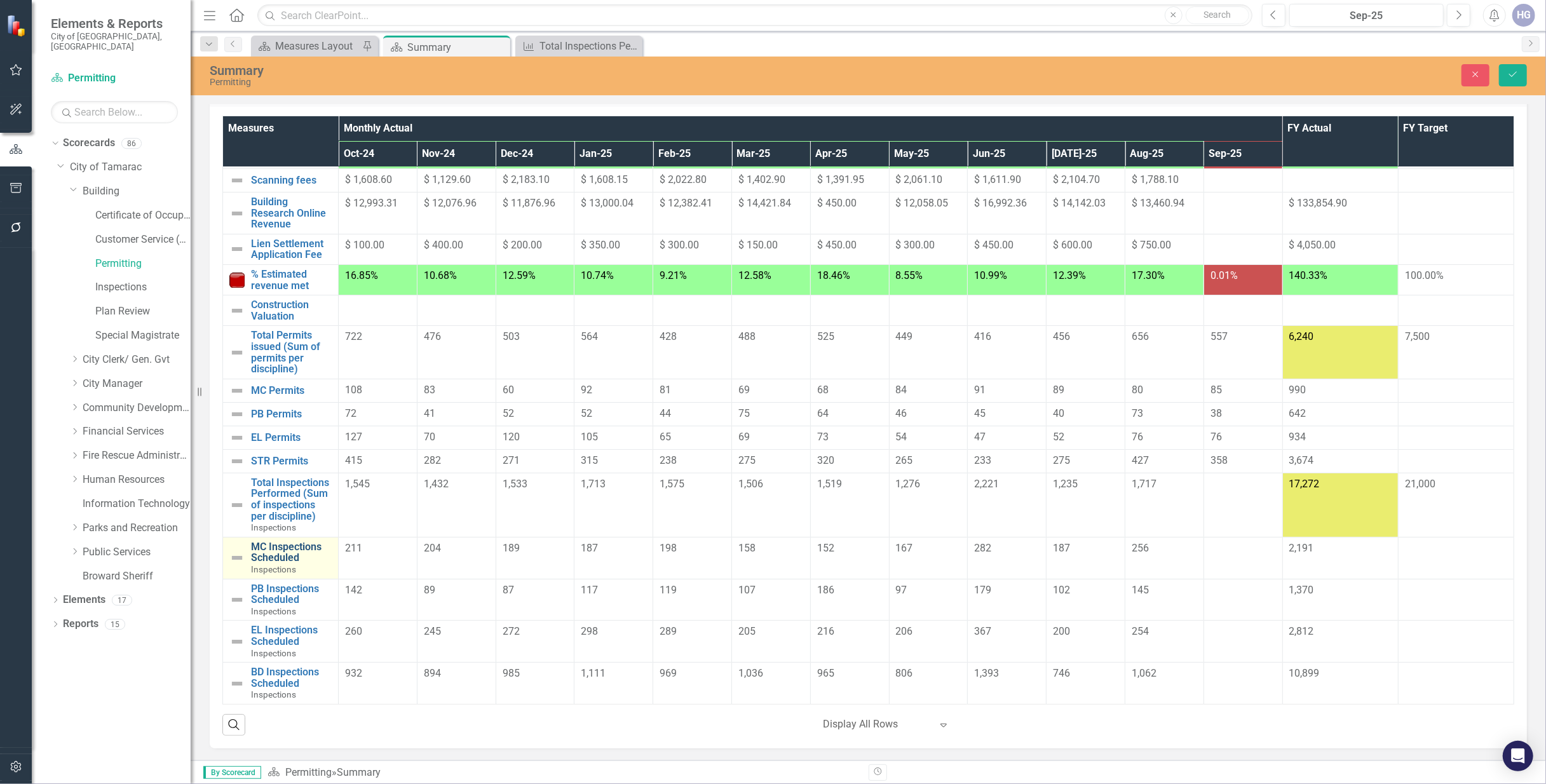
click at [290, 550] on link "MC Inspections Scheduled" at bounding box center [291, 552] width 81 height 22
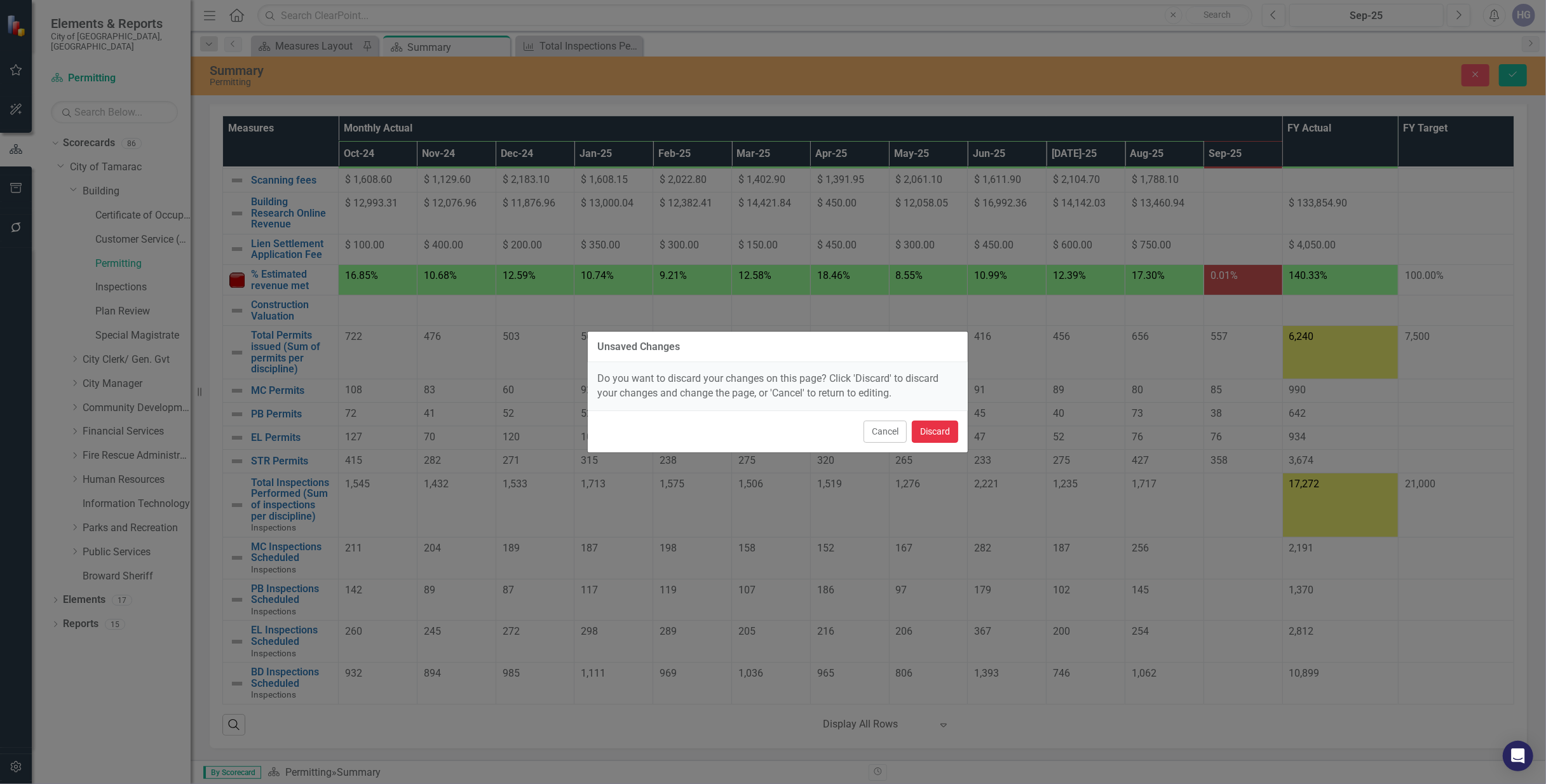
click at [934, 437] on button "Discard" at bounding box center [935, 431] width 46 height 22
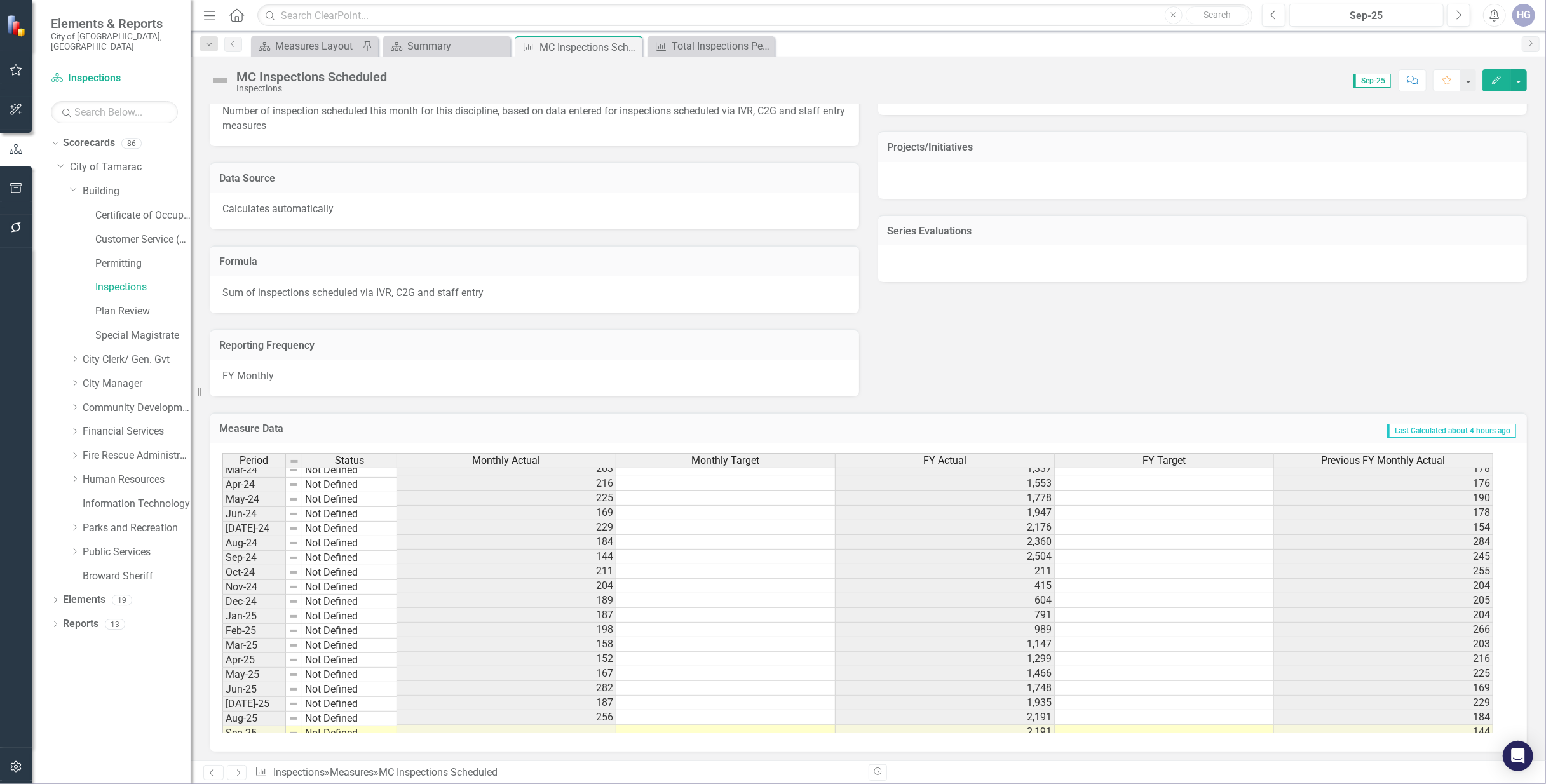
scroll to position [478, 0]
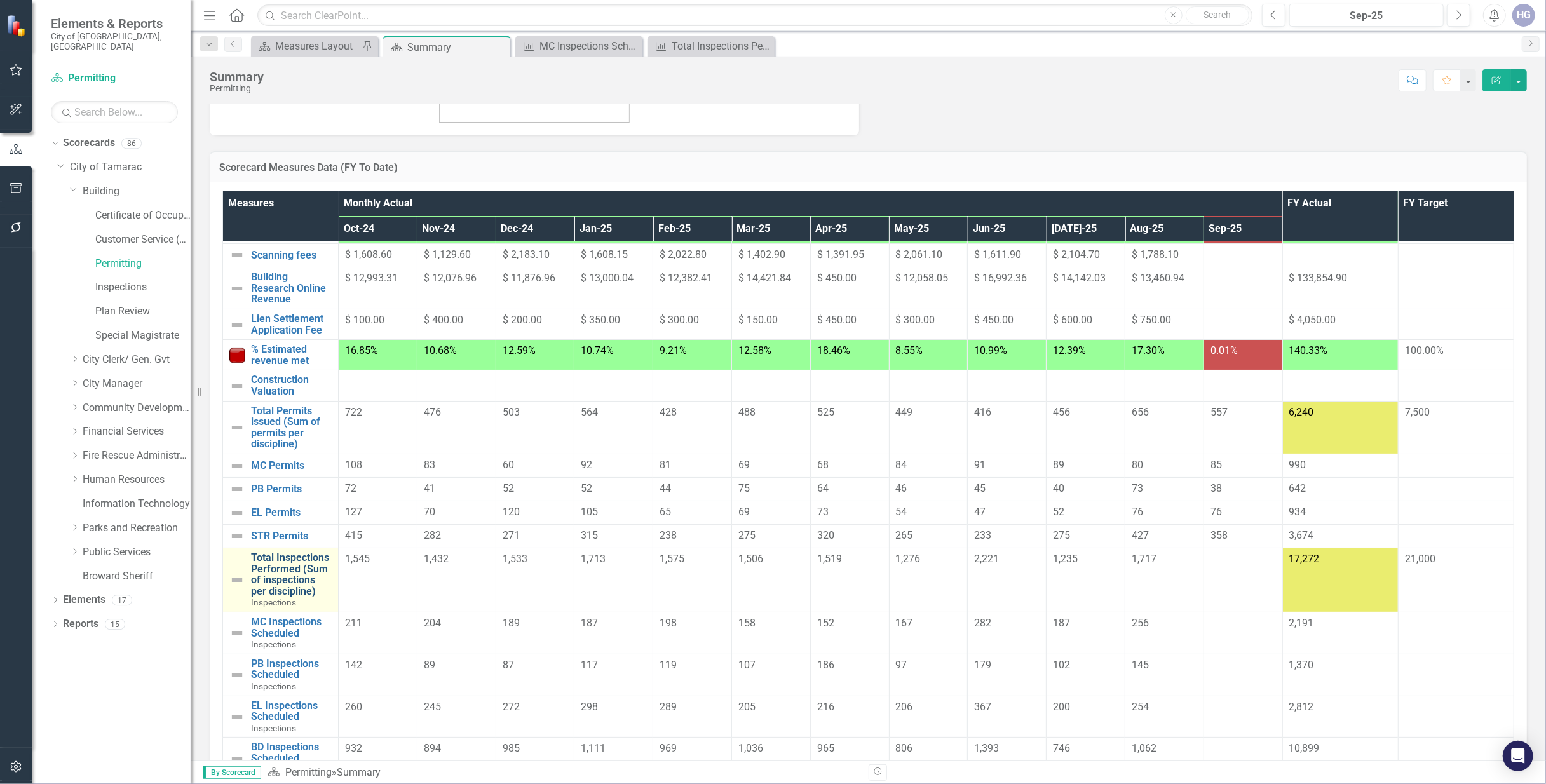
scroll to position [169, 0]
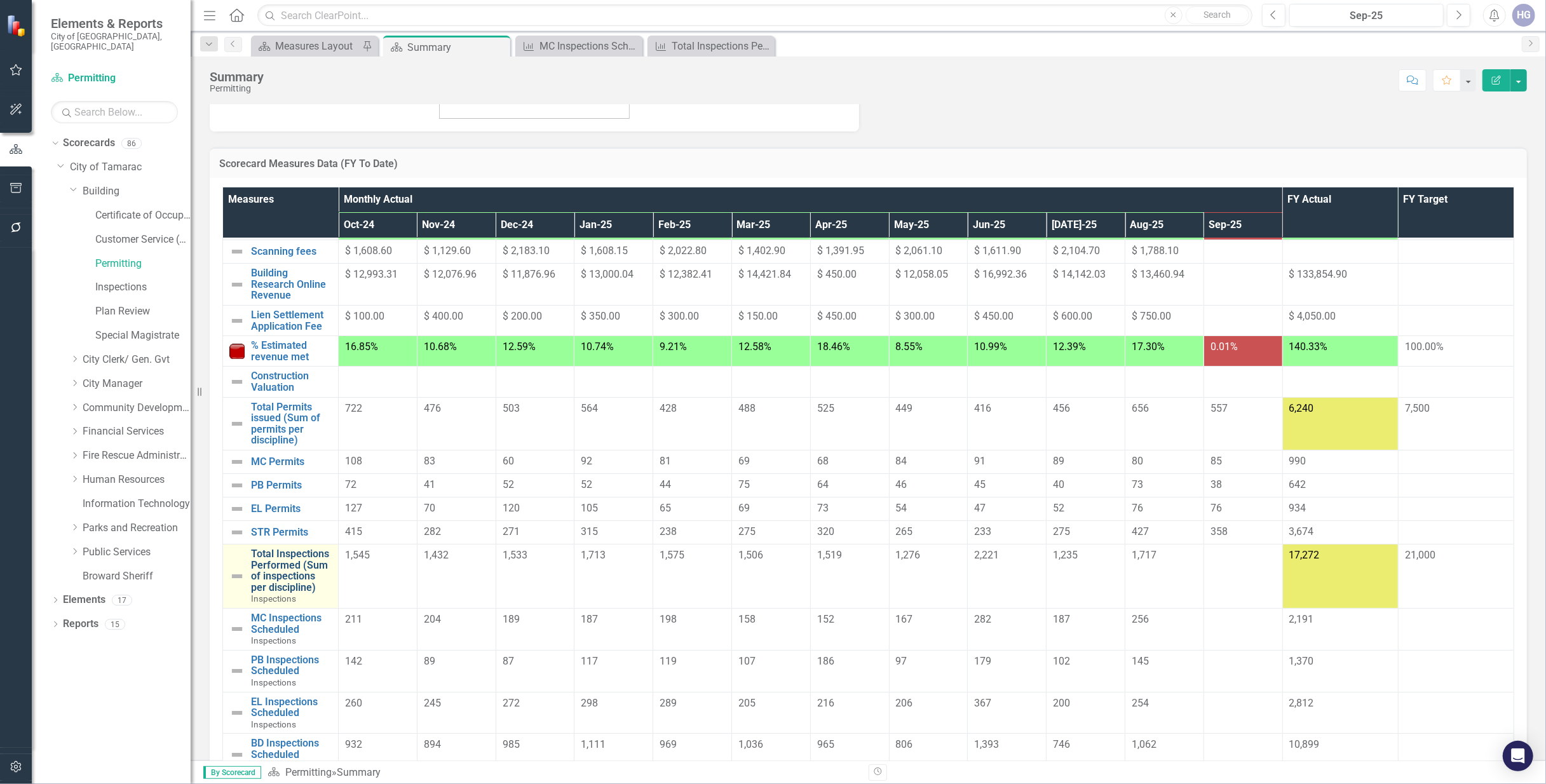
click at [295, 567] on link "Total Inspections Performed (Sum of inspections per discipline)" at bounding box center [291, 571] width 81 height 44
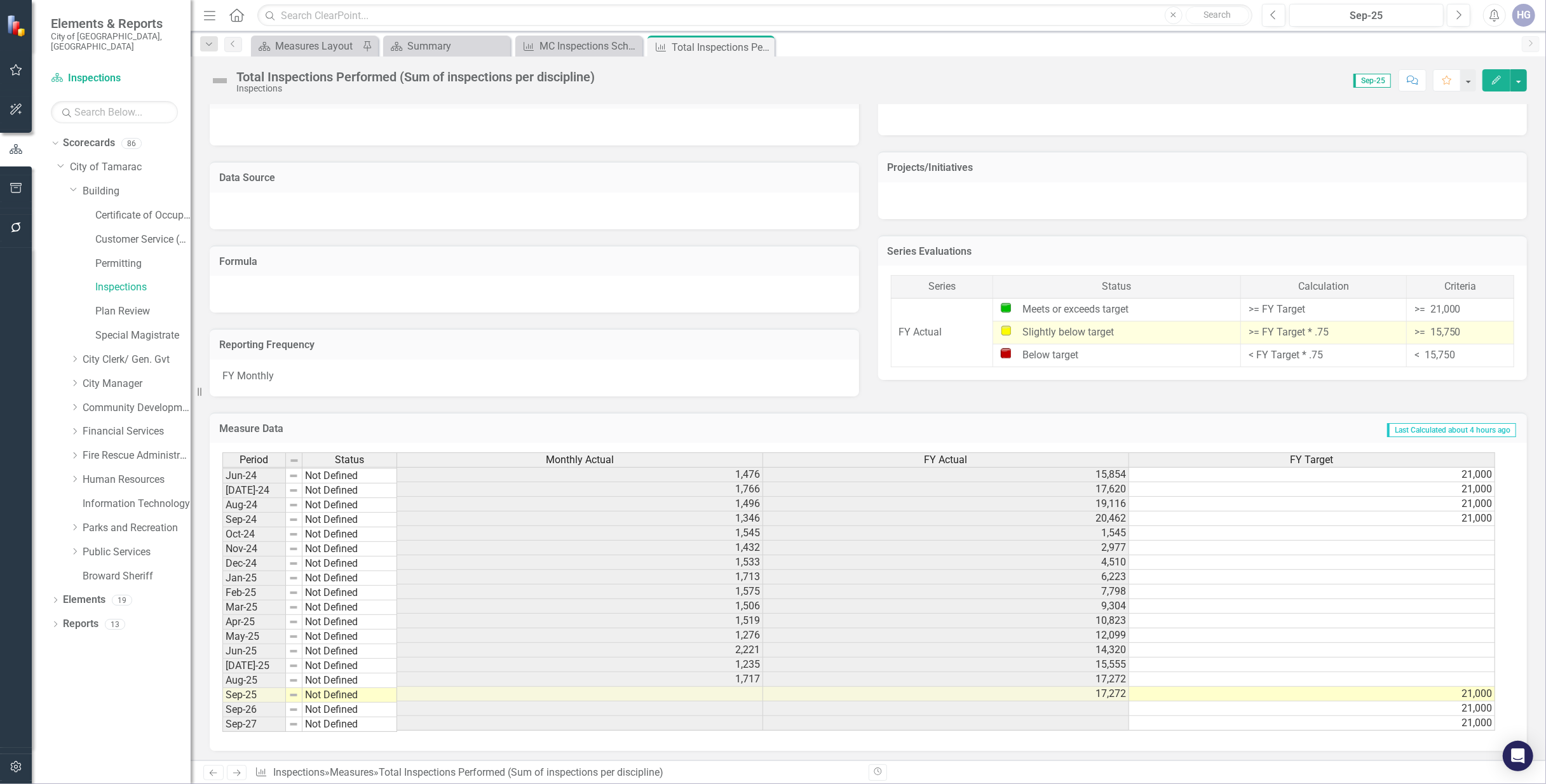
scroll to position [478, 0]
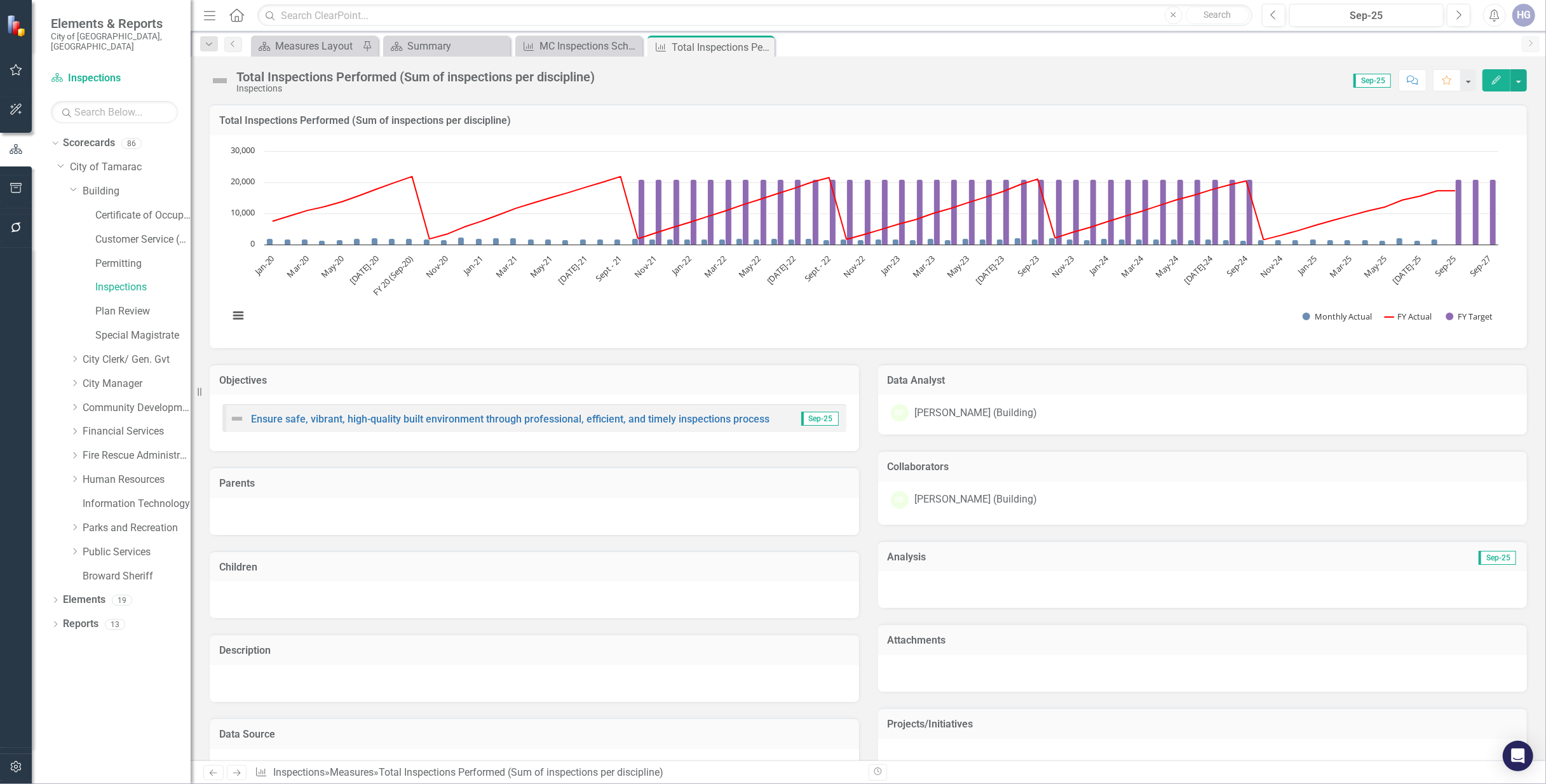
scroll to position [478, 0]
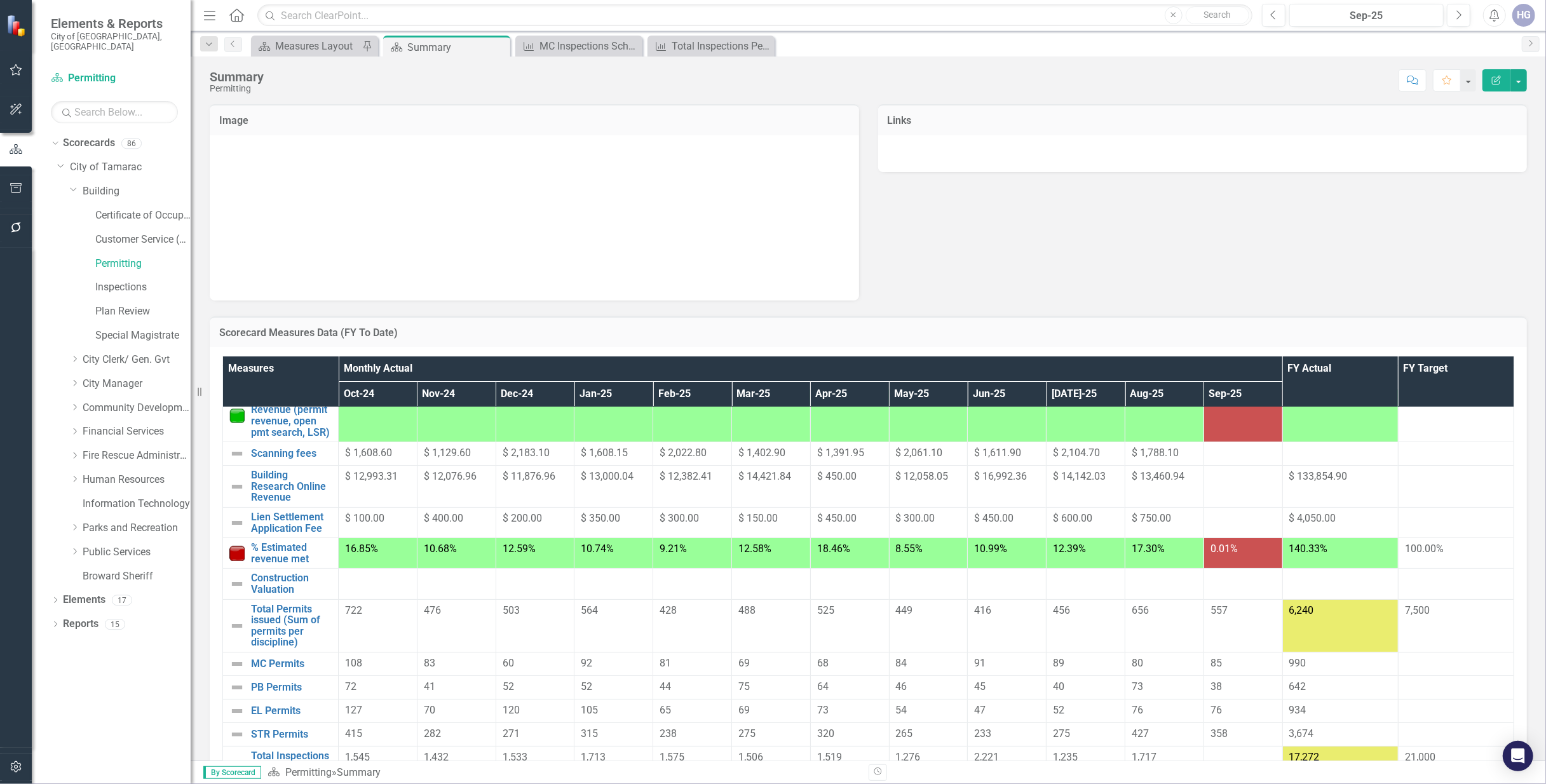
scroll to position [78, 0]
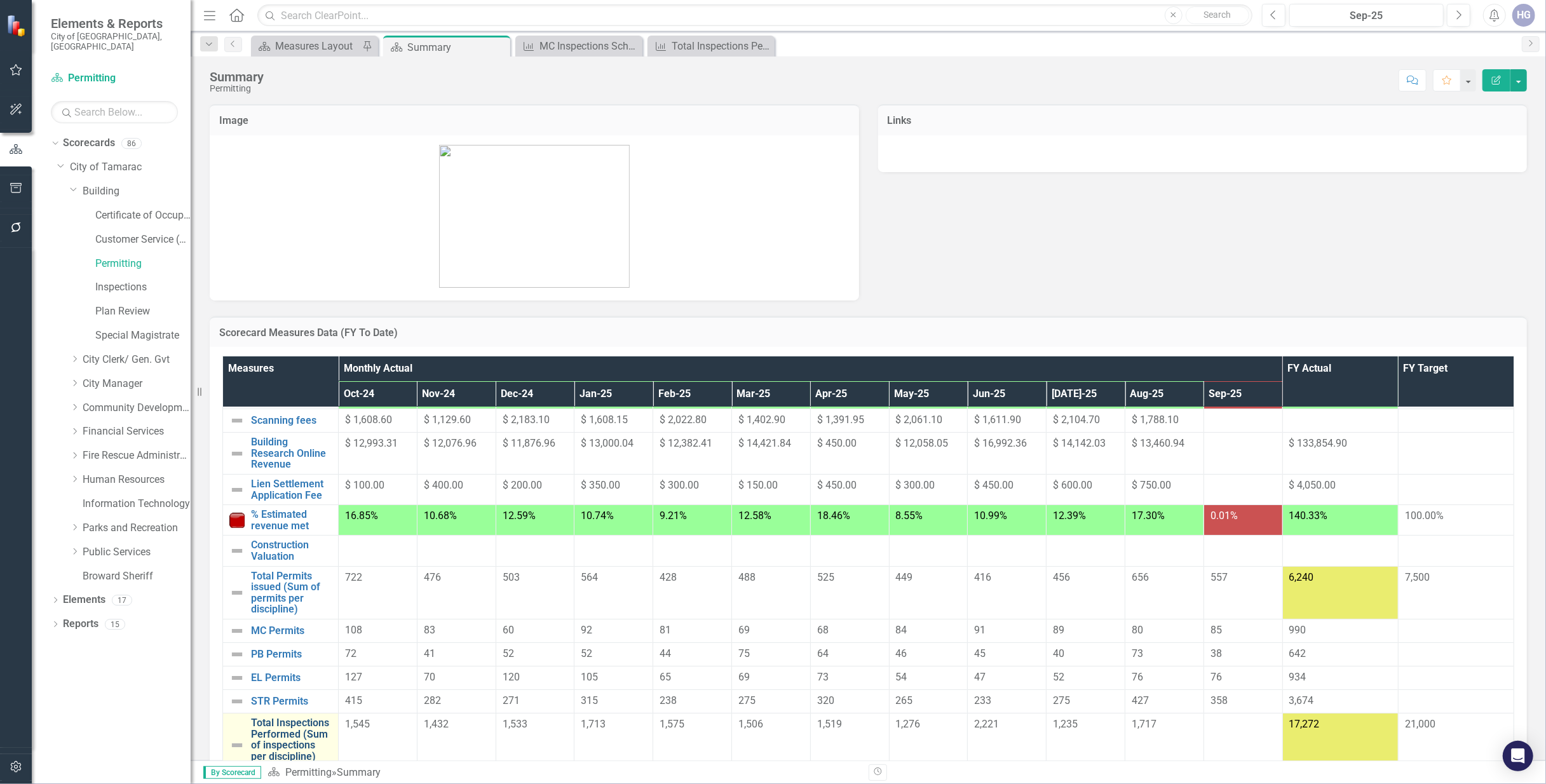
click at [297, 730] on link "Total Inspections Performed (Sum of inspections per discipline)" at bounding box center [291, 740] width 81 height 44
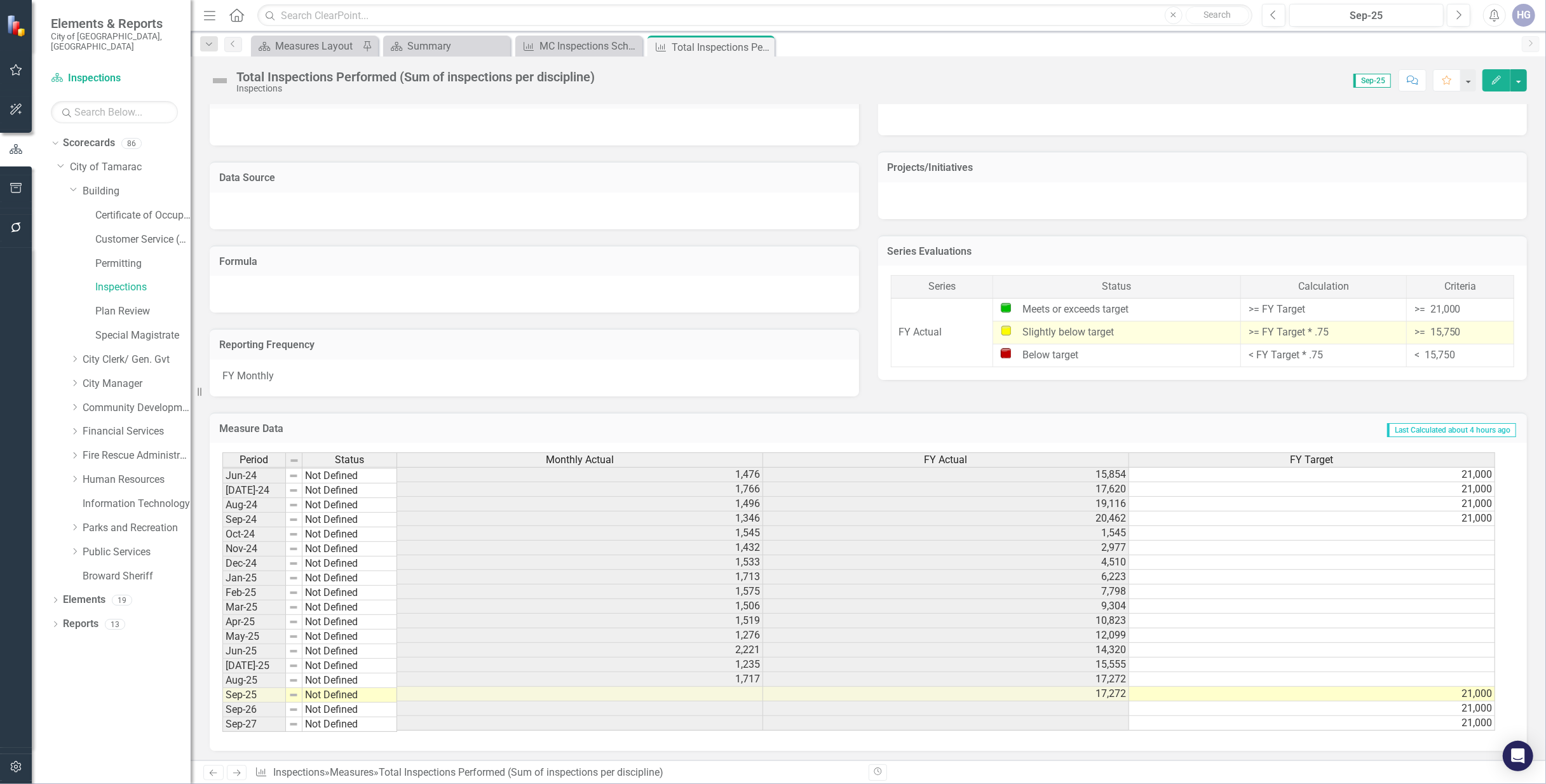
scroll to position [478, 0]
click at [133, 280] on link "Inspections" at bounding box center [143, 287] width 95 height 14
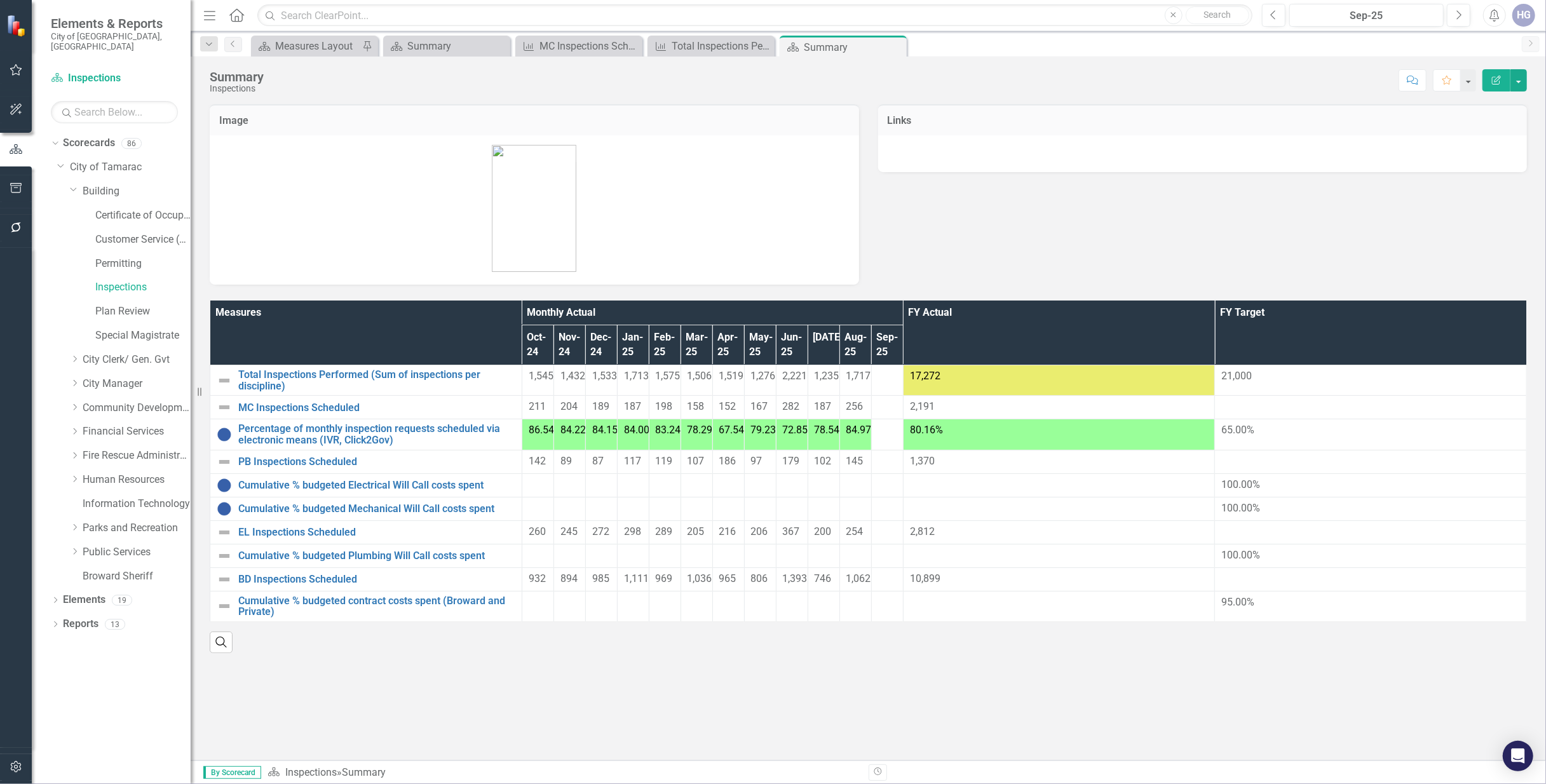
click at [896, 400] on div at bounding box center [887, 407] width 18 height 15
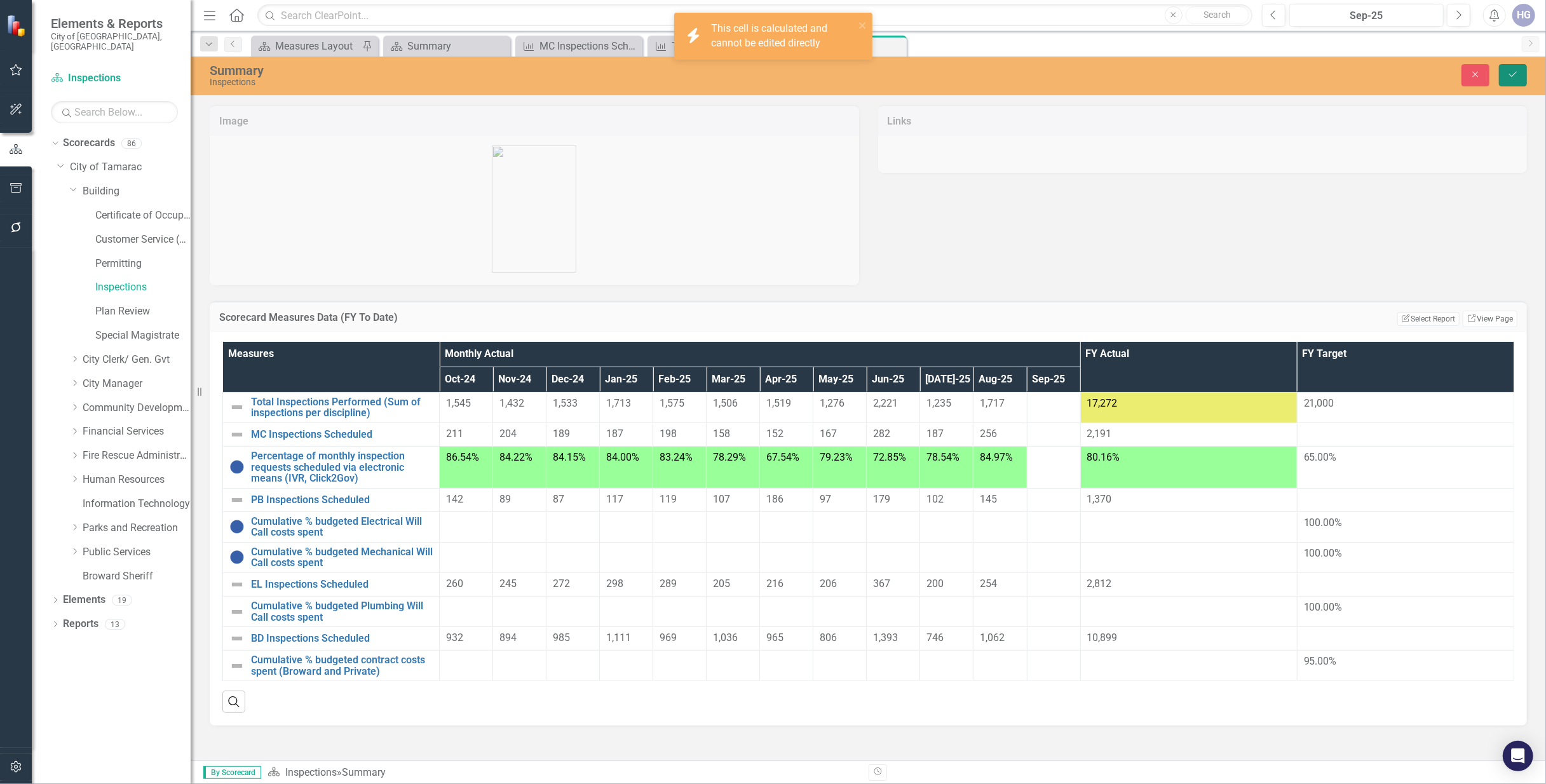
click at [1524, 69] on button "Save" at bounding box center [1513, 75] width 28 height 22
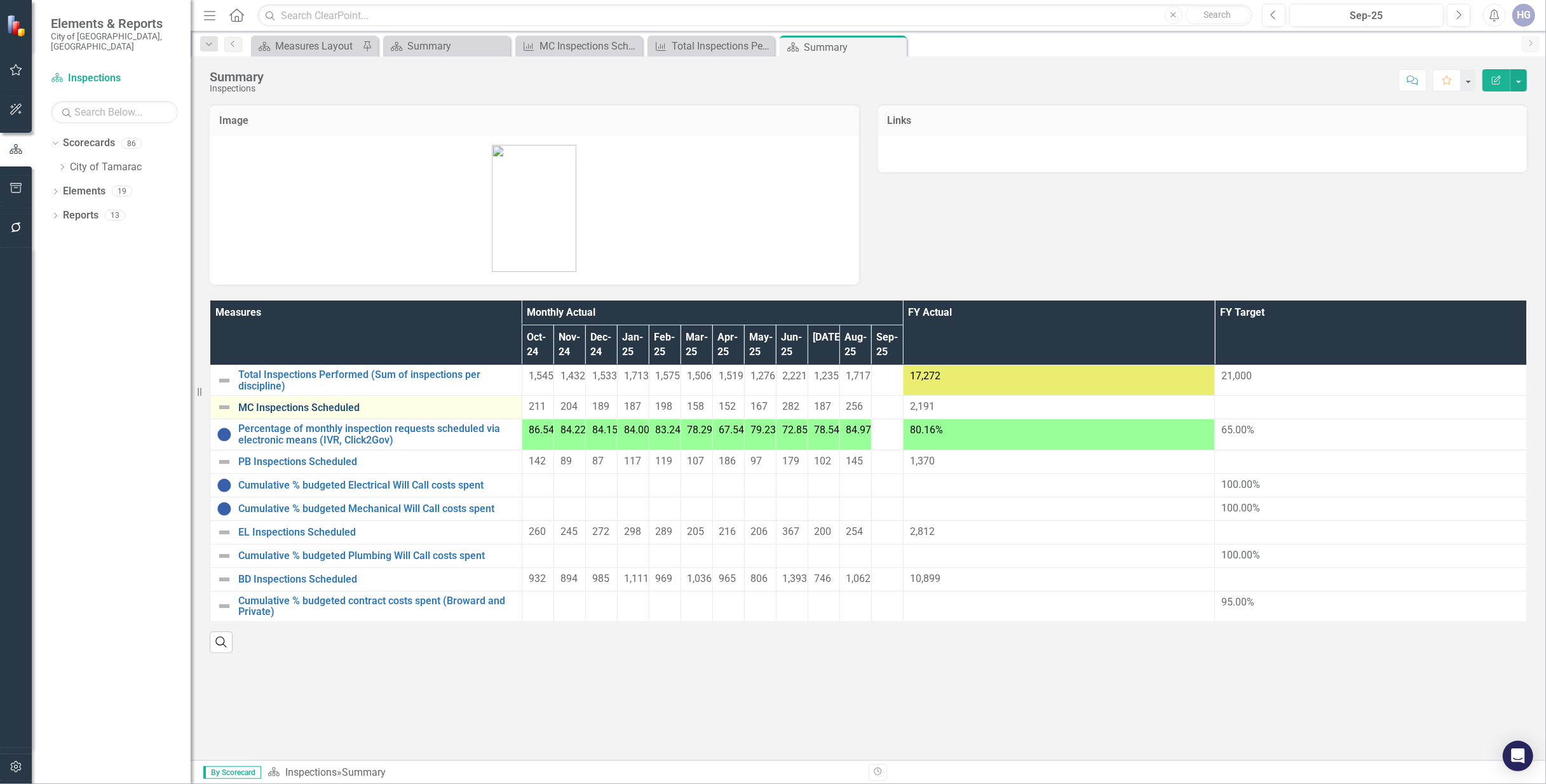
click at [300, 402] on link "MC Inspections Scheduled" at bounding box center [377, 408] width 277 height 12
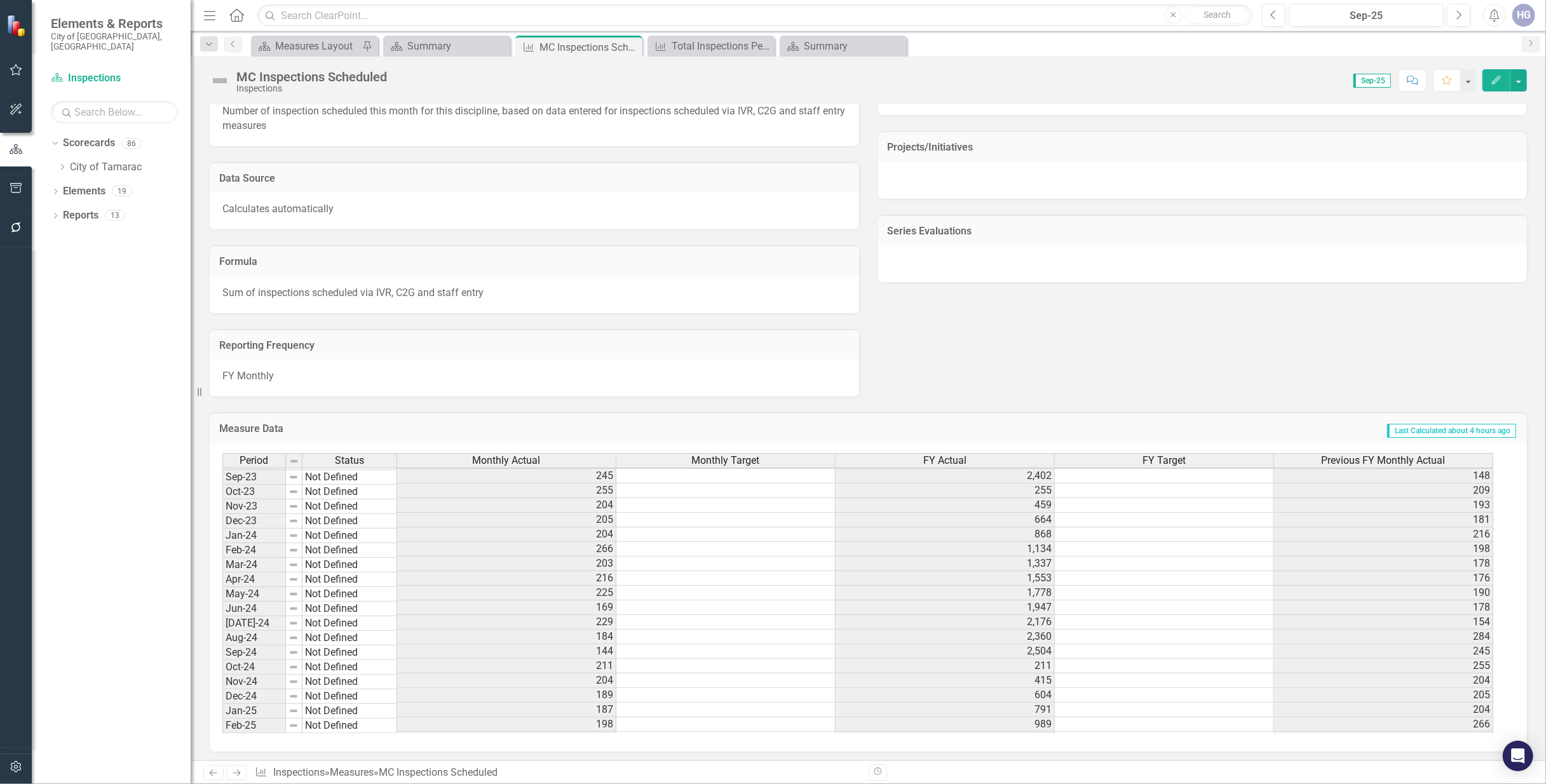
scroll to position [478, 0]
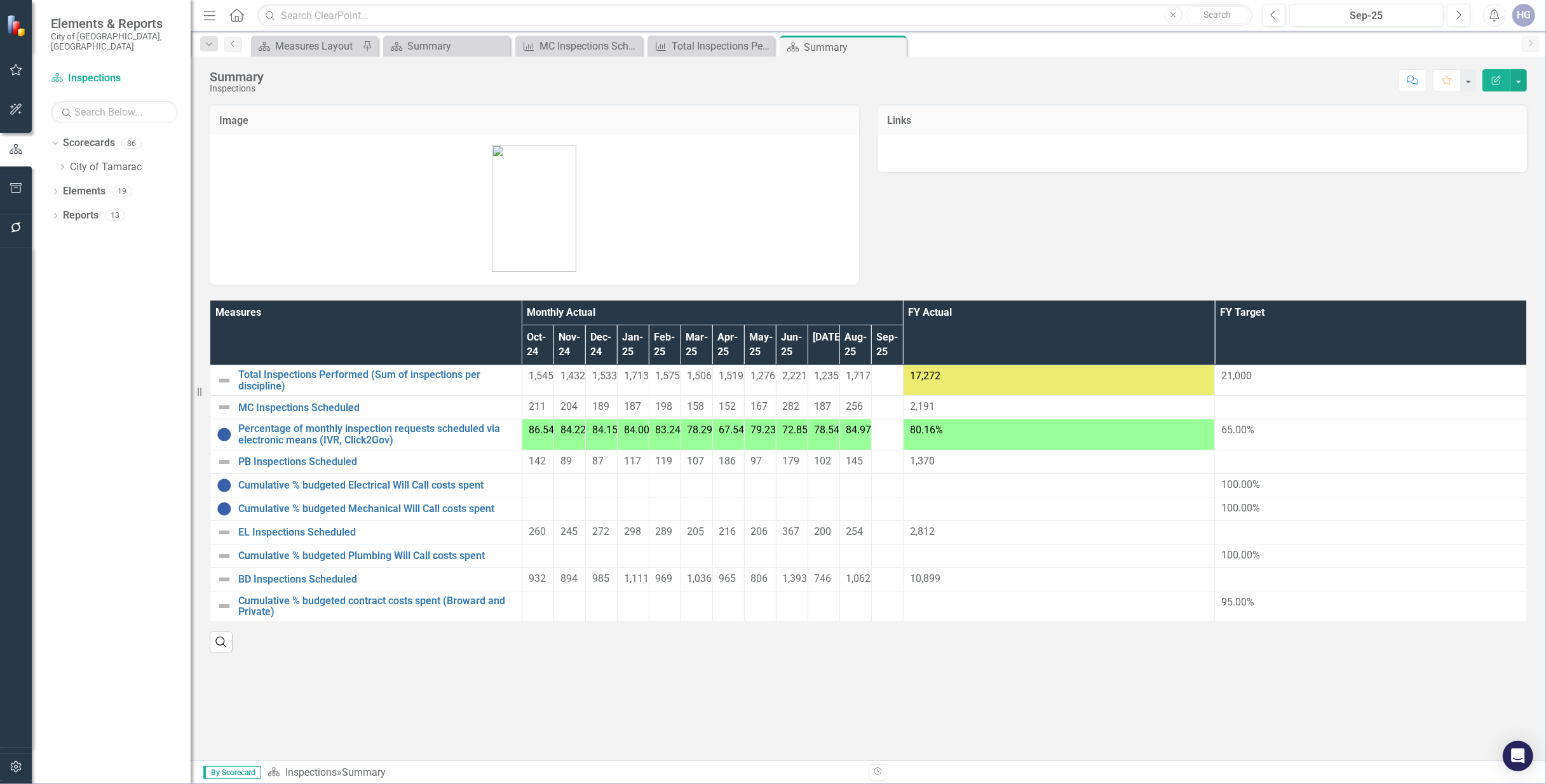
click at [865, 539] on div "254" at bounding box center [855, 532] width 18 height 14
click at [311, 538] on link "EL Inspections Scheduled" at bounding box center [377, 533] width 277 height 12
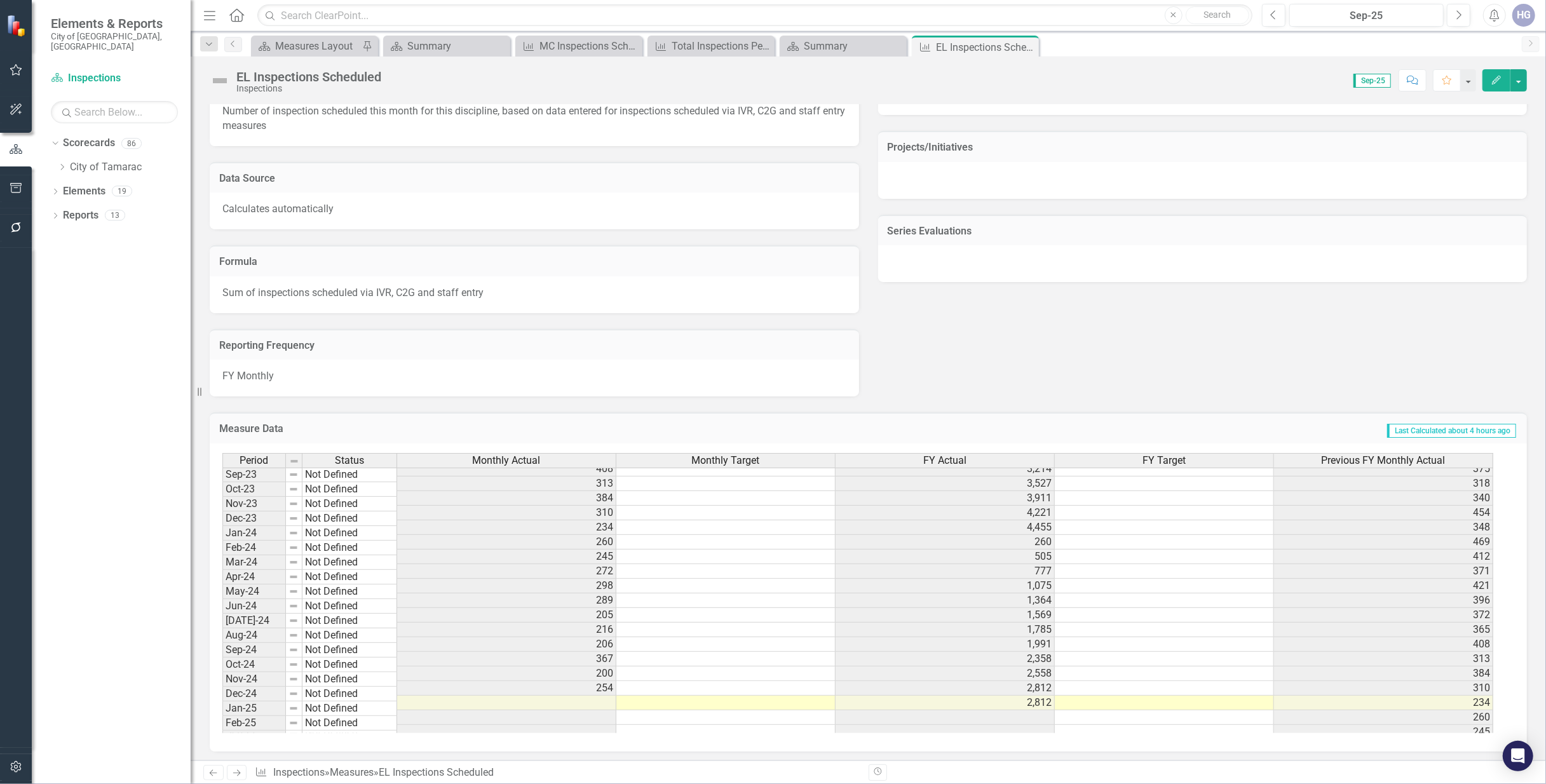
scroll to position [478, 0]
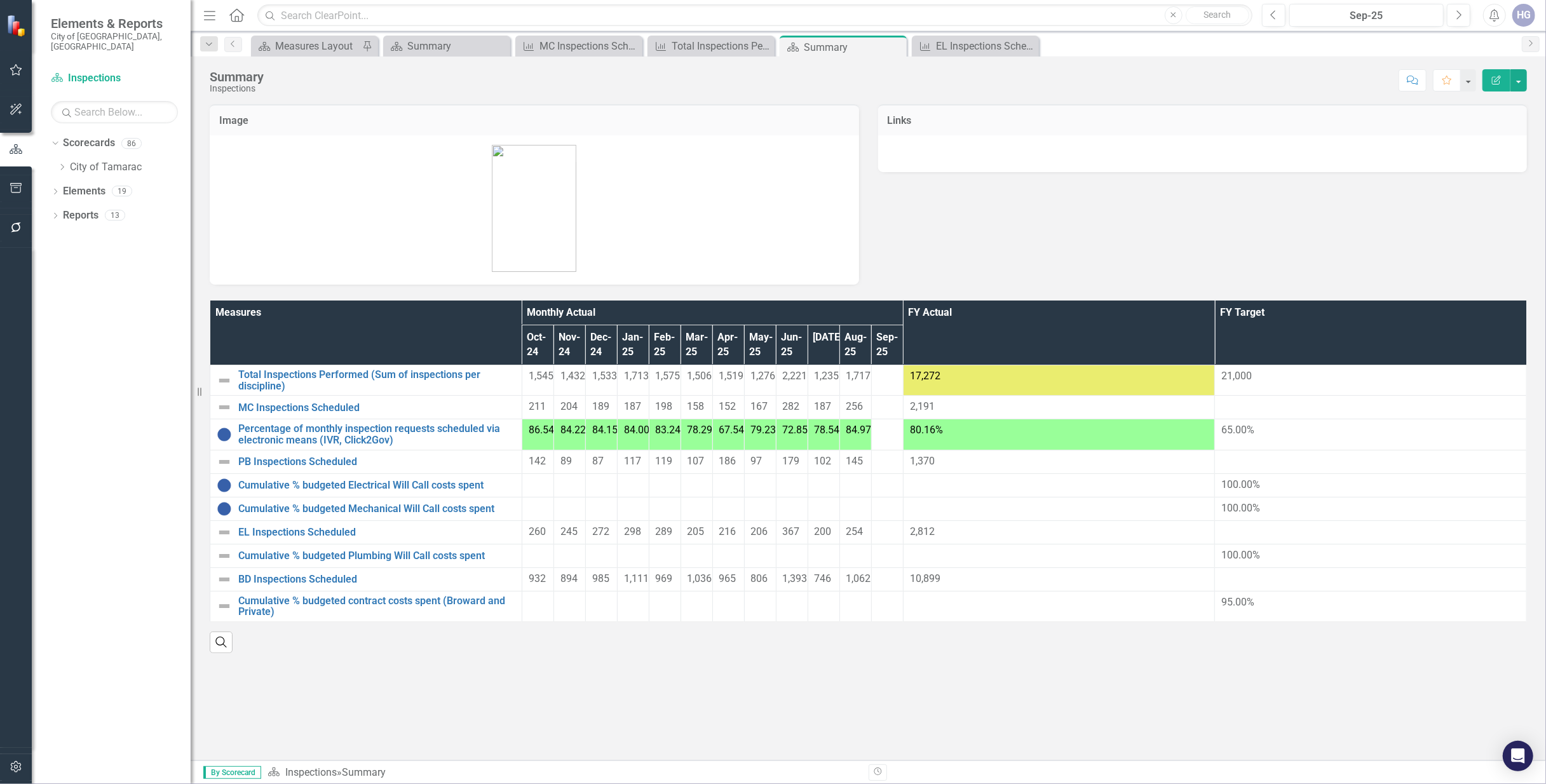
drag, startPoint x: 356, startPoint y: 649, endPoint x: 362, endPoint y: 693, distance: 44.4
click at [362, 693] on div "Image Links Measures Monthly Actual FY Actual FY Target Oct-24 Nov-24 Dec-24 Ja…" at bounding box center [868, 432] width 1355 height 656
click at [63, 163] on icon "Dropdown" at bounding box center [62, 167] width 10 height 8
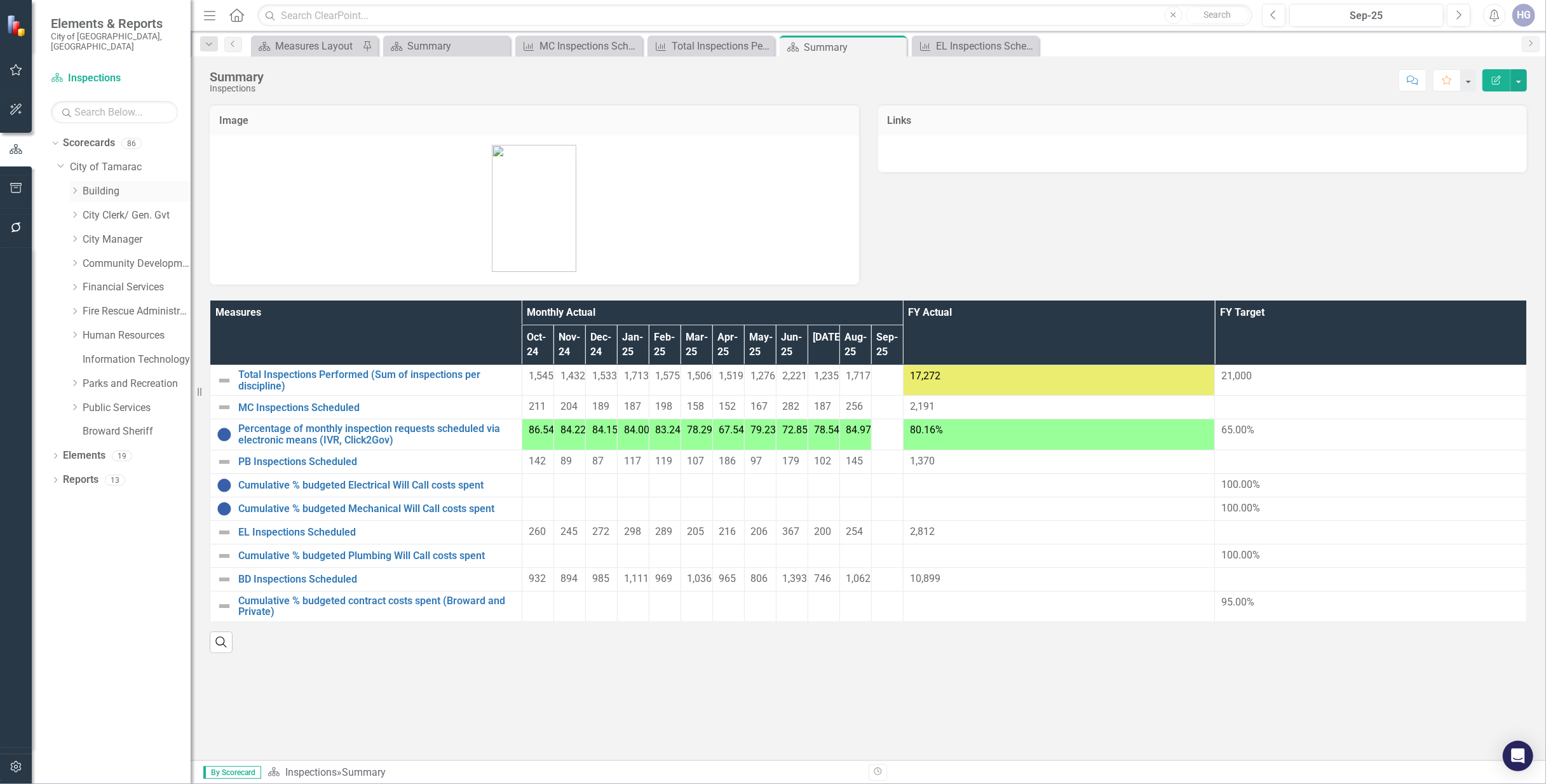
click at [71, 187] on icon "Dropdown" at bounding box center [74, 191] width 10 height 8
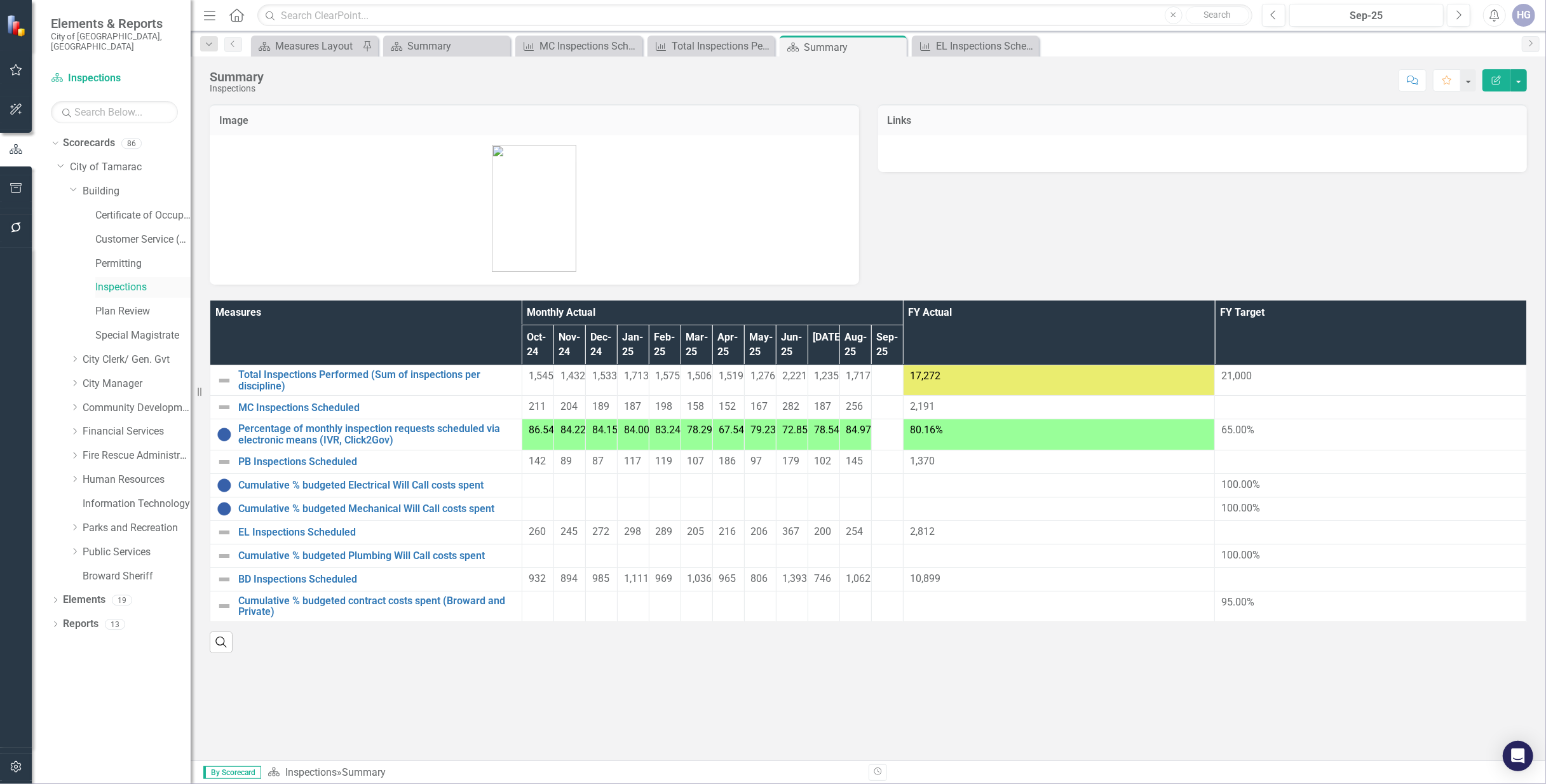
click at [116, 280] on link "Inspections" at bounding box center [143, 287] width 95 height 14
click at [126, 280] on link "Inspections" at bounding box center [143, 287] width 95 height 14
click at [120, 163] on link "City of Tamarac" at bounding box center [130, 167] width 121 height 14
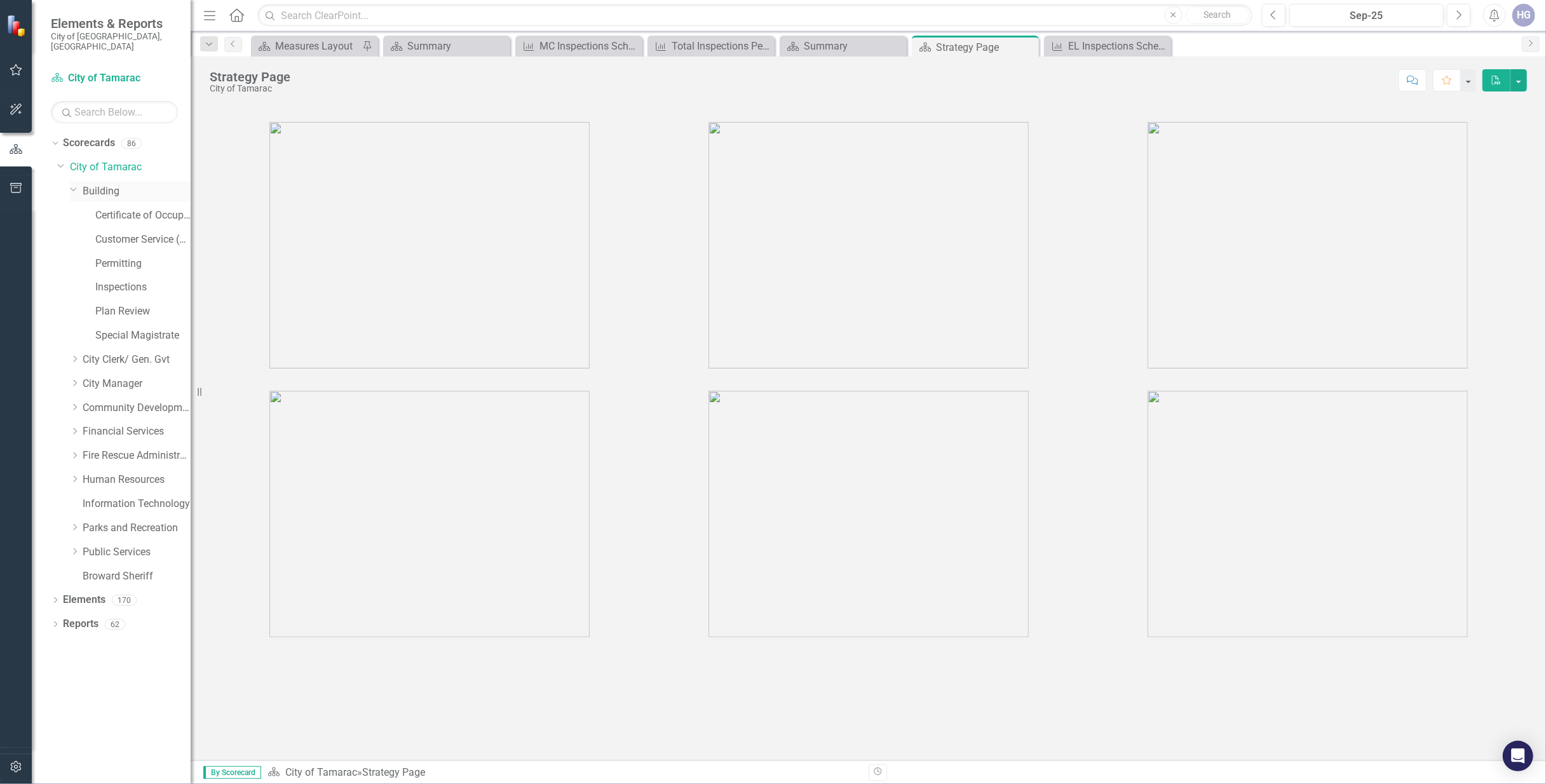
click at [103, 191] on div "Dropdown Building" at bounding box center [130, 191] width 121 height 21
click at [100, 184] on link "Building" at bounding box center [136, 191] width 108 height 14
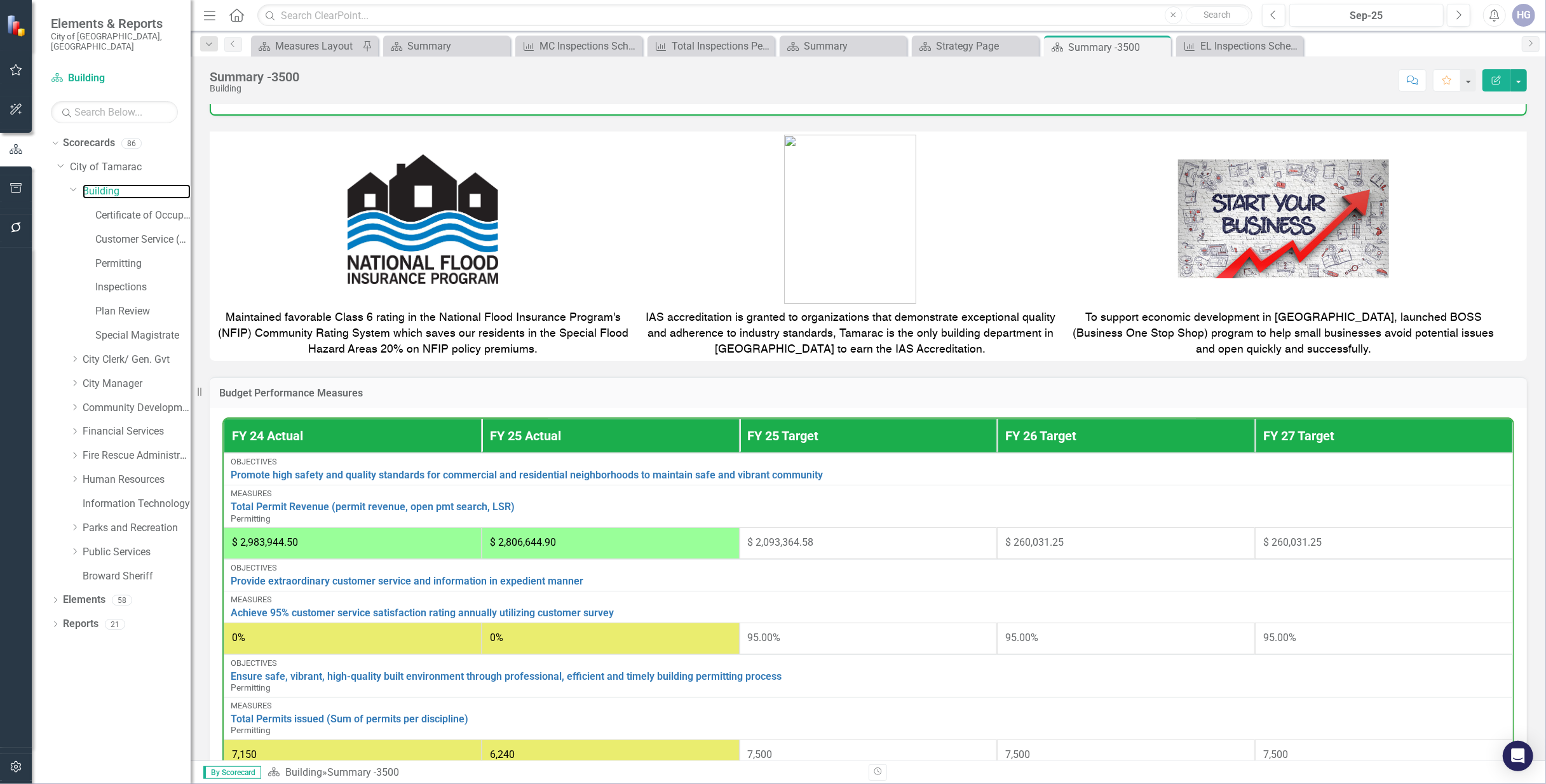
scroll to position [423, 0]
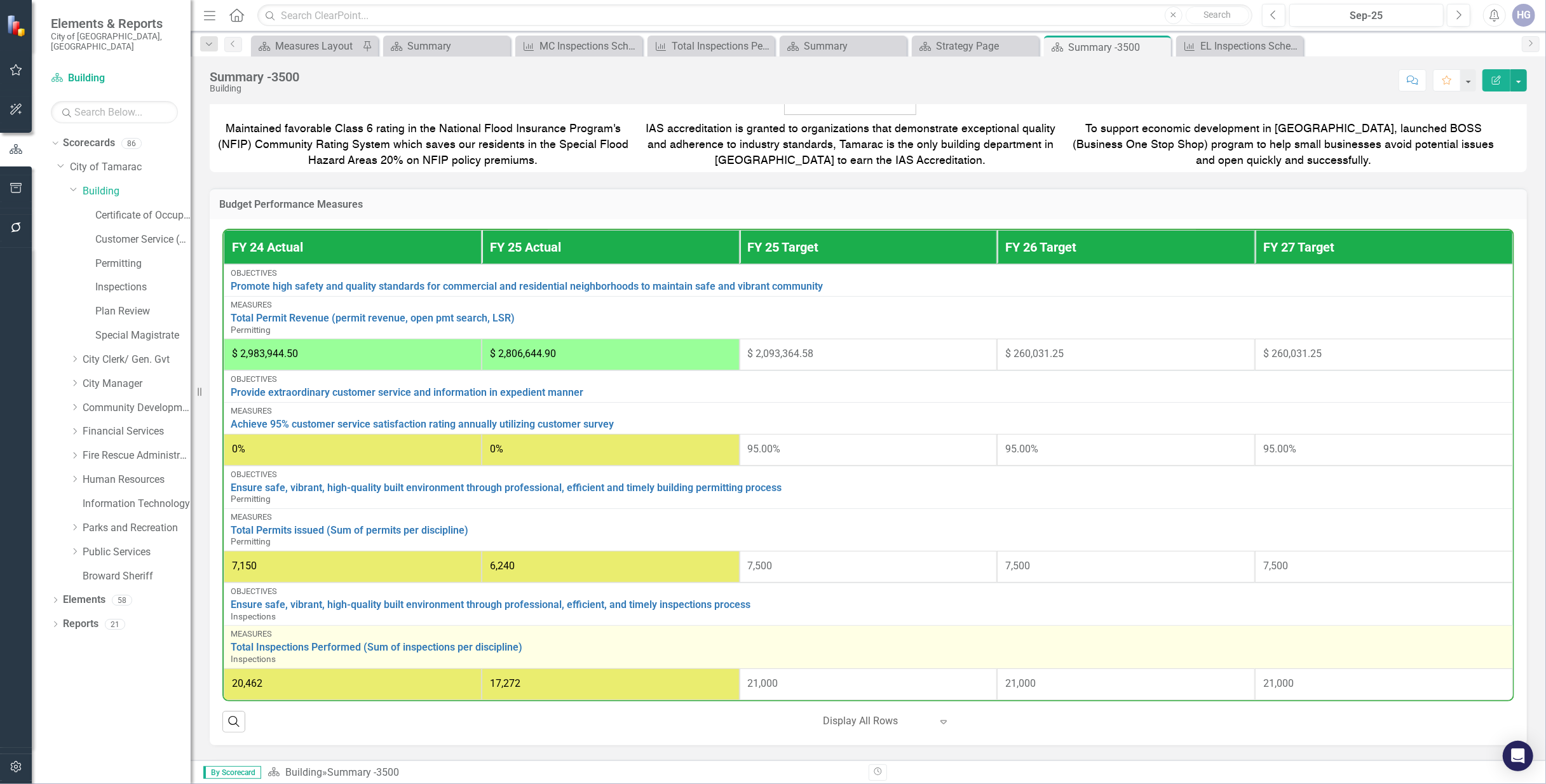
click at [395, 656] on div "Total Inspections Performed (Sum of inspections per discipline) Inspections" at bounding box center [868, 653] width 1275 height 22
click at [396, 650] on link "Total Inspections Performed (Sum of inspections per discipline)" at bounding box center [868, 648] width 1275 height 12
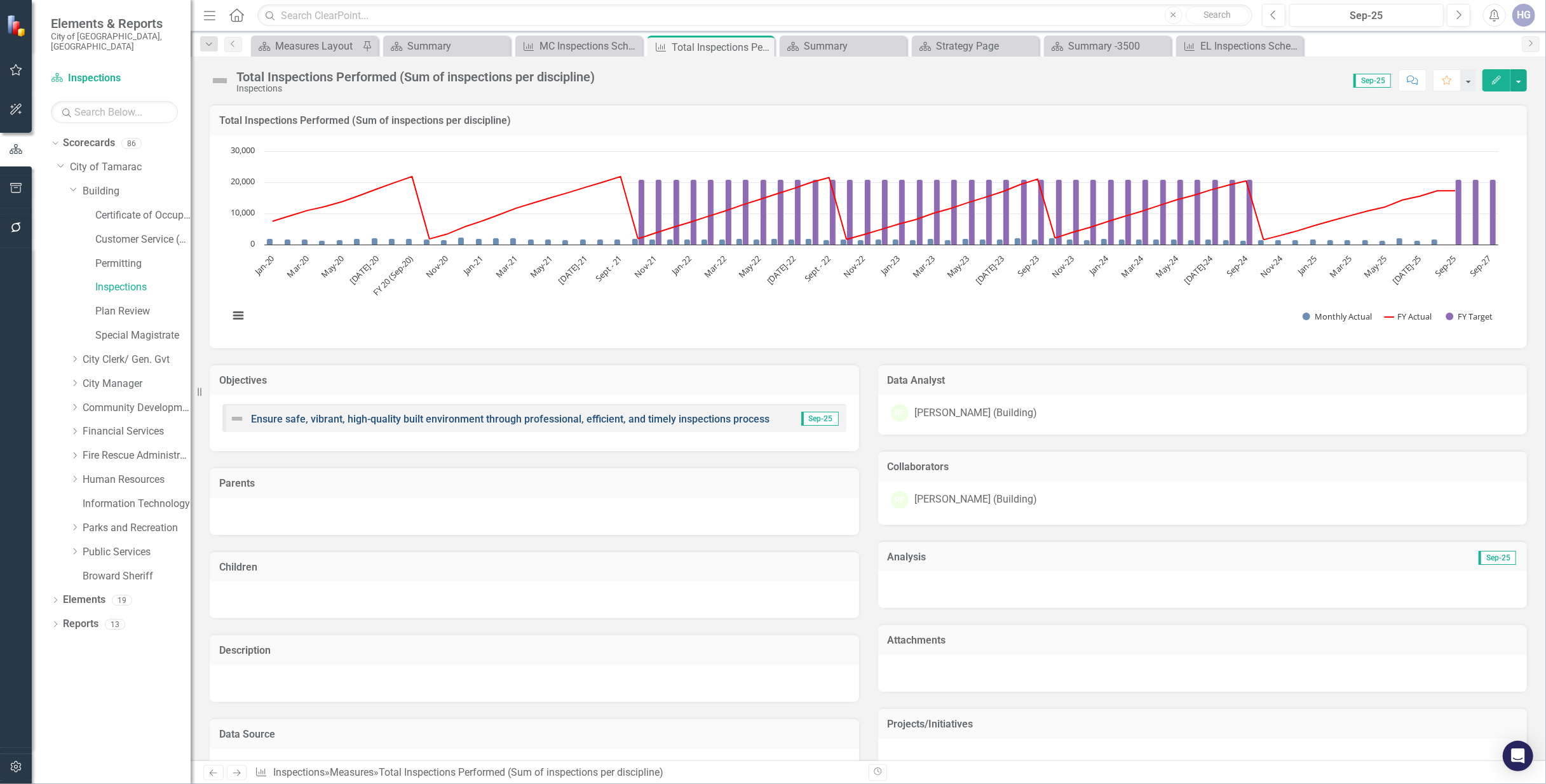
click at [499, 416] on link "Ensure safe, vibrant, high-quality built environment through professional, effi…" at bounding box center [510, 419] width 518 height 12
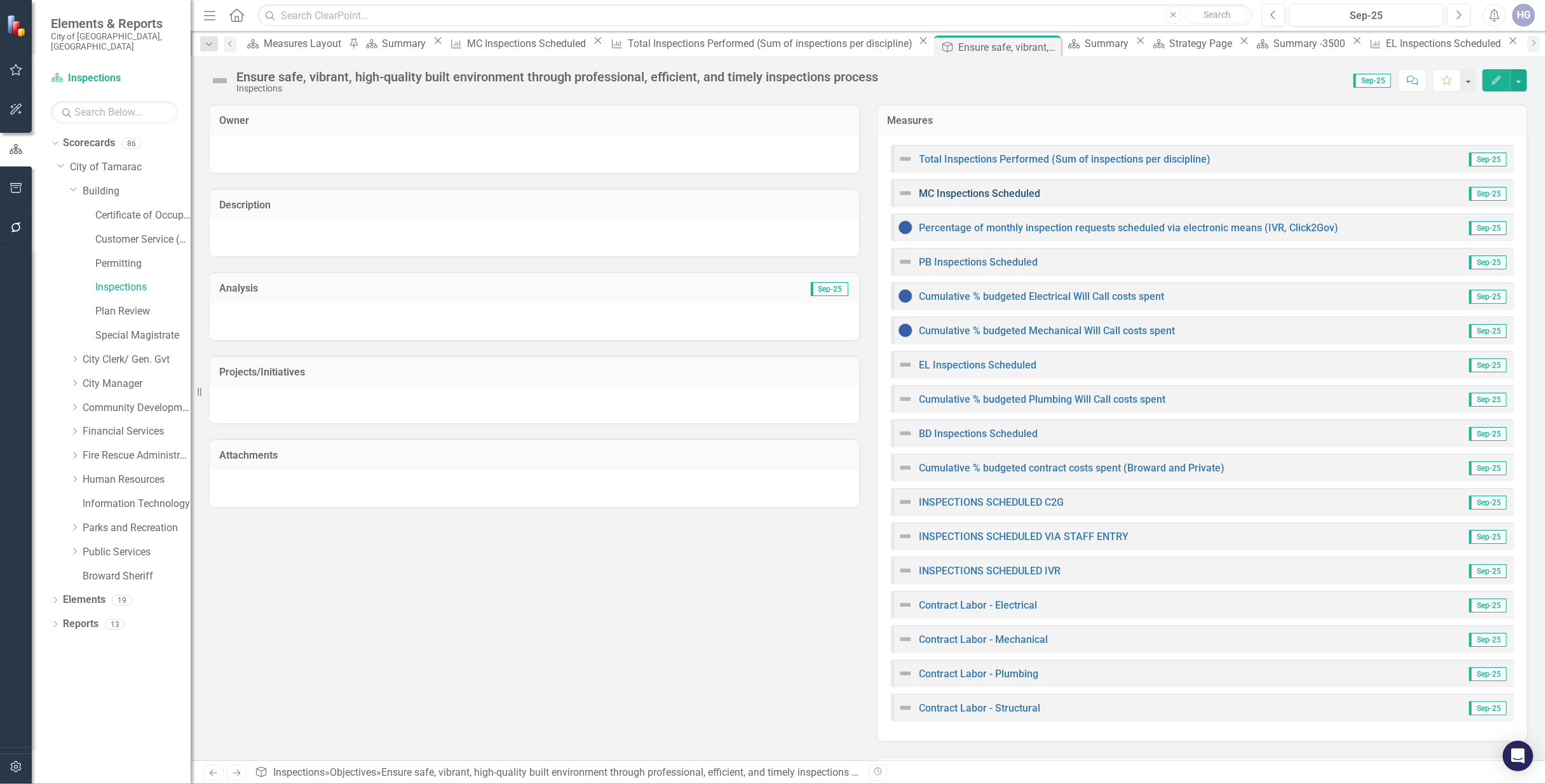
click at [994, 192] on link "MC Inspections Scheduled" at bounding box center [980, 193] width 121 height 12
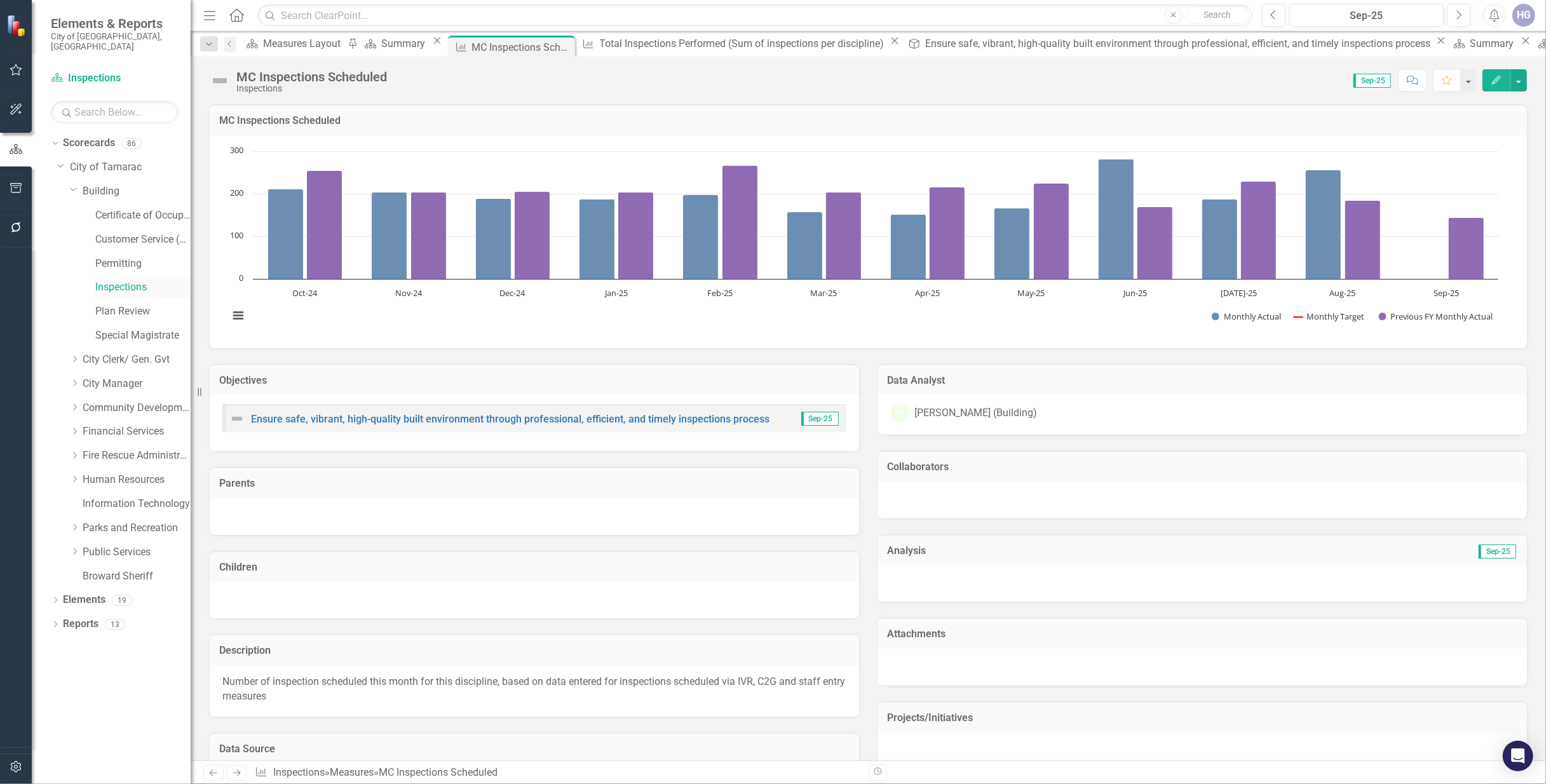
click at [125, 277] on div "Inspections" at bounding box center [143, 287] width 95 height 21
click at [121, 280] on link "Inspections" at bounding box center [143, 287] width 95 height 14
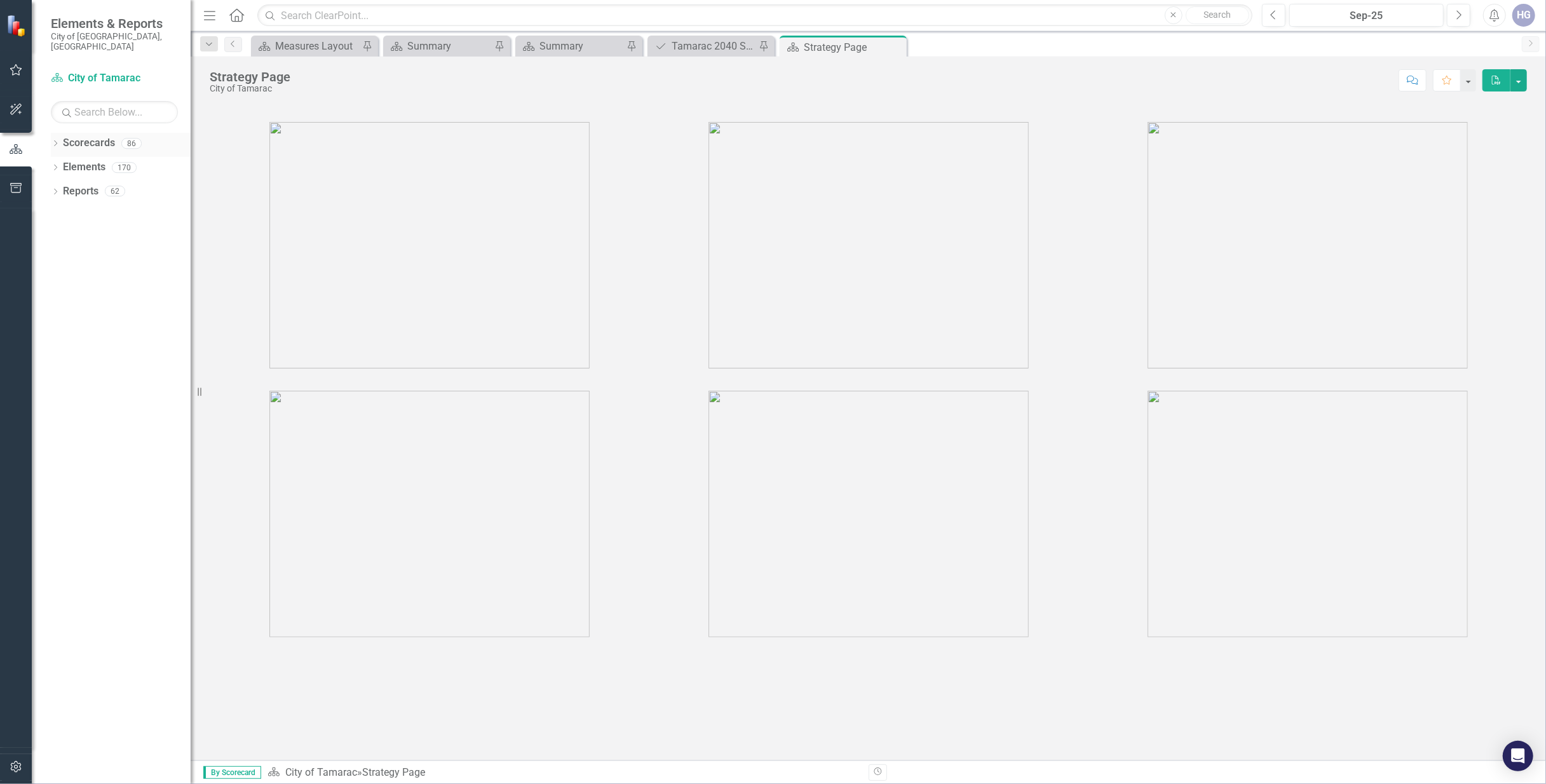
click at [55, 133] on div "Dropdown Scorecards 86" at bounding box center [121, 144] width 140 height 24
click at [56, 141] on icon "Dropdown" at bounding box center [55, 144] width 9 height 7
click at [63, 164] on icon at bounding box center [62, 167] width 3 height 7
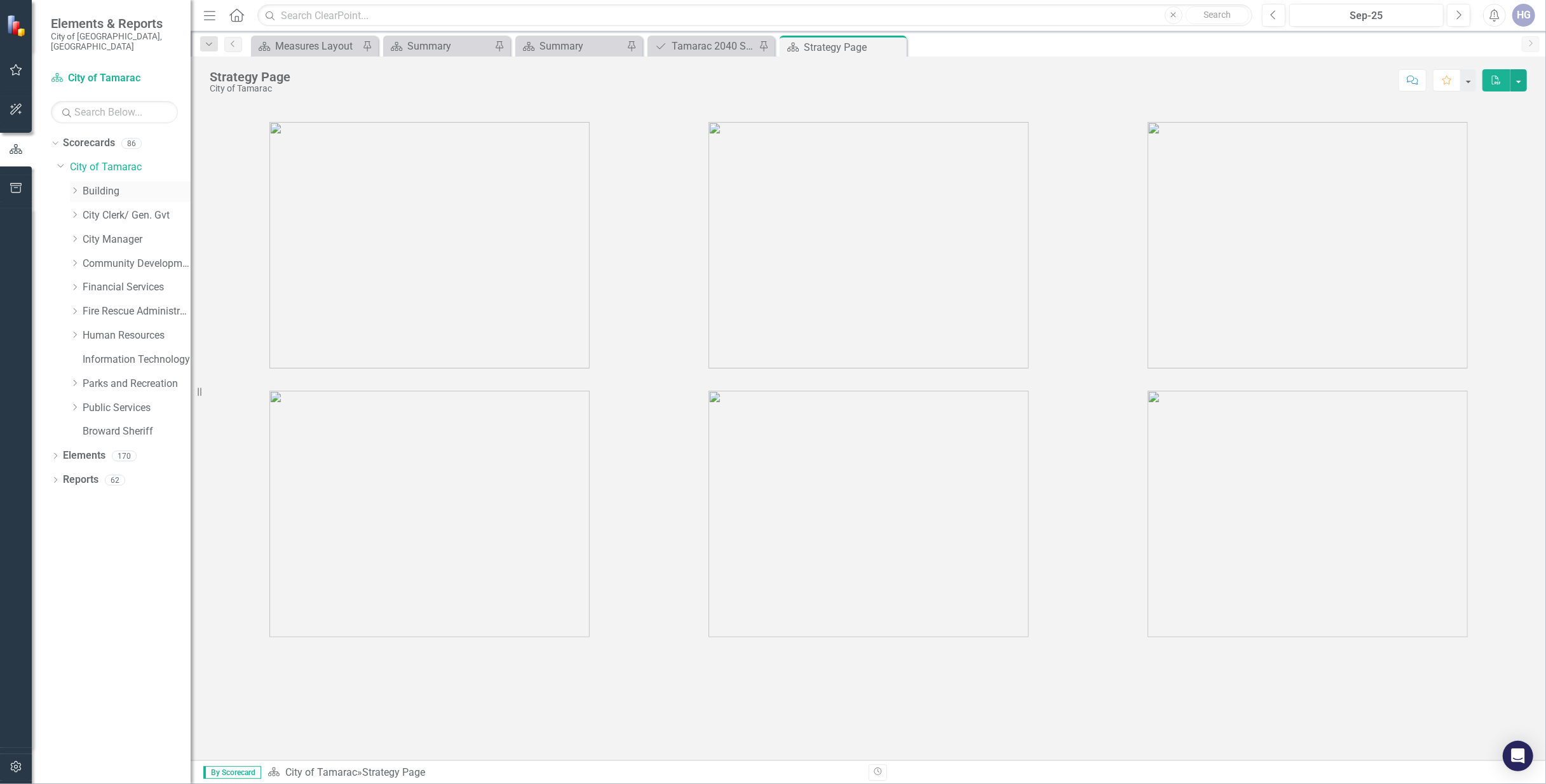
click at [71, 187] on icon "Dropdown" at bounding box center [74, 191] width 10 height 8
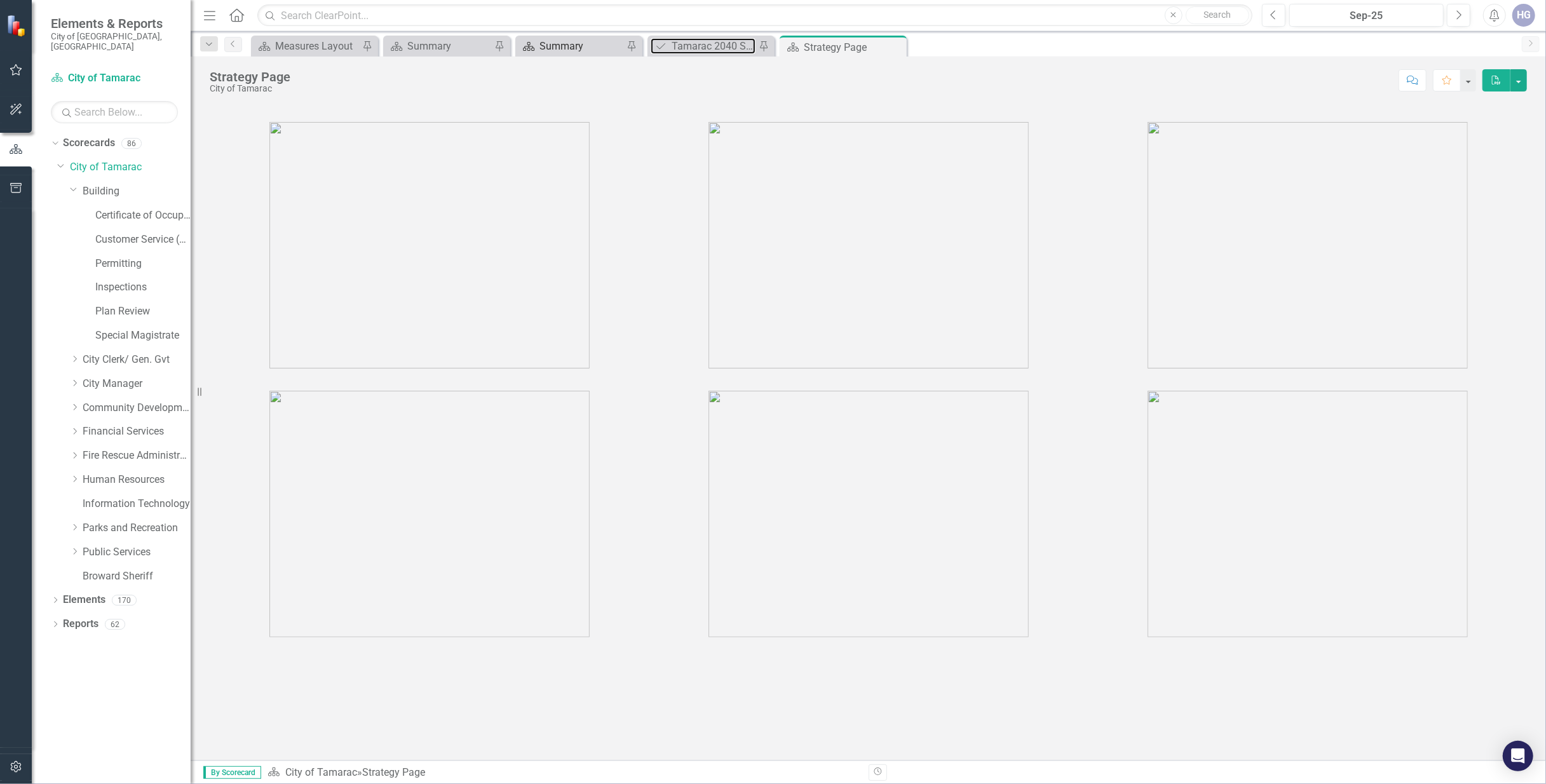
drag, startPoint x: 712, startPoint y: 44, endPoint x: 618, endPoint y: 48, distance: 94.1
click at [712, 44] on div "Tamarac 2040 Strategic Plan - Departmental Action Plan" at bounding box center [714, 46] width 84 height 16
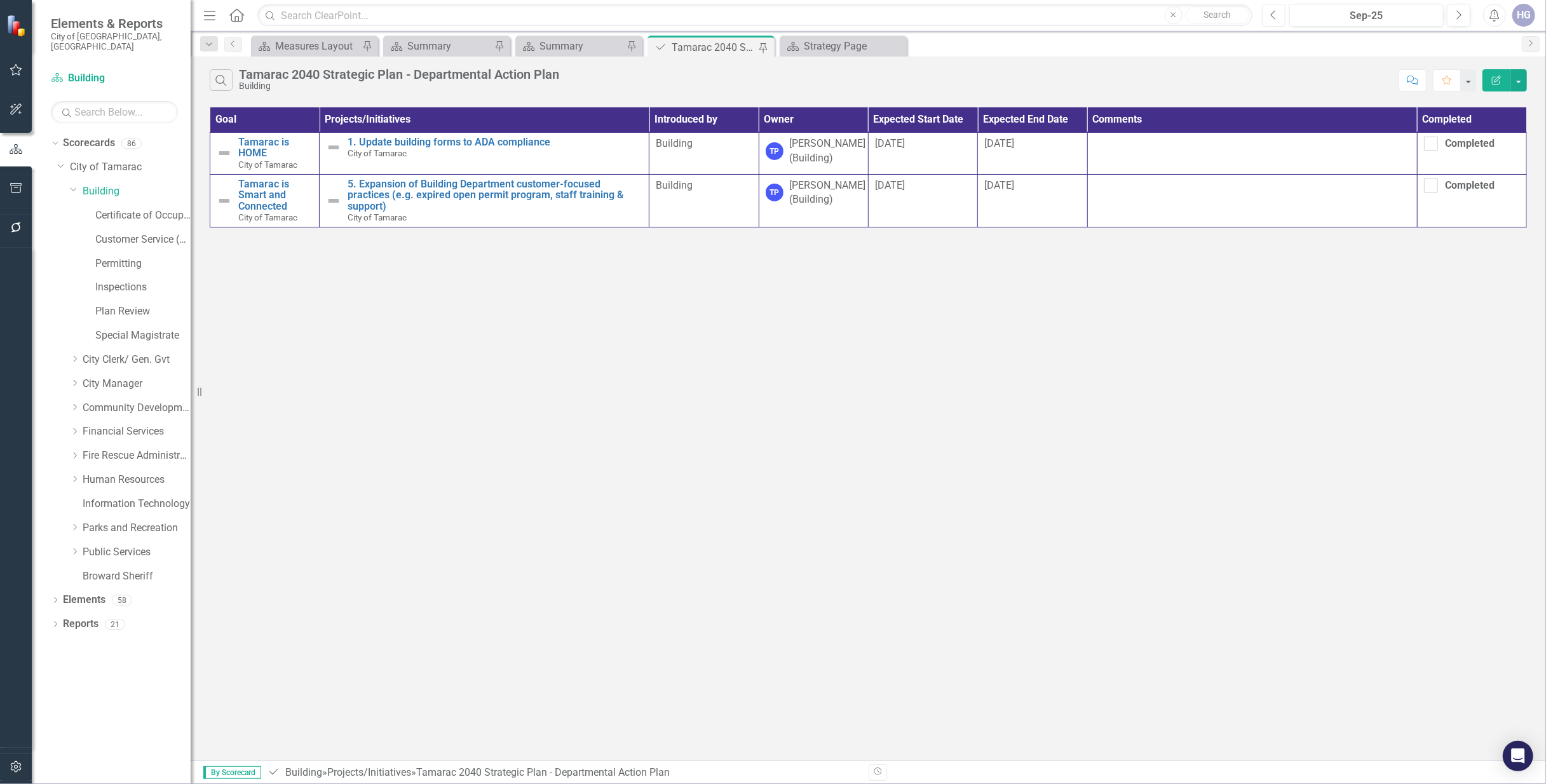
click at [1274, 11] on icon "button" at bounding box center [1272, 15] width 5 height 9
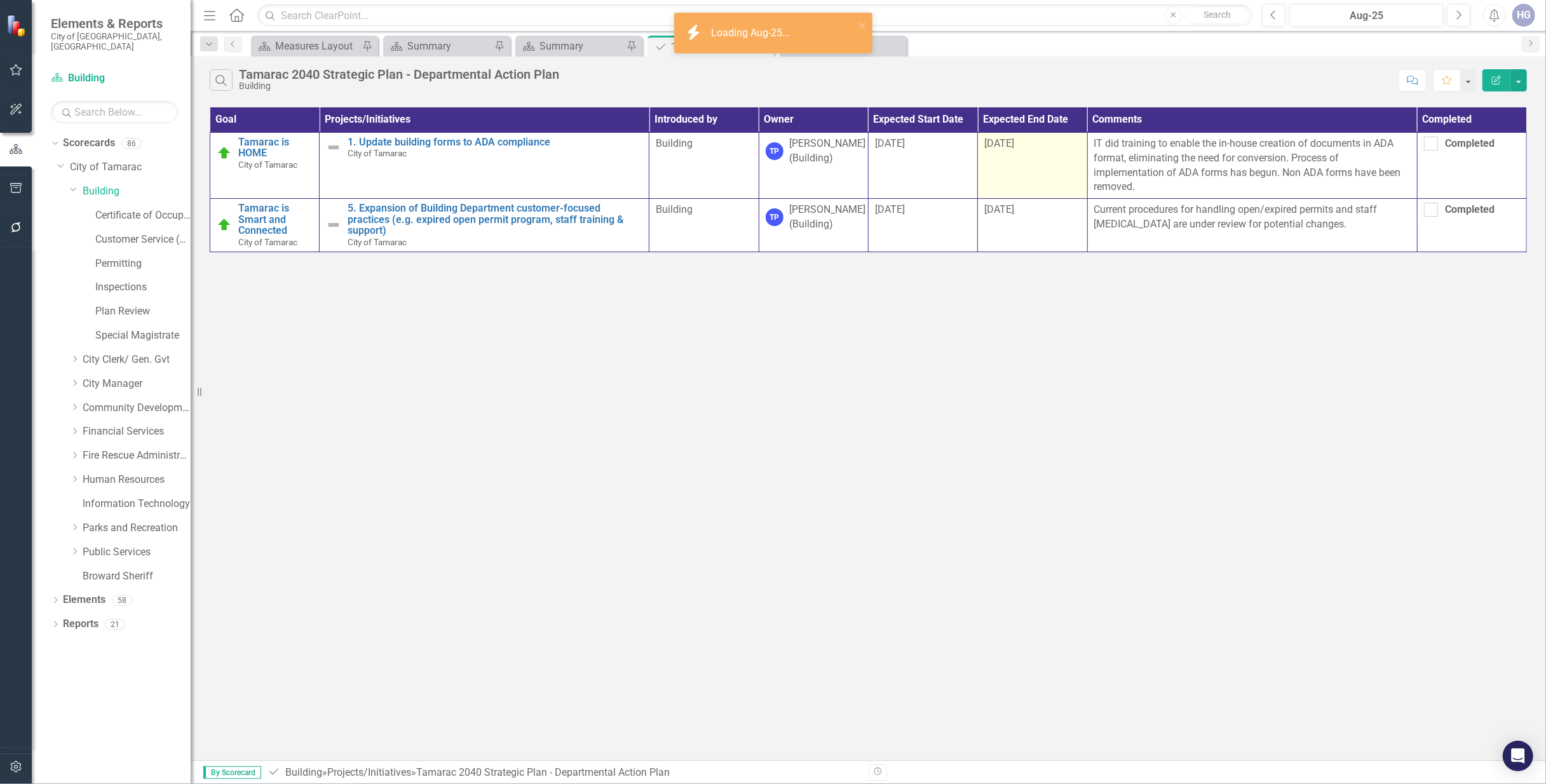
drag, startPoint x: 1141, startPoint y: 183, endPoint x: 1073, endPoint y: 140, distance: 80.5
click at [1073, 140] on tr "Tamarac is HOME City of Tamarac Edit Edit Objective Link Open Element 1. Update…" at bounding box center [868, 165] width 1316 height 66
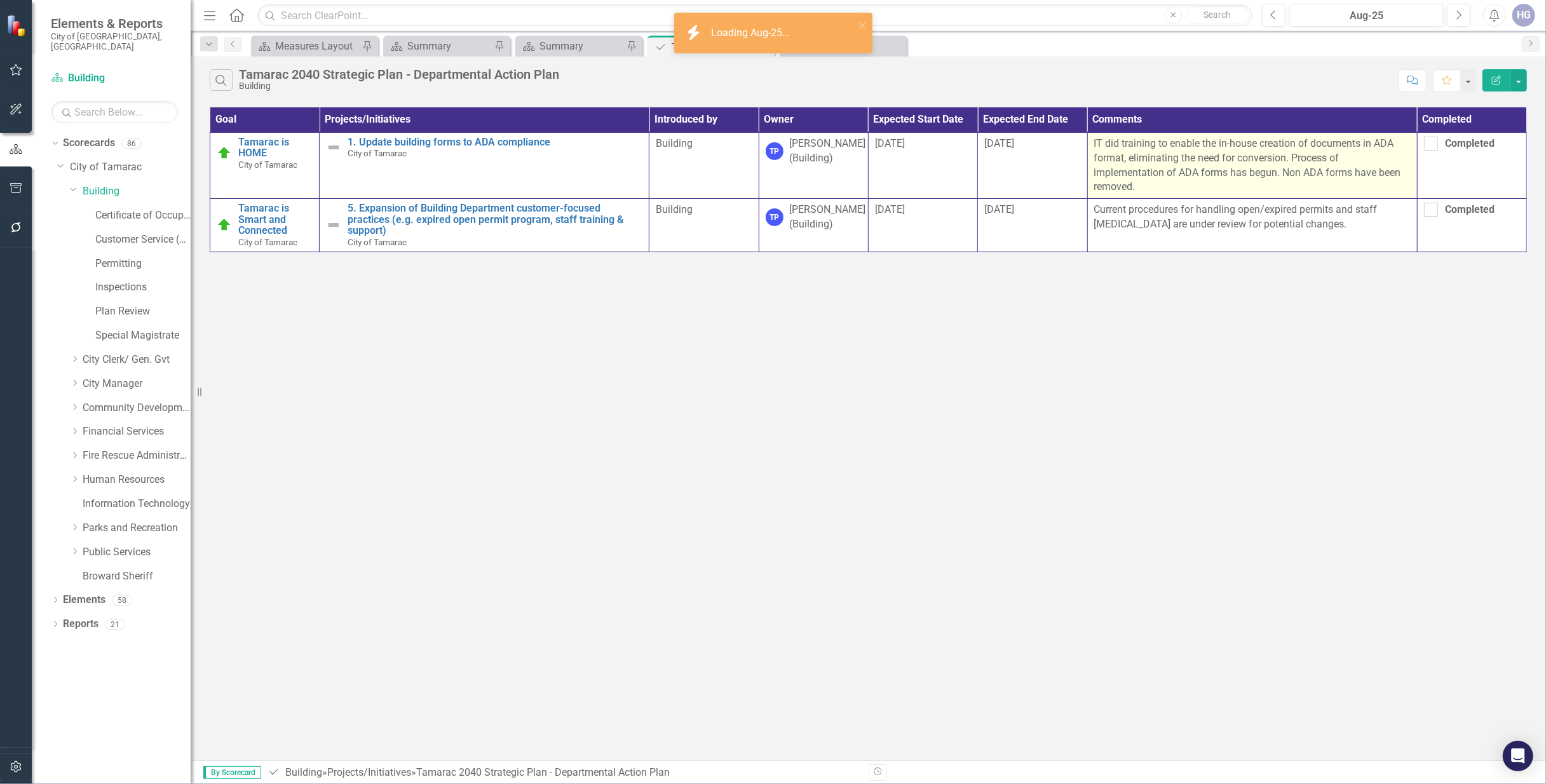
drag, startPoint x: 1073, startPoint y: 140, endPoint x: 1135, endPoint y: 153, distance: 63.3
copy tr "IT did training to enable the in-house creation of documents in ADA format, eli…"
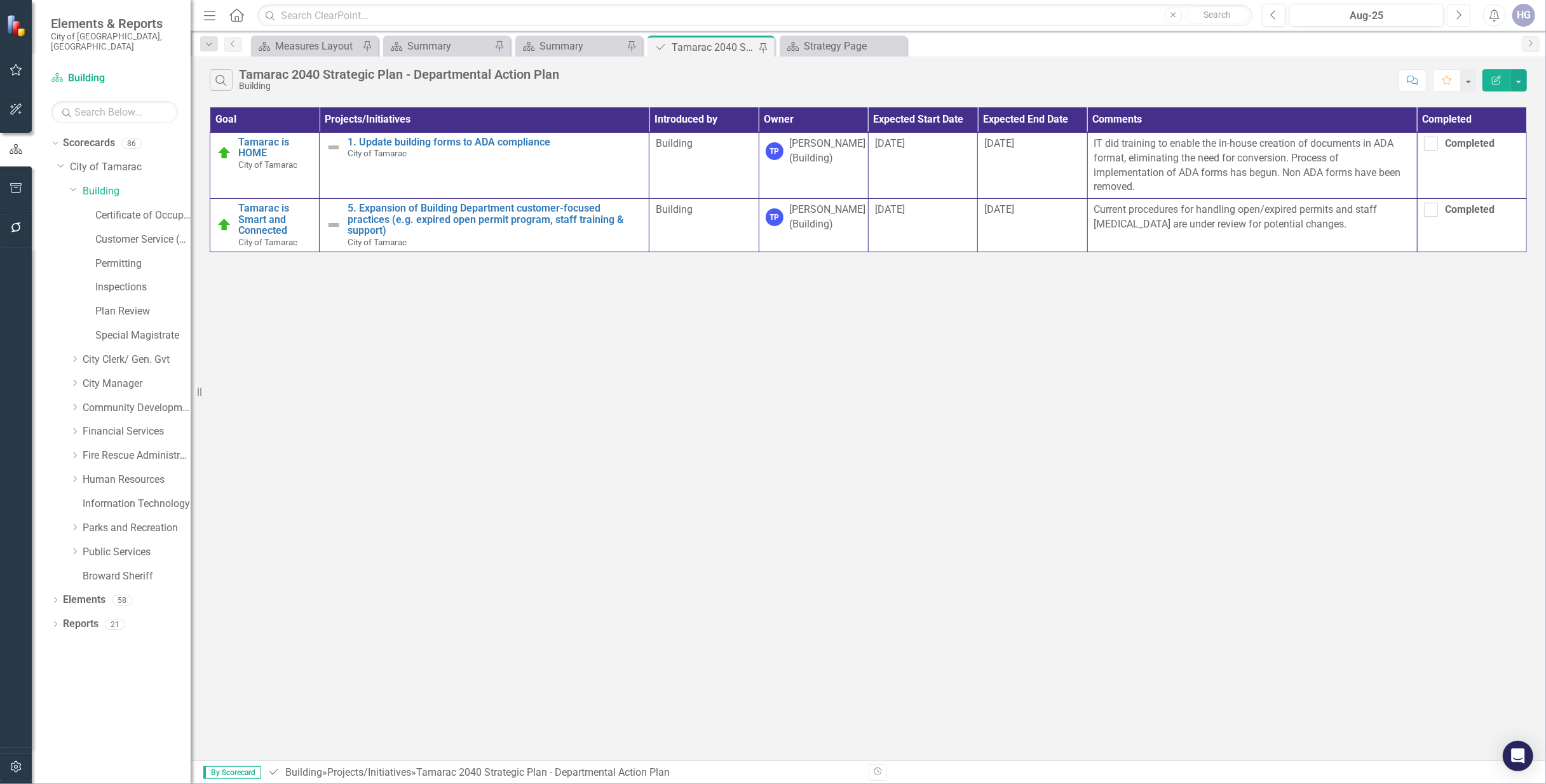
click at [1460, 16] on icon "Next" at bounding box center [1459, 16] width 7 height 12
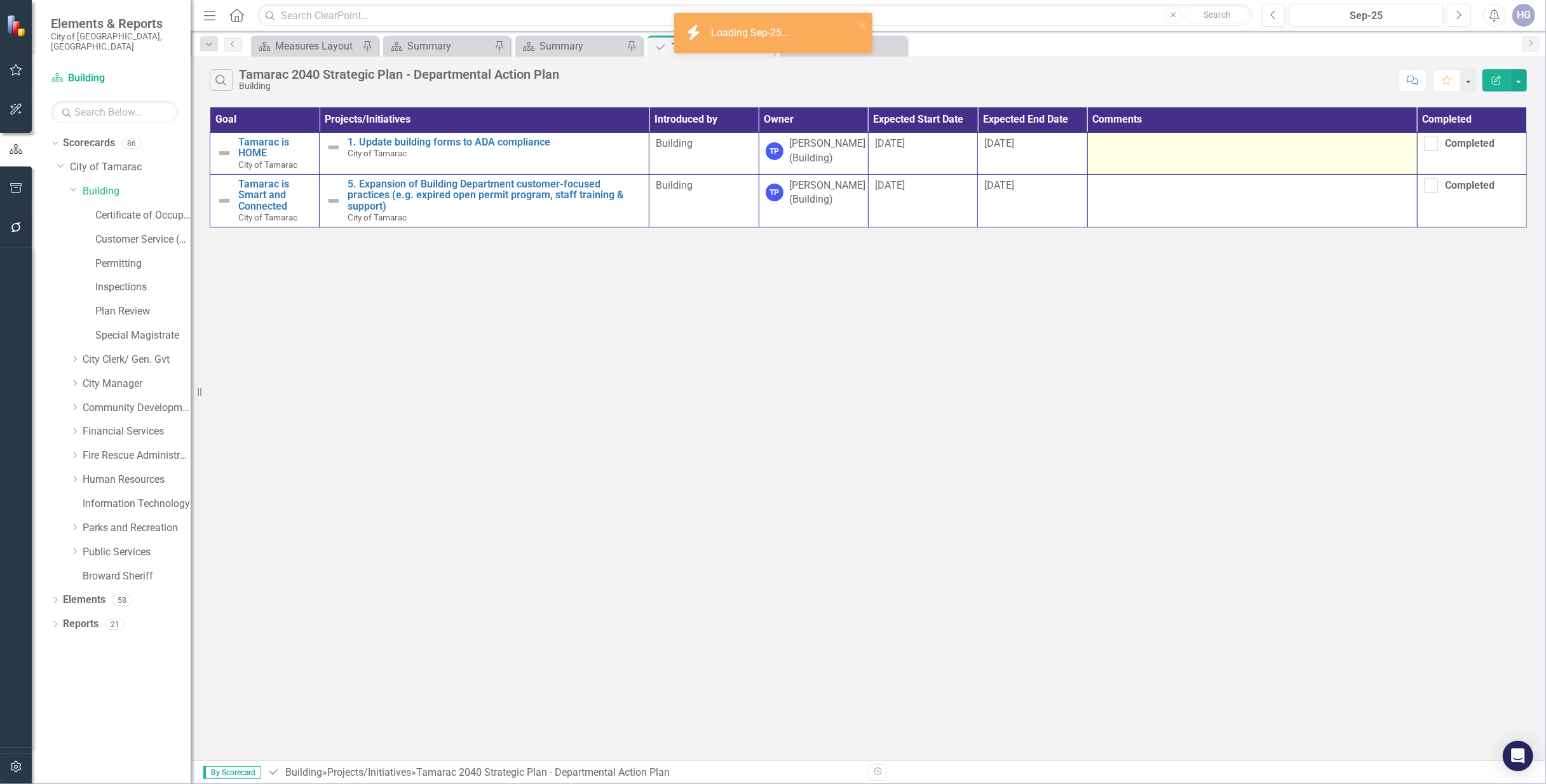
click at [1127, 158] on td at bounding box center [1252, 153] width 330 height 42
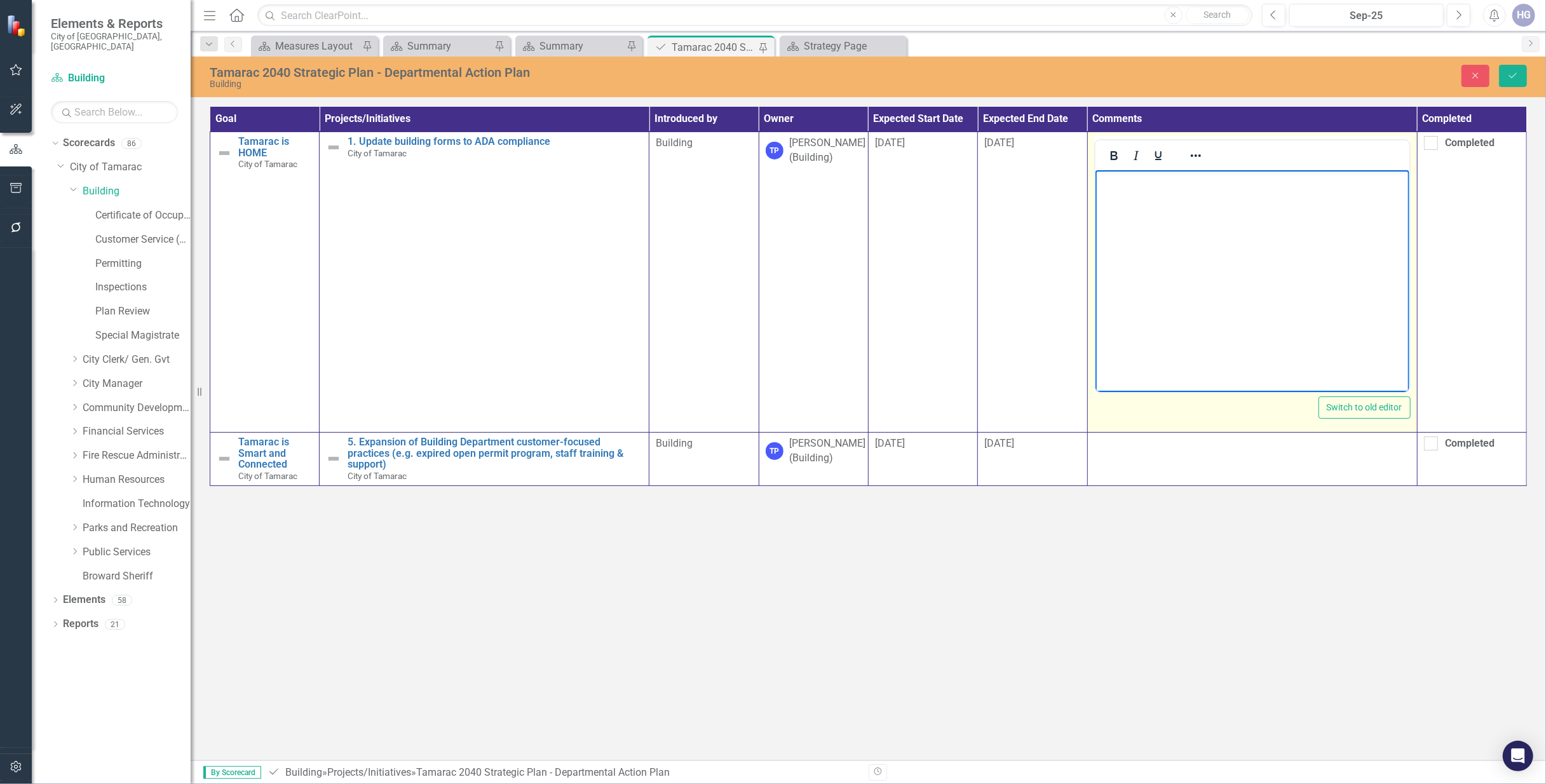
drag, startPoint x: 2391, startPoint y: 336, endPoint x: 1182, endPoint y: 207, distance: 1215.9
click at [1182, 207] on body "Rich Text Area. Press ALT-0 for help." at bounding box center [1252, 266] width 314 height 191
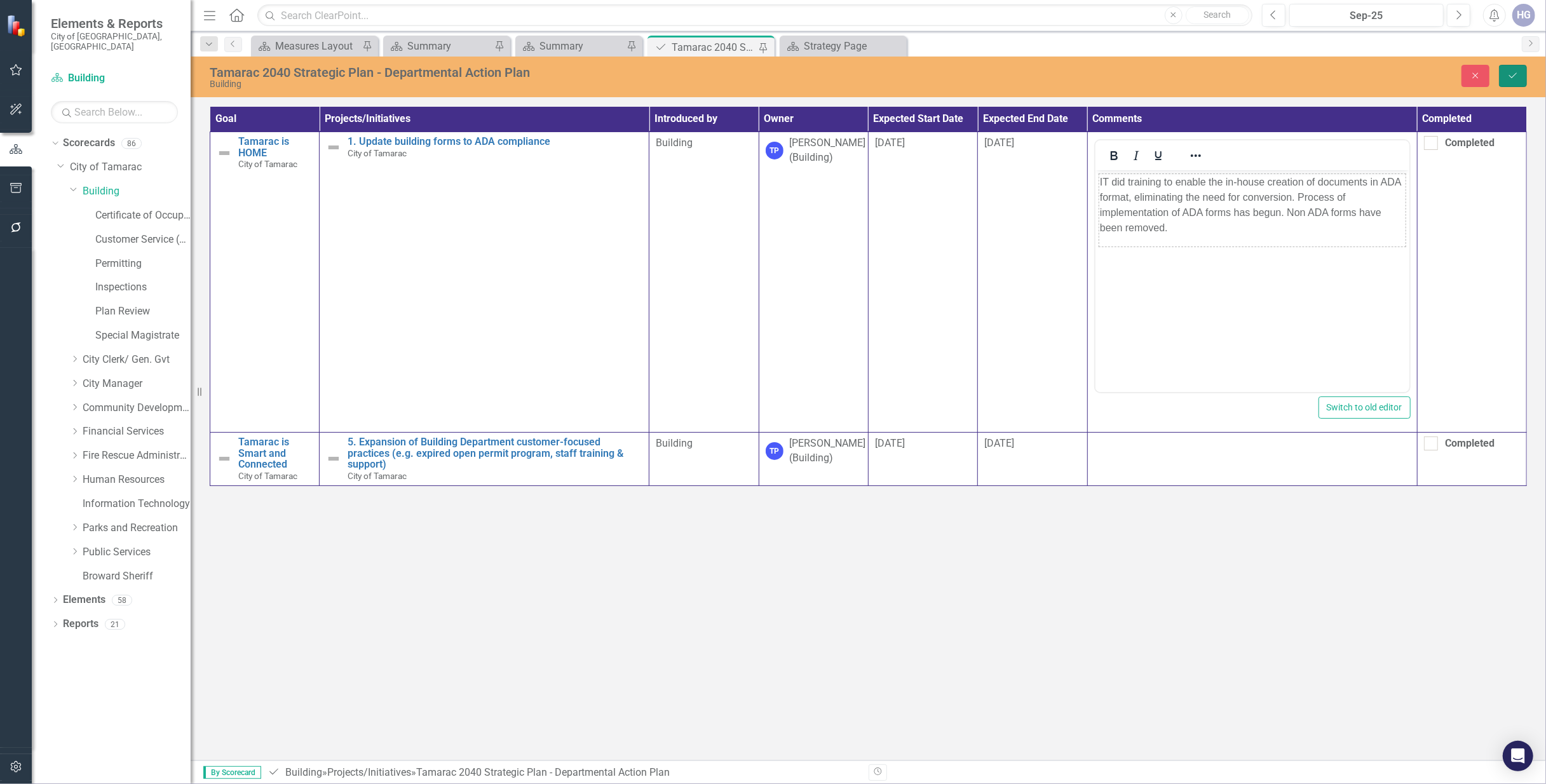
click at [1513, 77] on icon "Save" at bounding box center [1513, 76] width 12 height 9
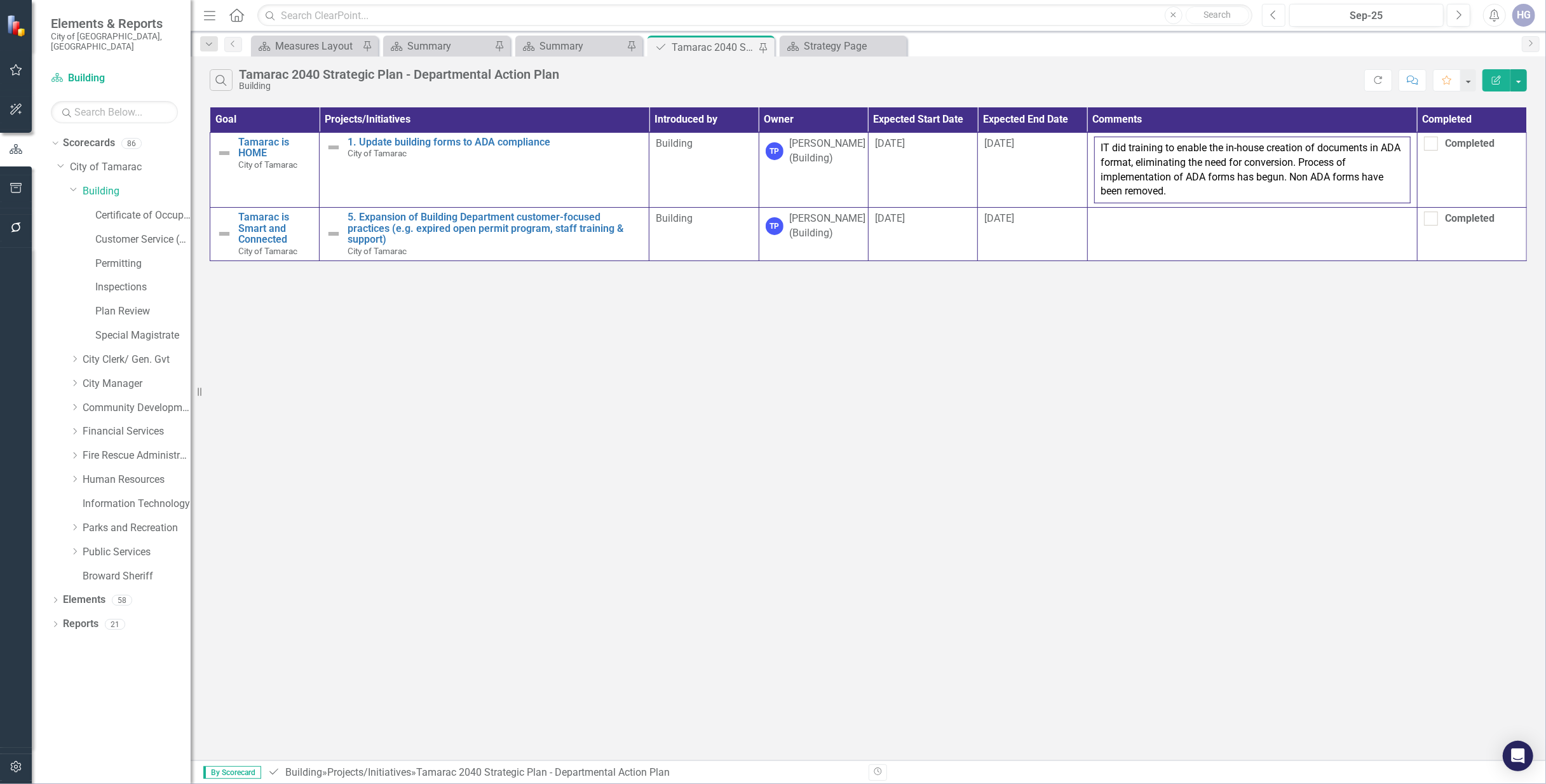
click at [1276, 15] on button "Previous" at bounding box center [1274, 15] width 24 height 23
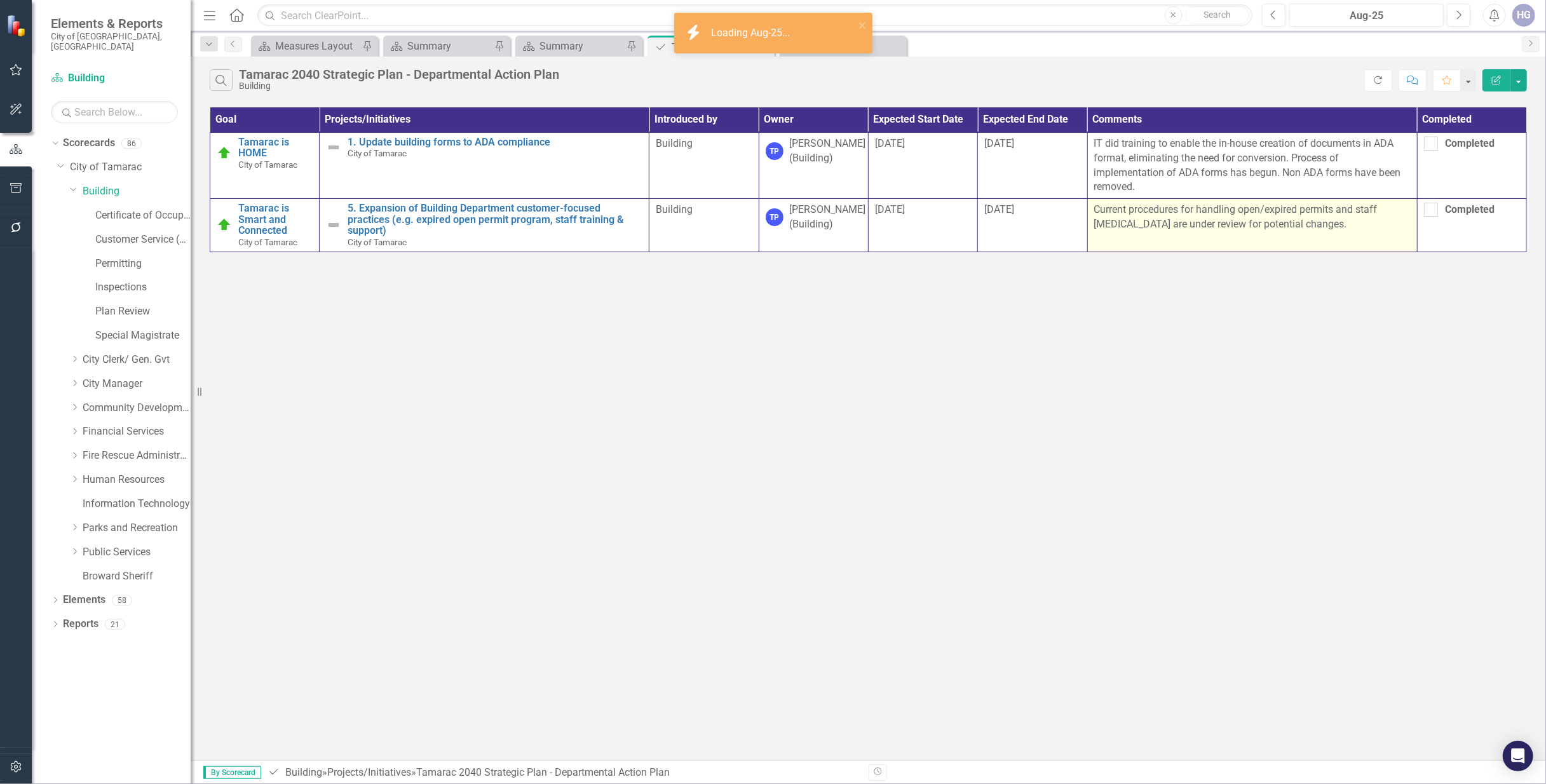
click at [1294, 227] on p "Current procedures for handling open/expired permits and staff cross-training a…" at bounding box center [1252, 217] width 317 height 29
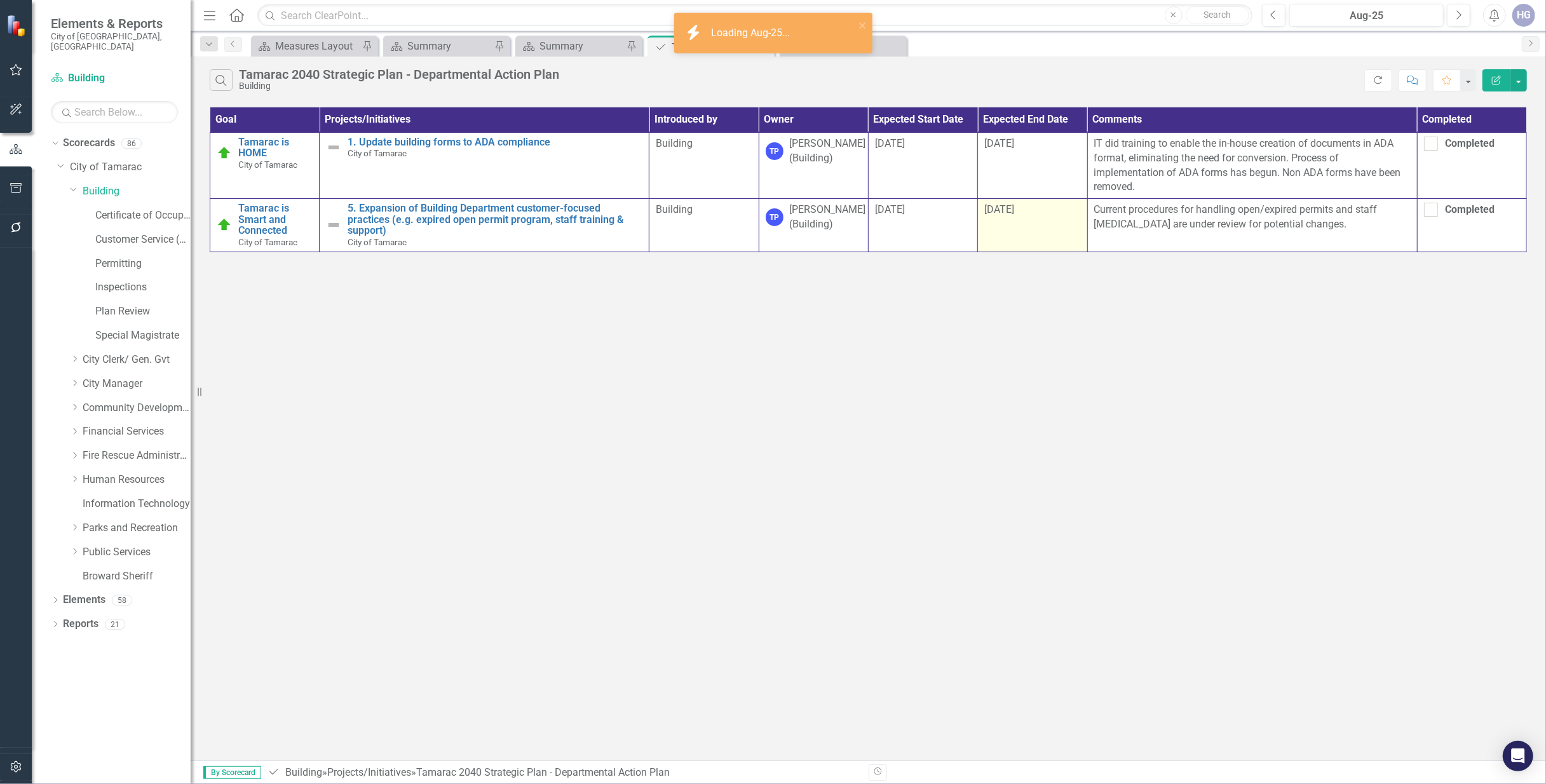
drag, startPoint x: 1316, startPoint y: 227, endPoint x: 1086, endPoint y: 208, distance: 230.8
click at [1086, 208] on tr "Tamarac is Smart and Connected City of Tamarac Edit Edit Objective Link Open El…" at bounding box center [868, 225] width 1316 height 53
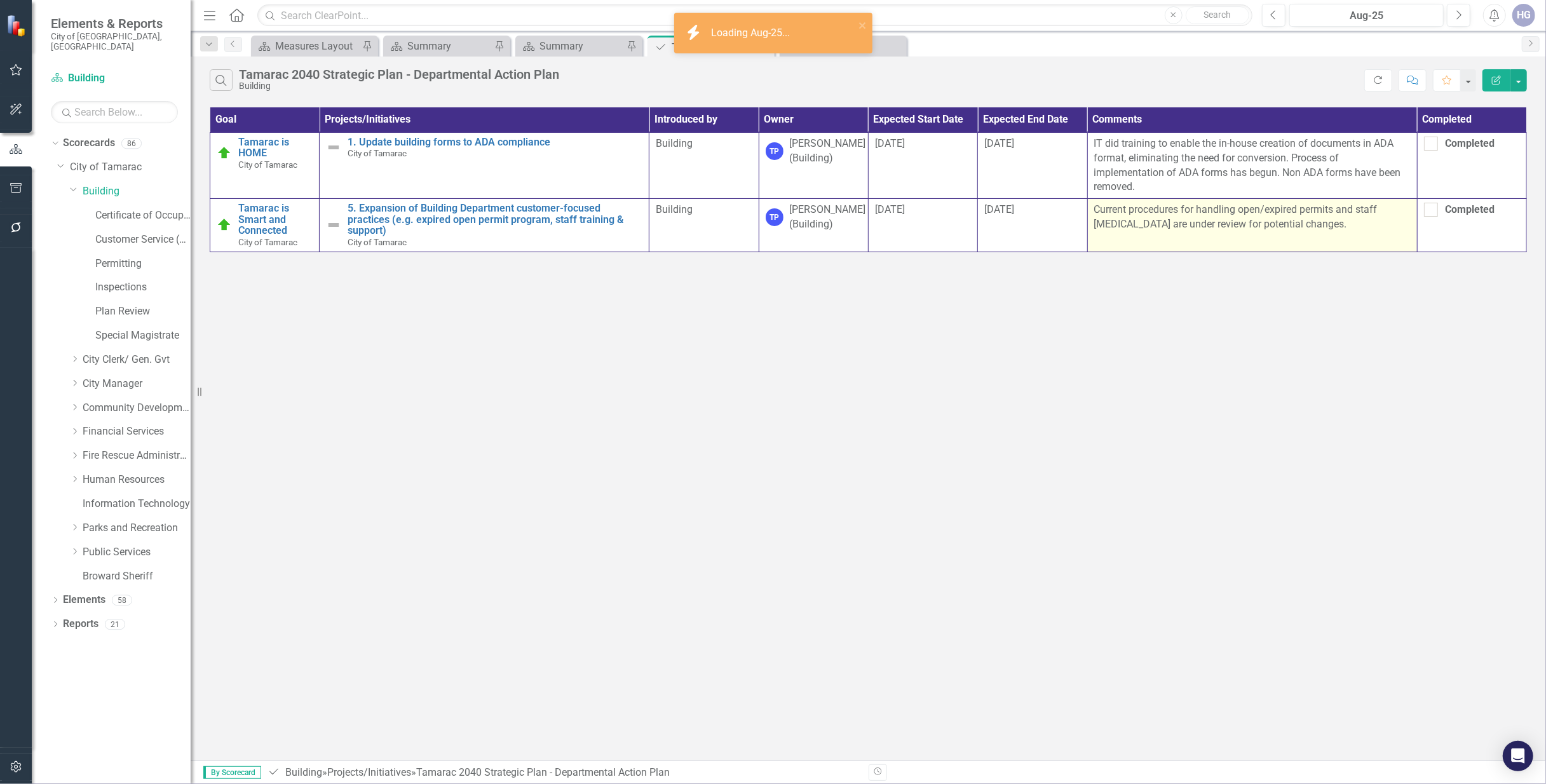
drag, startPoint x: 1086, startPoint y: 208, endPoint x: 1154, endPoint y: 220, distance: 69.1
copy tr "Current procedures for handling open/expired permits and staff cross-training a…"
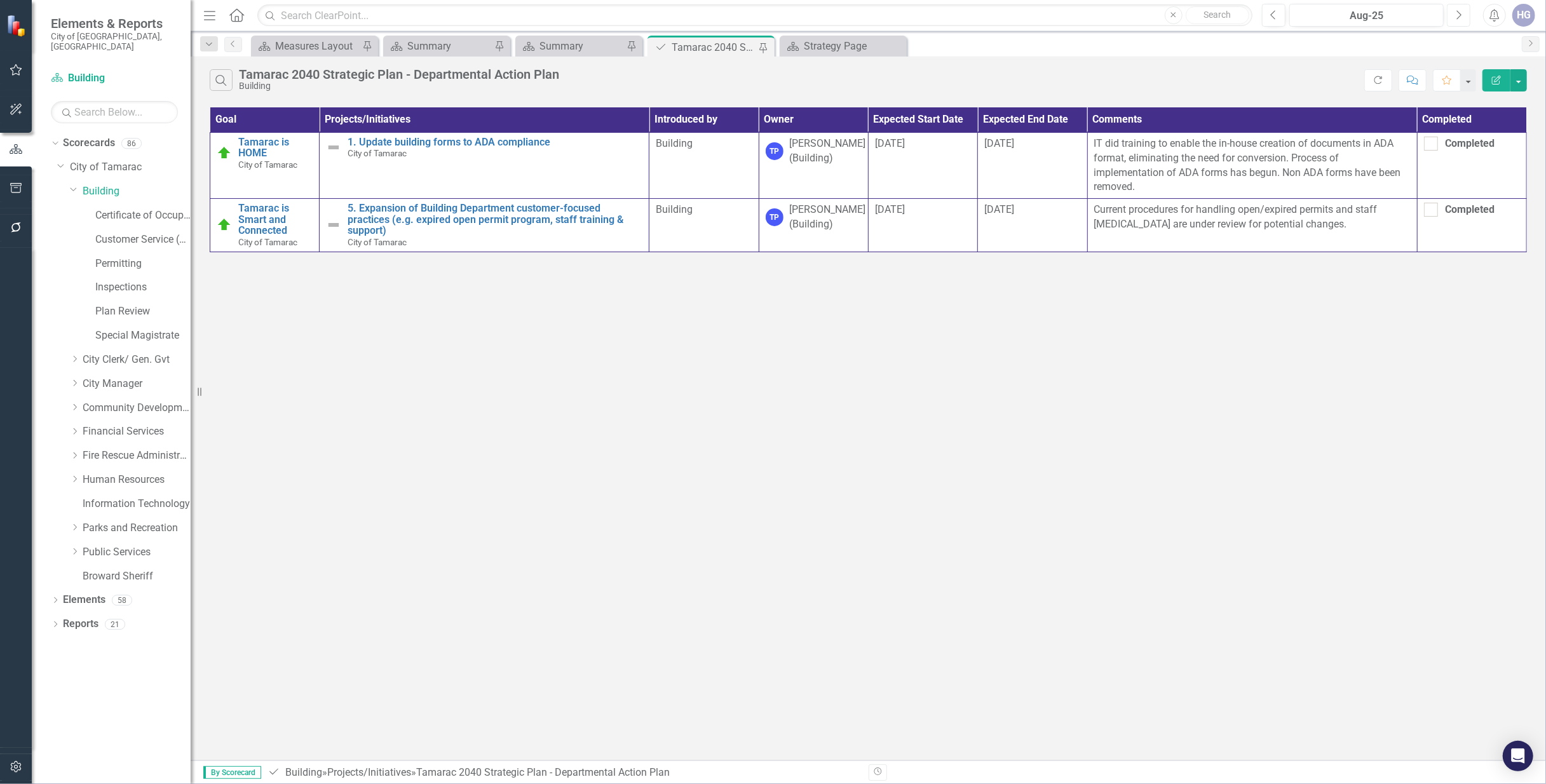
click at [1455, 14] on icon "Next" at bounding box center [1459, 16] width 7 height 12
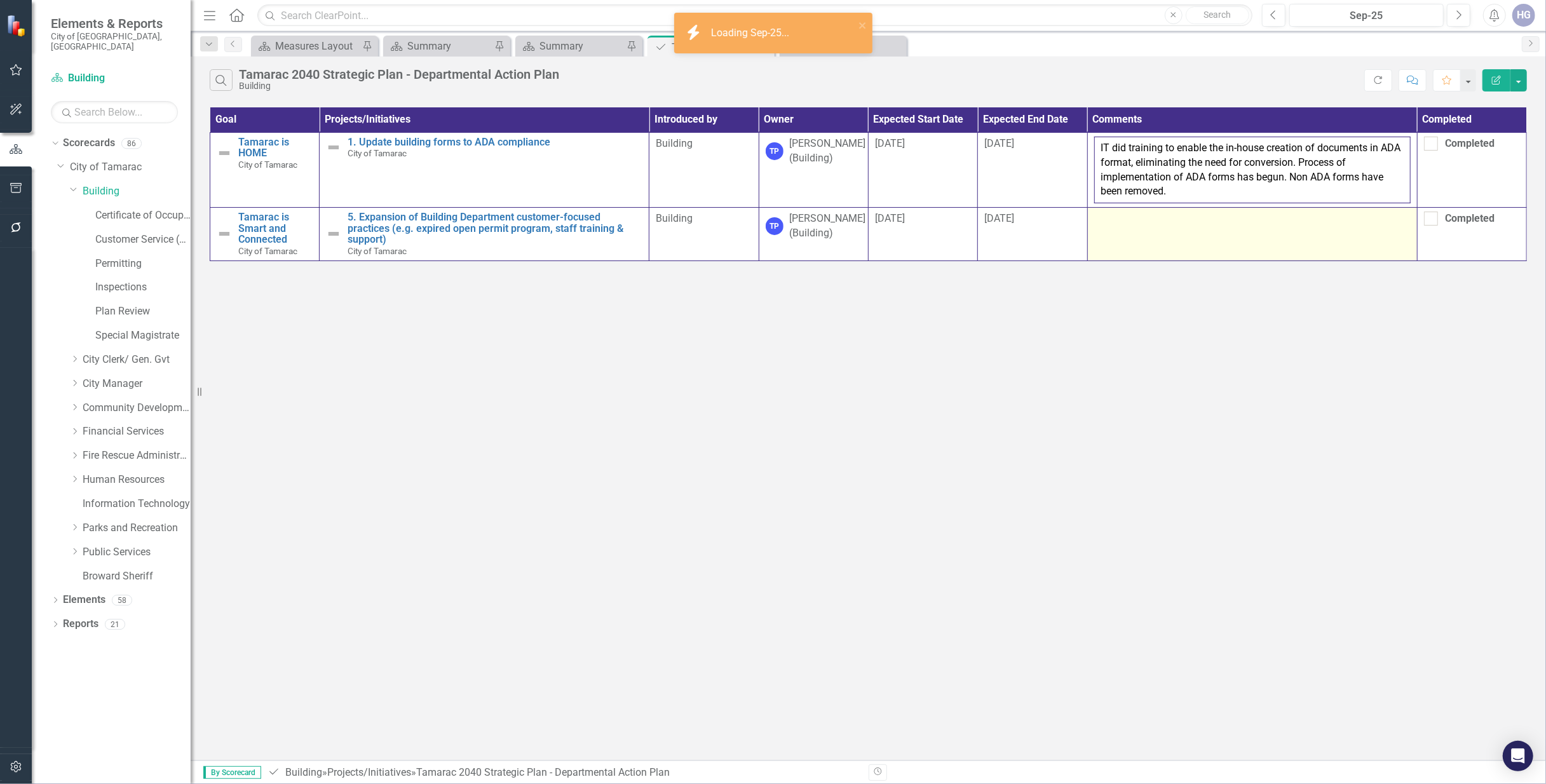
click at [1160, 229] on td at bounding box center [1252, 234] width 330 height 53
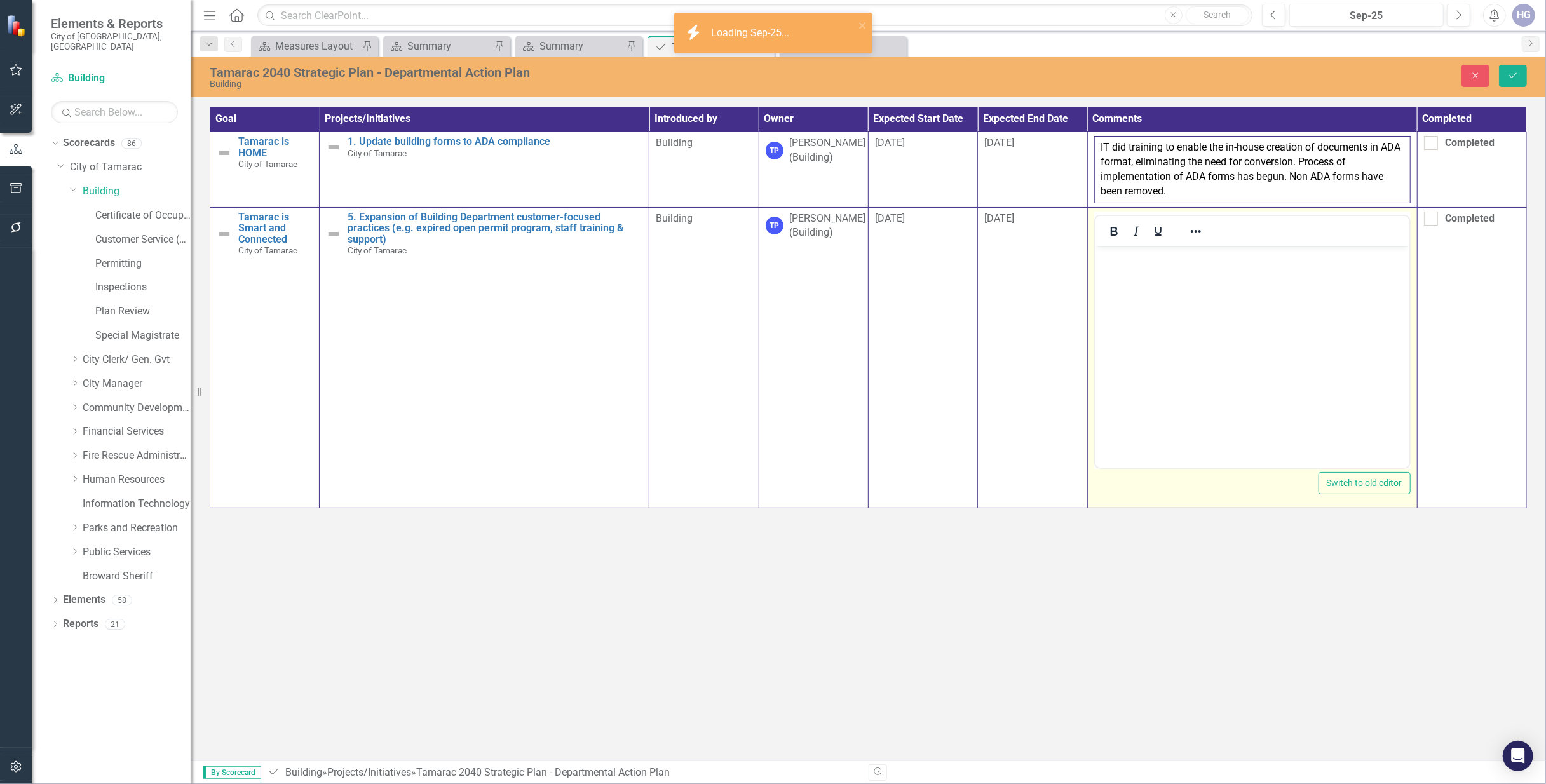
drag, startPoint x: 2263, startPoint y: 490, endPoint x: 1143, endPoint y: 312, distance: 1134.1
click at [1143, 312] on body "Rich Text Area. Press ALT-0 for help." at bounding box center [1252, 341] width 314 height 191
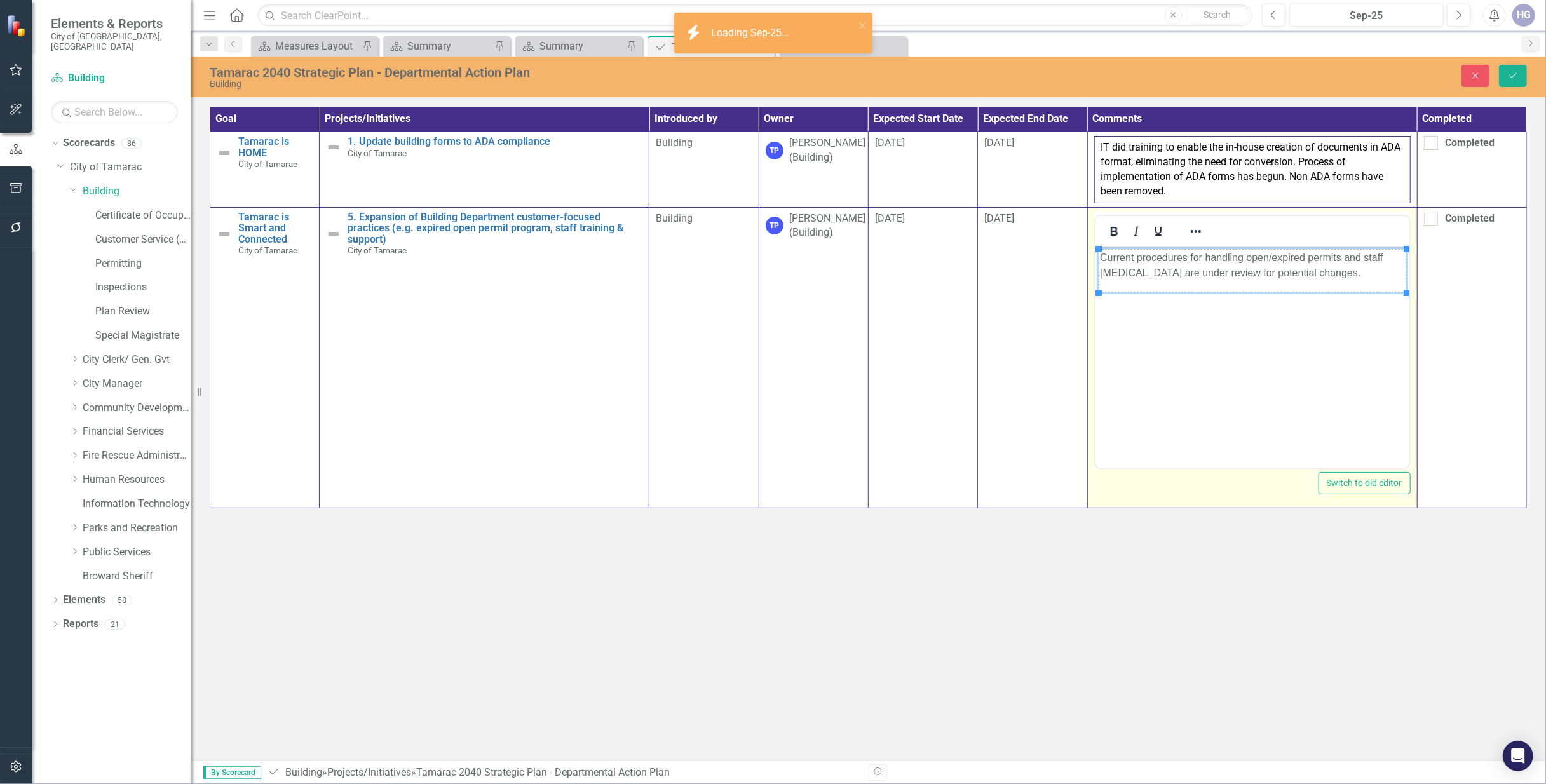
drag, startPoint x: 1253, startPoint y: 676, endPoint x: 1315, endPoint y: 482, distance: 203.7
click at [1251, 672] on div "Tamarac 2040 Strategic Plan - Departmental Action Plan Building Close Save Goal…" at bounding box center [868, 409] width 1355 height 704
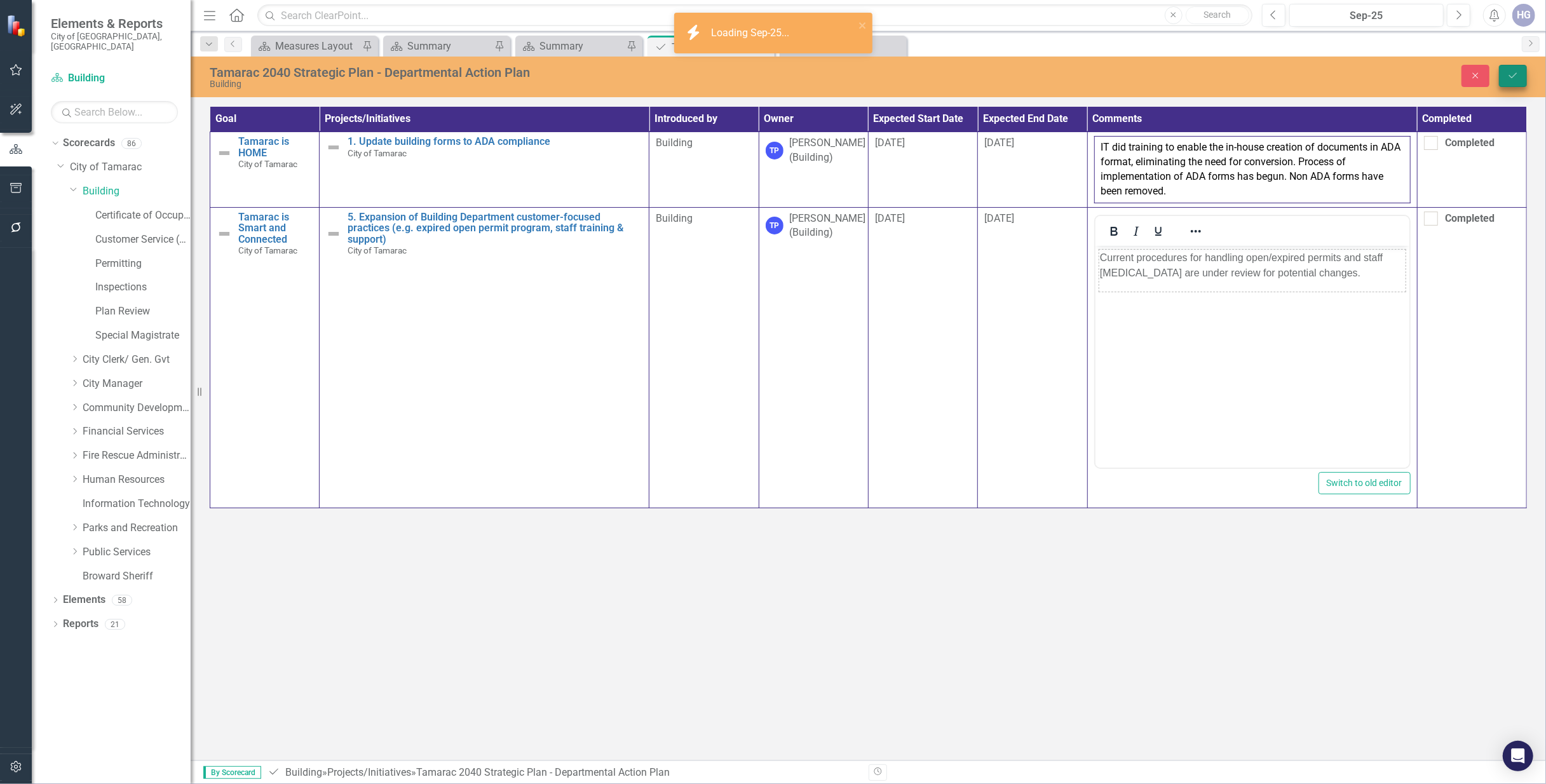
click at [1516, 63] on div "Tamarac 2040 Strategic Plan - Departmental Action Plan Building Close Save" at bounding box center [868, 76] width 1355 height 26
click at [1508, 75] on icon "Save" at bounding box center [1513, 76] width 12 height 9
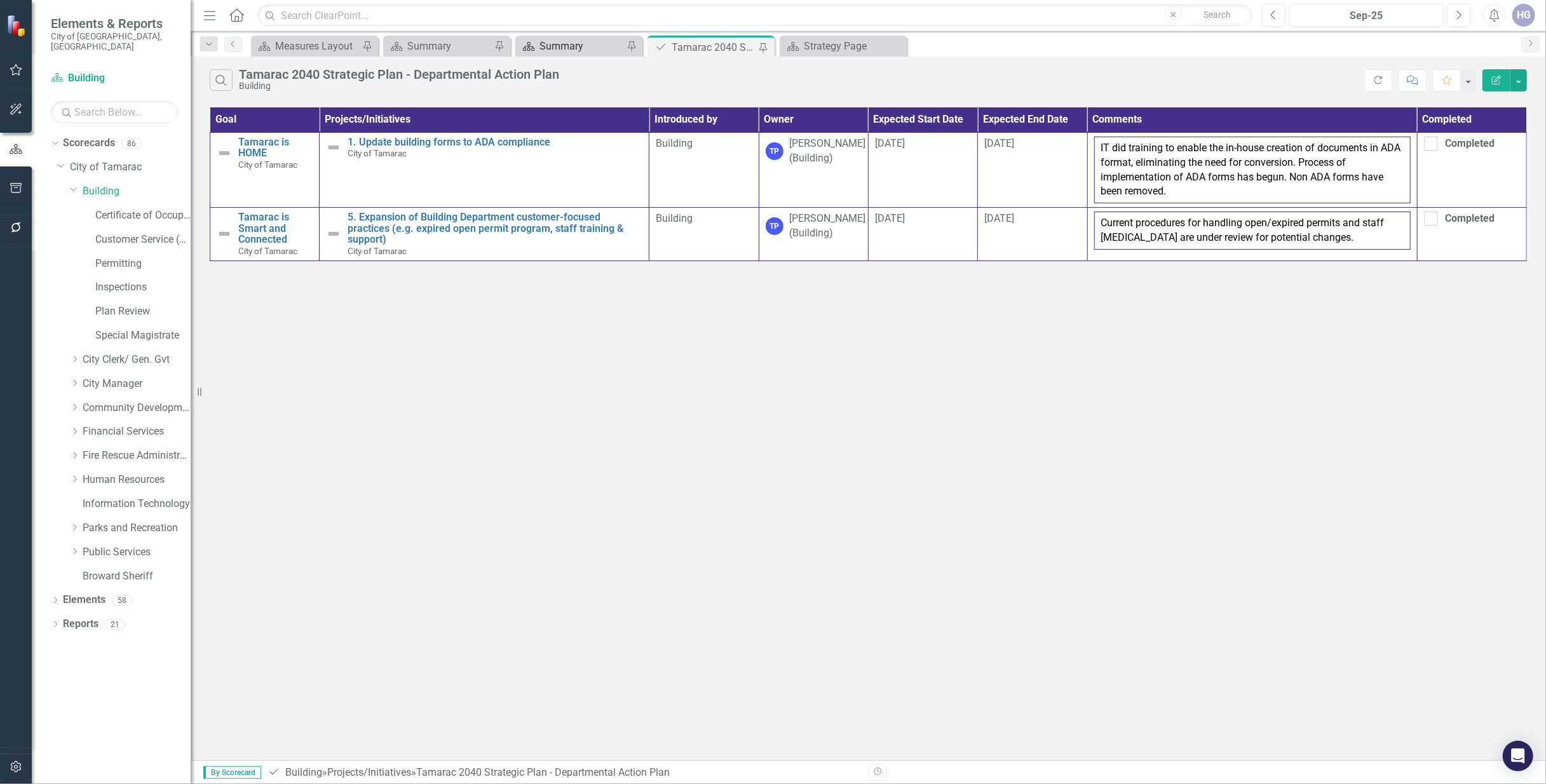
click at [559, 39] on div "Summary" at bounding box center [581, 46] width 84 height 16
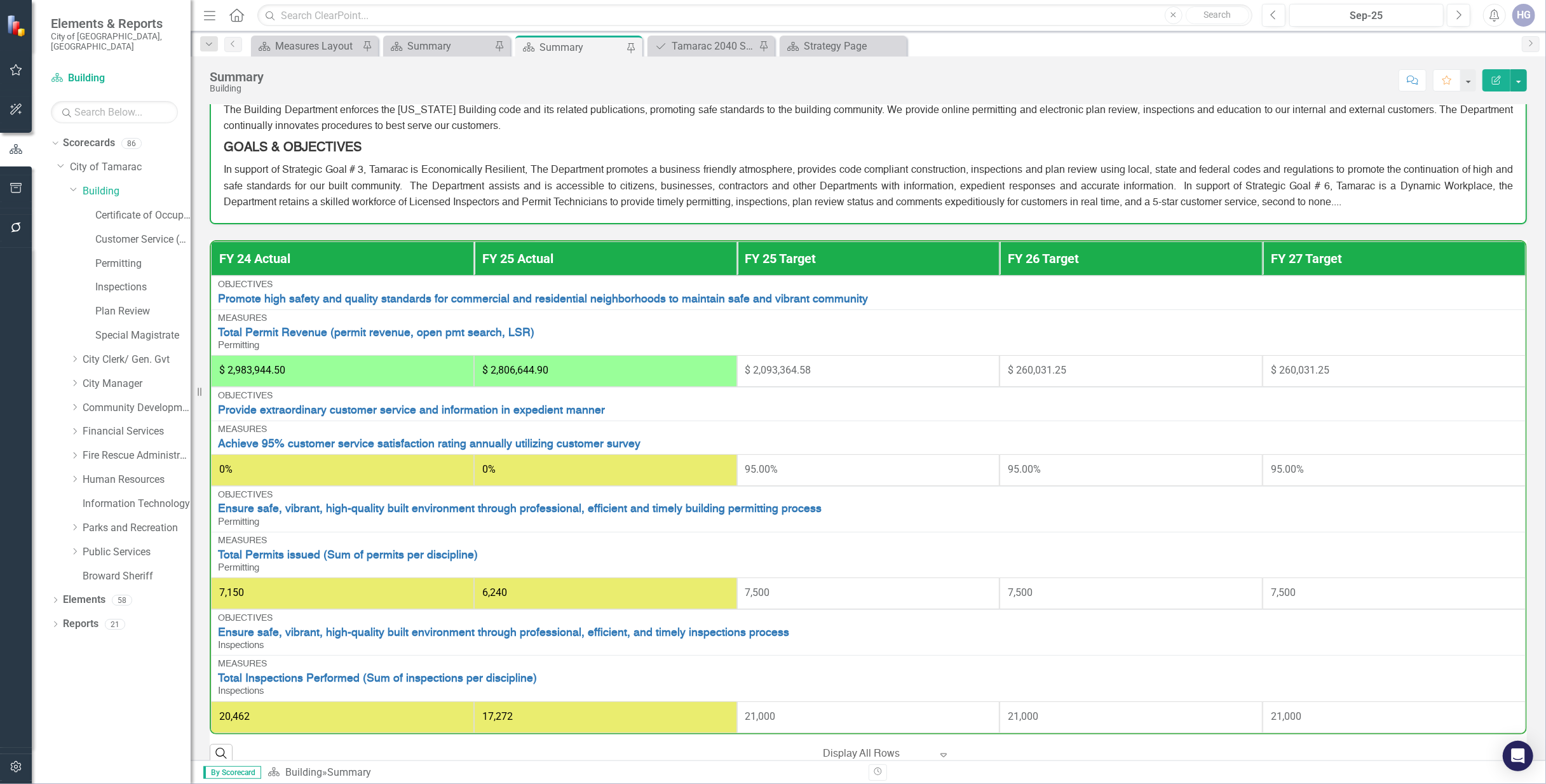
scroll to position [148, 0]
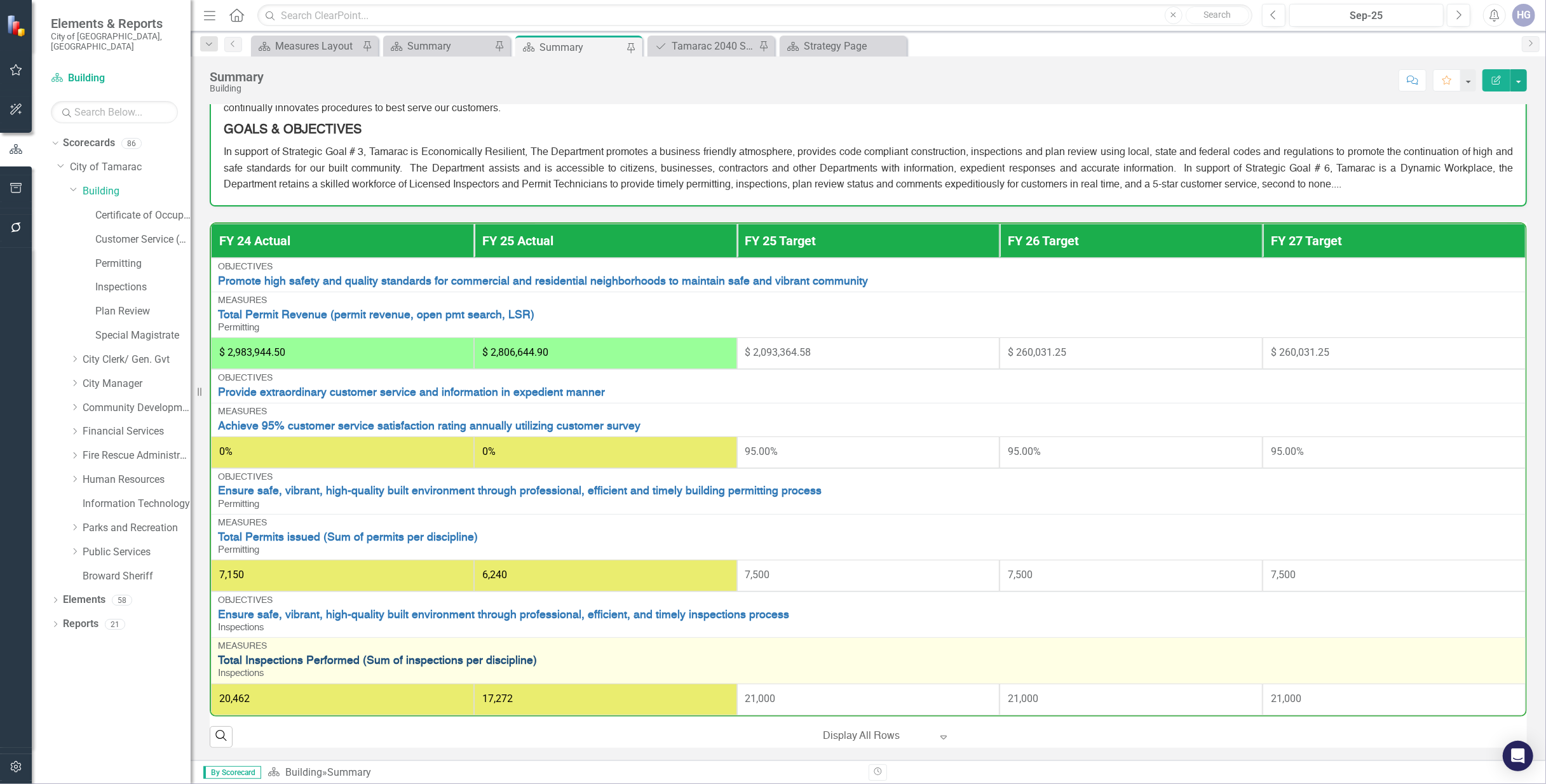
click at [313, 661] on link "Total Inspections Performed (Sum of inspections per discipline)" at bounding box center [868, 661] width 1301 height 12
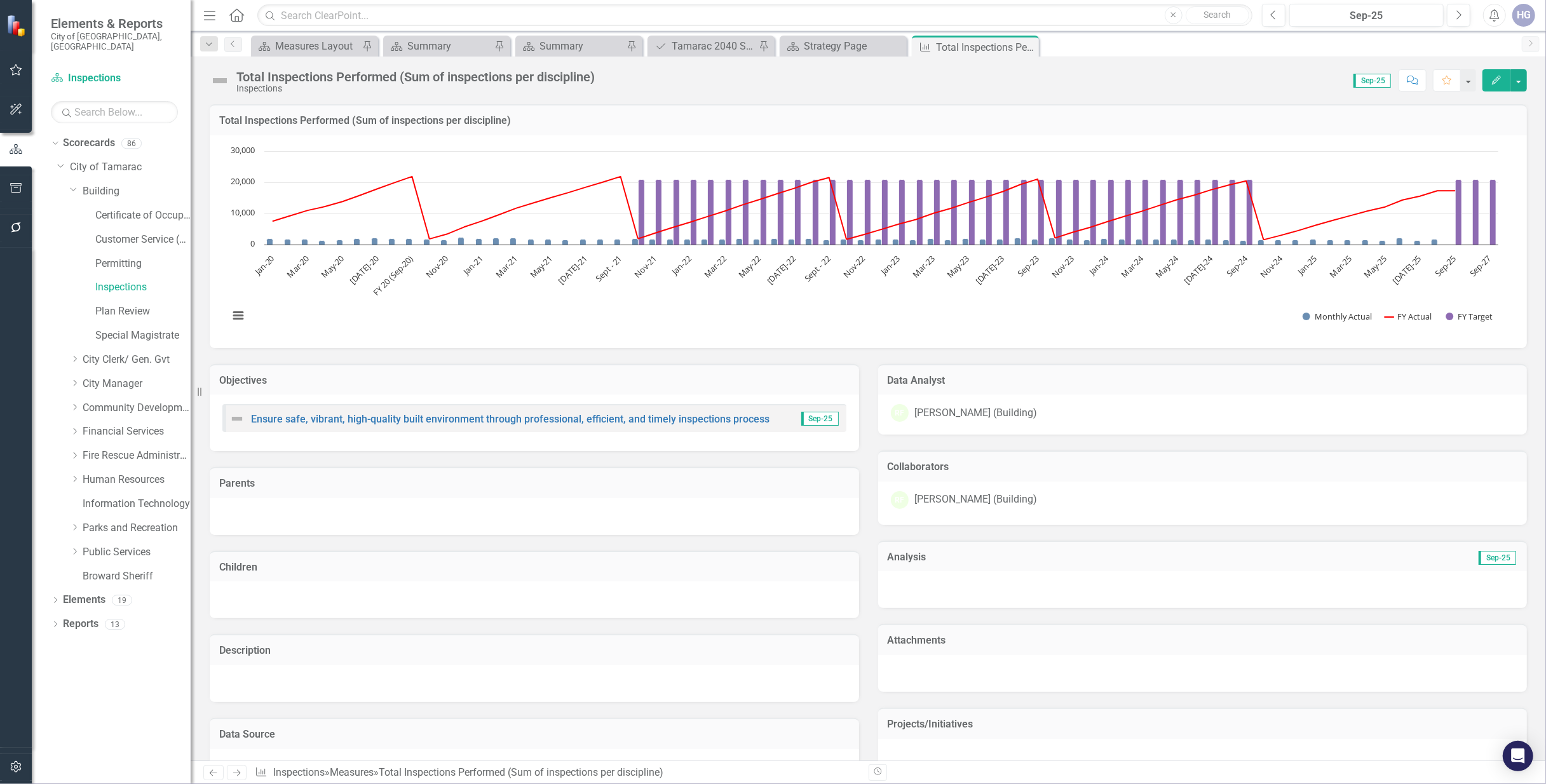
click at [379, 425] on div "Ensure safe, vibrant, high-quality built environment through professional, effi…" at bounding box center [499, 418] width 540 height 15
click at [379, 422] on link "Ensure safe, vibrant, high-quality built environment through professional, effi…" at bounding box center [510, 419] width 518 height 12
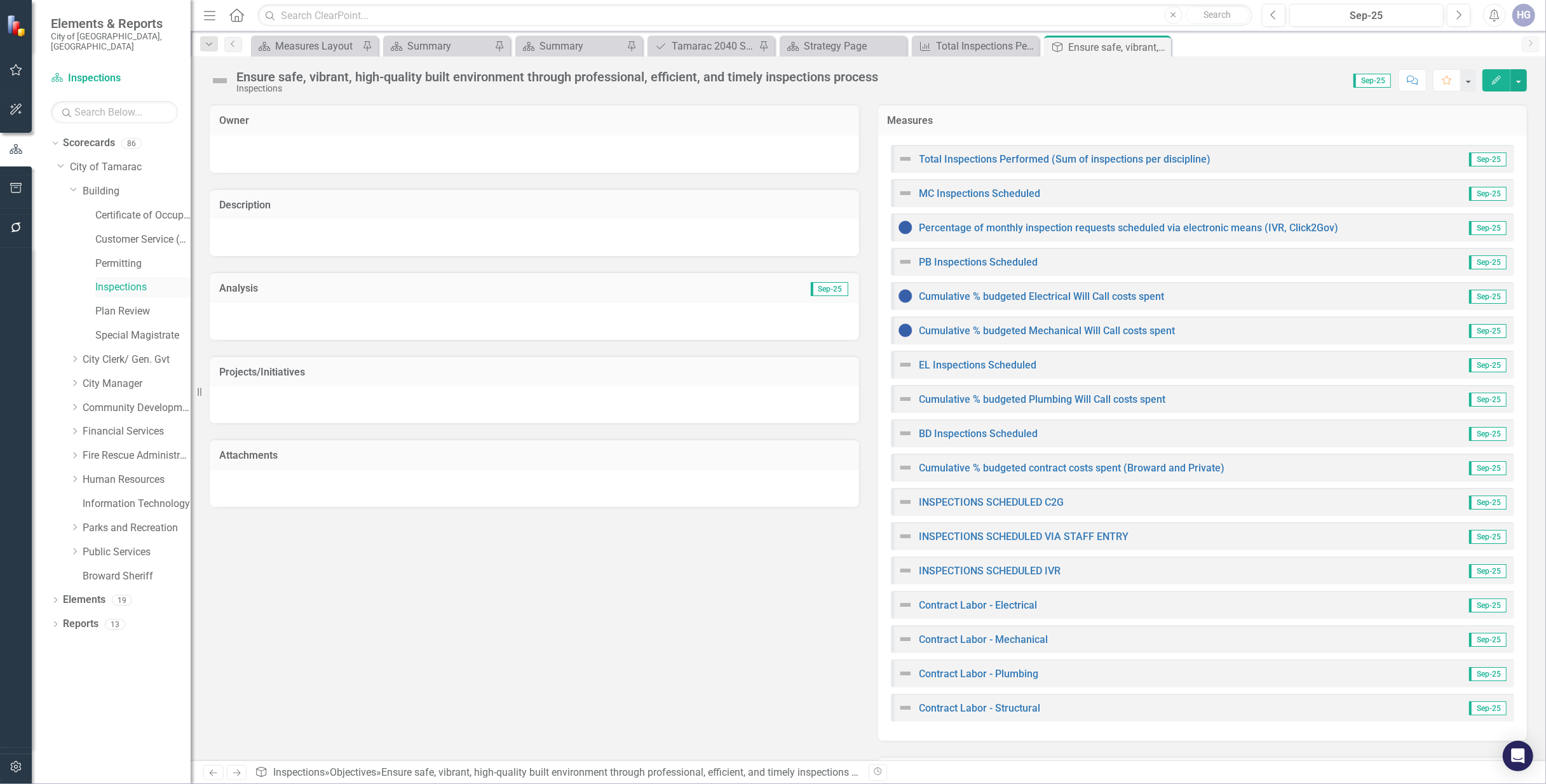
click at [112, 280] on link "Inspections" at bounding box center [143, 287] width 95 height 14
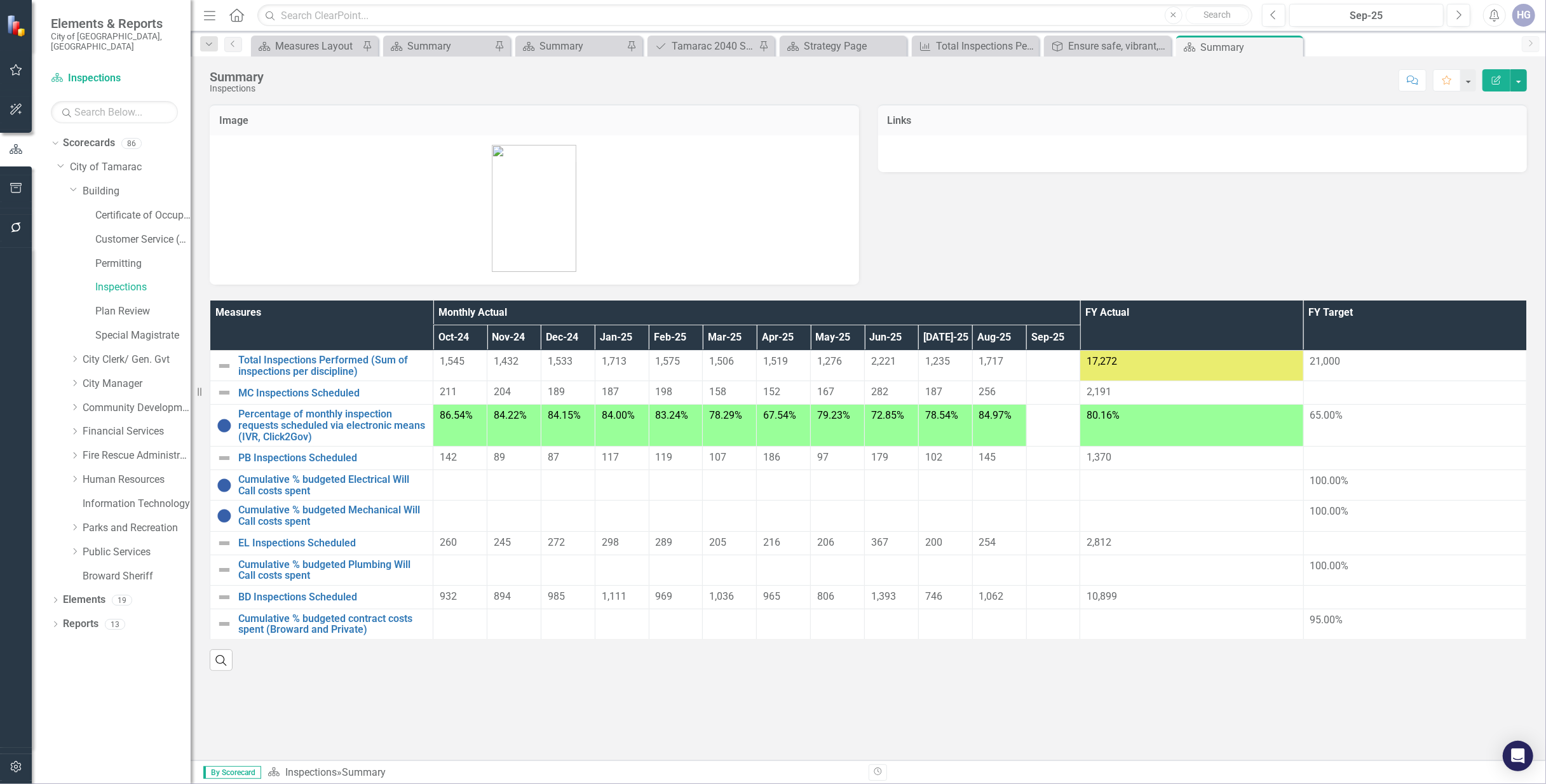
click at [1039, 391] on div at bounding box center [1053, 392] width 40 height 15
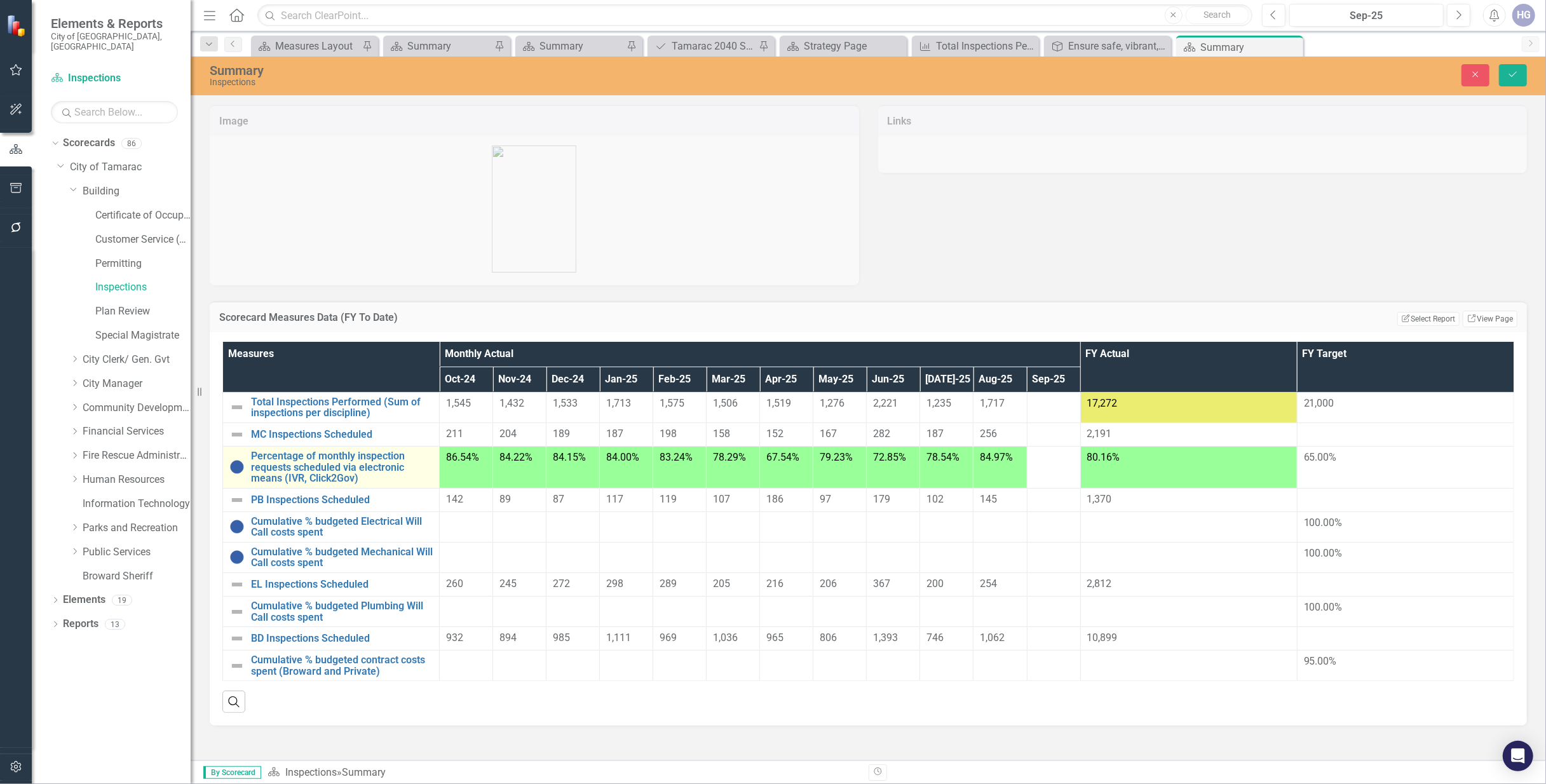
click at [343, 448] on td "Percentage of monthly inspection requests scheduled via electronic means (IVR, …" at bounding box center [332, 467] width 217 height 42
click at [349, 460] on link "Percentage of monthly inspection requests scheduled via electronic means (IVR, …" at bounding box center [341, 467] width 181 height 34
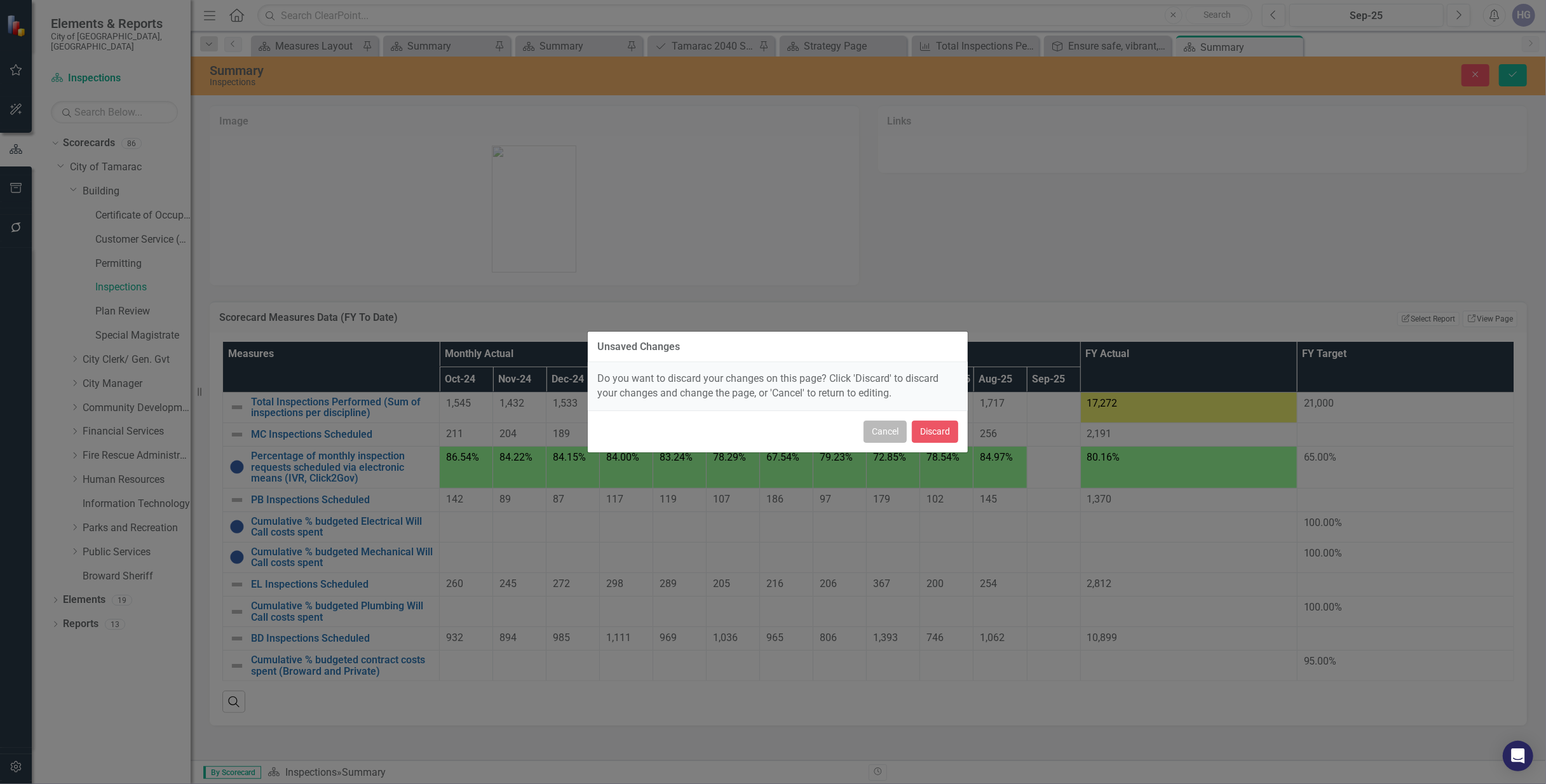
click at [883, 433] on button "Cancel" at bounding box center [885, 431] width 43 height 22
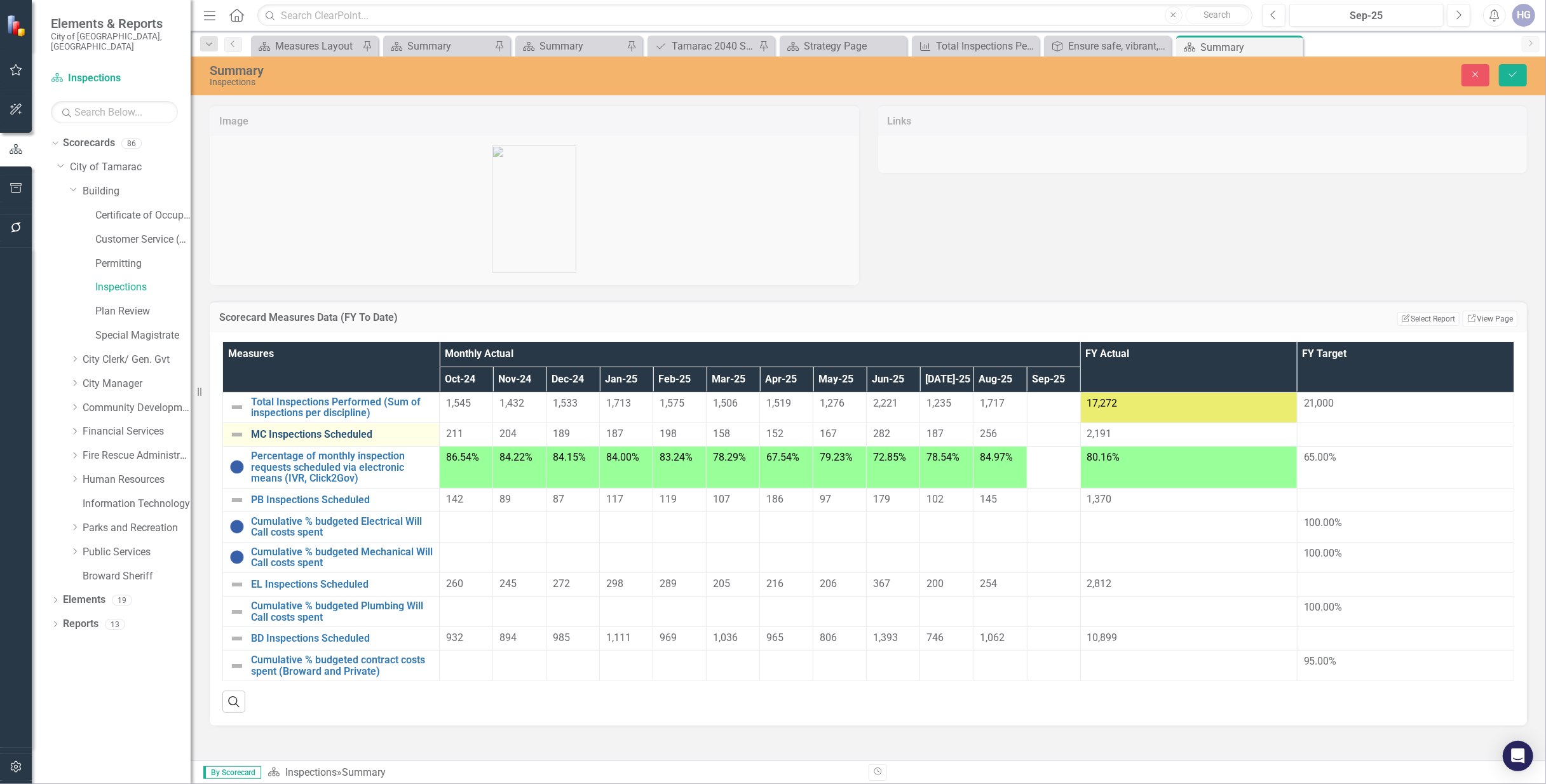
click at [315, 436] on link "MC Inspections Scheduled" at bounding box center [341, 435] width 181 height 12
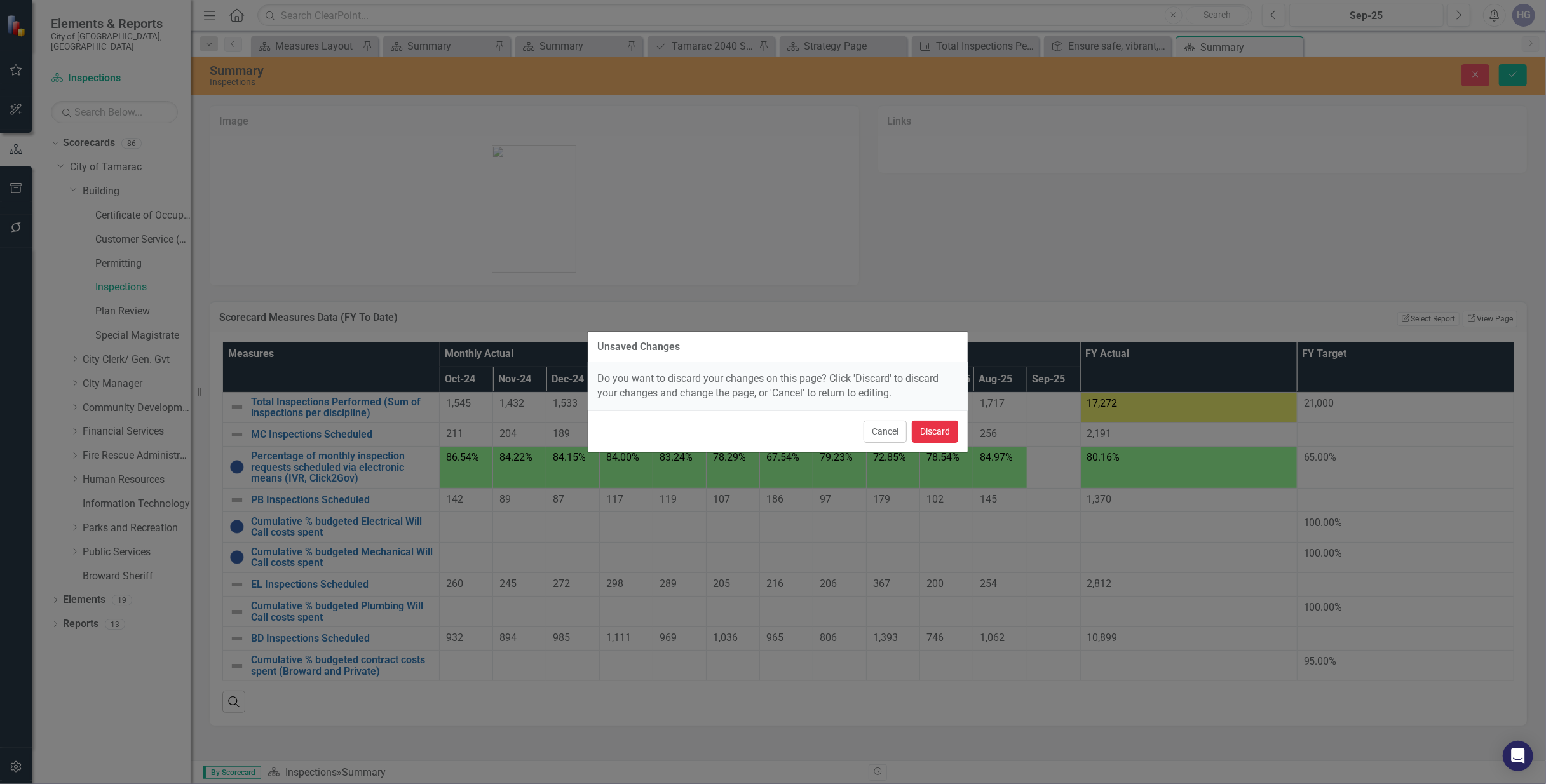
click at [925, 431] on button "Discard" at bounding box center [935, 431] width 46 height 22
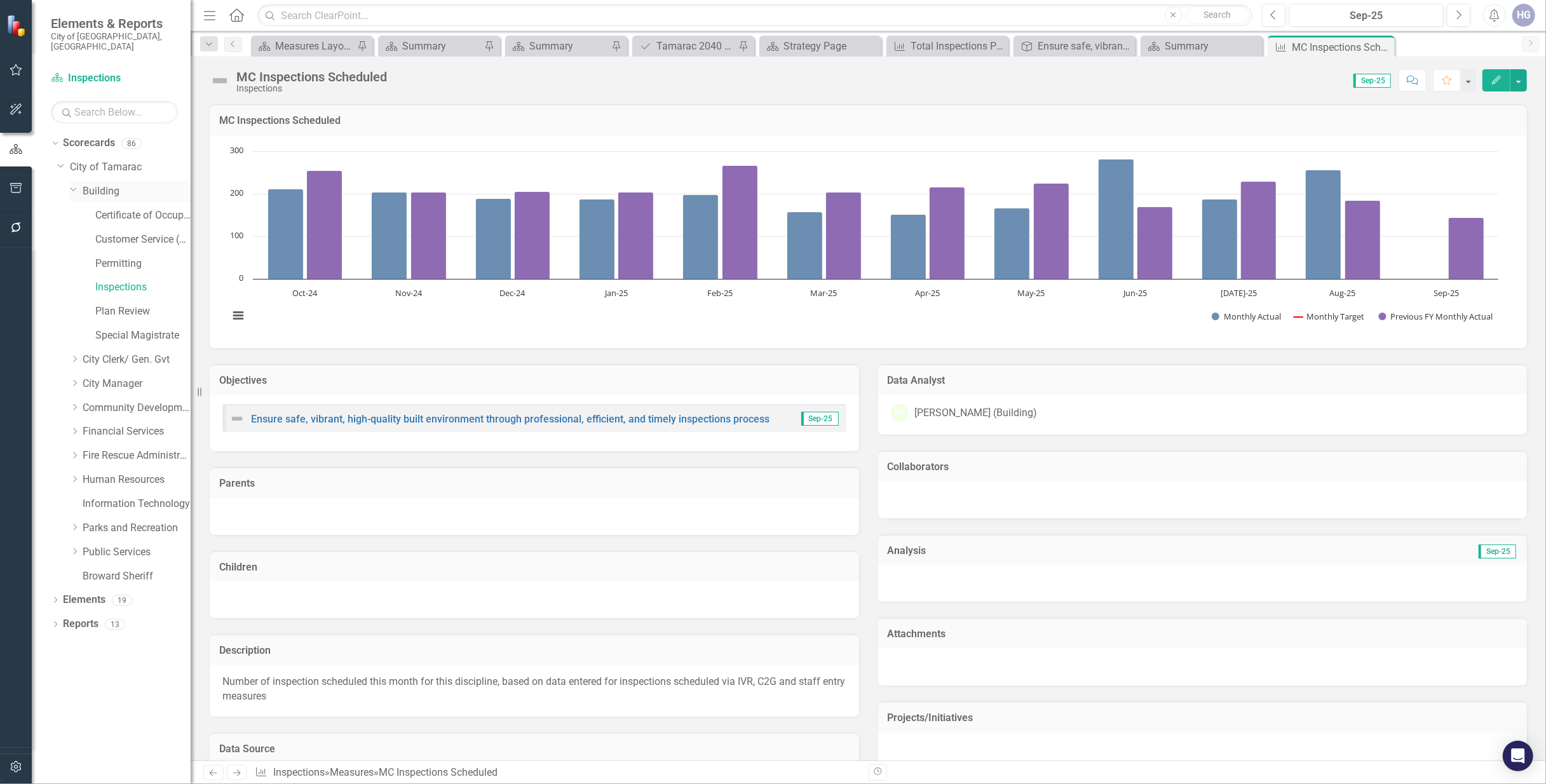
click at [94, 184] on link "Building" at bounding box center [136, 191] width 108 height 14
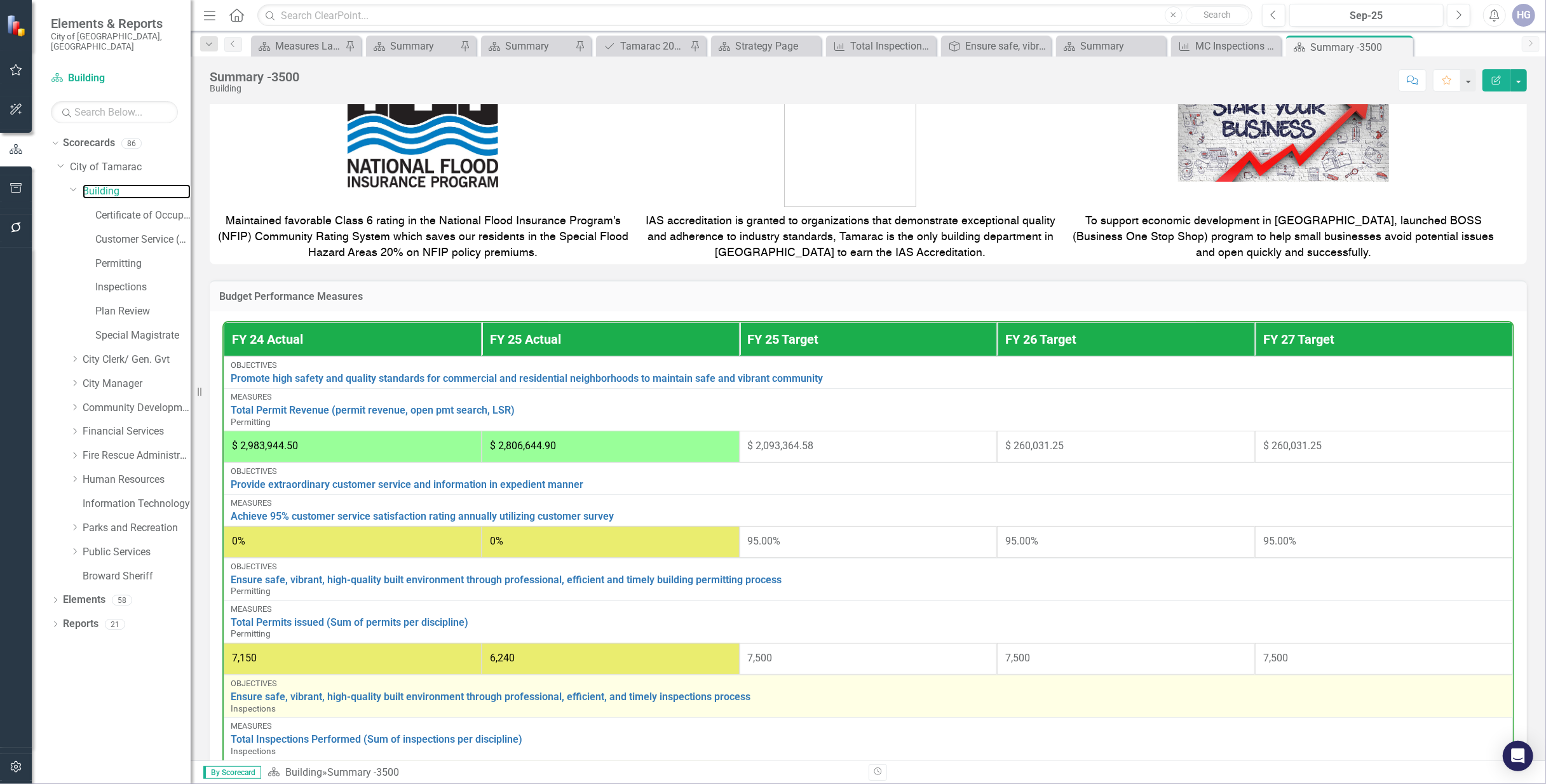
scroll to position [509, 0]
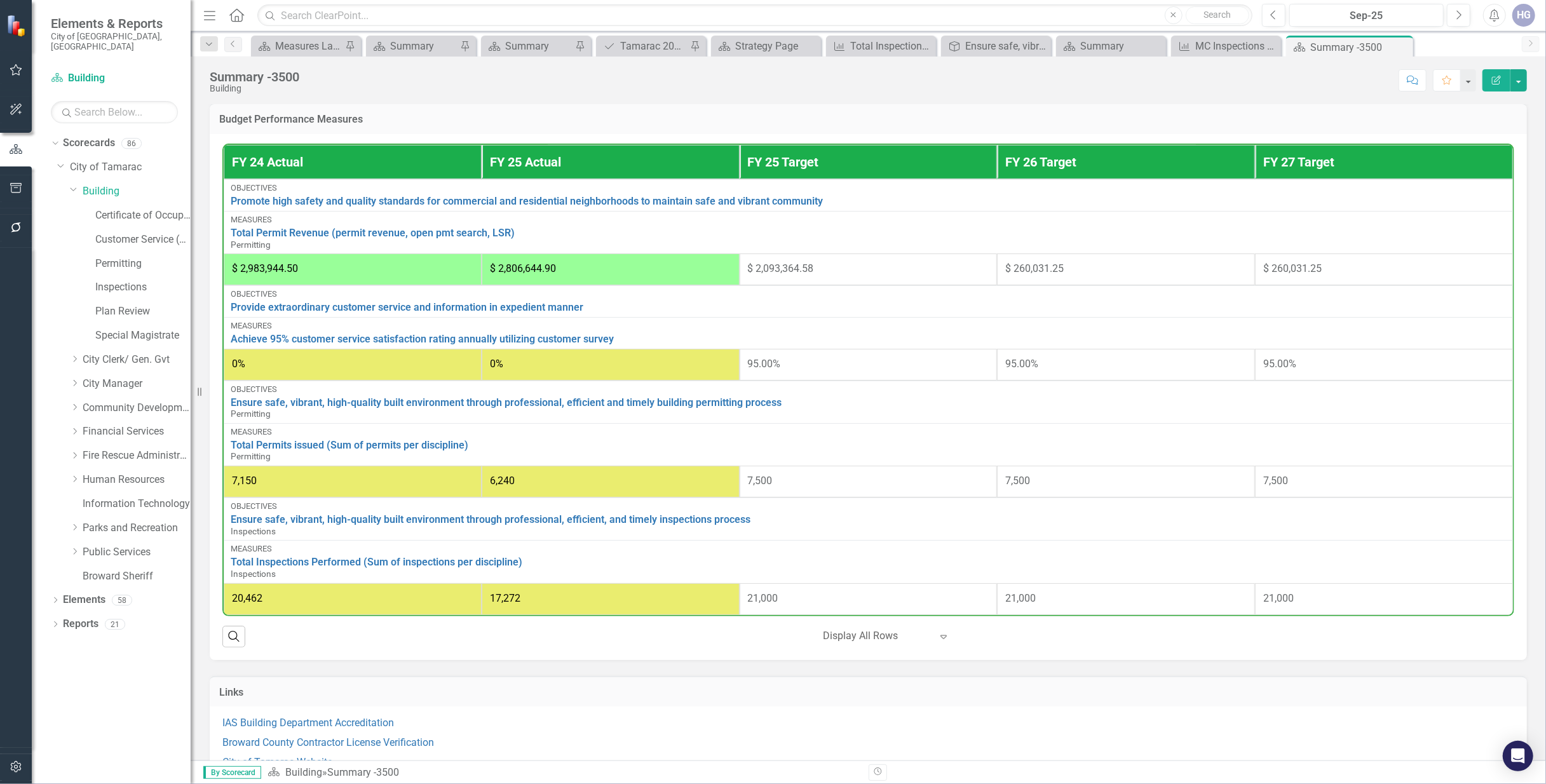
click at [430, 666] on div "Links IAS Building Department Accreditation Broward County Contractor License V…" at bounding box center [868, 721] width 1336 height 123
click at [428, 659] on div "FY 24 Actual FY 25 Actual FY 25 Target FY 26 Target FY 27 Target Objectives Pro…" at bounding box center [868, 397] width 1317 height 526
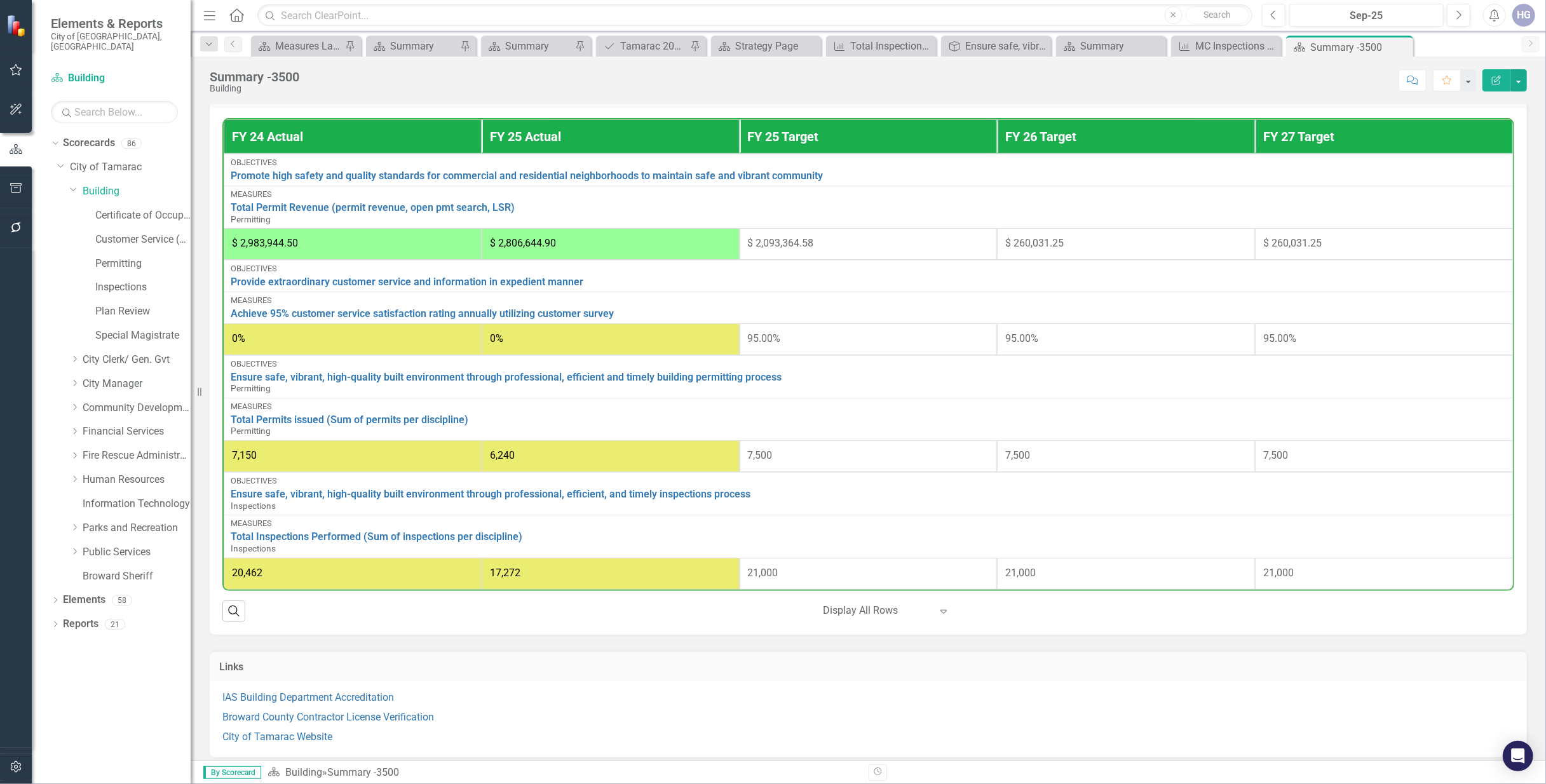
scroll to position [547, 0]
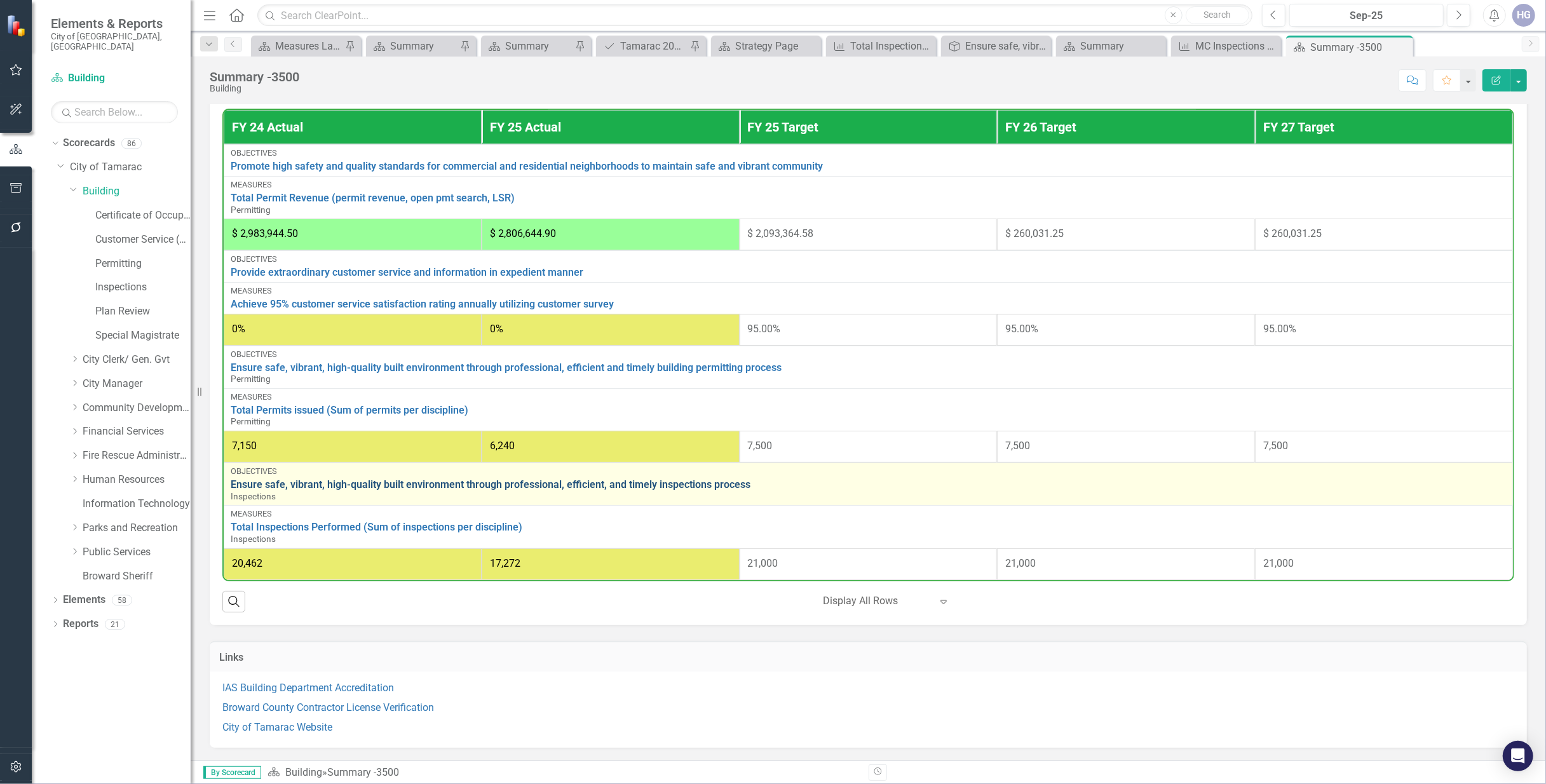
click at [311, 479] on link "Ensure safe, vibrant, high-quality built environment through professional, effi…" at bounding box center [868, 485] width 1275 height 12
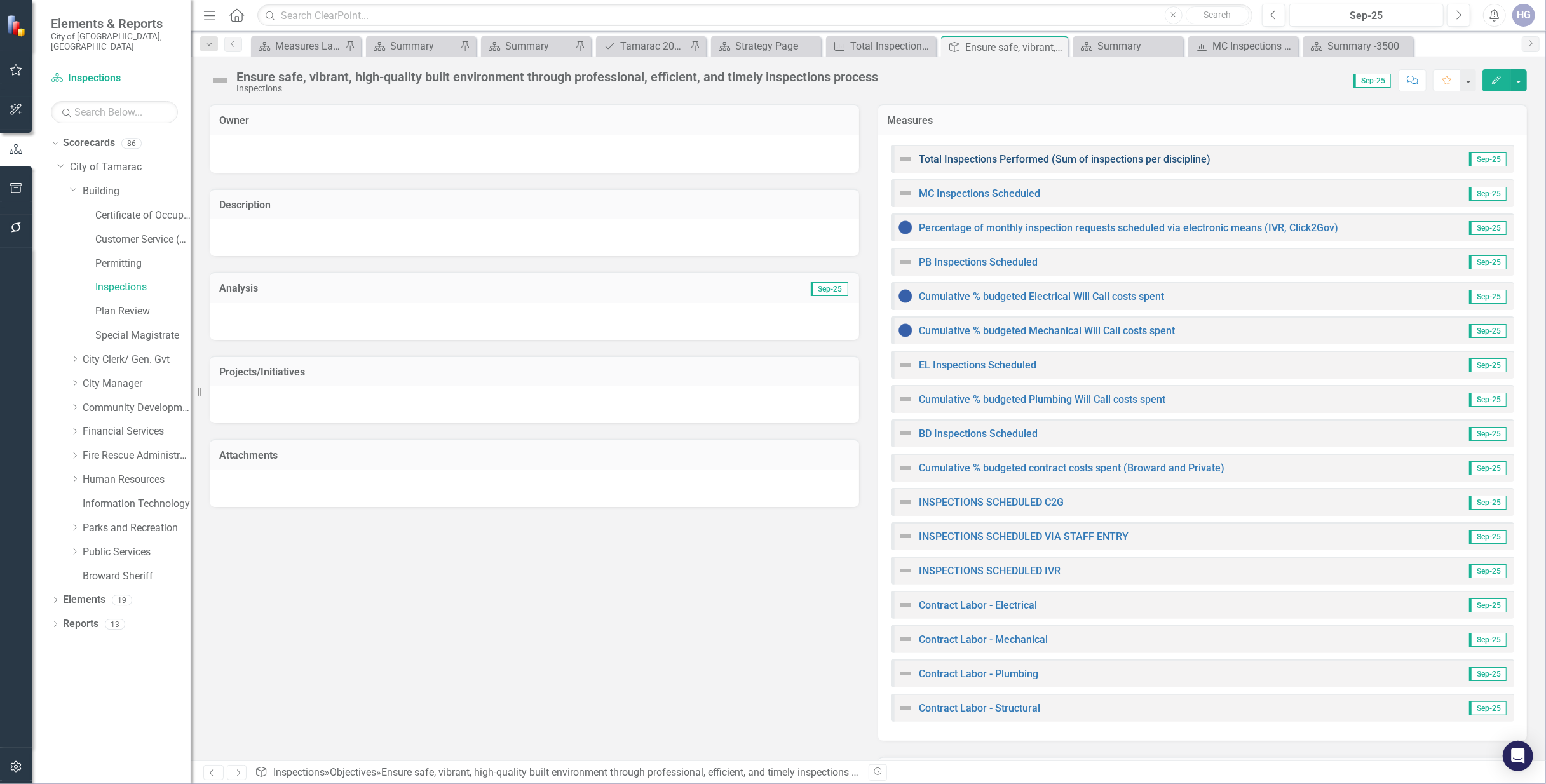
click at [998, 159] on link "Total Inspections Performed (Sum of inspections per discipline)" at bounding box center [1065, 159] width 292 height 12
click at [986, 255] on div "PB Inspections Scheduled" at bounding box center [968, 261] width 140 height 15
click at [988, 257] on link "PB Inspections Scheduled" at bounding box center [979, 262] width 119 height 12
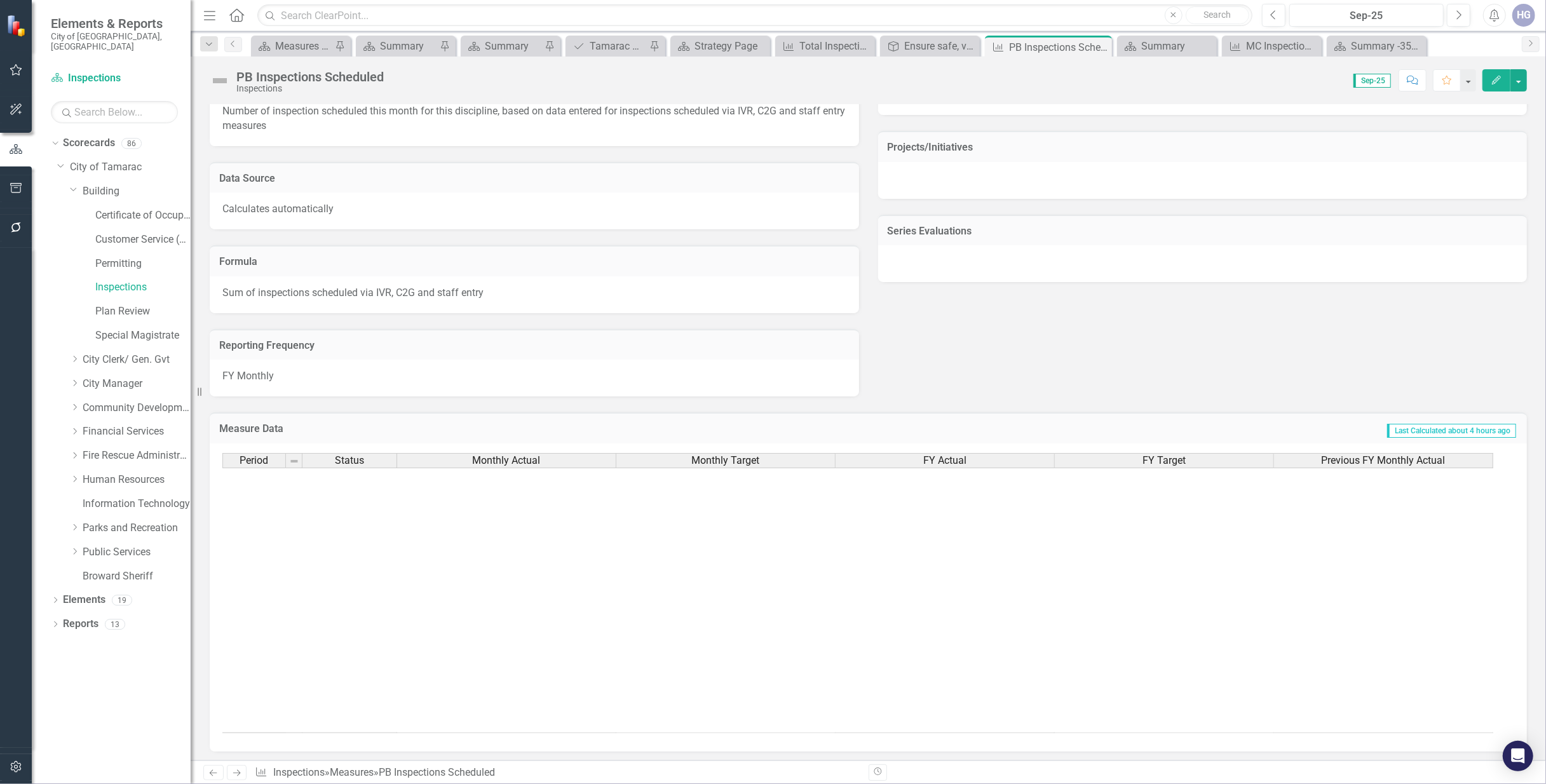
scroll to position [468, 0]
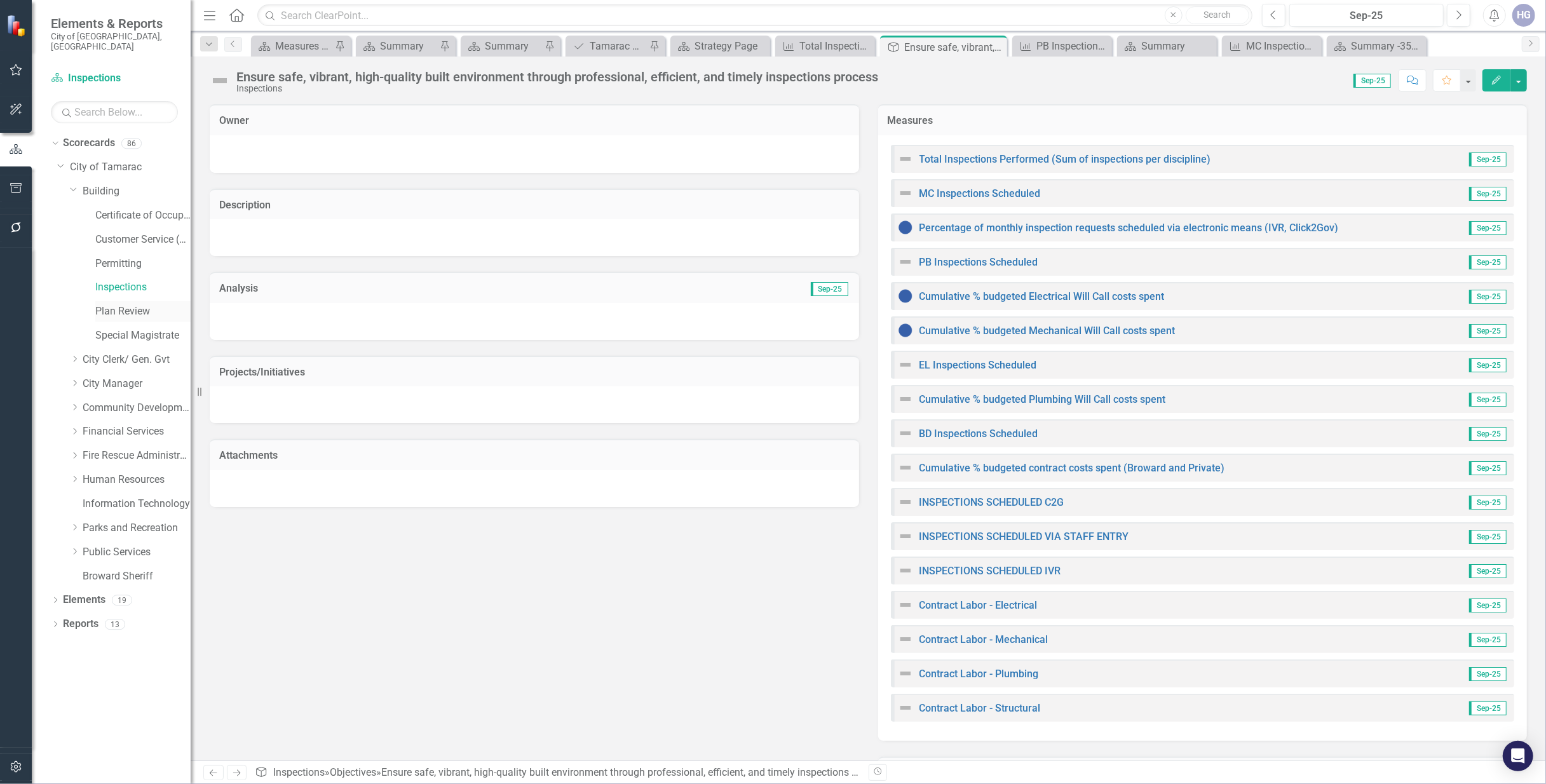
click at [128, 304] on link "Plan Review" at bounding box center [143, 311] width 95 height 14
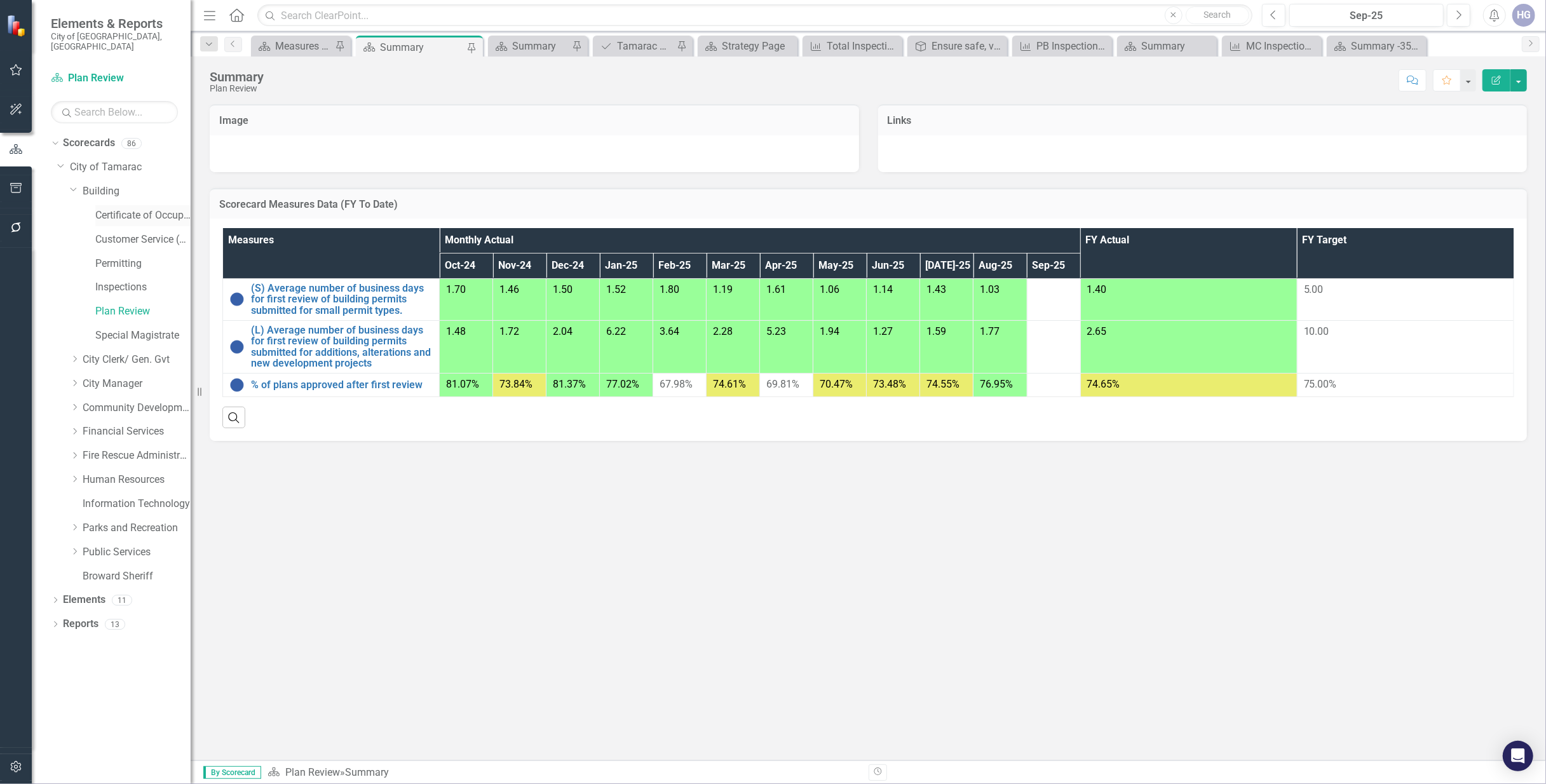
click at [114, 208] on link "Certificate of Occupancy" at bounding box center [143, 215] width 95 height 14
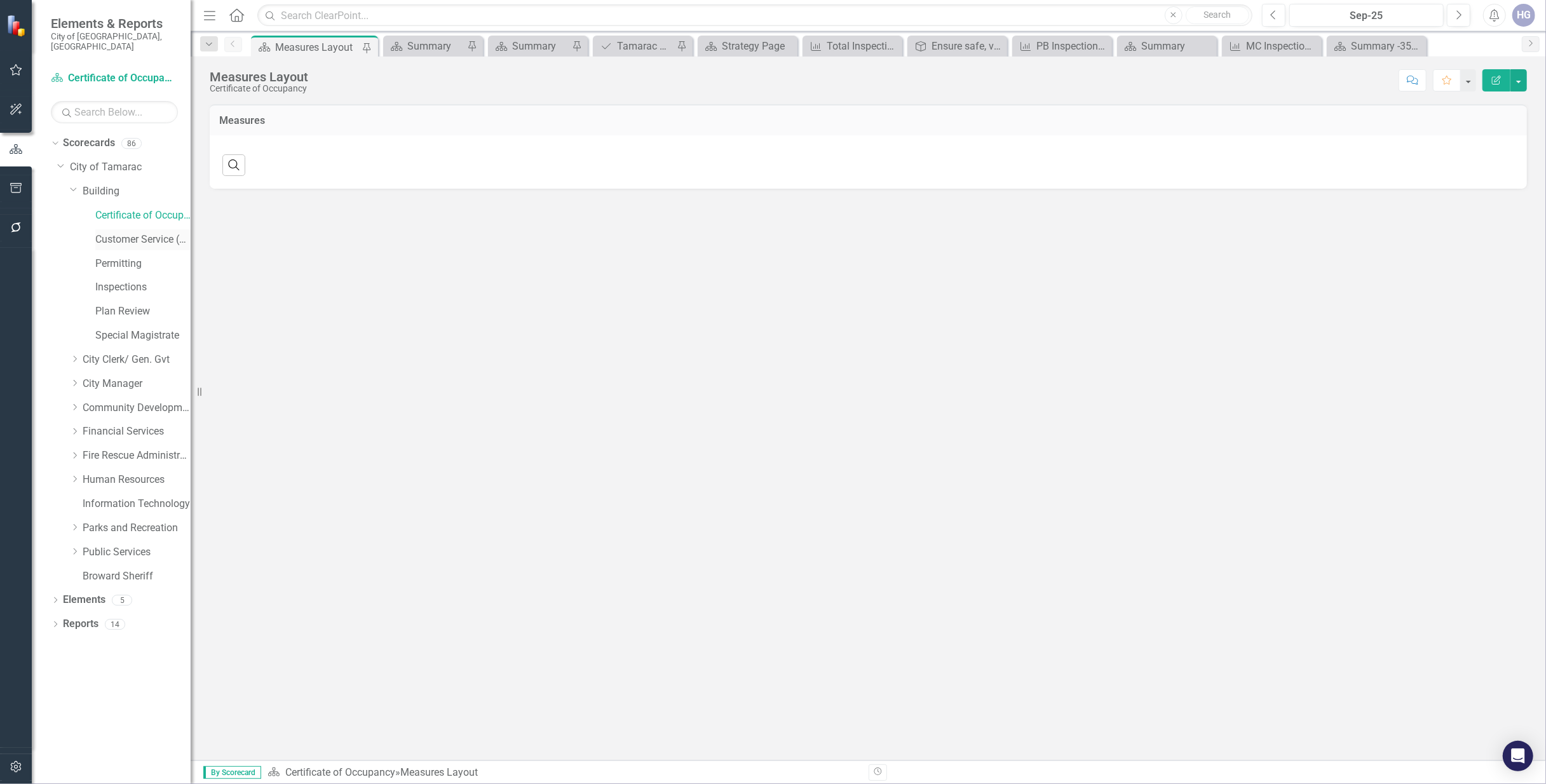
drag, startPoint x: 138, startPoint y: 230, endPoint x: 149, endPoint y: 232, distance: 11.2
drag, startPoint x: 149, startPoint y: 232, endPoint x: 662, endPoint y: 76, distance: 536.2
click at [662, 76] on div "Score: N/A Sep-25 Completed Comment Favorite Edit Report" at bounding box center [921, 80] width 1212 height 22
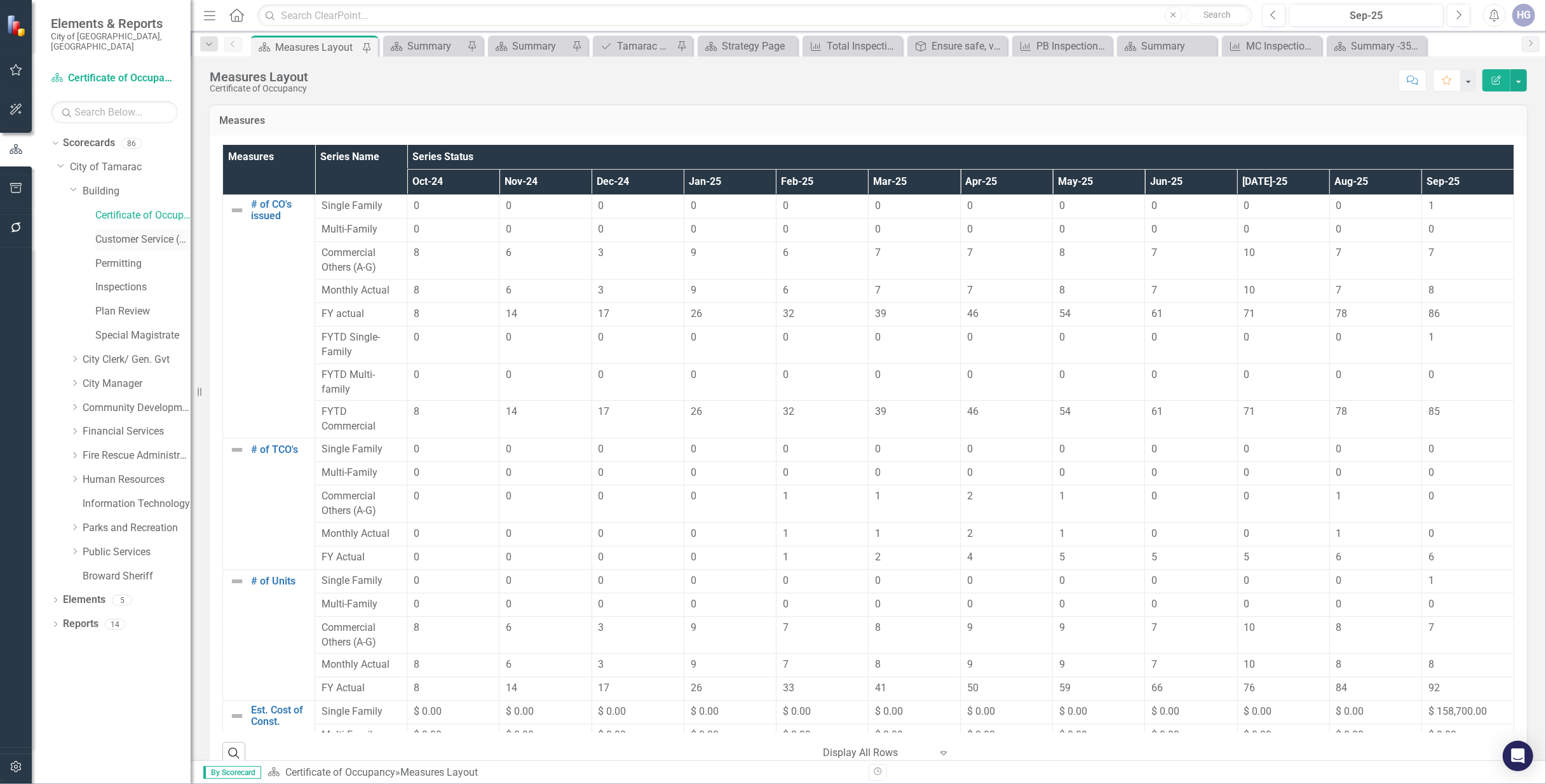
click at [154, 235] on link "Customer Service (Bldg)" at bounding box center [143, 240] width 95 height 14
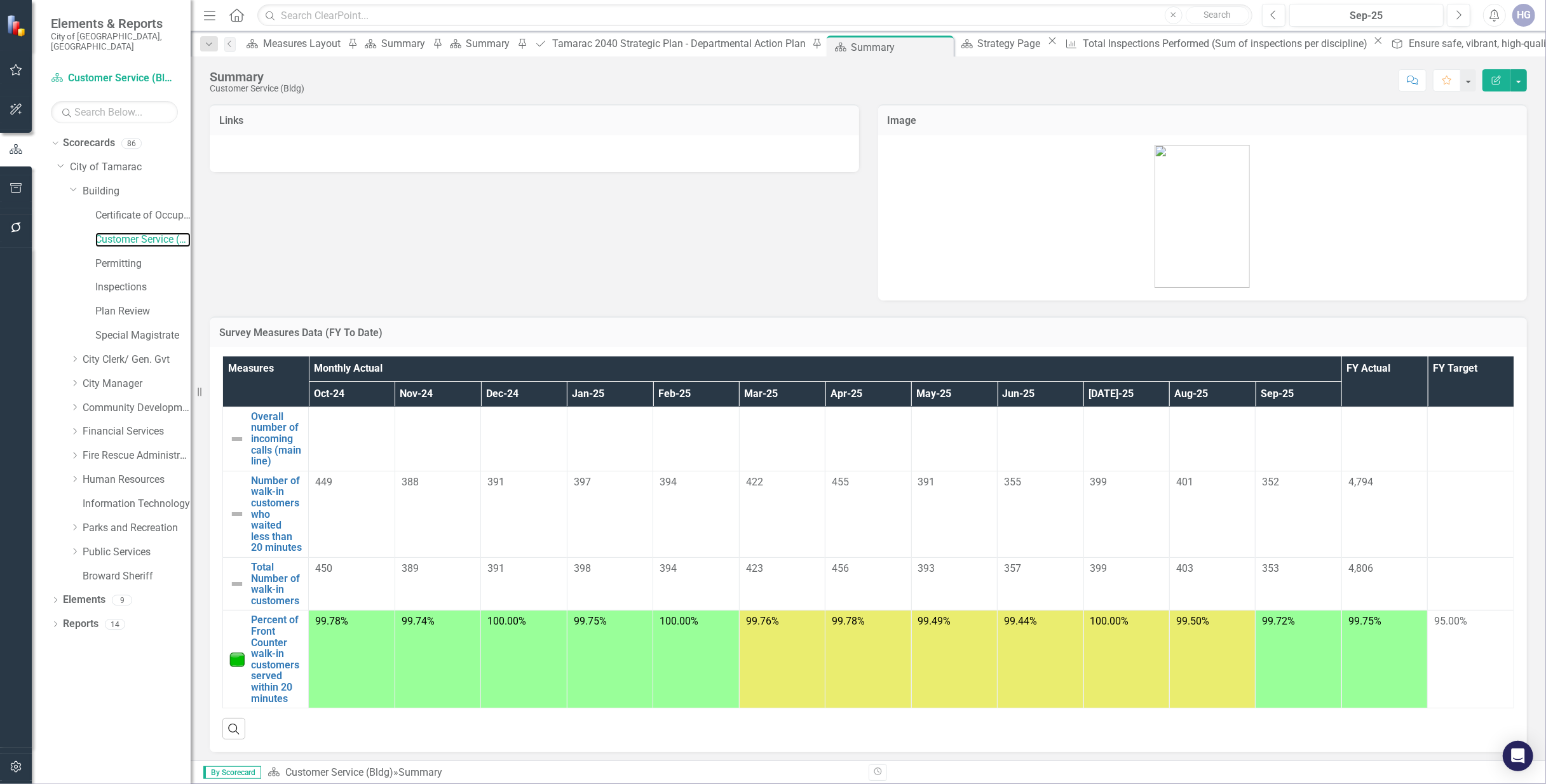
scroll to position [16, 0]
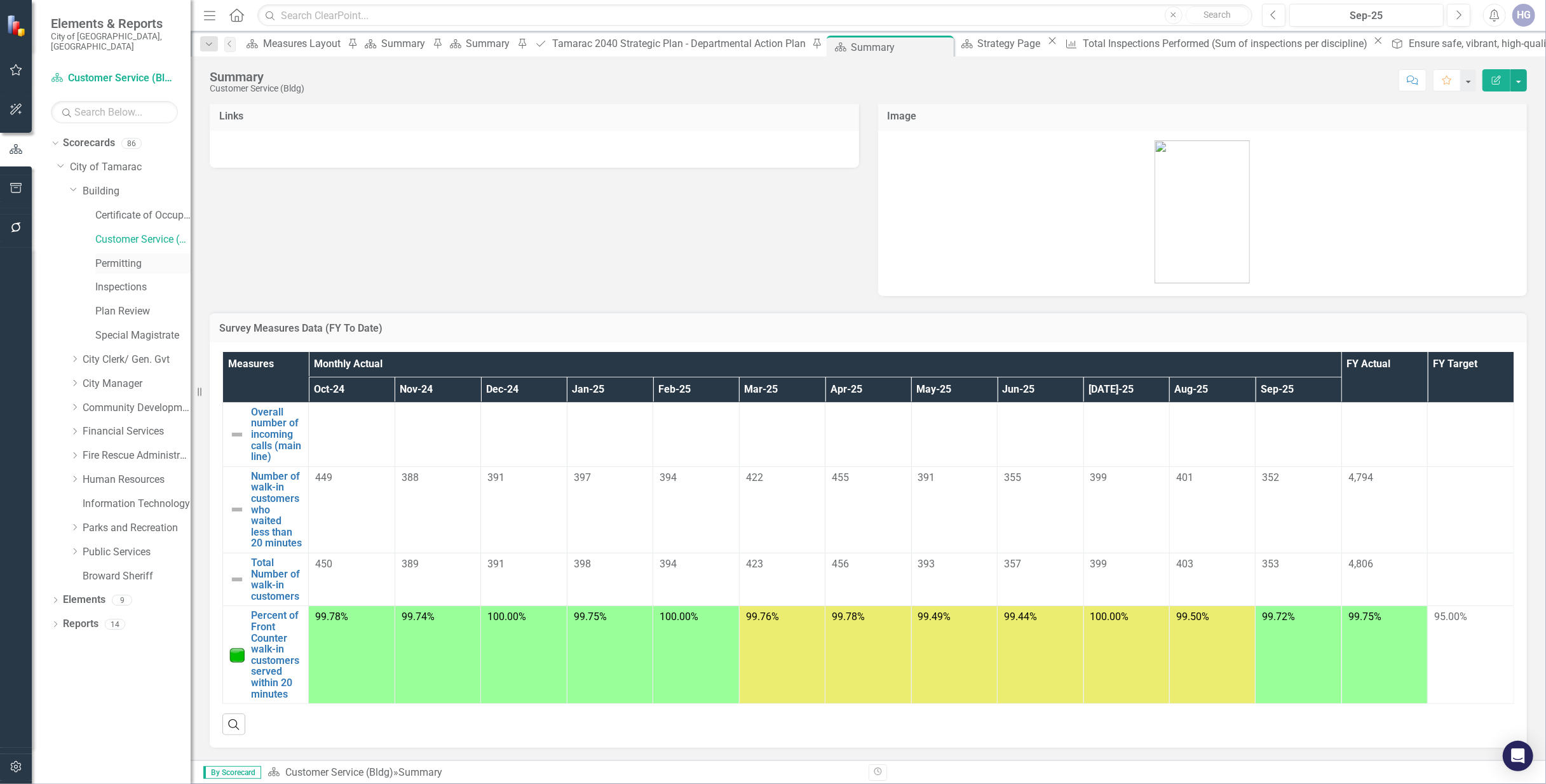
drag, startPoint x: 132, startPoint y: 253, endPoint x: 140, endPoint y: 255, distance: 8.2
click at [133, 257] on link "Permitting" at bounding box center [143, 264] width 95 height 14
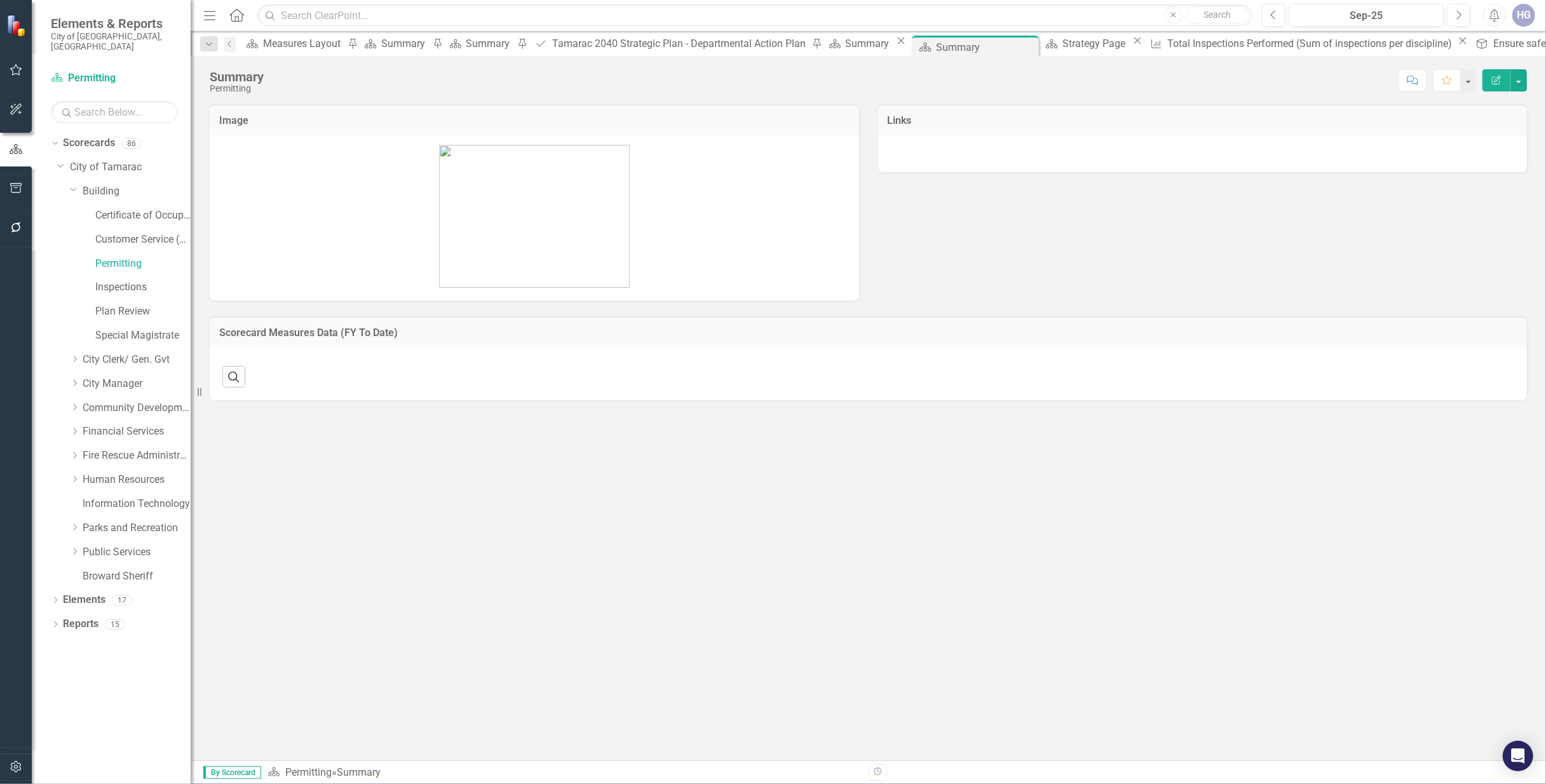
drag, startPoint x: 138, startPoint y: 257, endPoint x: 614, endPoint y: 100, distance: 501.2
click at [870, 91] on div "Summary Permitting Score: N/A Sep-25 Completed Comment Favorite Edit Report" at bounding box center [868, 76] width 1355 height 38
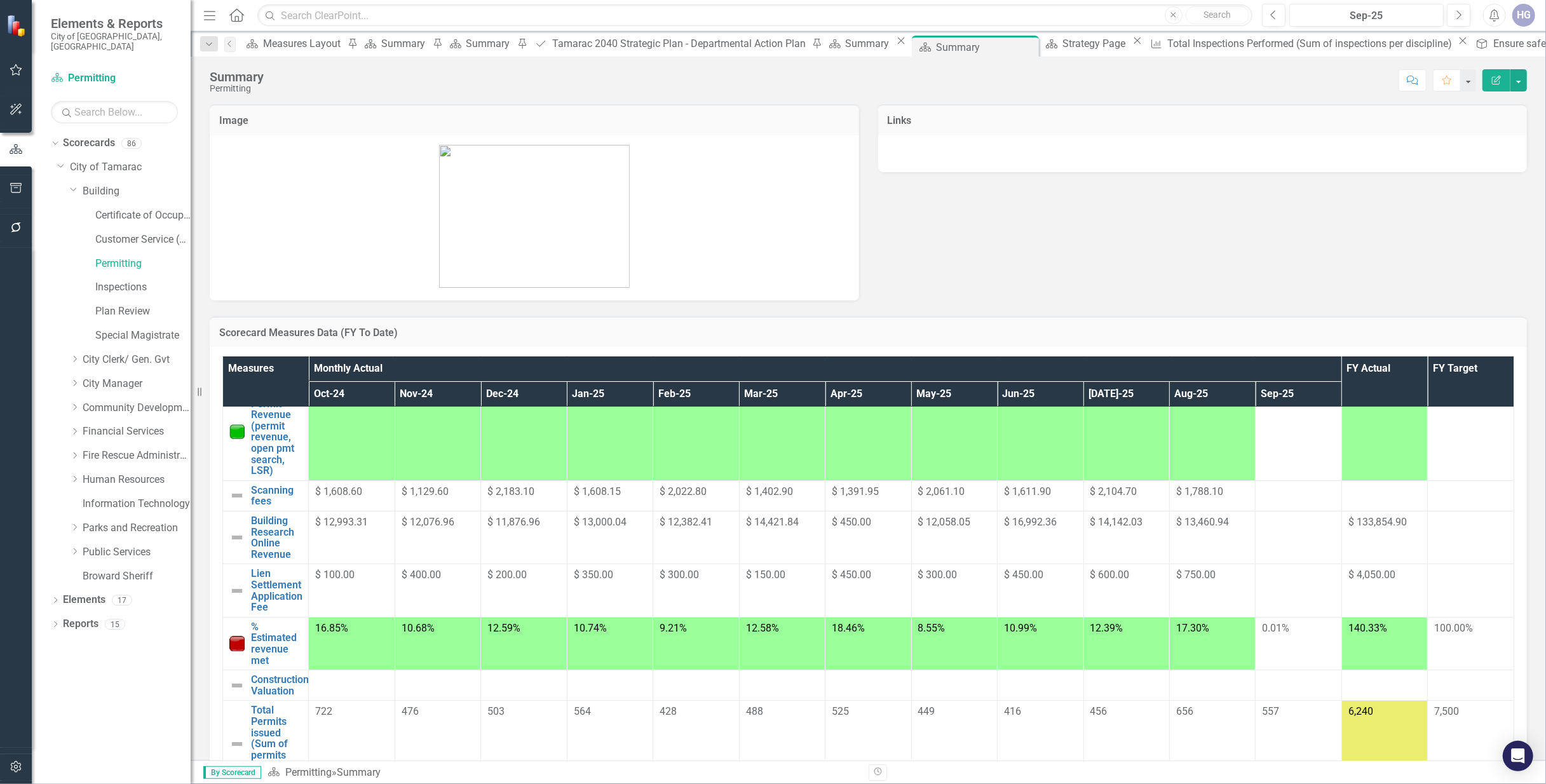
scroll to position [78, 0]
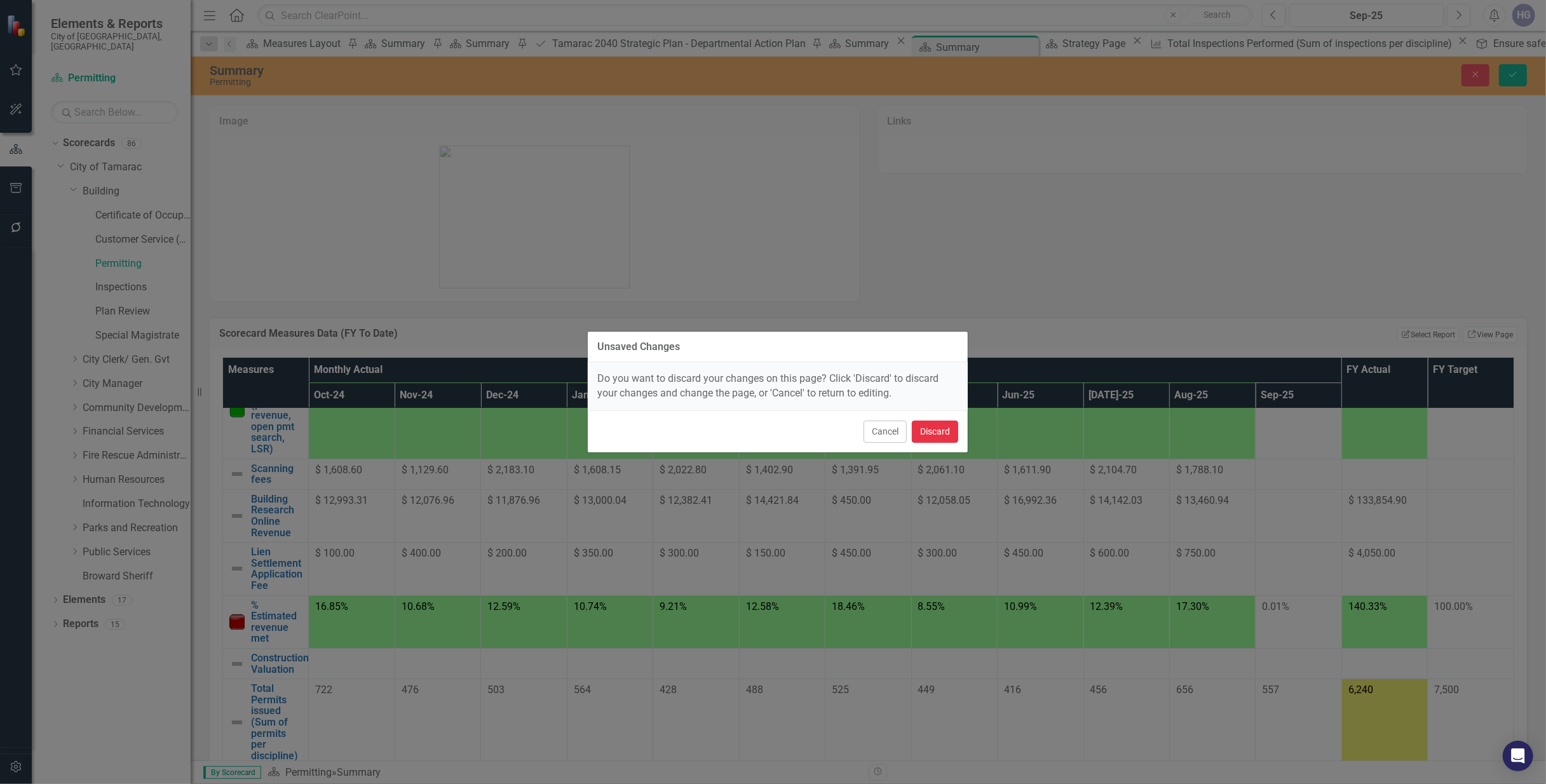
click at [943, 435] on button "Discard" at bounding box center [935, 431] width 46 height 22
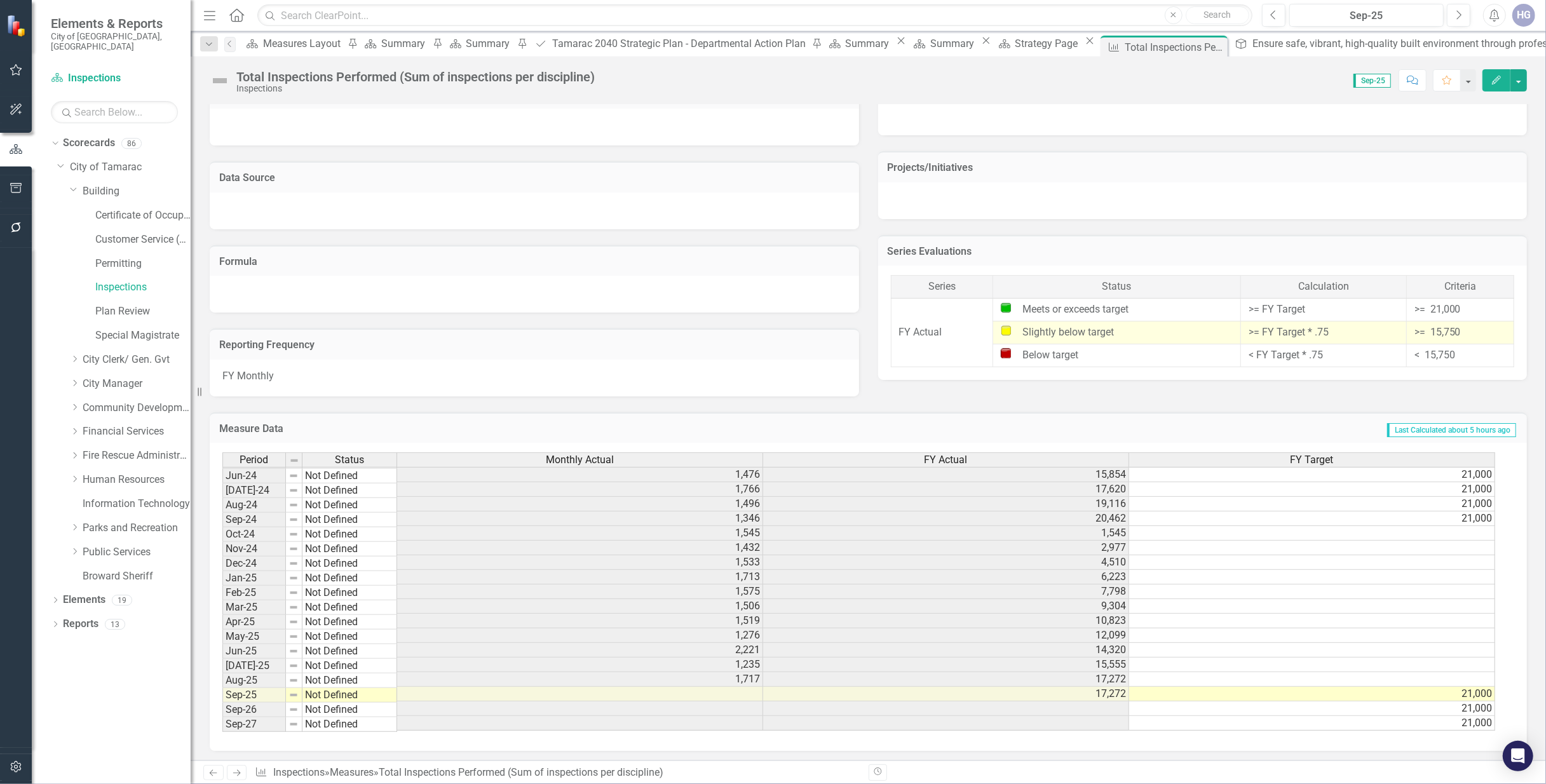
scroll to position [475, 0]
